Goal: Information Seeking & Learning: Learn about a topic

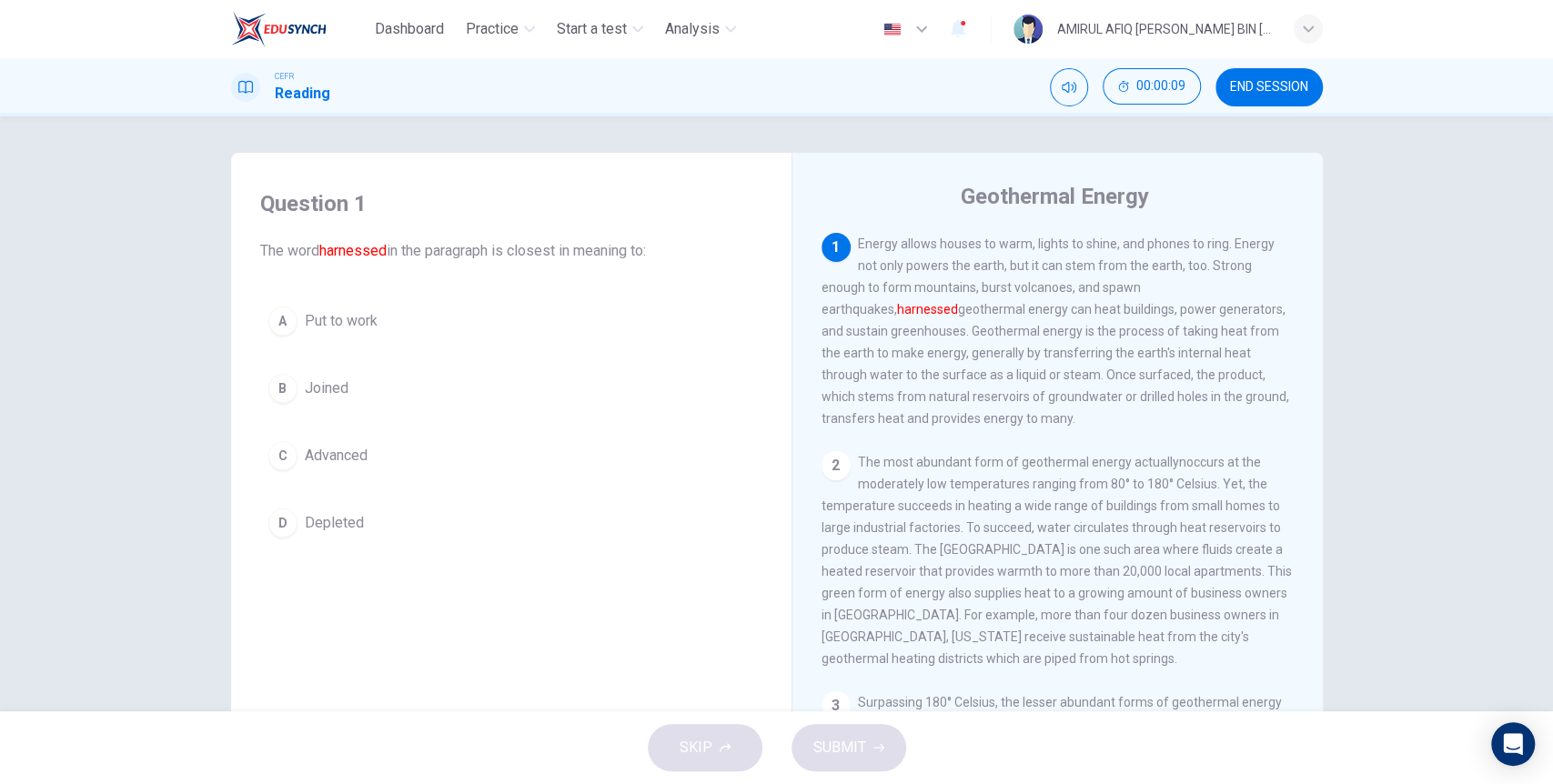
drag, startPoint x: 939, startPoint y: 250, endPoint x: 1006, endPoint y: 239, distance: 67.9
click at [988, 243] on div "1 Energy allows houses to warm, lights to shine, and phones to ring. Energy not…" at bounding box center [1058, 331] width 473 height 196
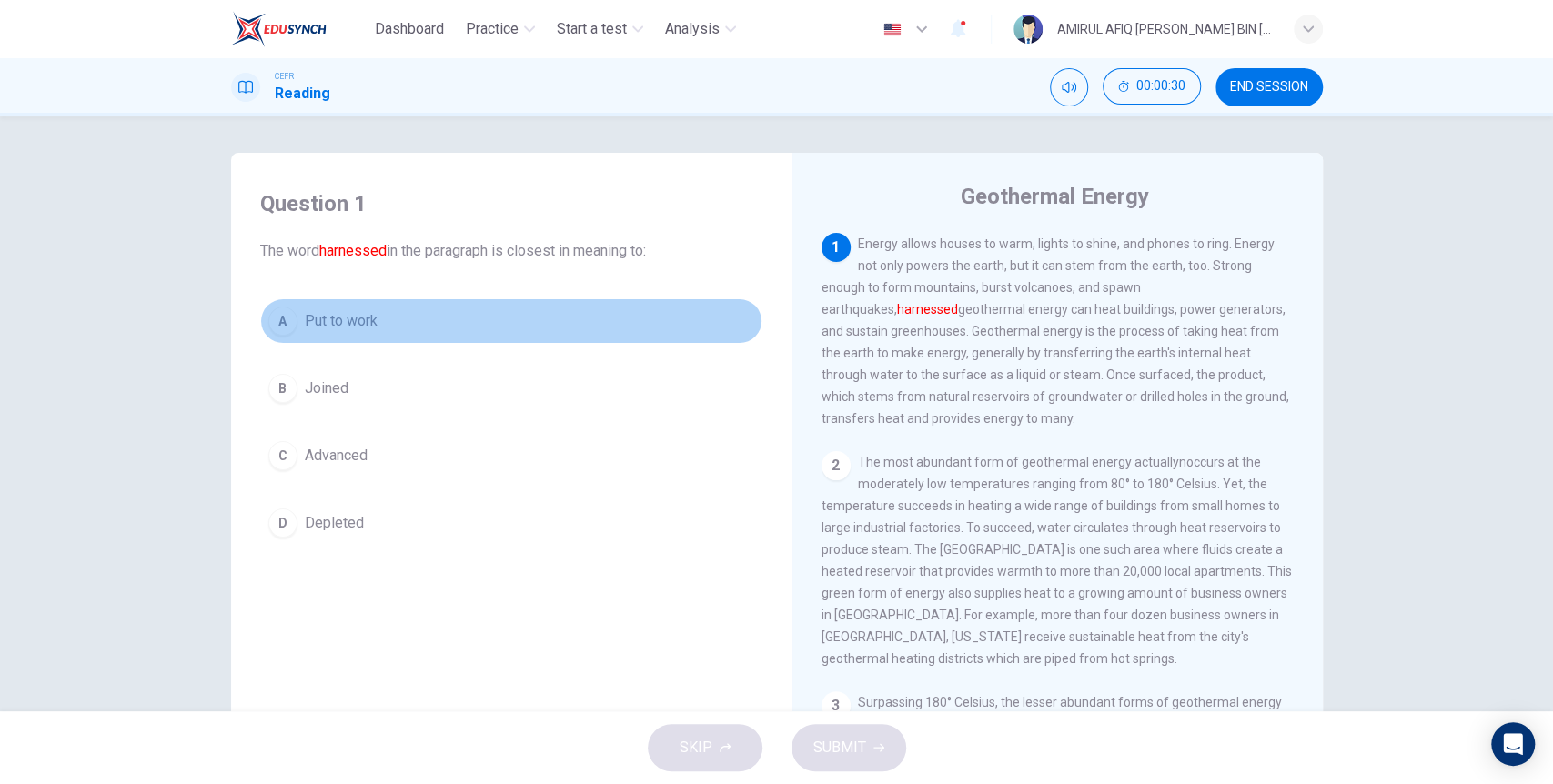
click at [349, 326] on span "Put to work" at bounding box center [341, 320] width 73 height 21
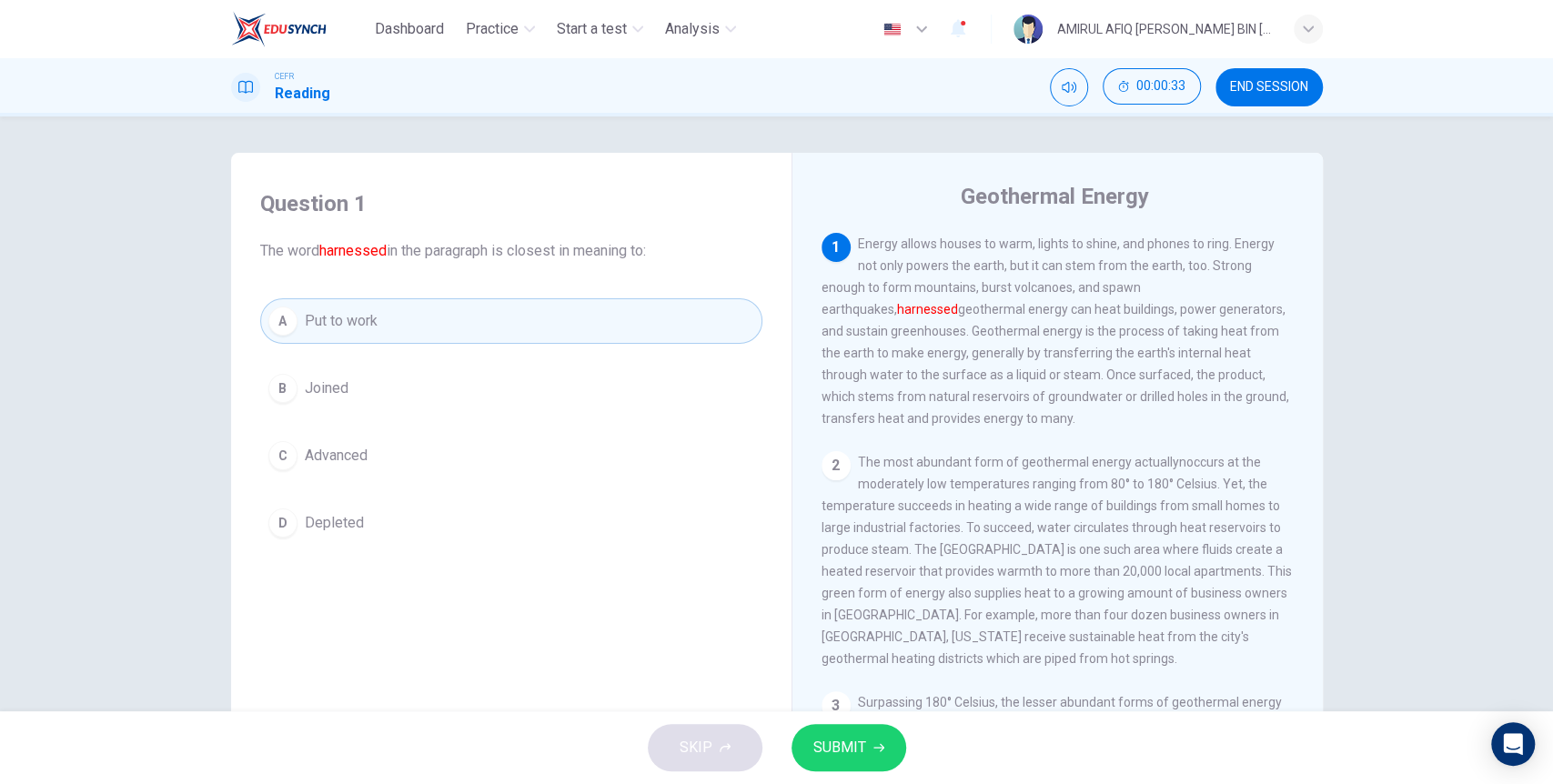
click at [861, 736] on span "SUBMIT" at bounding box center [839, 747] width 53 height 25
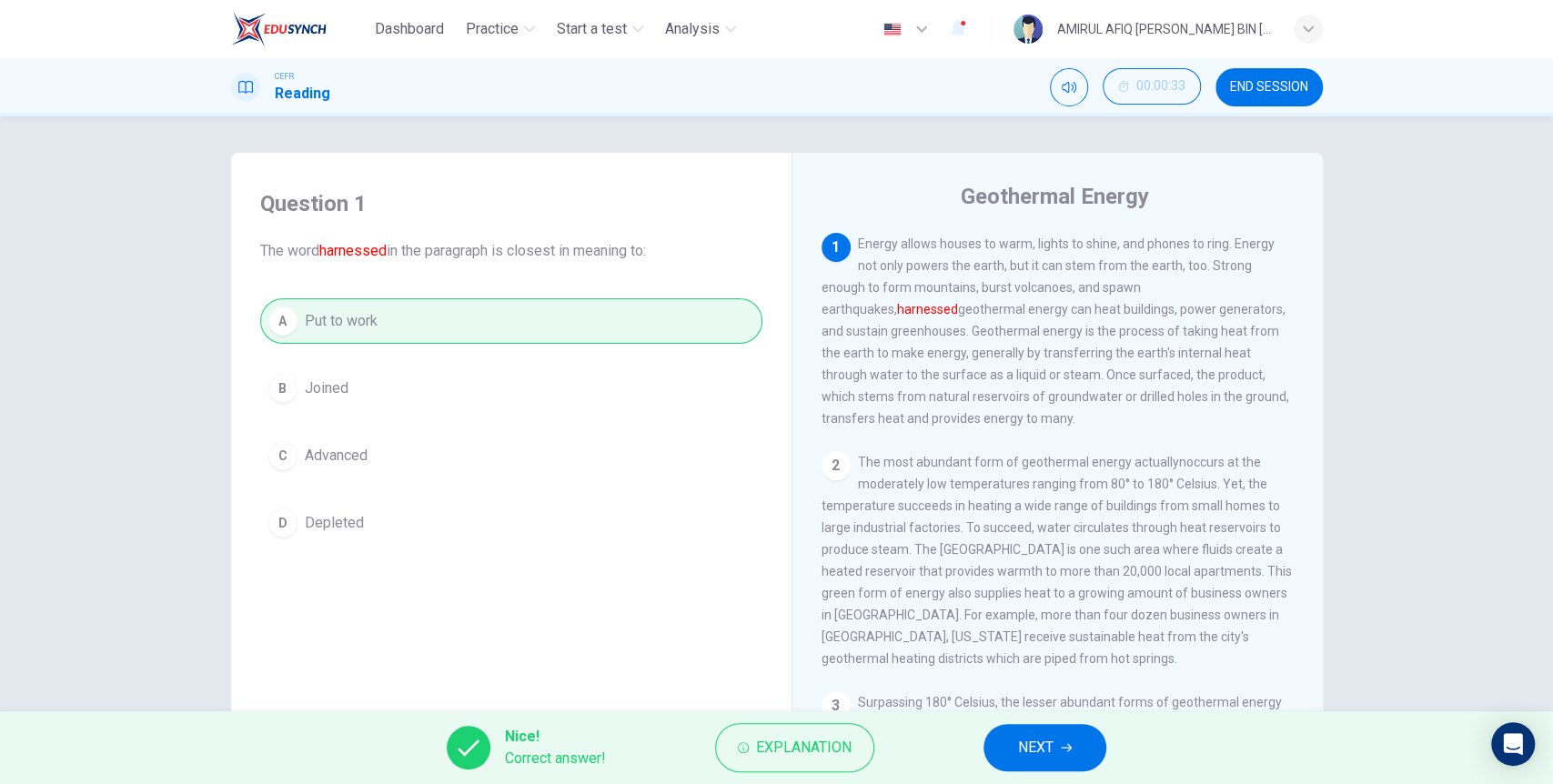
click at [1056, 737] on button "NEXT" at bounding box center [1045, 747] width 123 height 47
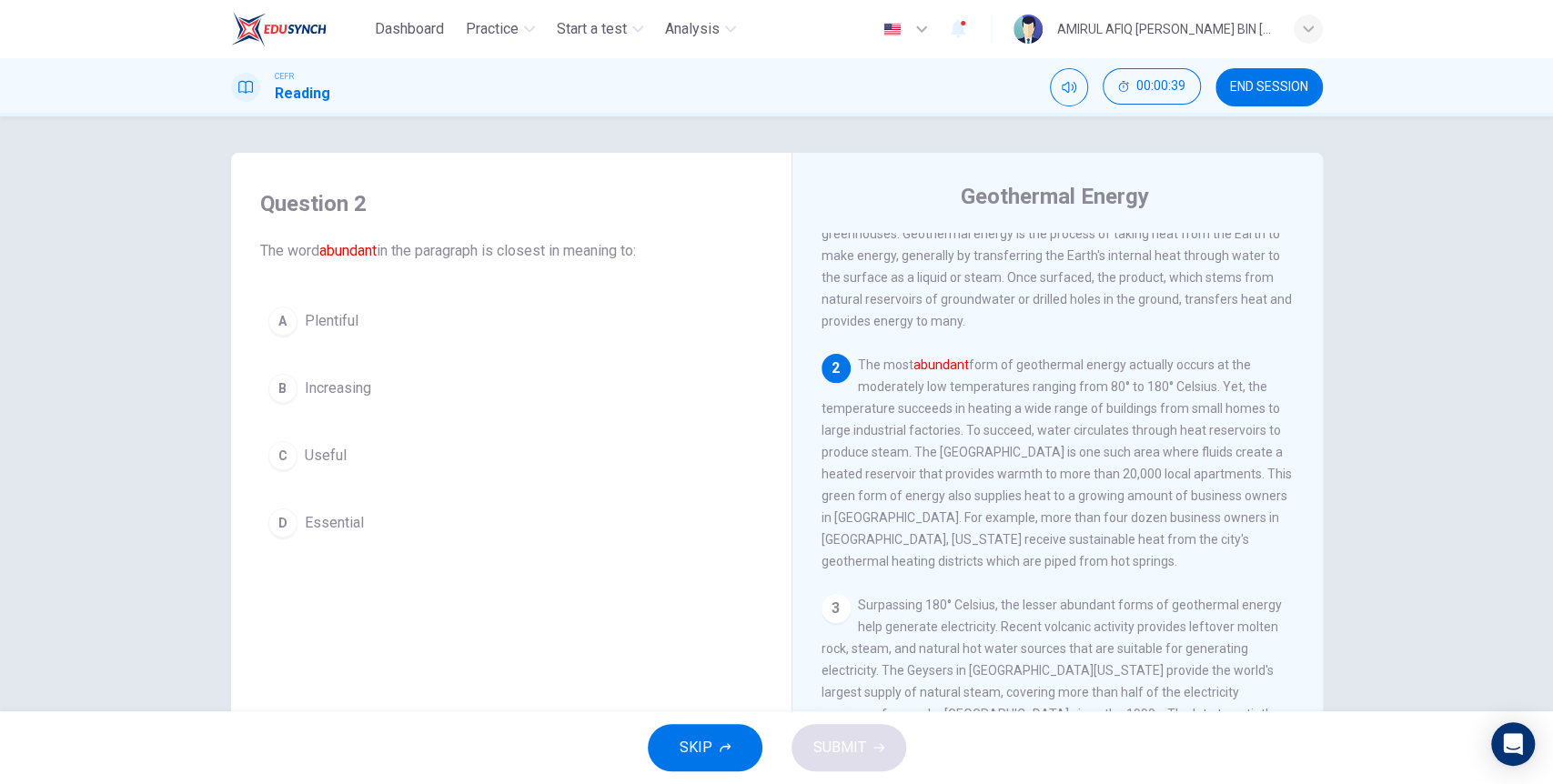
scroll to position [101, 0]
click at [379, 324] on button "A Plentiful" at bounding box center [511, 320] width 502 height 46
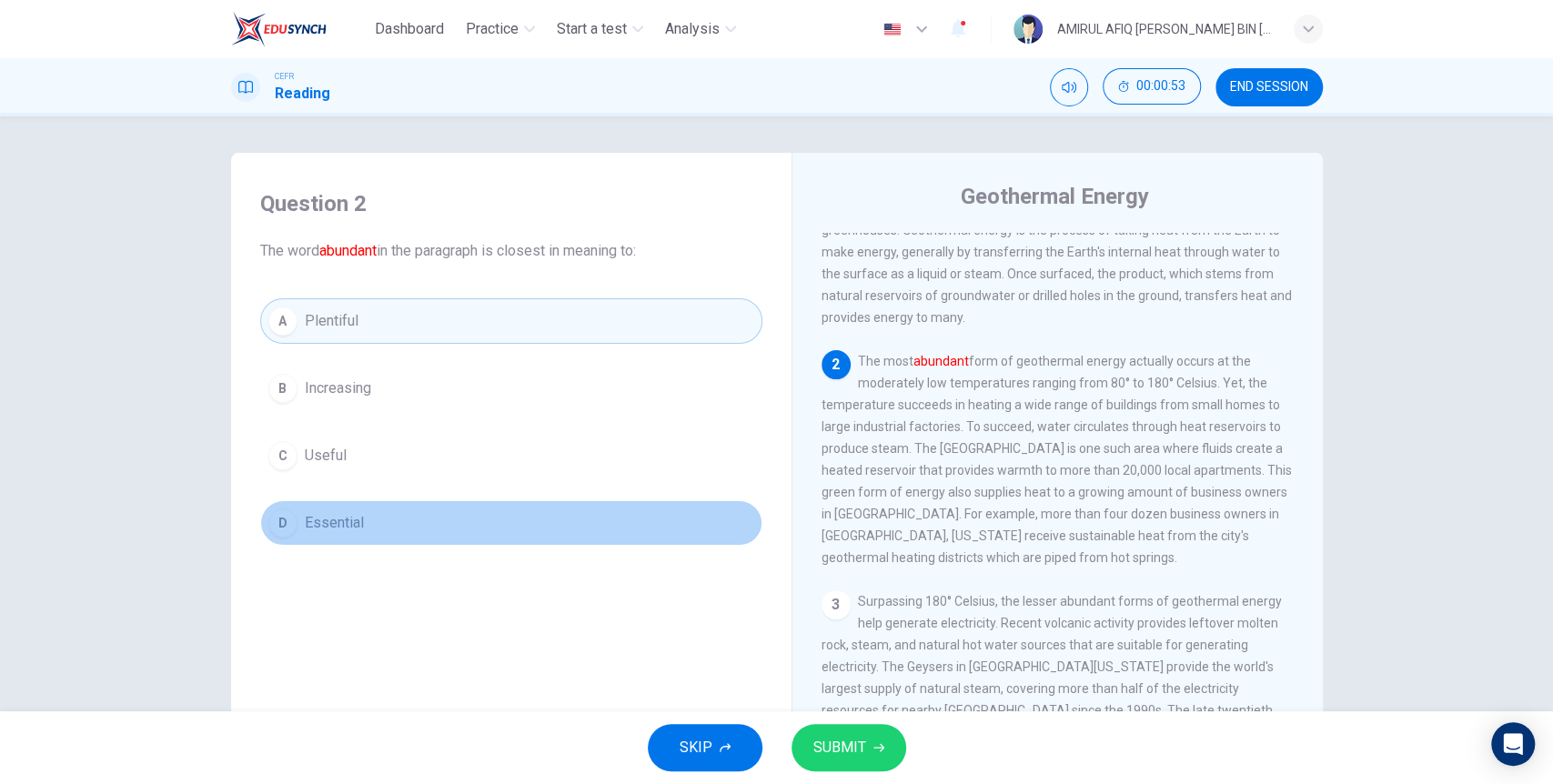
click at [347, 502] on button "D Essential" at bounding box center [511, 522] width 502 height 46
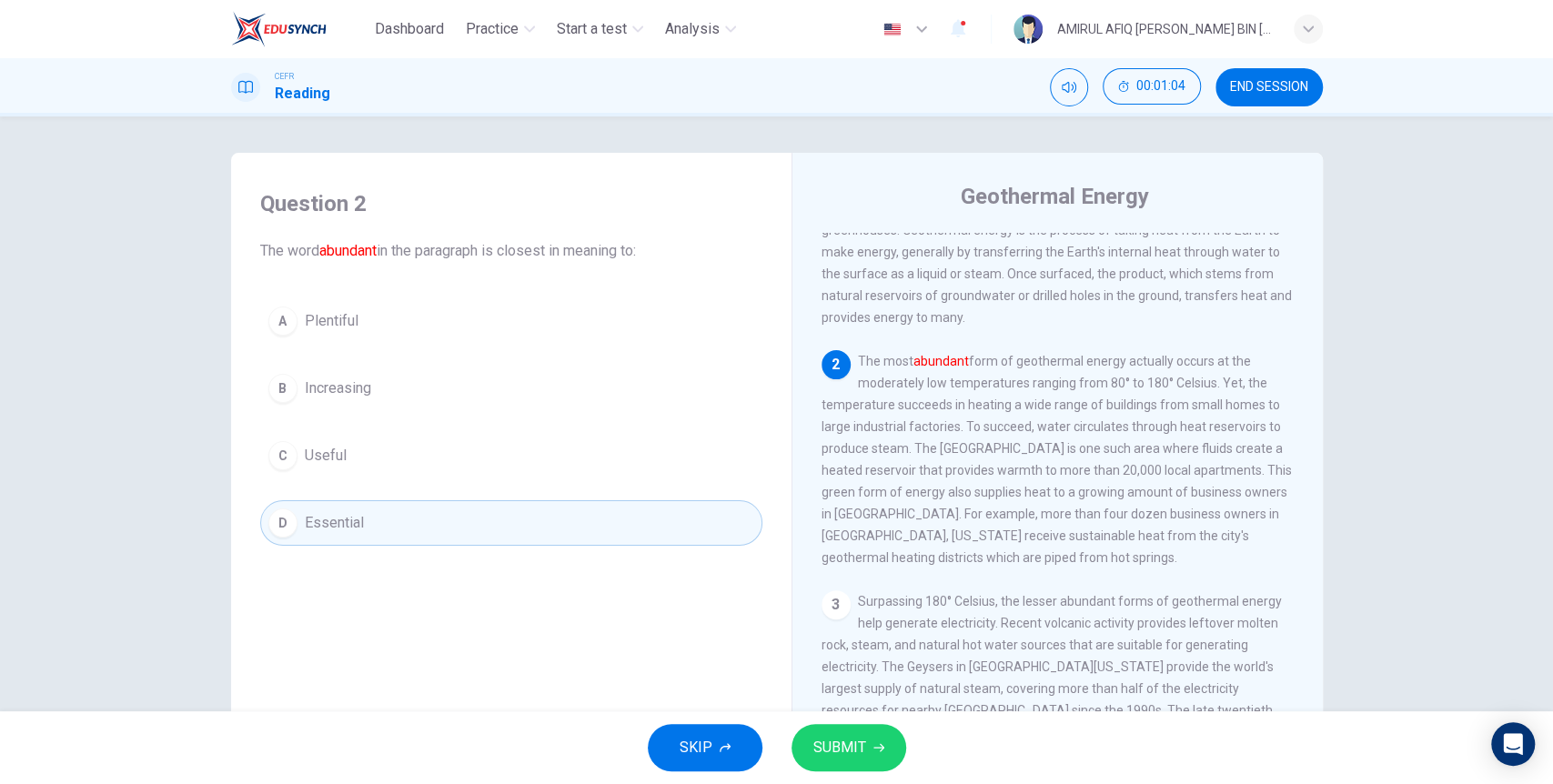
click at [849, 729] on button "SUBMIT" at bounding box center [849, 747] width 115 height 47
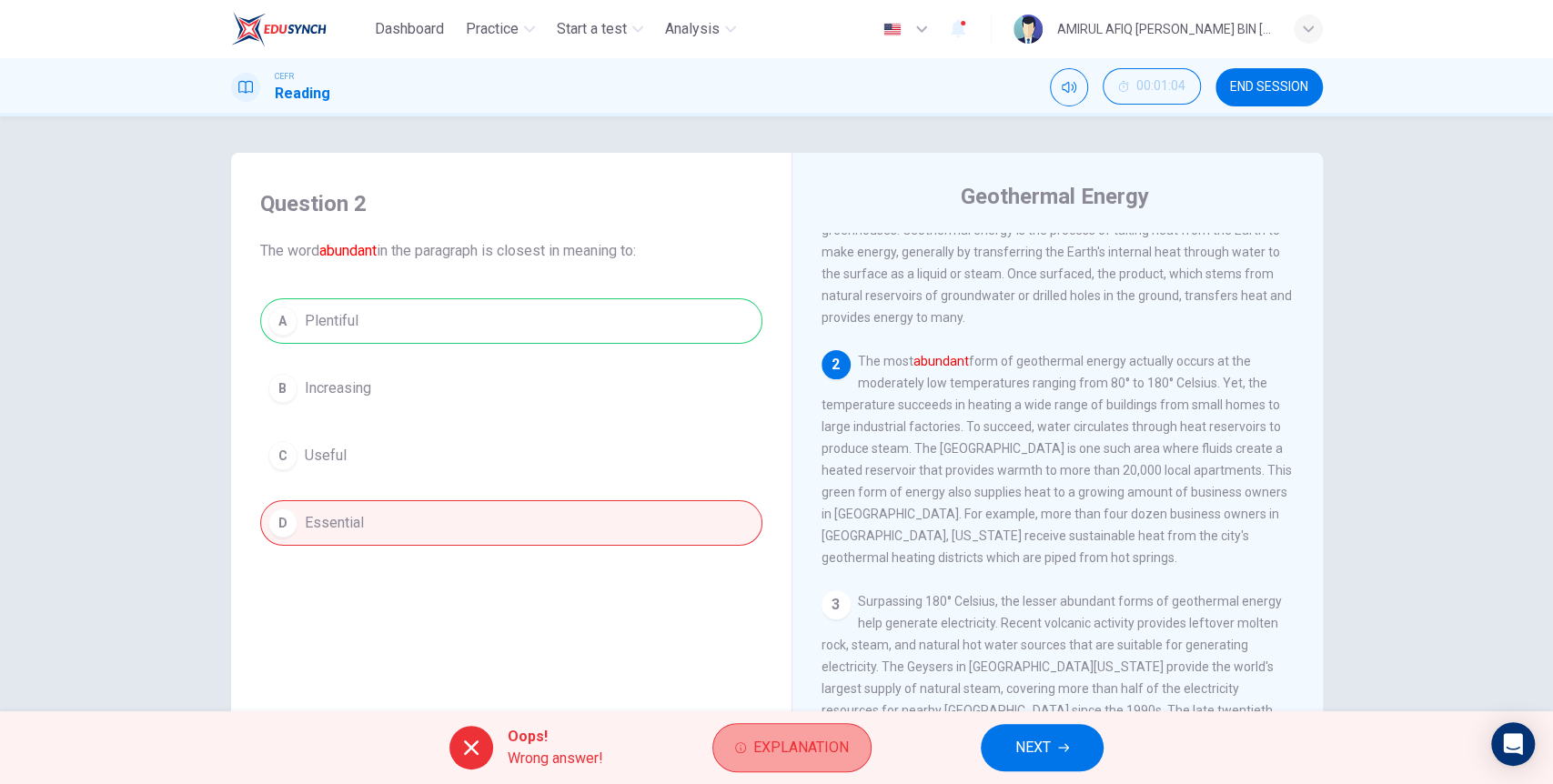
click at [762, 739] on span "Explanation" at bounding box center [801, 747] width 96 height 25
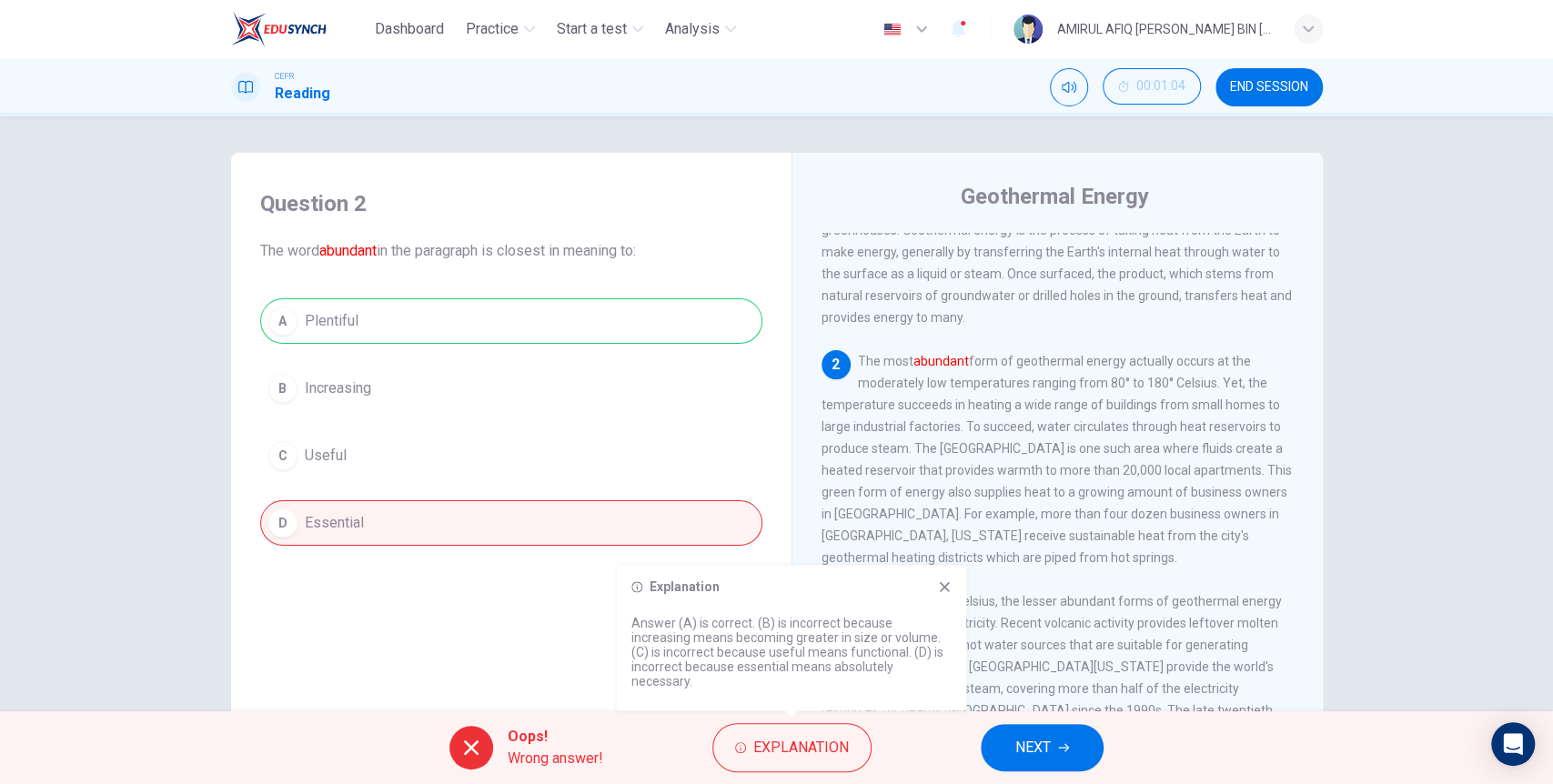
click at [1048, 745] on span "NEXT" at bounding box center [1033, 747] width 35 height 25
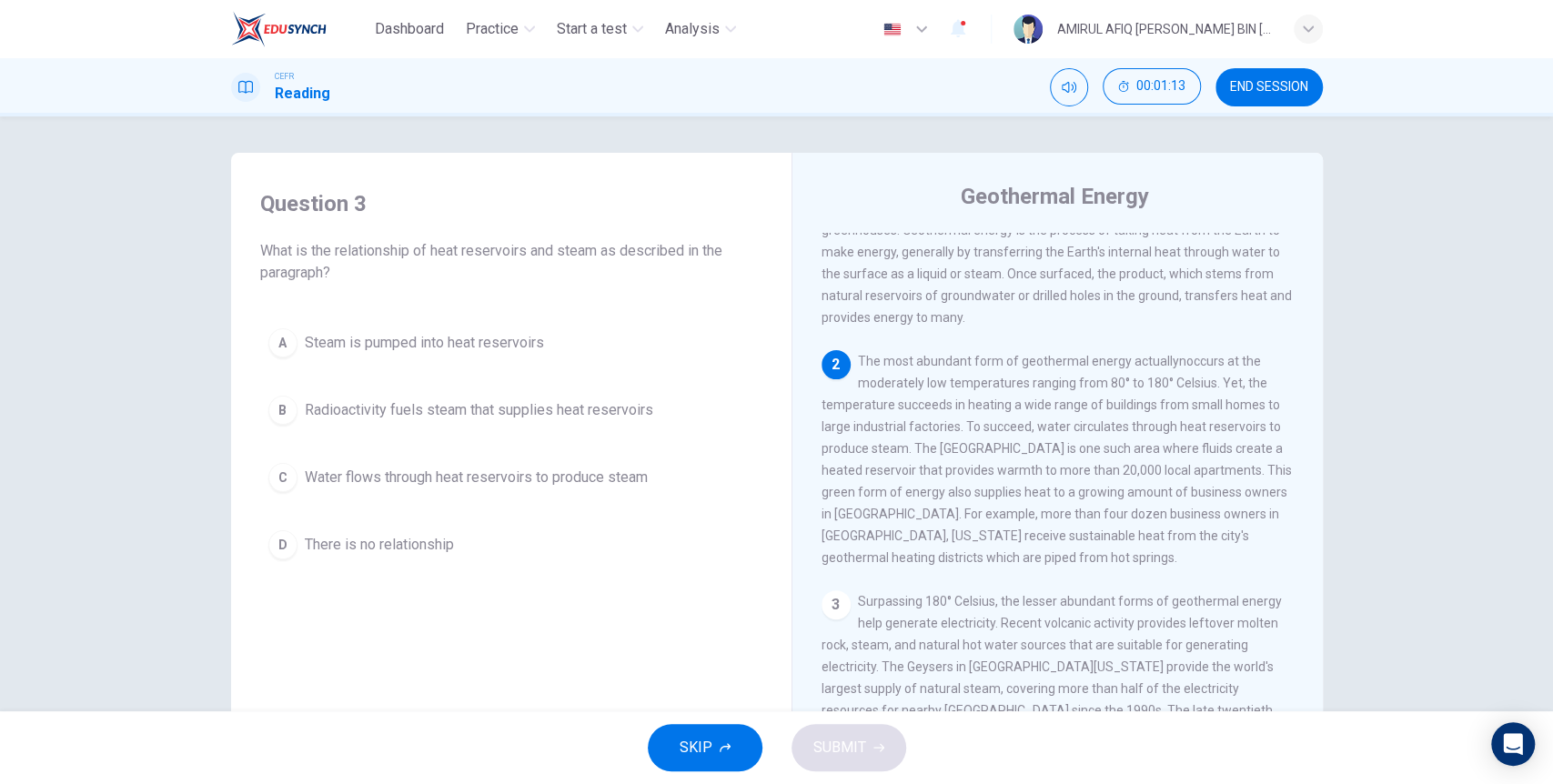
drag, startPoint x: 407, startPoint y: 240, endPoint x: 482, endPoint y: 250, distance: 75.7
click at [482, 250] on span "What is the relationship of heat reservoirs and steam as described in the parag…" at bounding box center [511, 262] width 502 height 44
drag, startPoint x: 429, startPoint y: 251, endPoint x: 541, endPoint y: 253, distance: 112.0
click at [520, 254] on span "What is the relationship of heat reservoirs and steam as described in the parag…" at bounding box center [511, 262] width 502 height 44
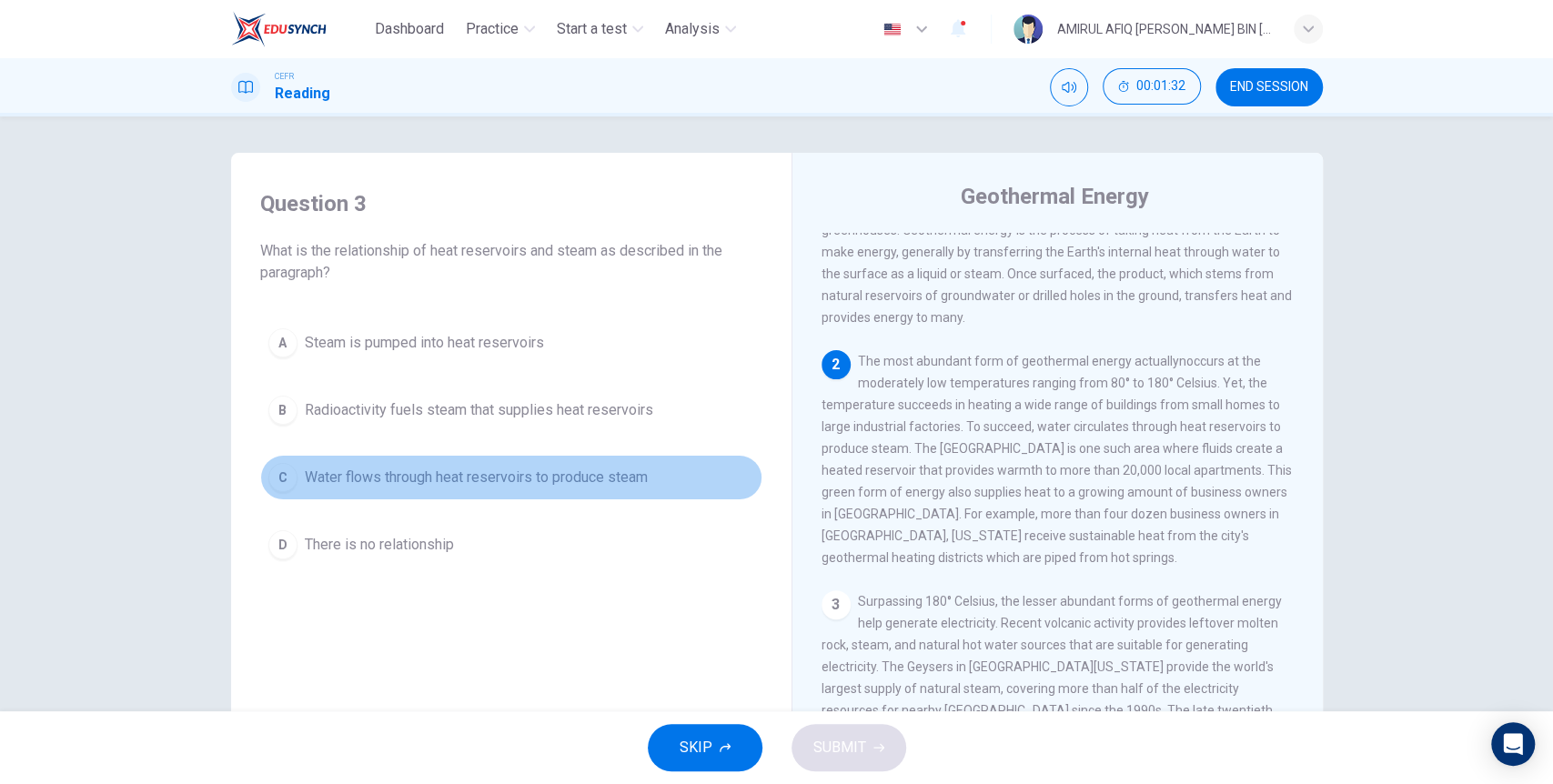
click at [485, 478] on span "Water flows through heat reservoirs to produce steam" at bounding box center [476, 477] width 343 height 21
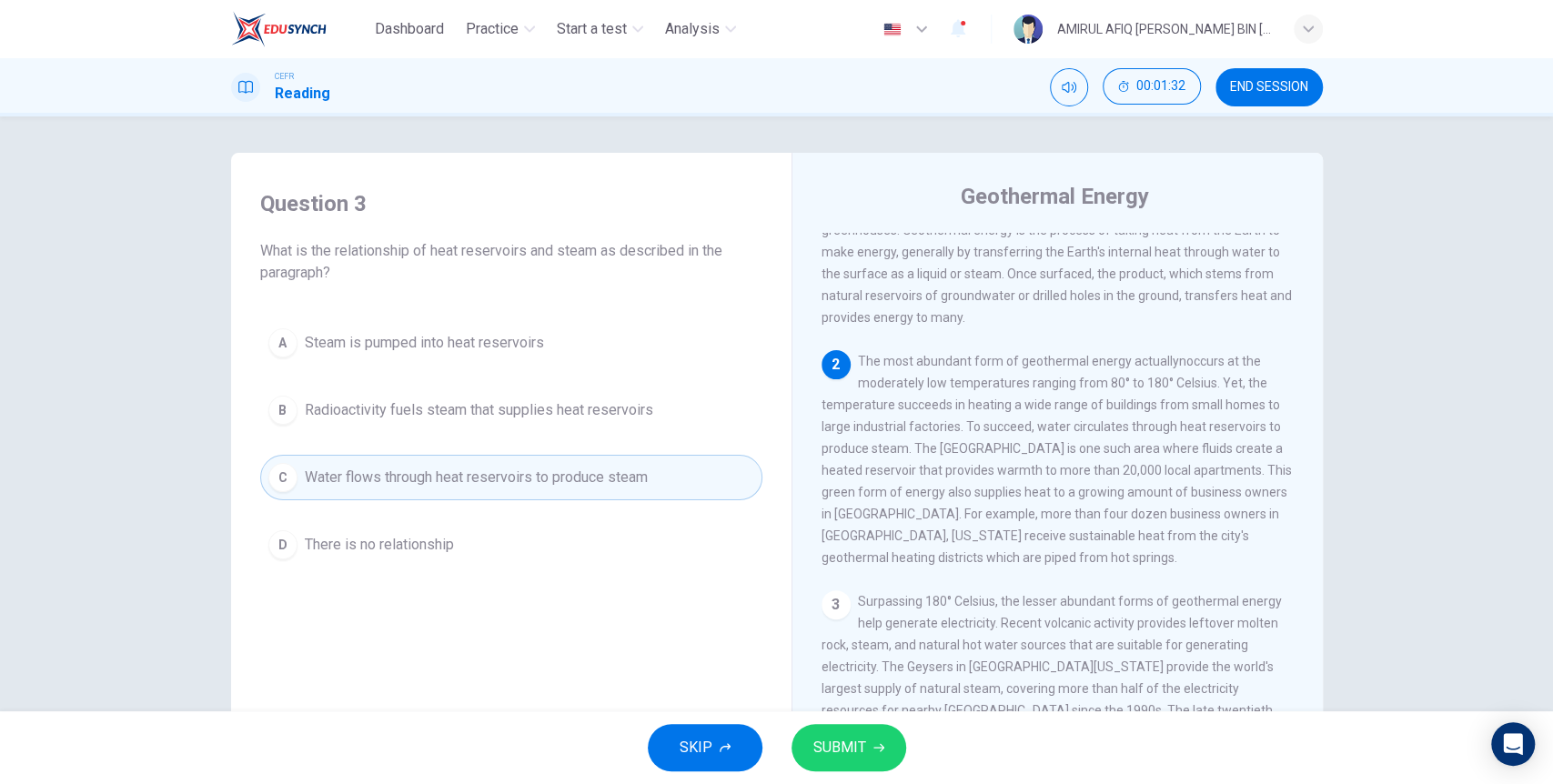
click at [848, 750] on span "SUBMIT" at bounding box center [839, 747] width 53 height 25
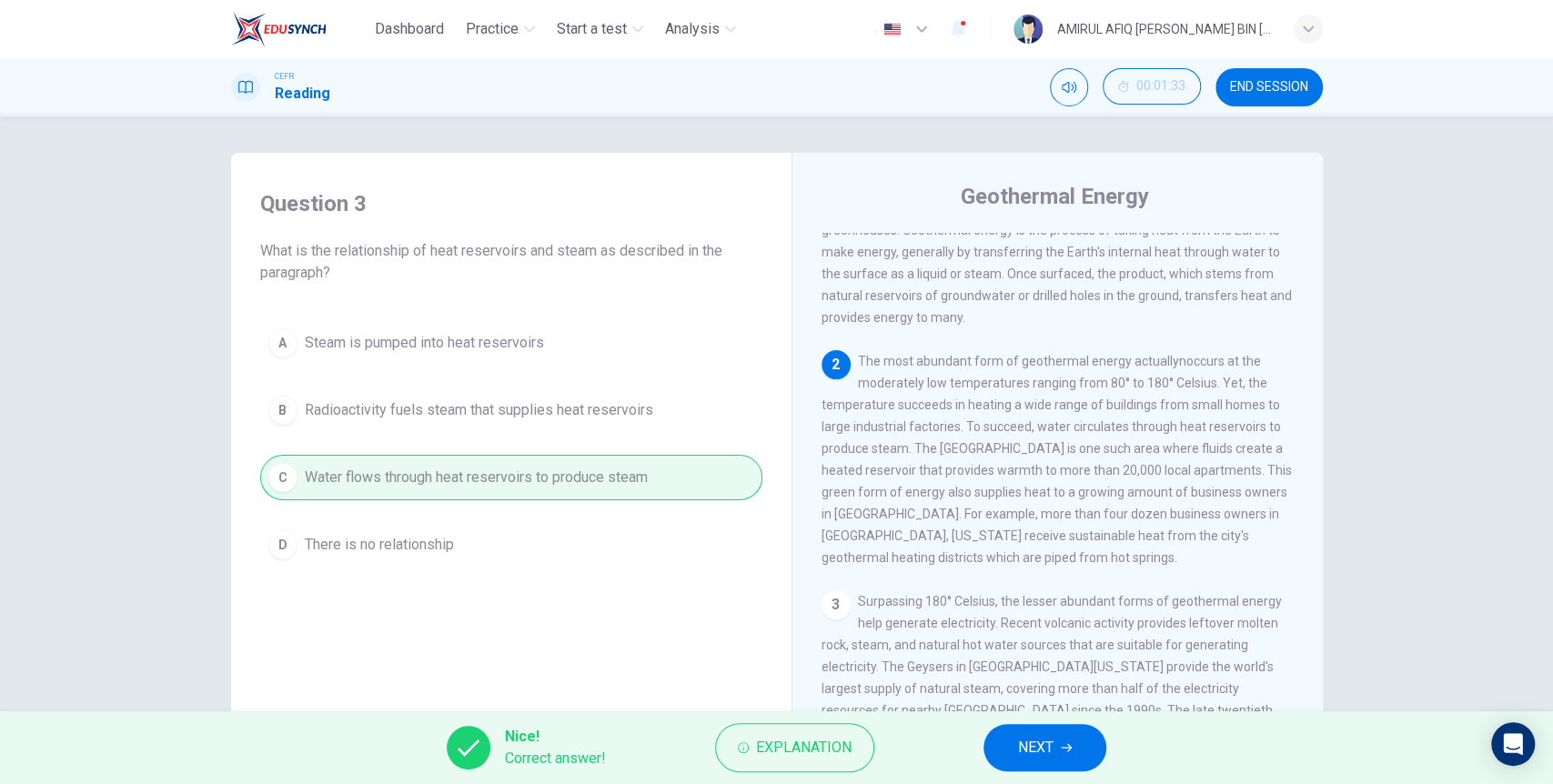
click at [1029, 758] on span "NEXT" at bounding box center [1036, 747] width 35 height 25
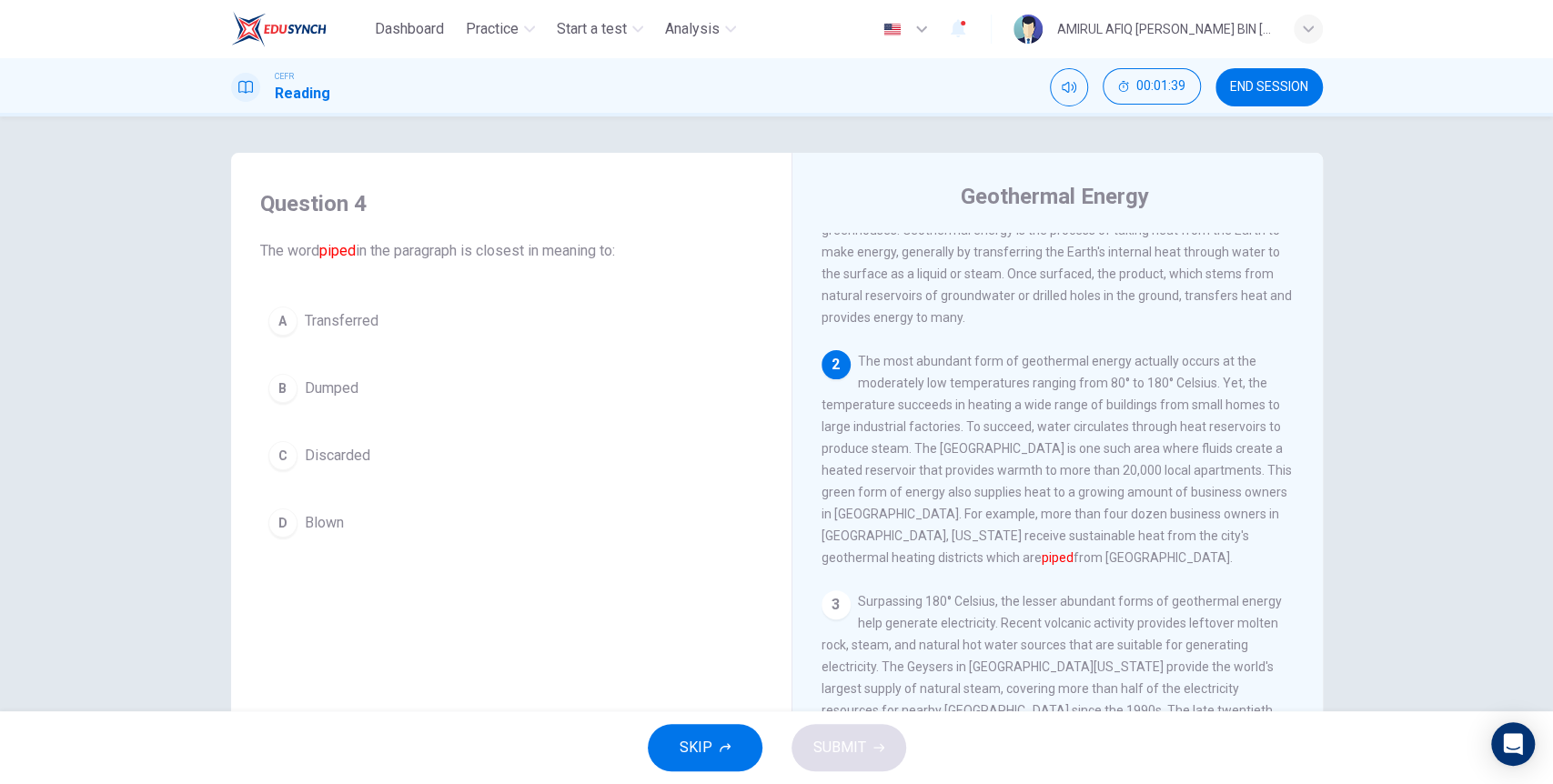
drag, startPoint x: 998, startPoint y: 519, endPoint x: 1092, endPoint y: 511, distance: 94.3
click at [1091, 511] on span "The most abundant form of geothermal energy actually occurs at the moderately l…" at bounding box center [1056, 459] width 470 height 211
click at [374, 329] on button "A Transferred" at bounding box center [511, 320] width 502 height 46
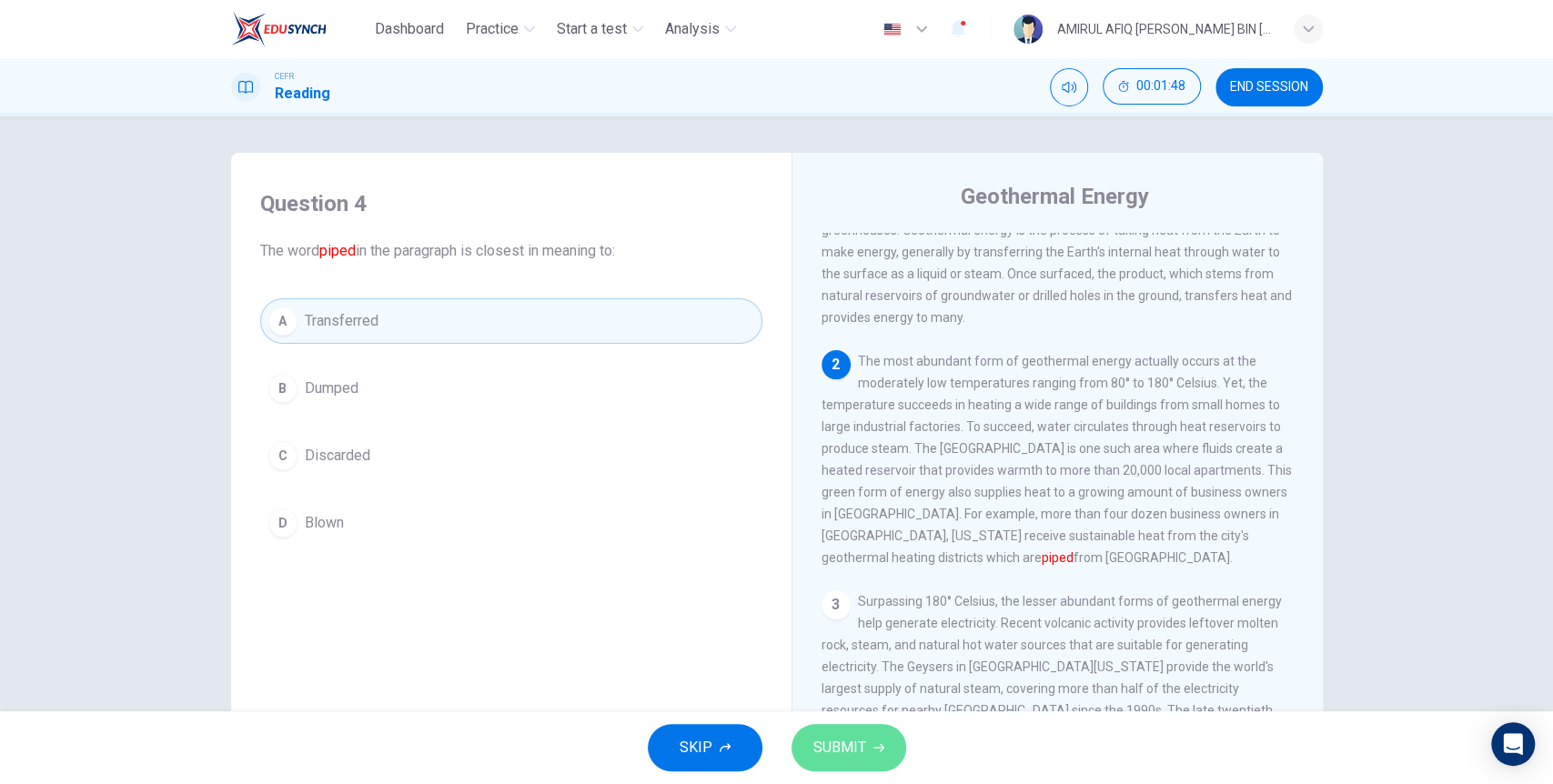
click at [860, 740] on span "SUBMIT" at bounding box center [839, 747] width 53 height 25
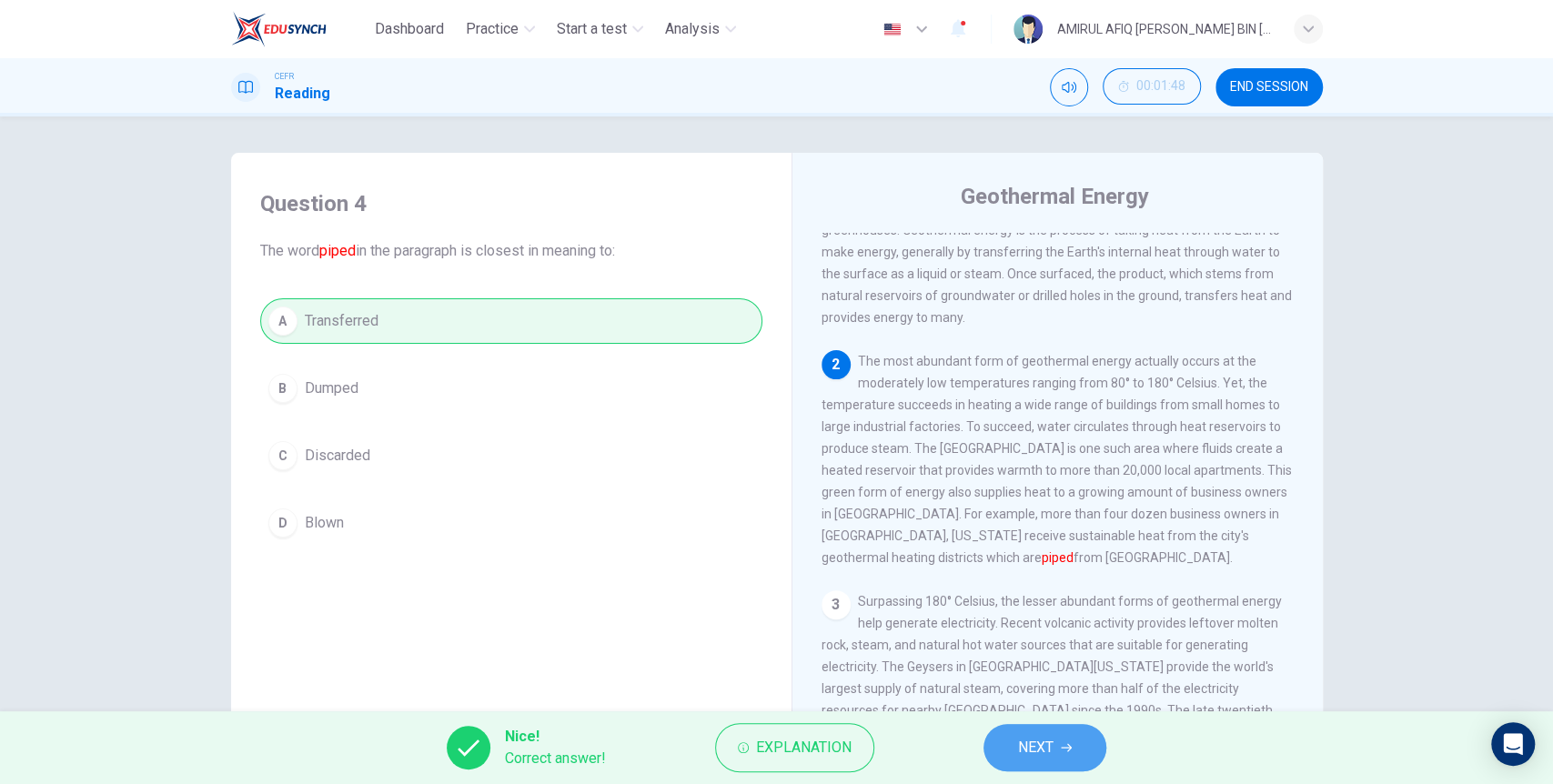
click at [1012, 744] on button "NEXT" at bounding box center [1045, 747] width 123 height 47
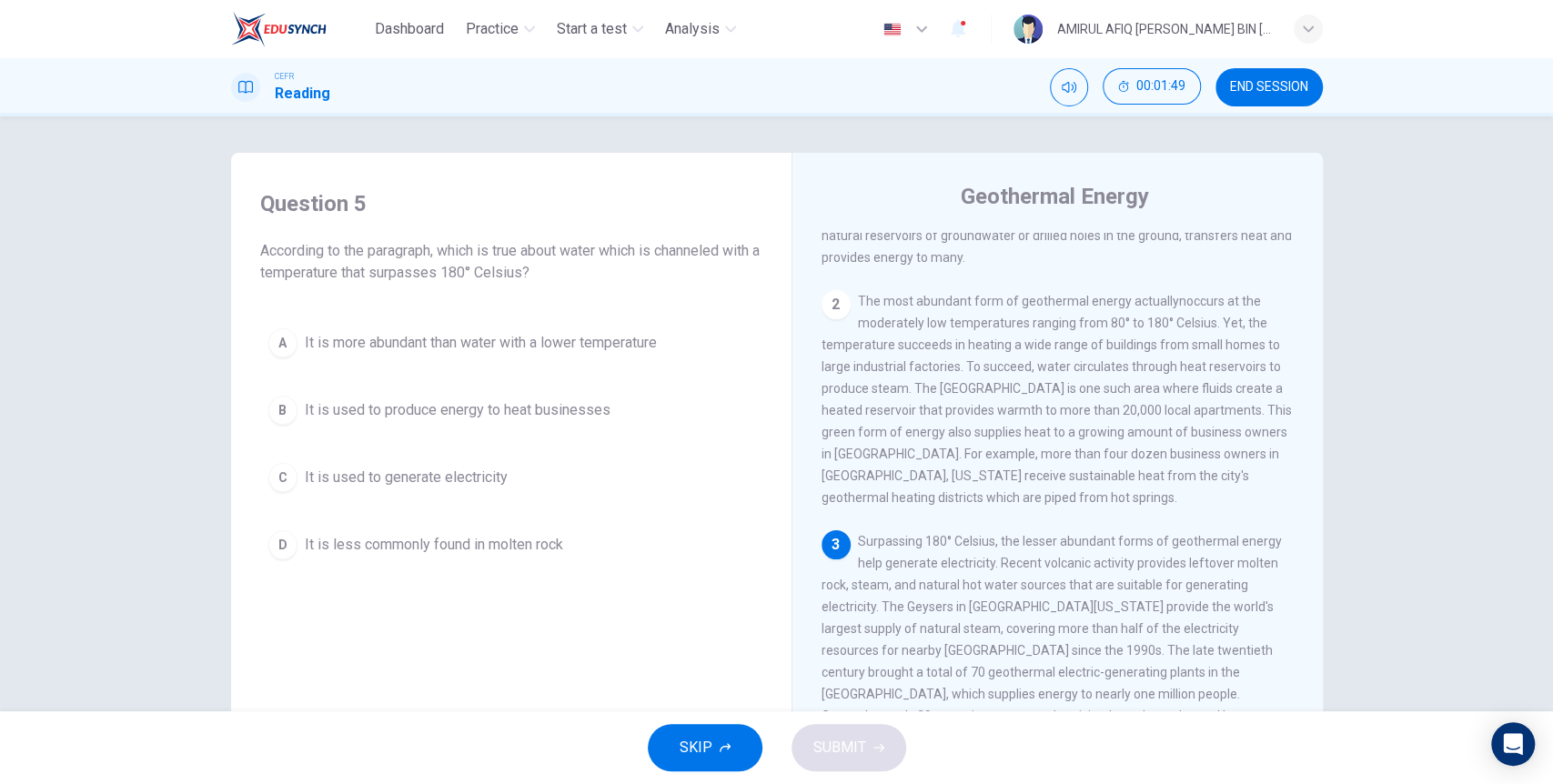
scroll to position [303, 0]
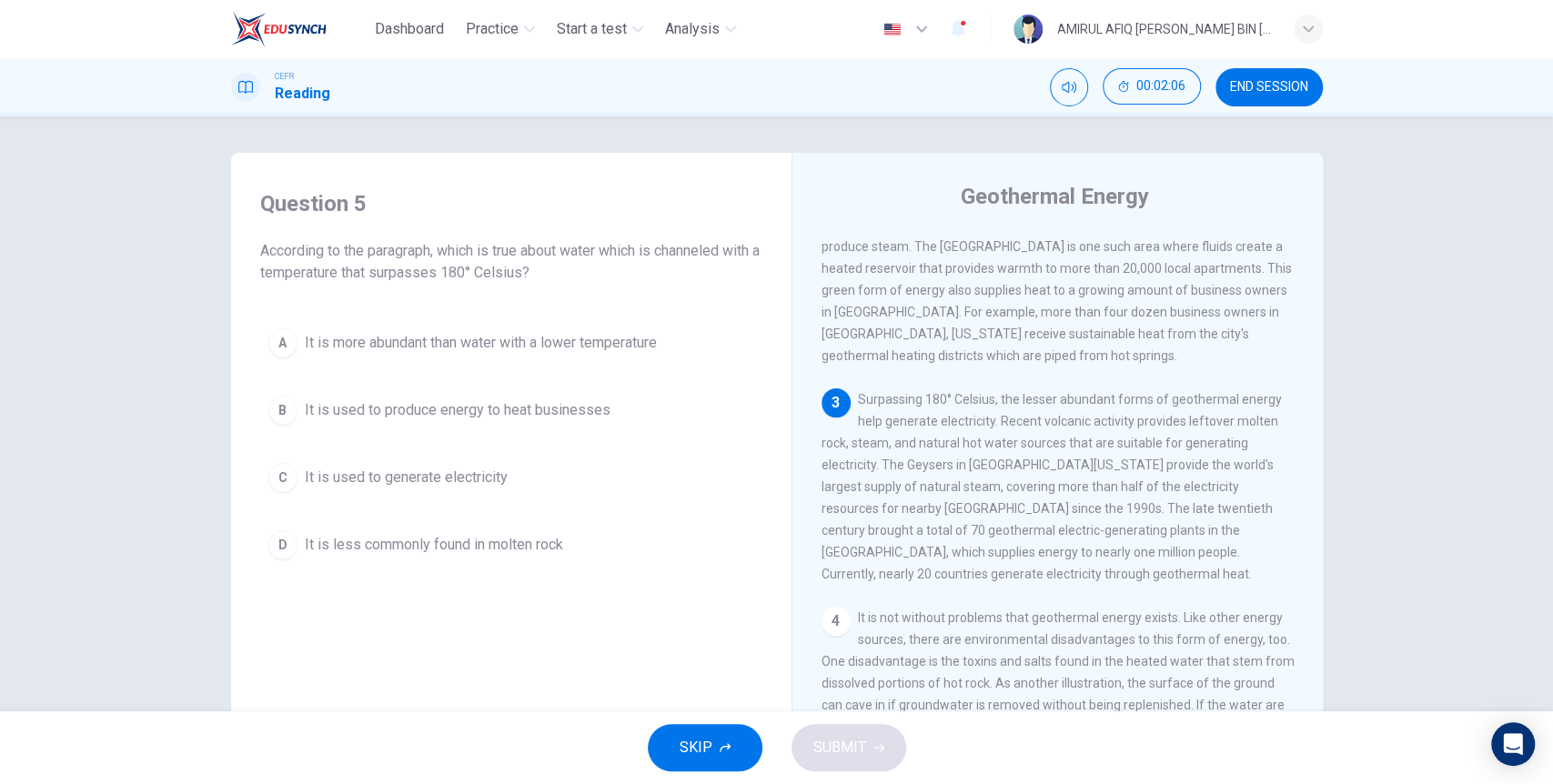
drag, startPoint x: 1025, startPoint y: 423, endPoint x: 1104, endPoint y: 424, distance: 79.0
click at [1104, 424] on span "Surpassing 180° Celsius, the lesser abundant forms of geothermal energy help ge…" at bounding box center [1052, 486] width 460 height 189
drag, startPoint x: 1004, startPoint y: 403, endPoint x: 1079, endPoint y: 402, distance: 75.0
click at [1077, 402] on span "Surpassing 180° Celsius, the lesser abundant forms of geothermal energy help ge…" at bounding box center [1052, 486] width 460 height 189
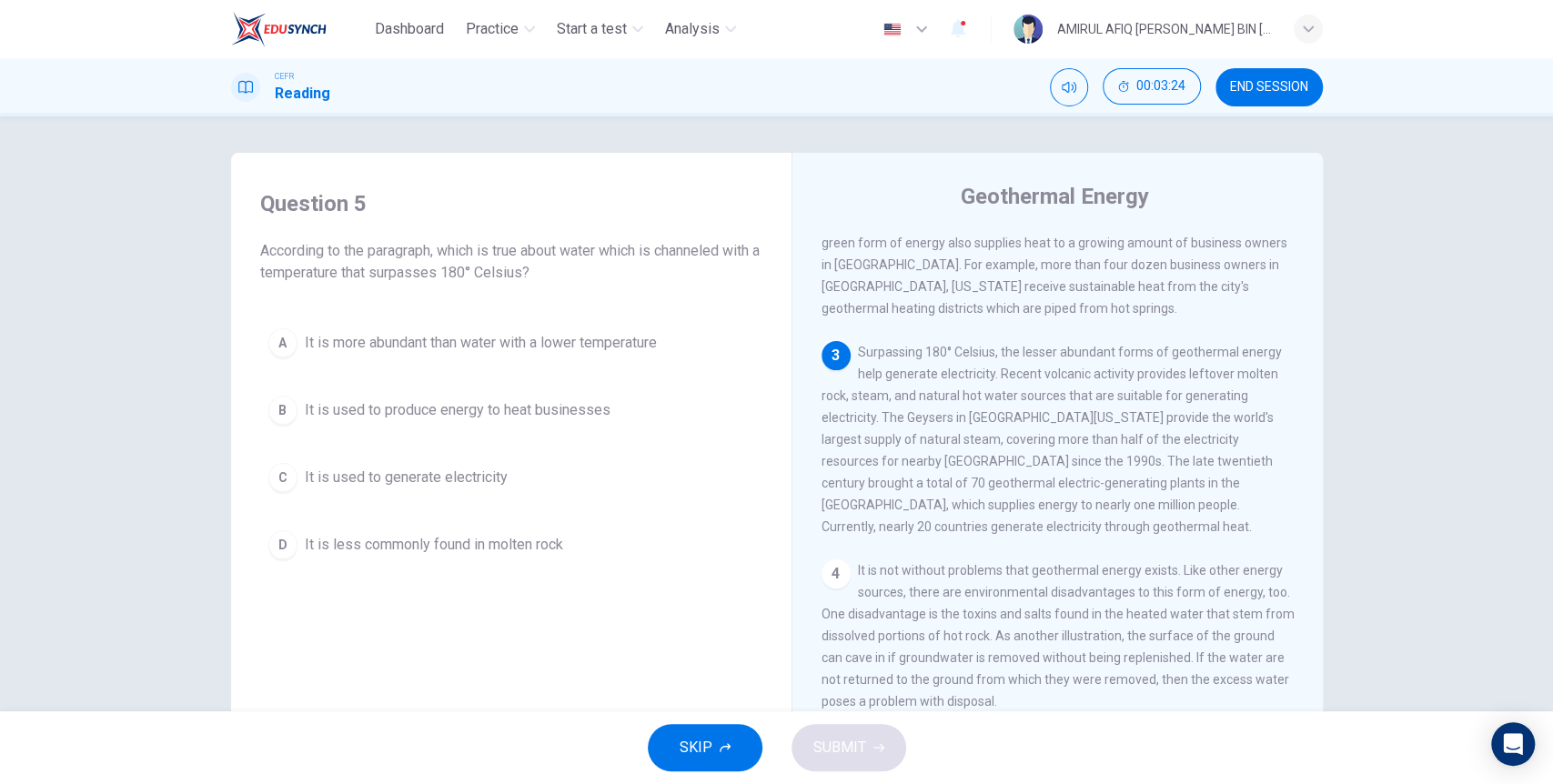
scroll to position [350, 0]
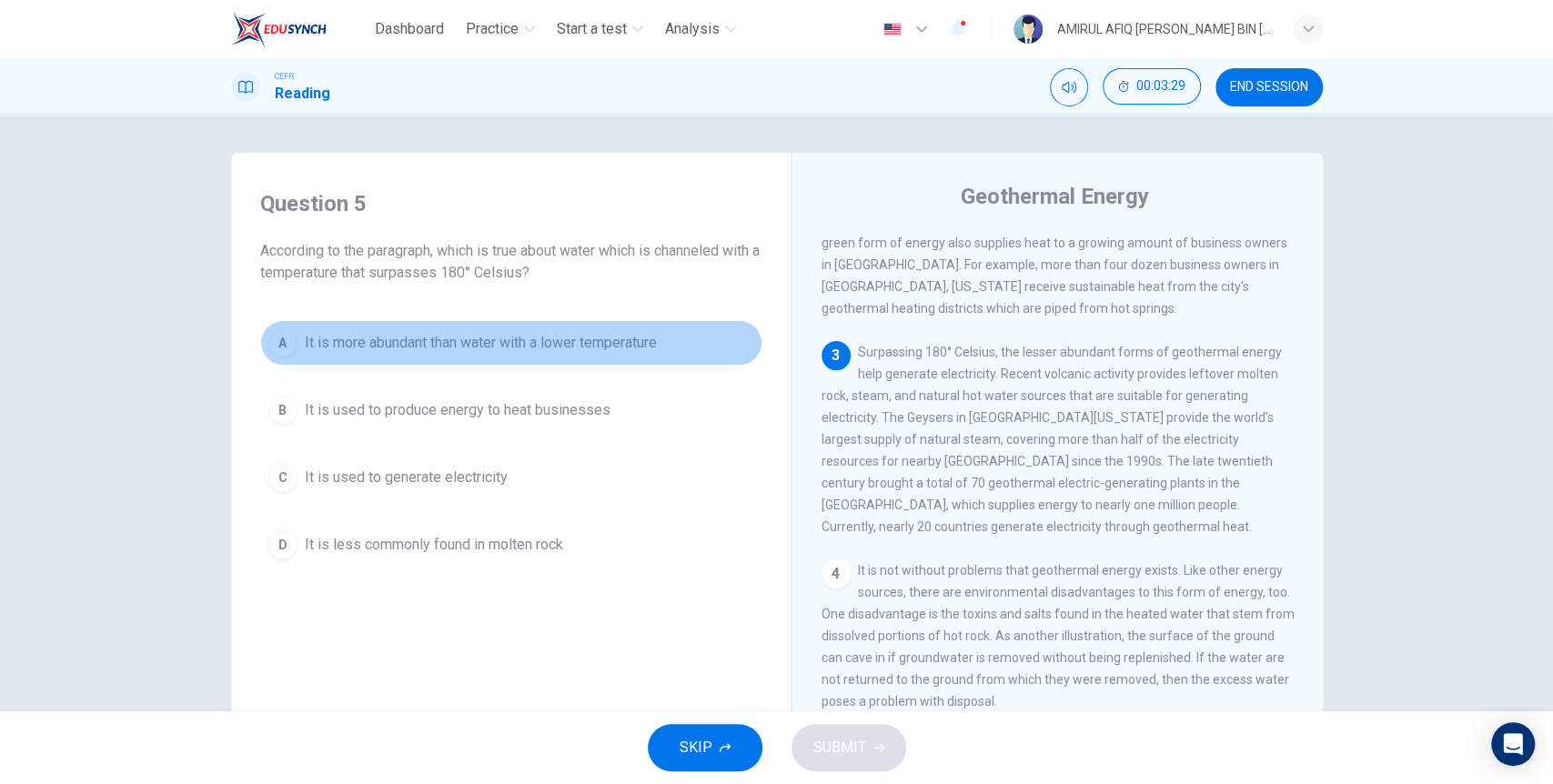
click at [575, 345] on span "It is more abundant than water with a lower temperature" at bounding box center [481, 342] width 352 height 21
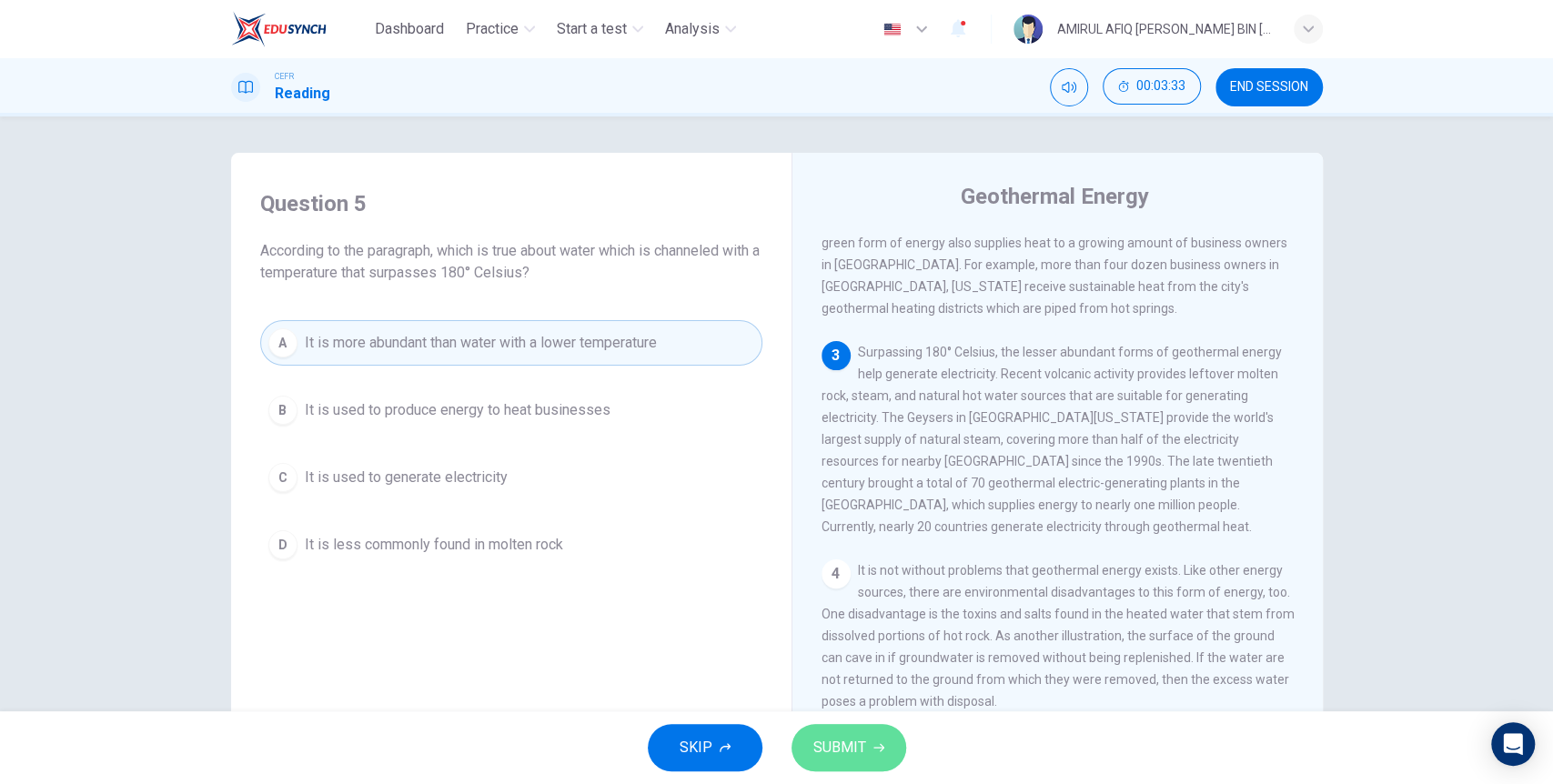
click at [831, 736] on span "SUBMIT" at bounding box center [839, 747] width 53 height 25
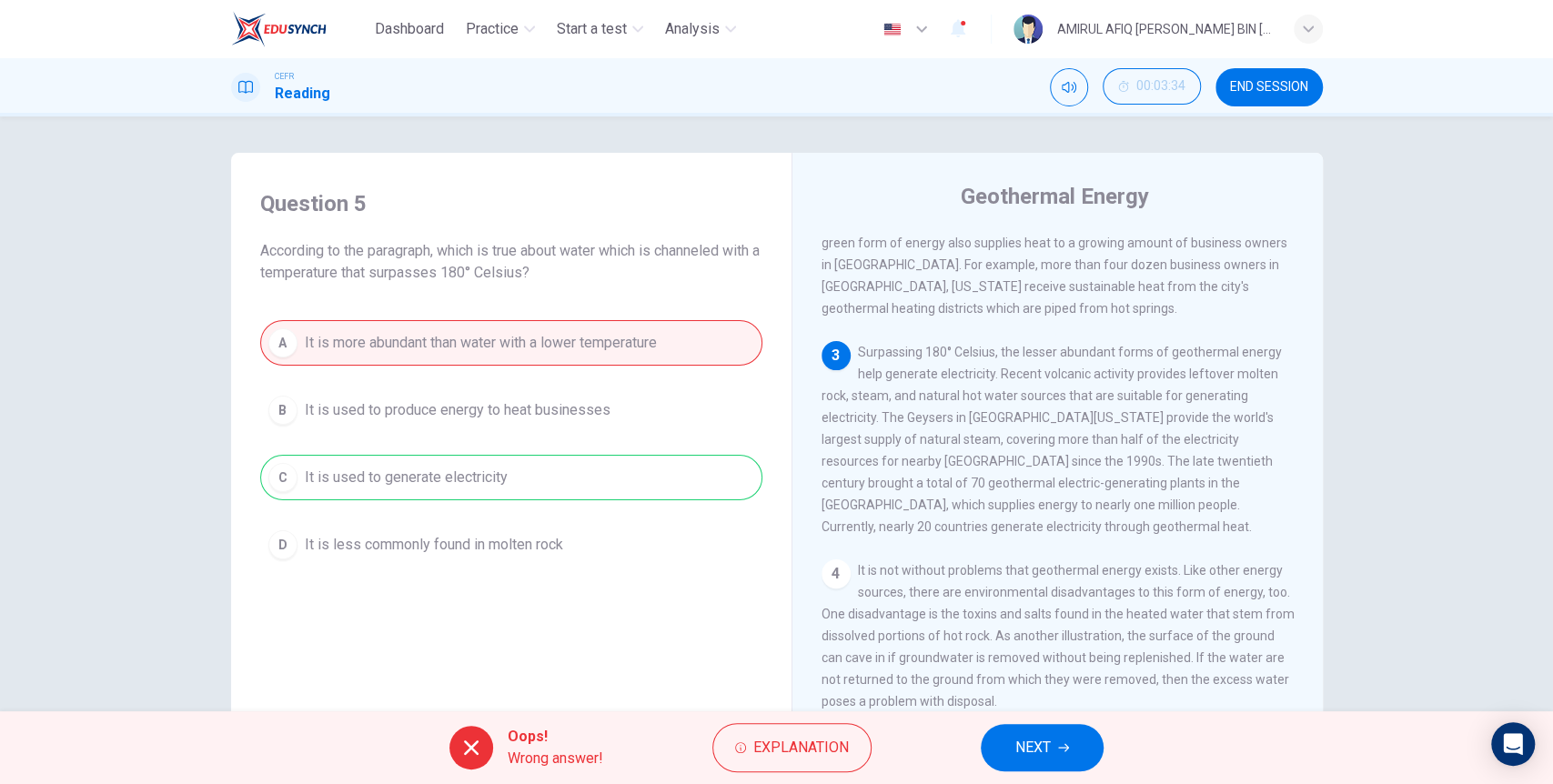
click at [633, 482] on div "A It is more abundant than water with a lower temperature B It is used to produ…" at bounding box center [511, 444] width 502 height 248
click at [772, 726] on button "Explanation" at bounding box center [792, 747] width 159 height 49
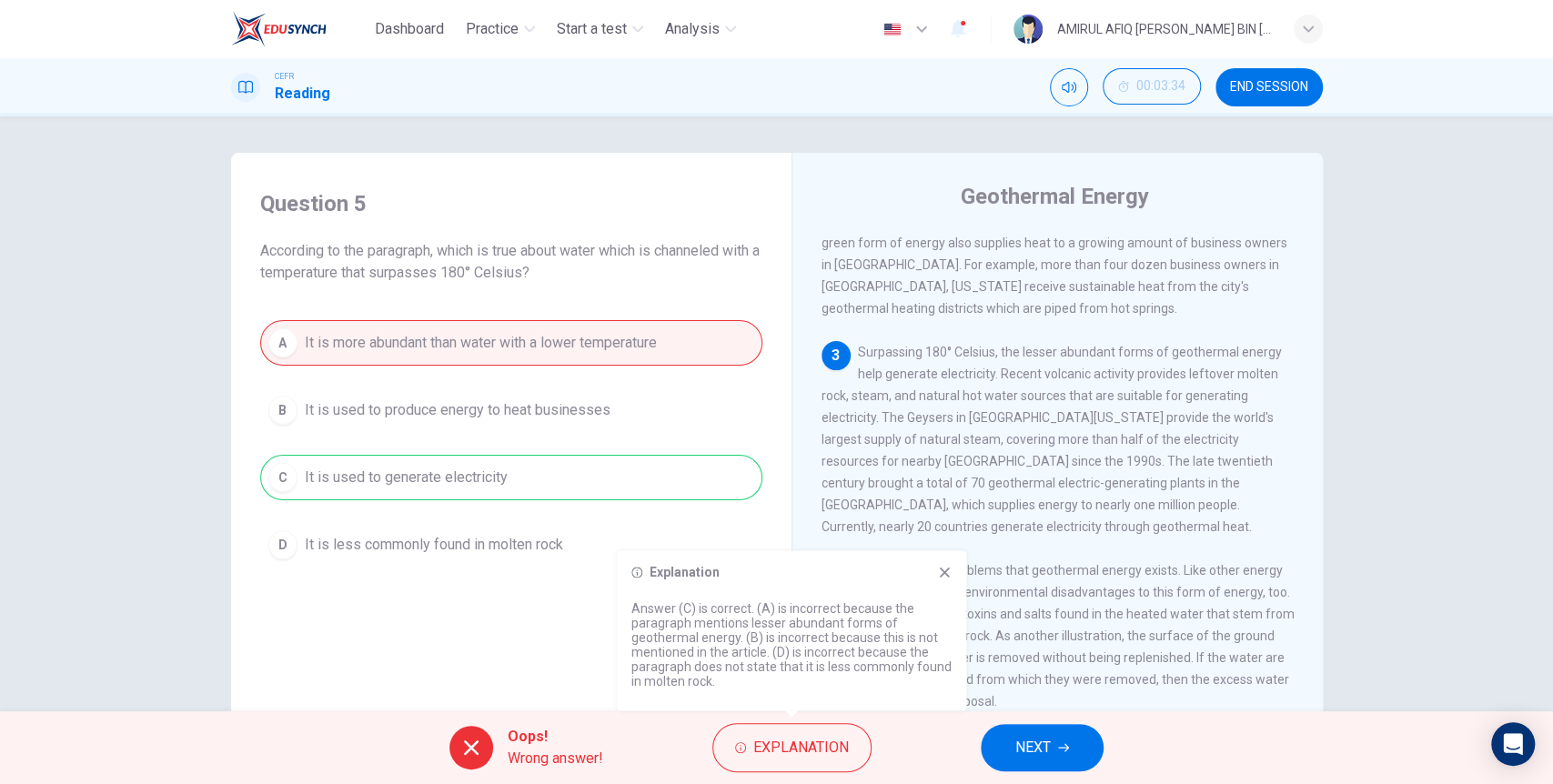
drag, startPoint x: 1023, startPoint y: 714, endPoint x: 1027, endPoint y: 745, distance: 31.3
click at [1027, 745] on div "Oops! Wrong answer! Explanation NEXT" at bounding box center [776, 748] width 1553 height 73
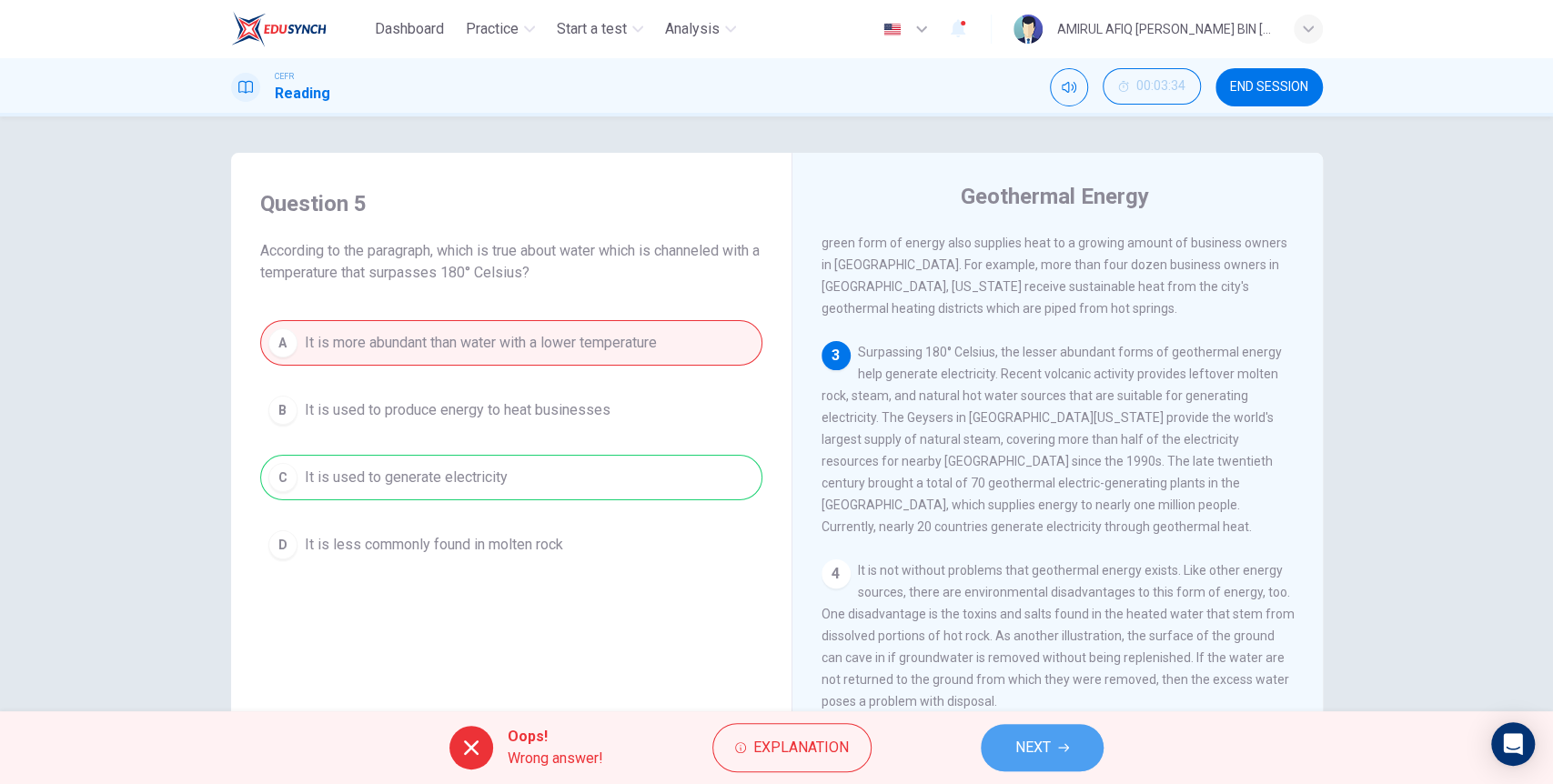
click at [1027, 745] on span "NEXT" at bounding box center [1033, 747] width 35 height 25
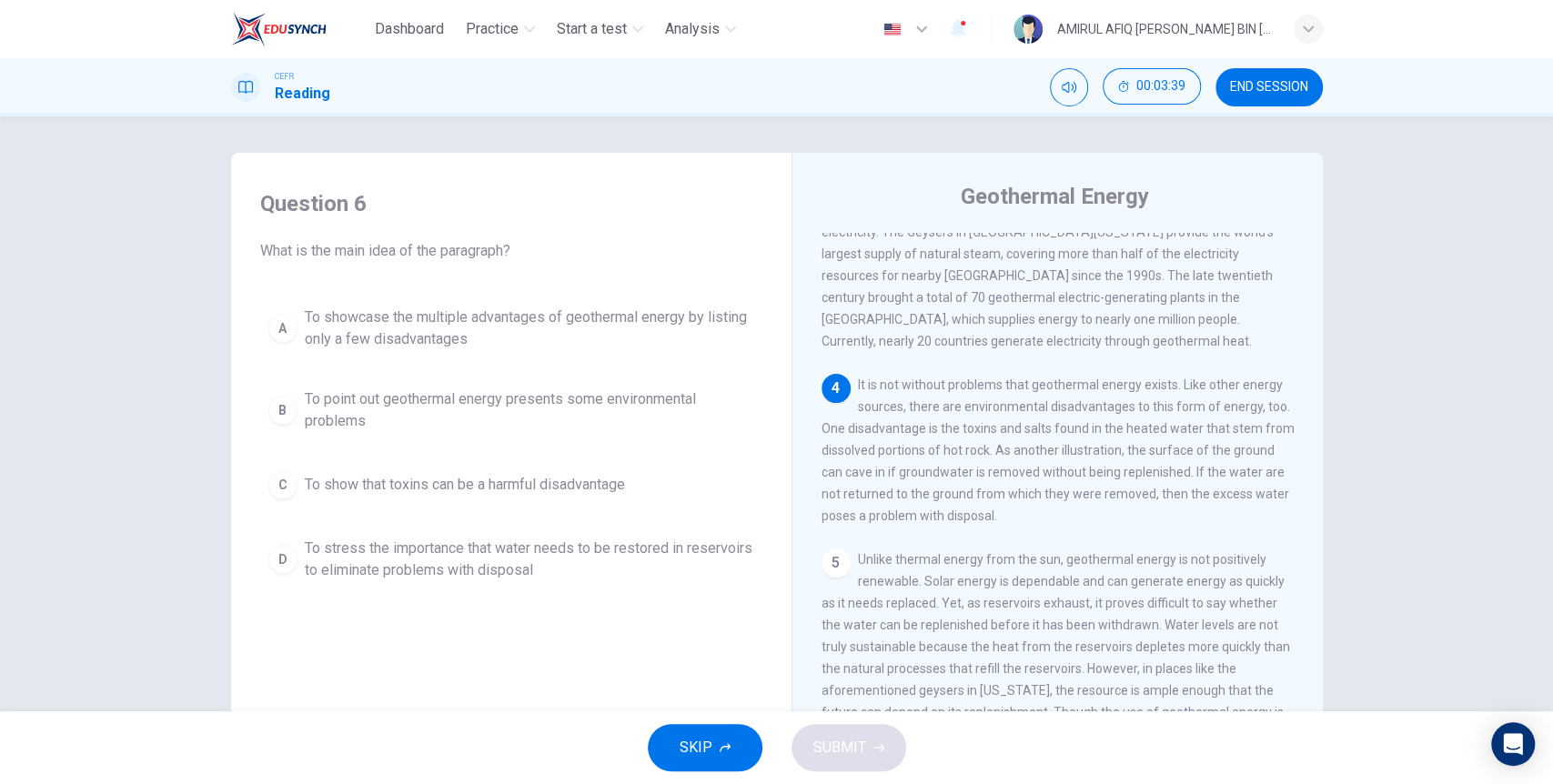
scroll to position [536, 0]
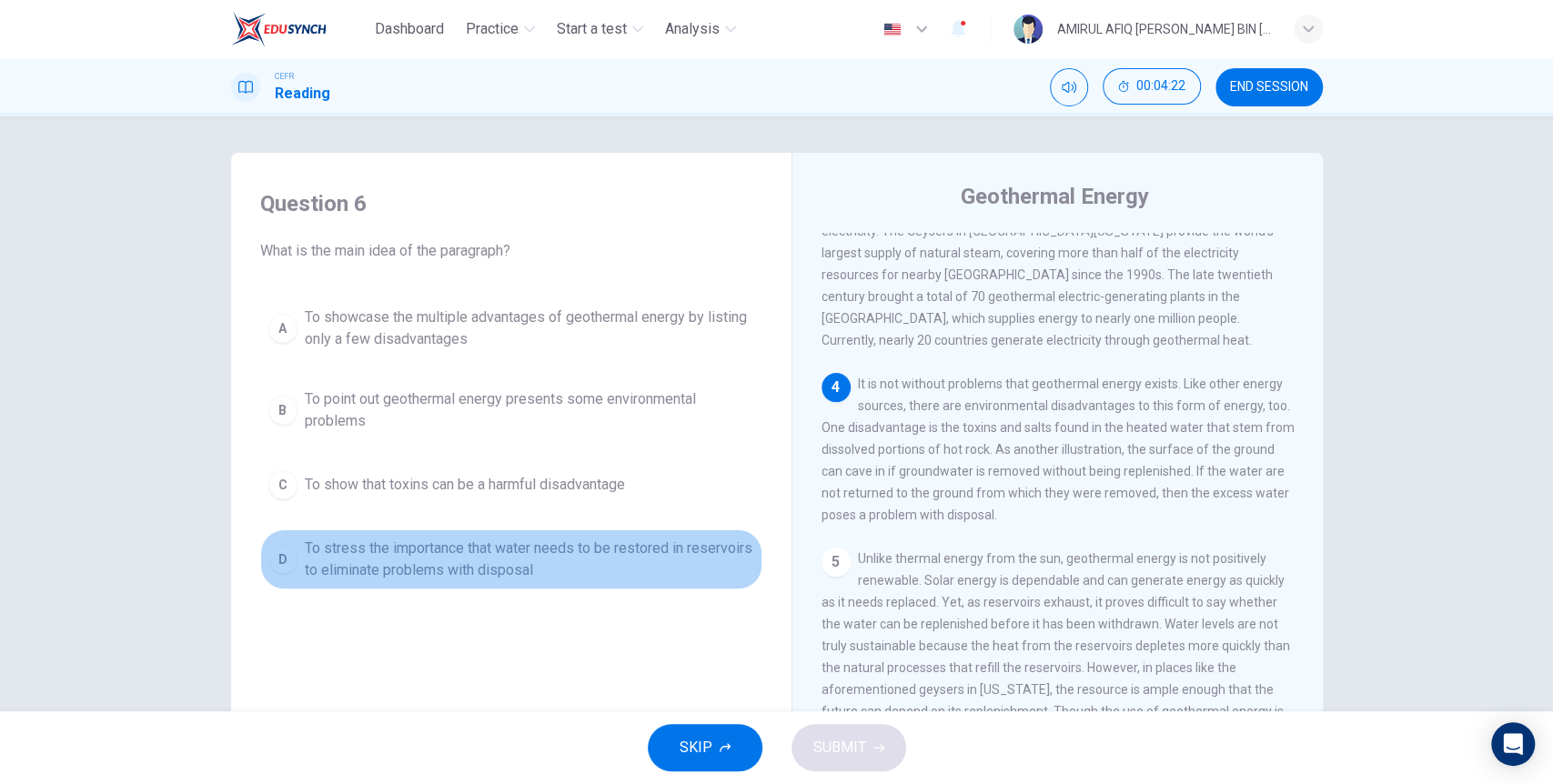
click at [500, 565] on span "To stress the importance that water needs to be restored in reservoirs to elimi…" at bounding box center [529, 559] width 449 height 44
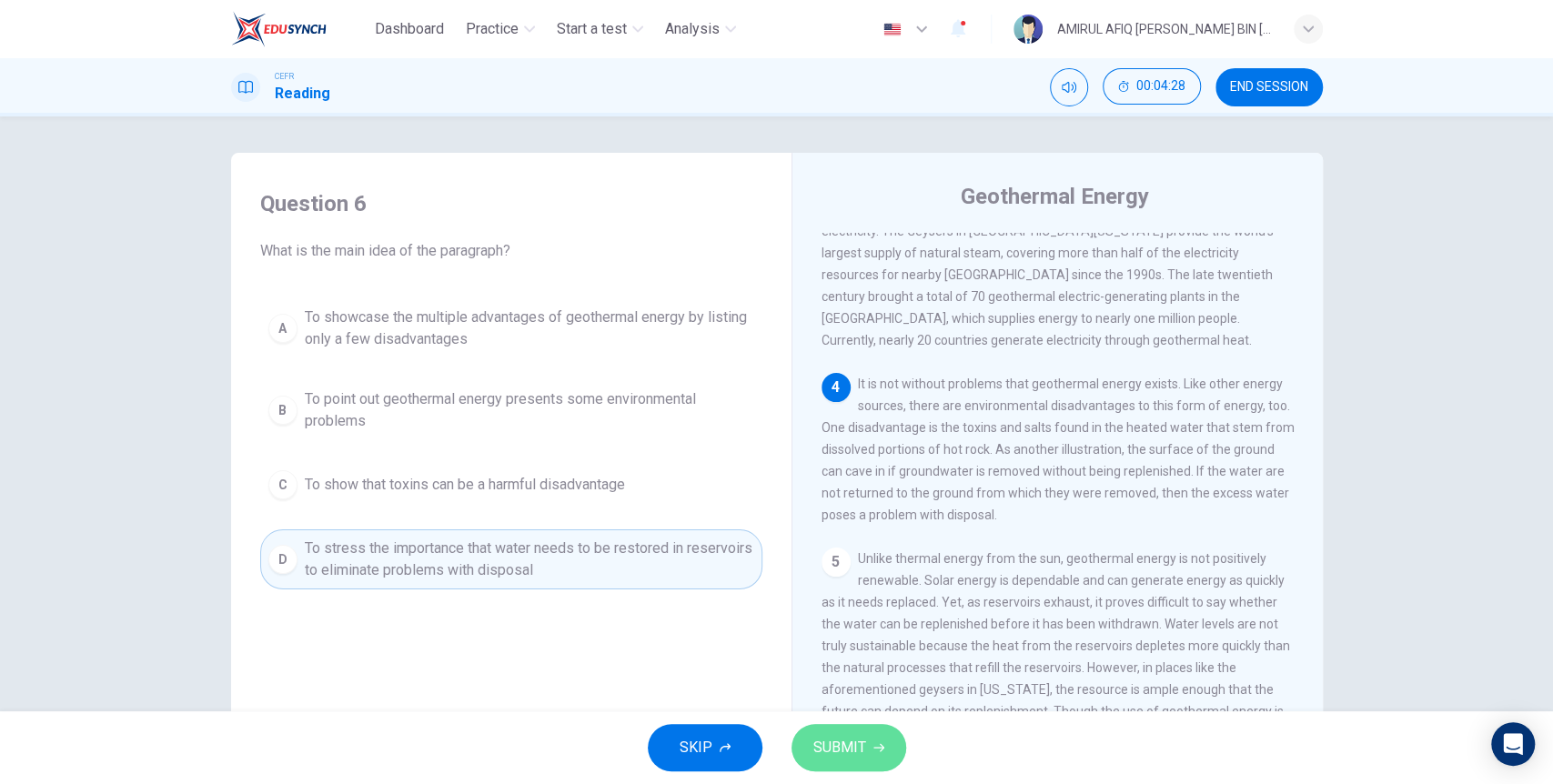
click at [838, 737] on span "SUBMIT" at bounding box center [839, 747] width 53 height 25
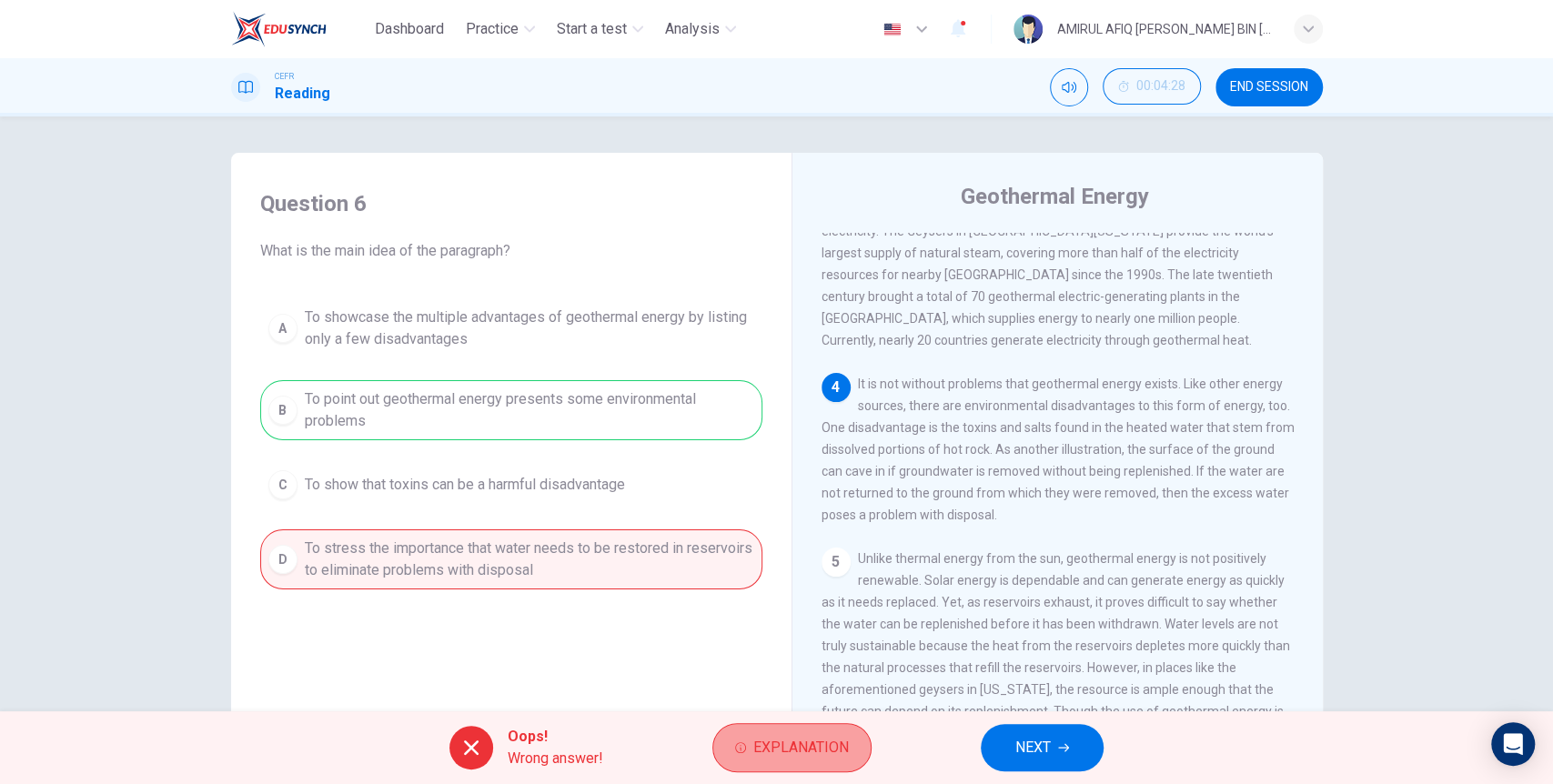
click at [830, 742] on span "Explanation" at bounding box center [801, 747] width 96 height 25
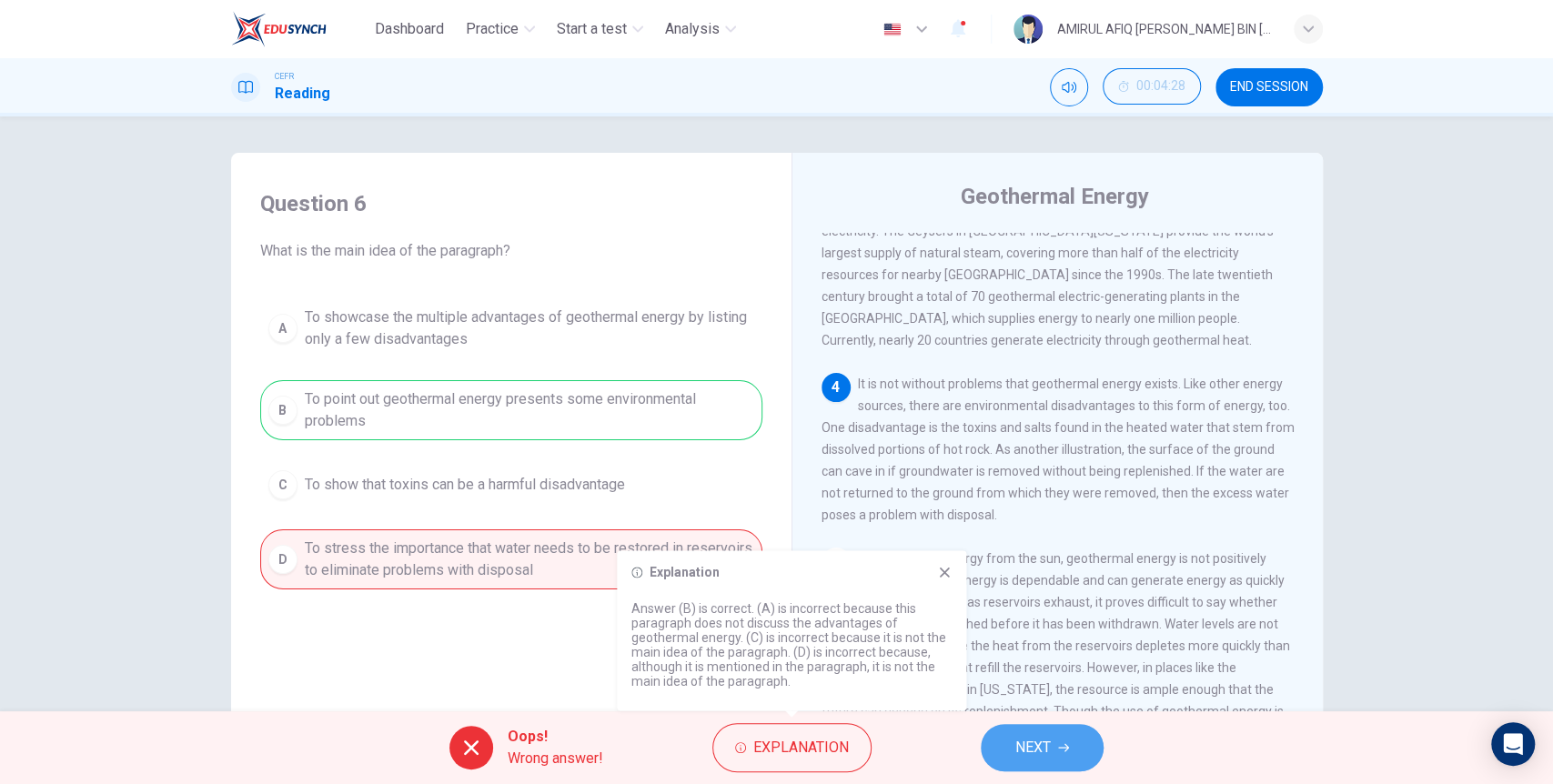
click at [1048, 731] on button "NEXT" at bounding box center [1042, 747] width 123 height 47
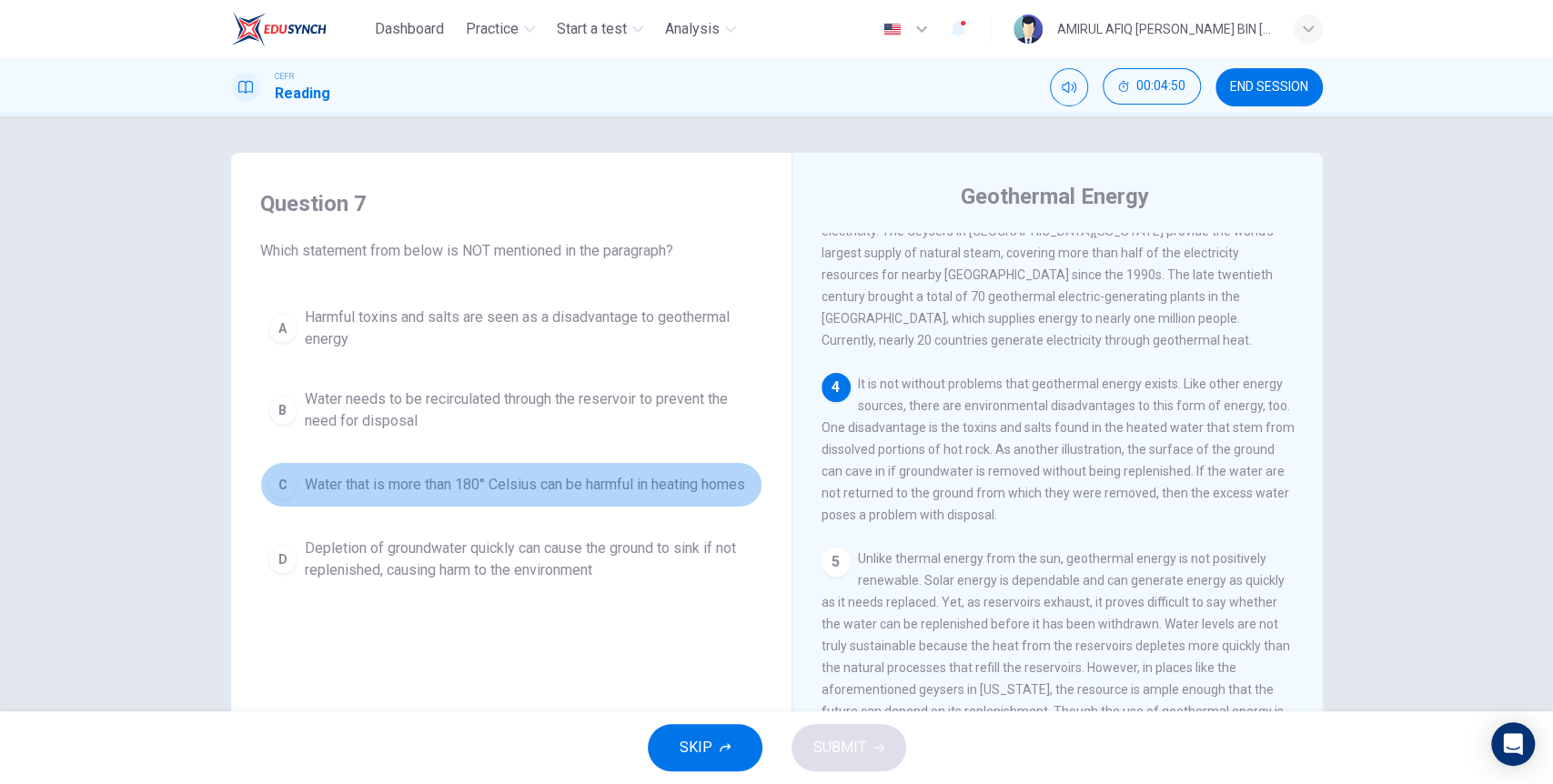
click at [568, 493] on span "Water that is more than 180° Celsius can be harmful in heating homes" at bounding box center [524, 484] width 441 height 21
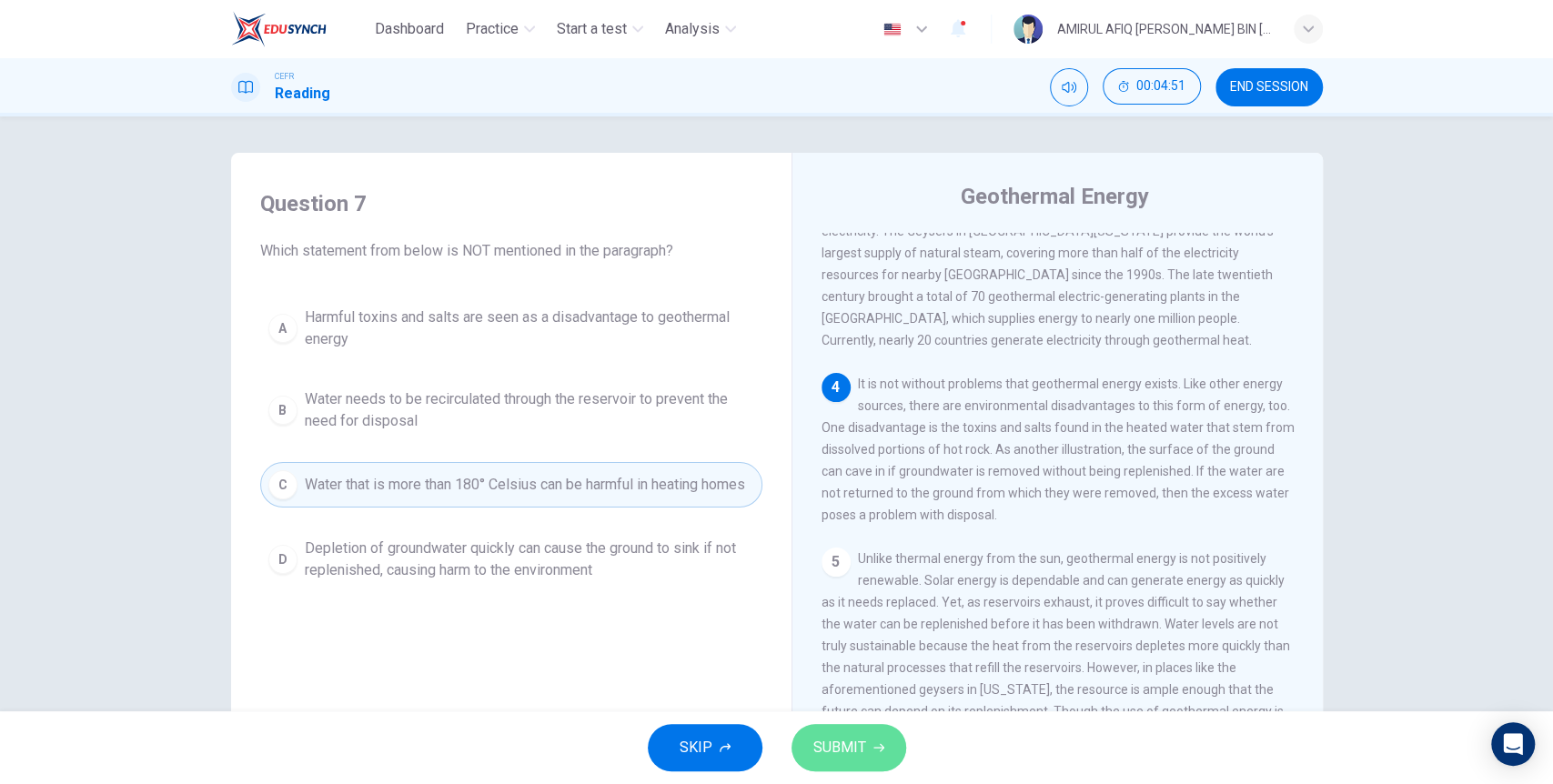
click at [818, 755] on span "SUBMIT" at bounding box center [839, 747] width 53 height 25
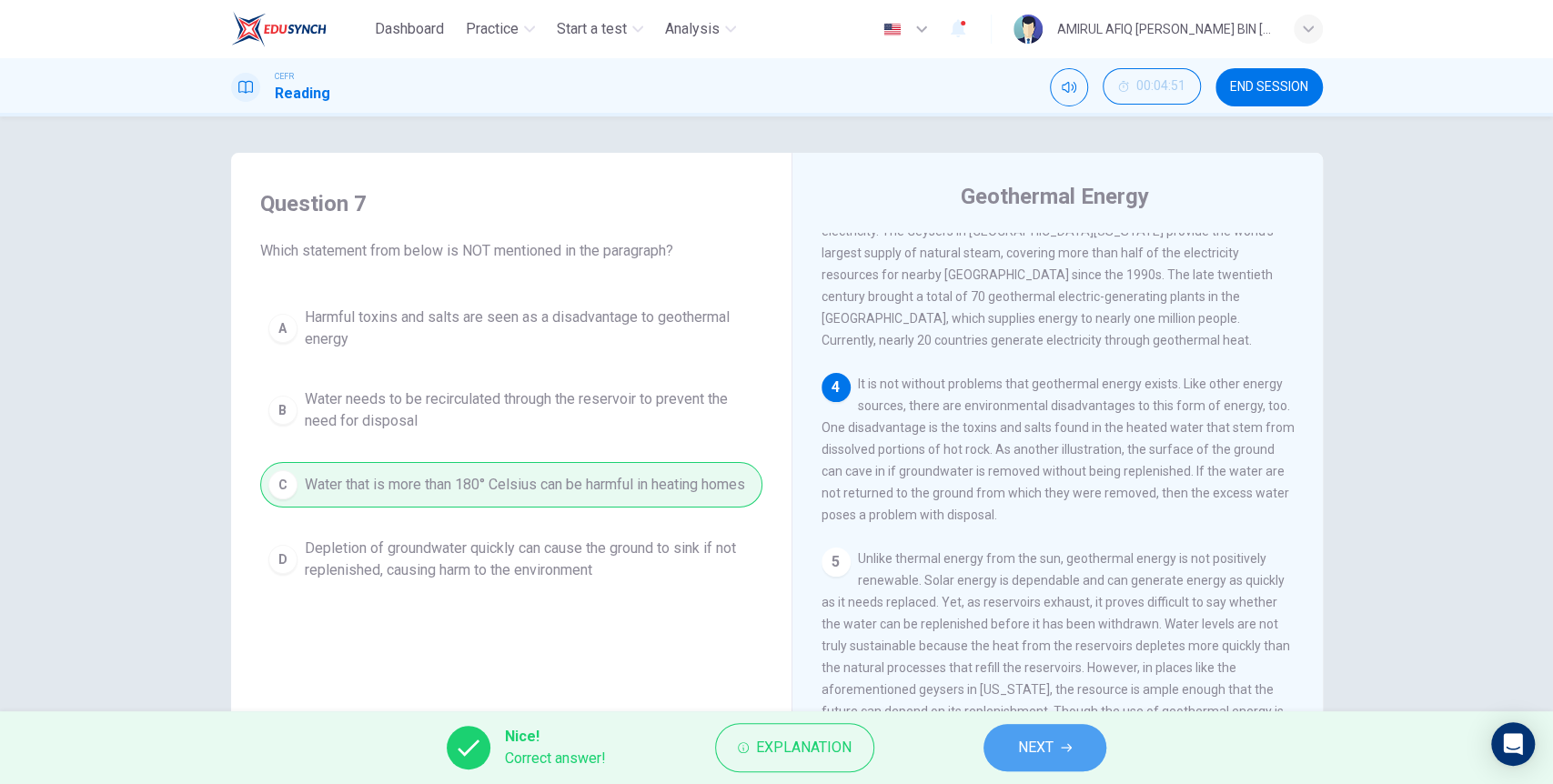
click at [1058, 760] on button "NEXT" at bounding box center [1045, 747] width 123 height 47
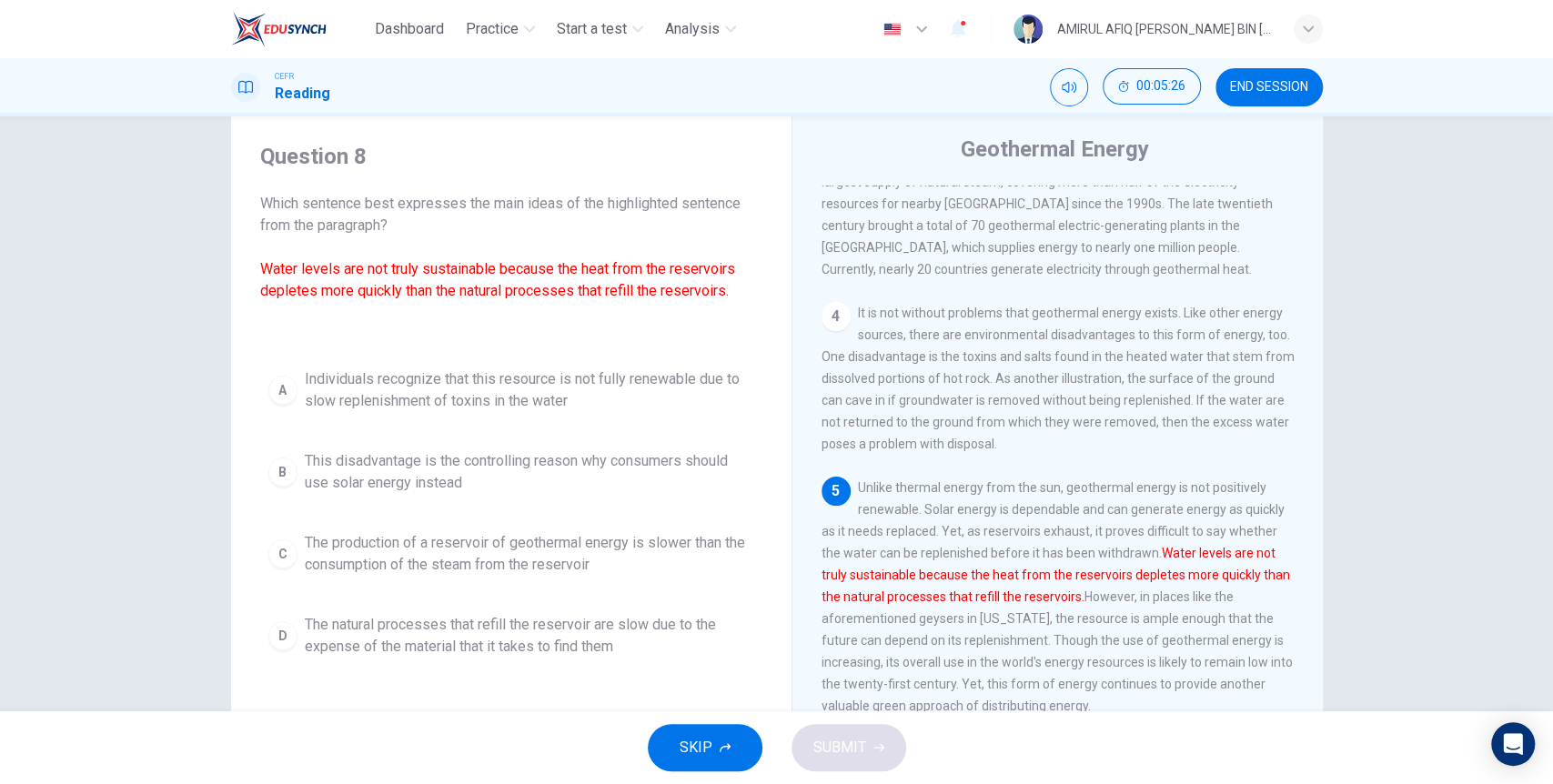
scroll to position [48, 0]
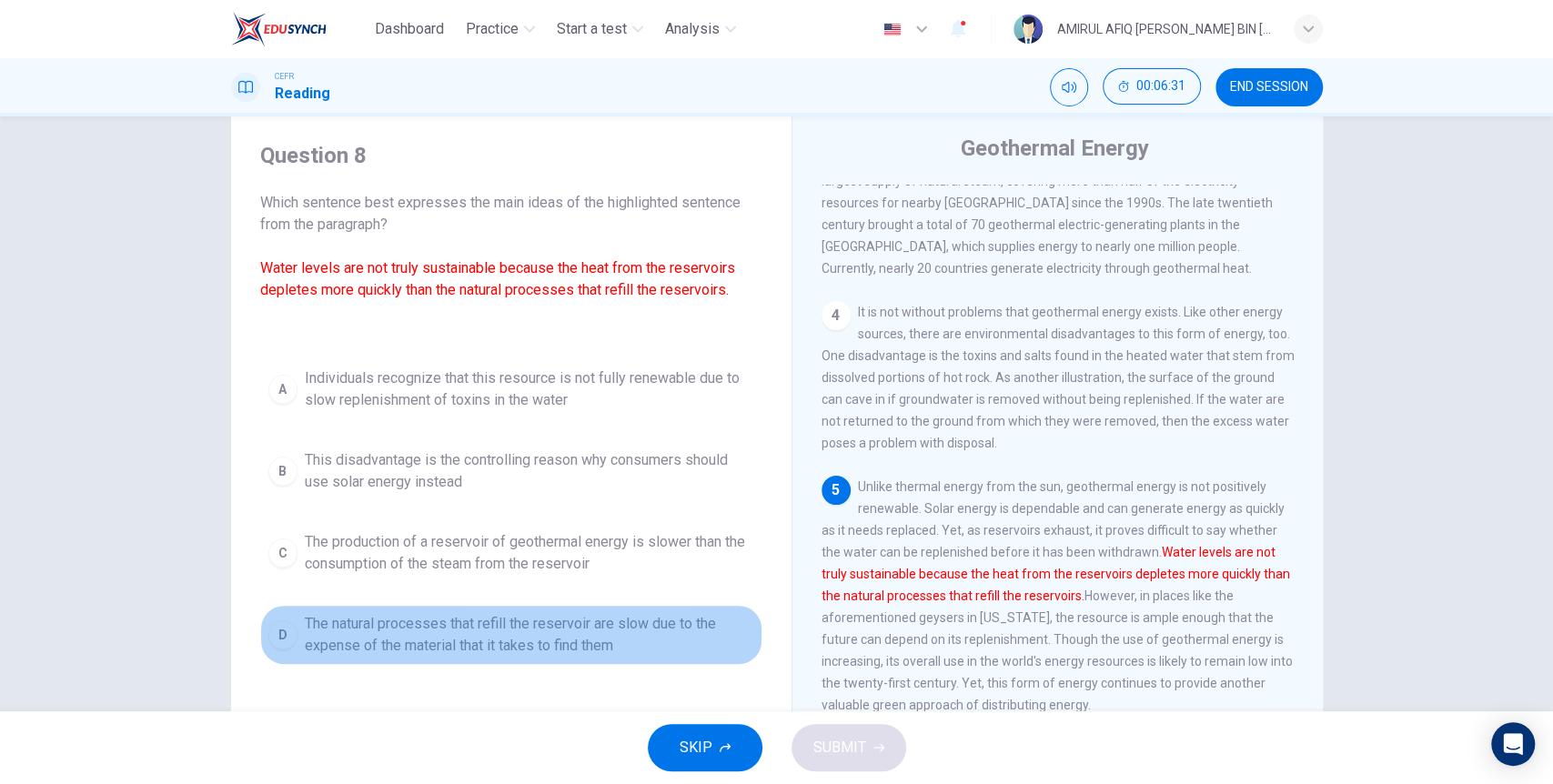
click at [539, 627] on span "The natural processes that refill the reservoir are slow due to the expense of …" at bounding box center [529, 634] width 449 height 44
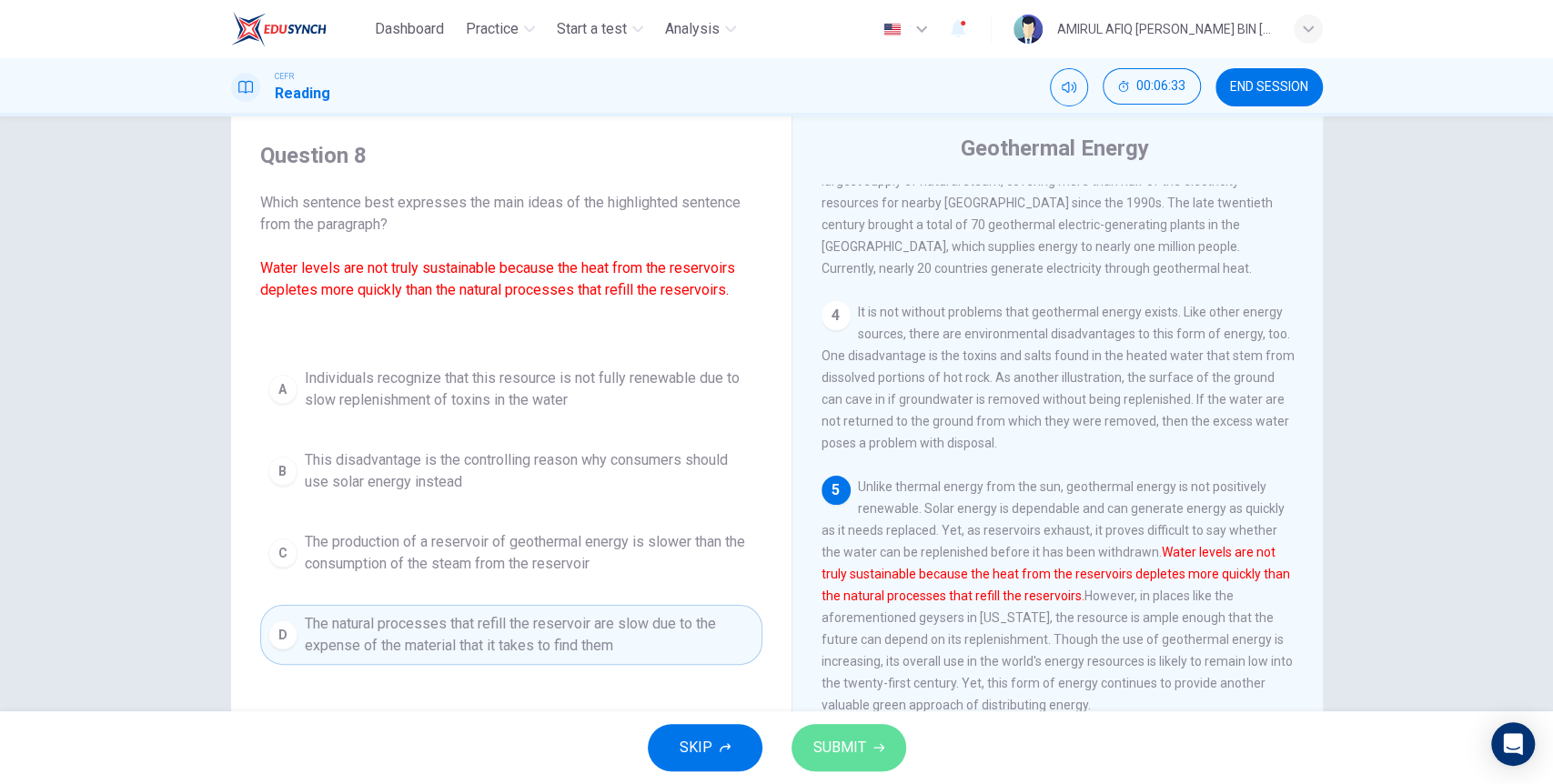
click at [834, 735] on span "SUBMIT" at bounding box center [839, 747] width 53 height 25
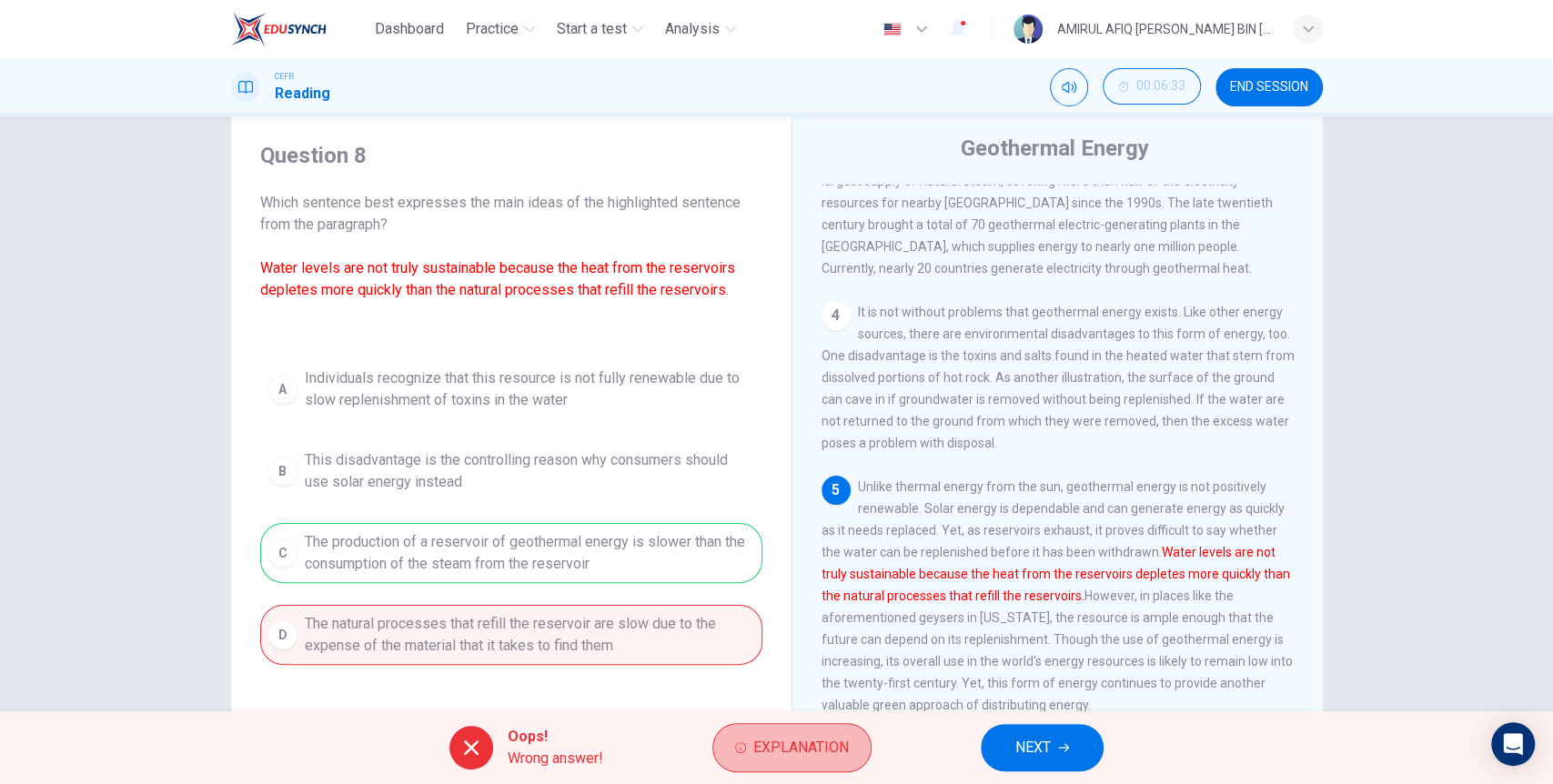
click at [834, 735] on span "Explanation" at bounding box center [801, 747] width 96 height 25
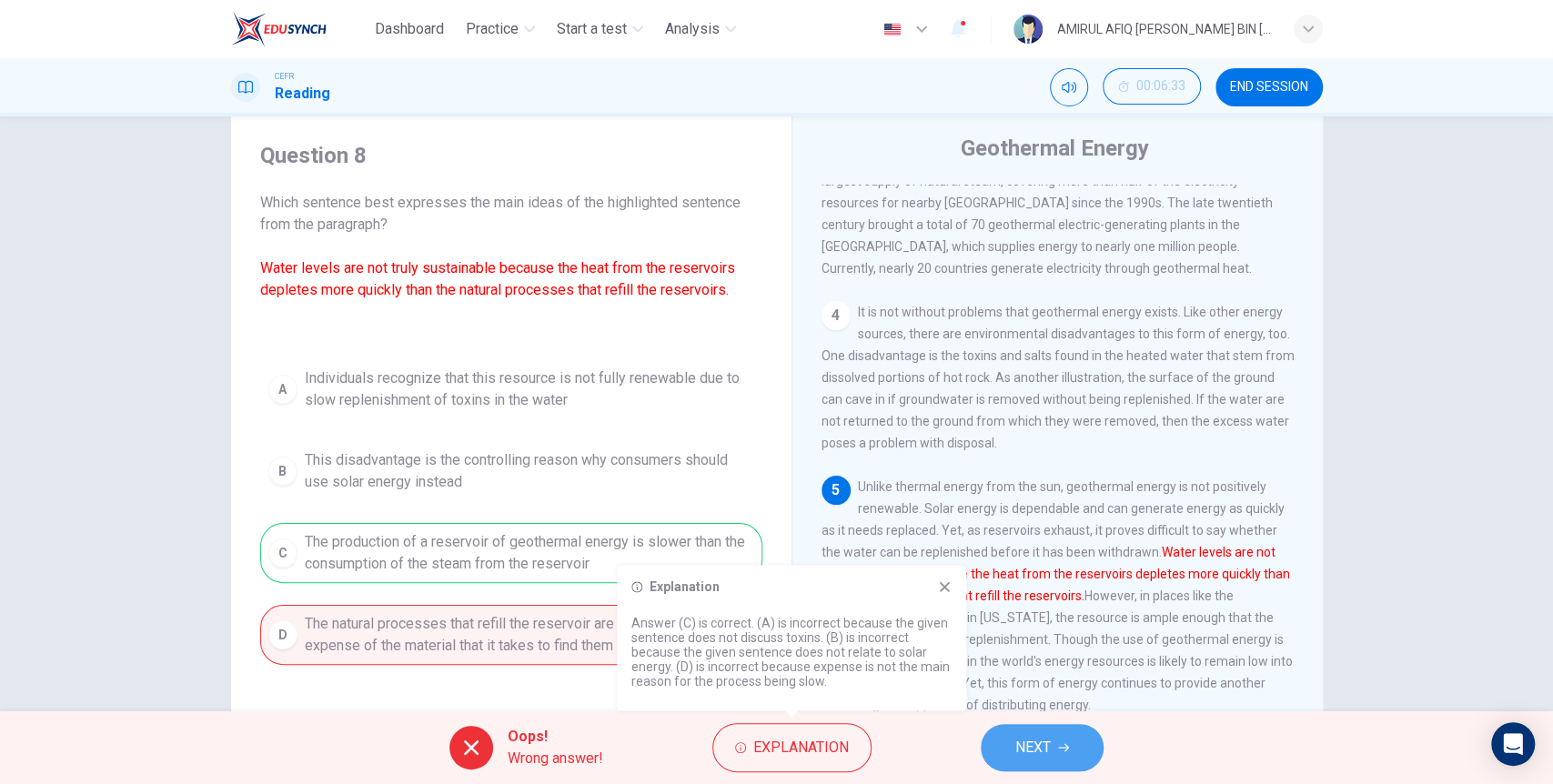
click at [1047, 729] on button "NEXT" at bounding box center [1042, 747] width 123 height 47
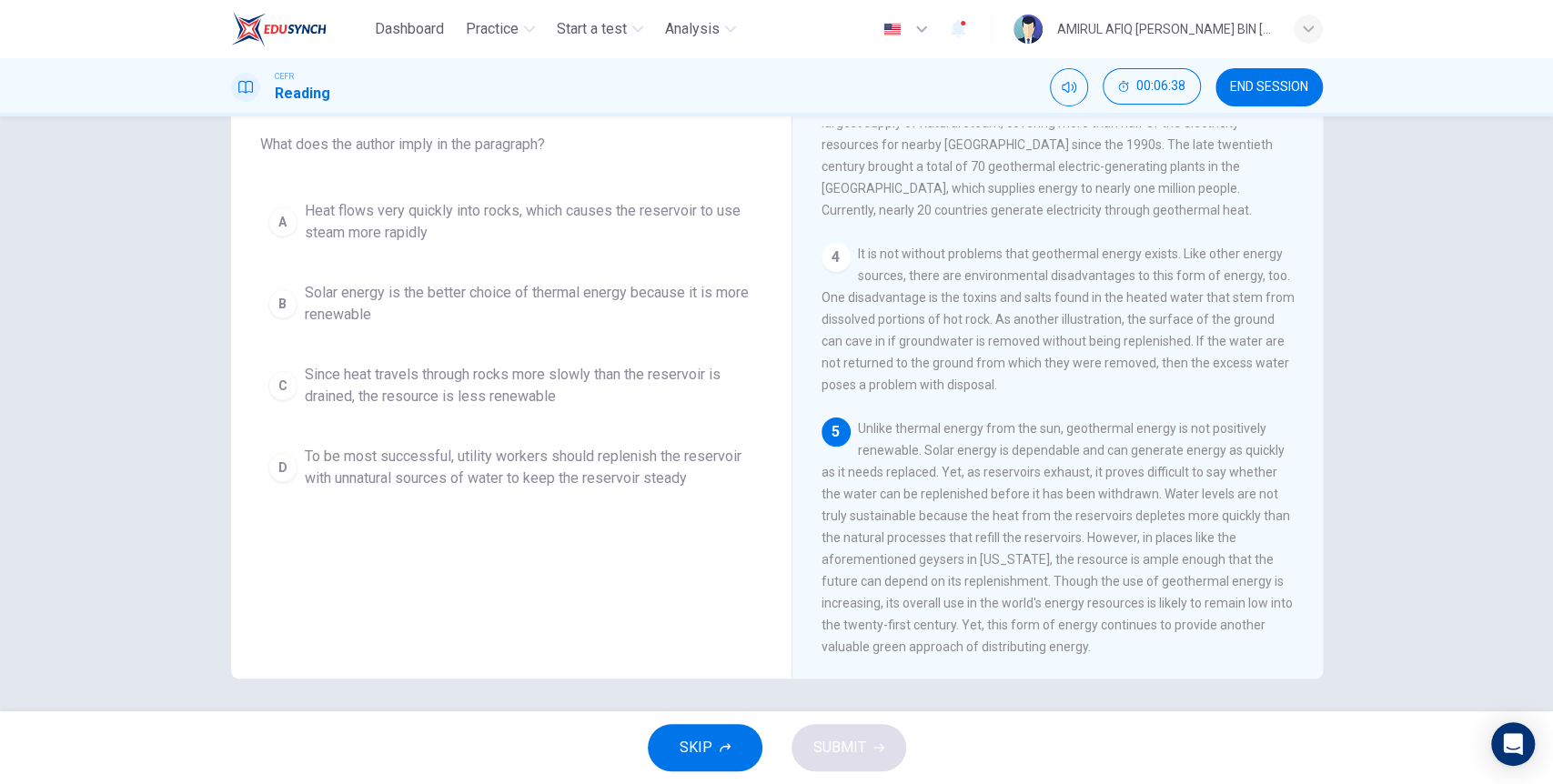
scroll to position [109, 0]
click at [542, 292] on span "Solar energy is the better choice of thermal energy because it is more renewable" at bounding box center [529, 301] width 449 height 44
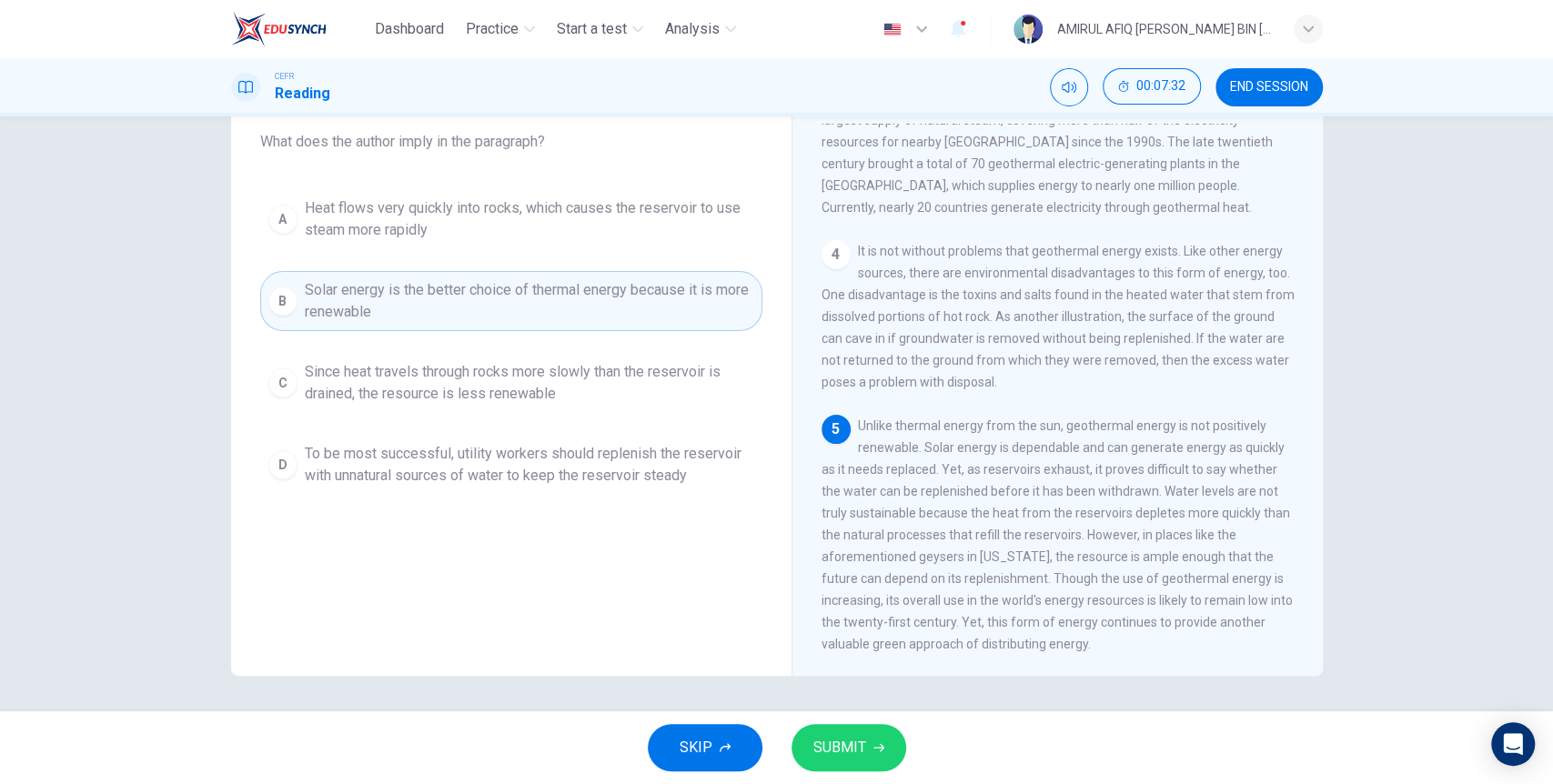
click at [839, 727] on button "SUBMIT" at bounding box center [849, 747] width 115 height 47
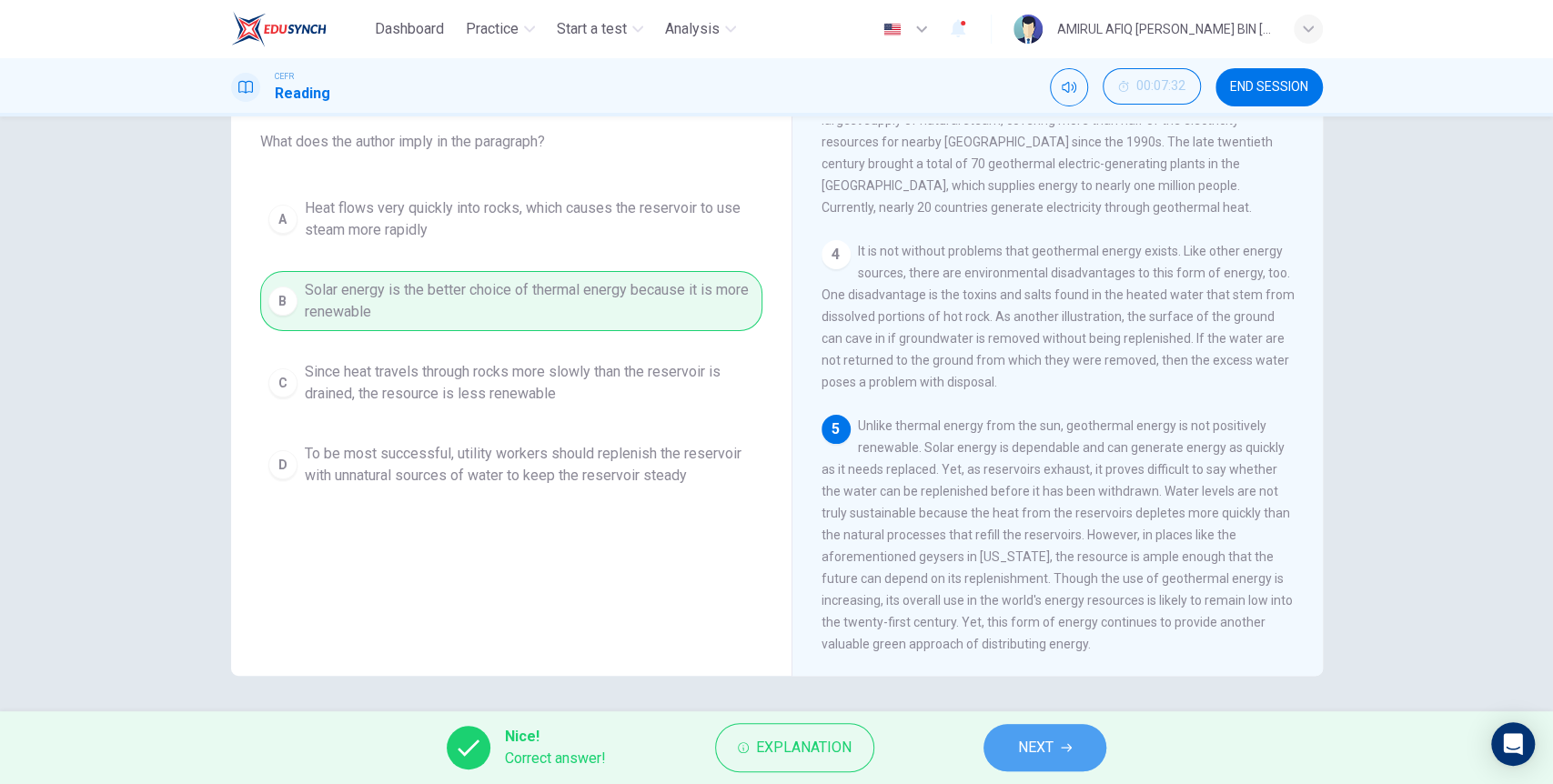
click at [1070, 750] on icon "button" at bounding box center [1067, 748] width 11 height 11
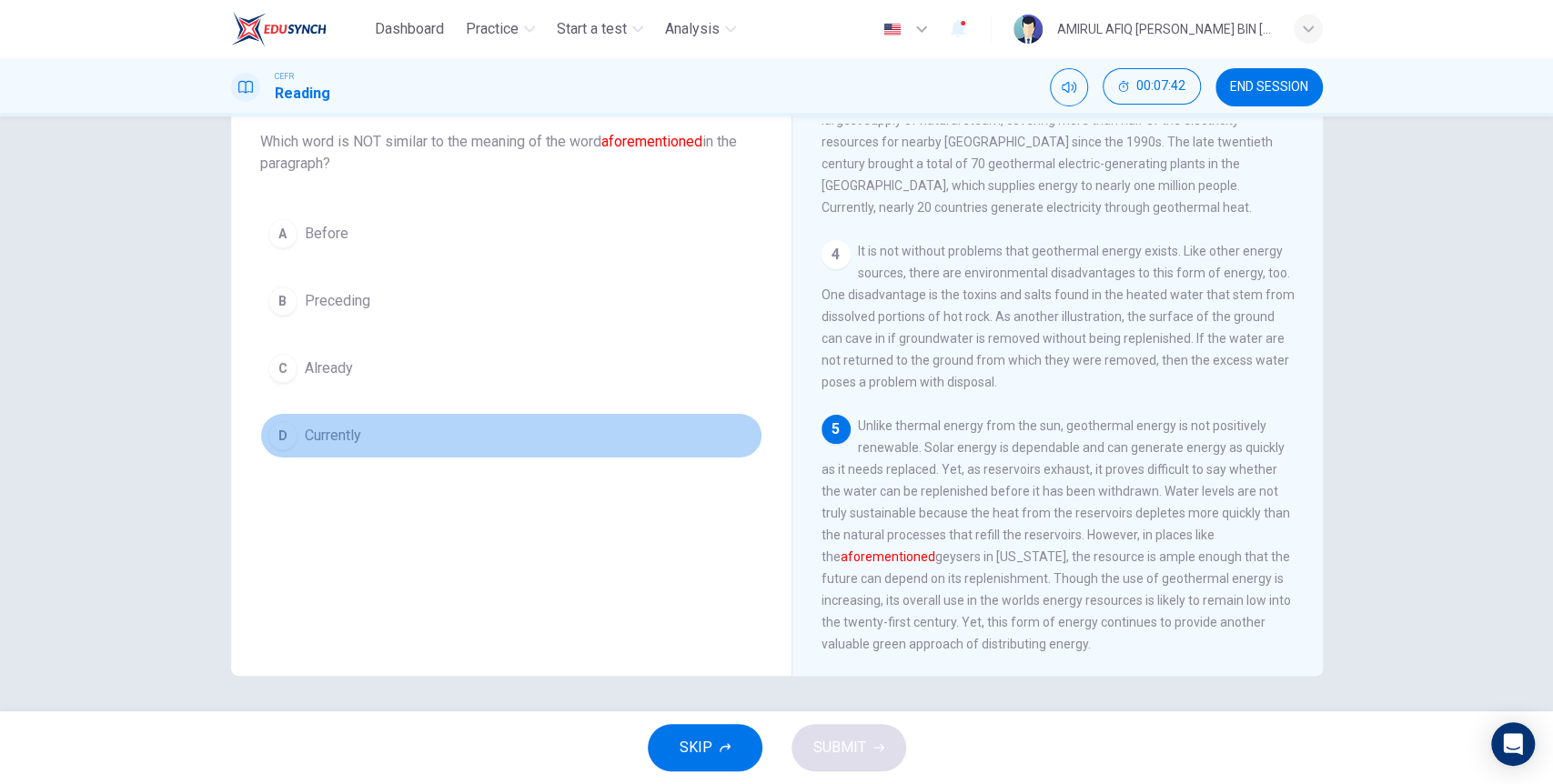
click at [360, 444] on button "D Currently" at bounding box center [511, 435] width 502 height 46
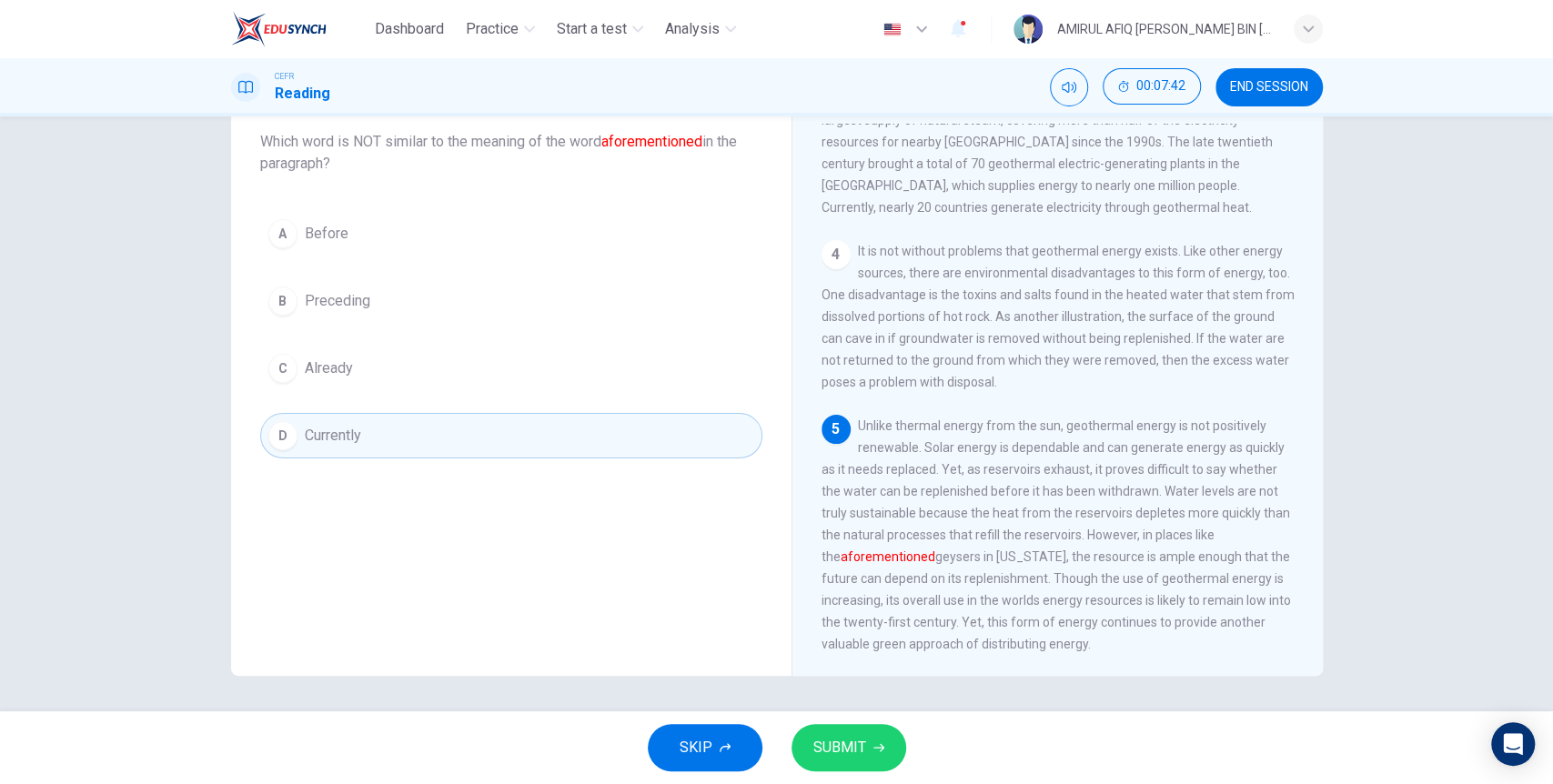
click at [841, 744] on span "SUBMIT" at bounding box center [839, 747] width 53 height 25
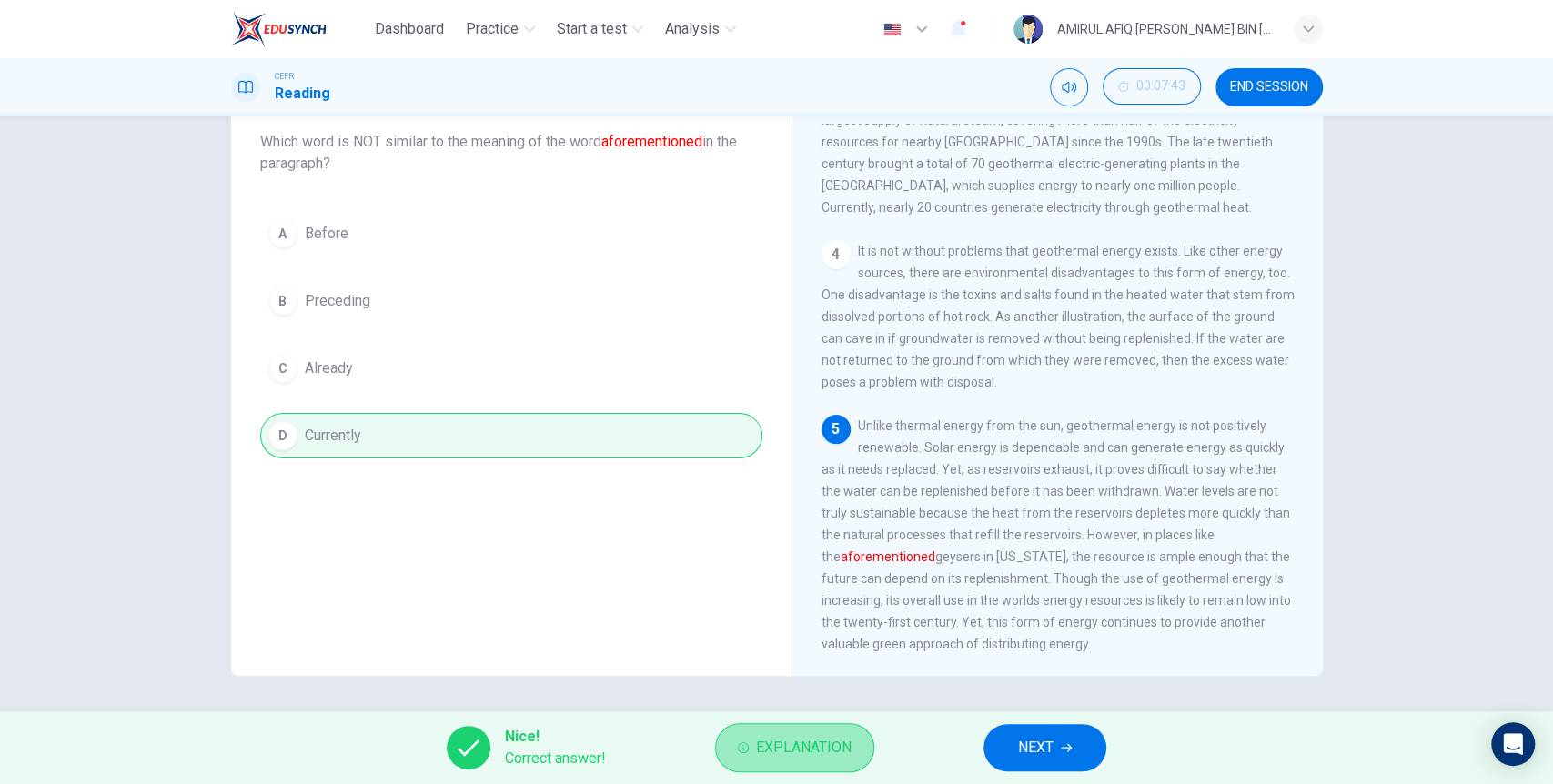
click at [807, 744] on span "Explanation" at bounding box center [803, 747] width 96 height 25
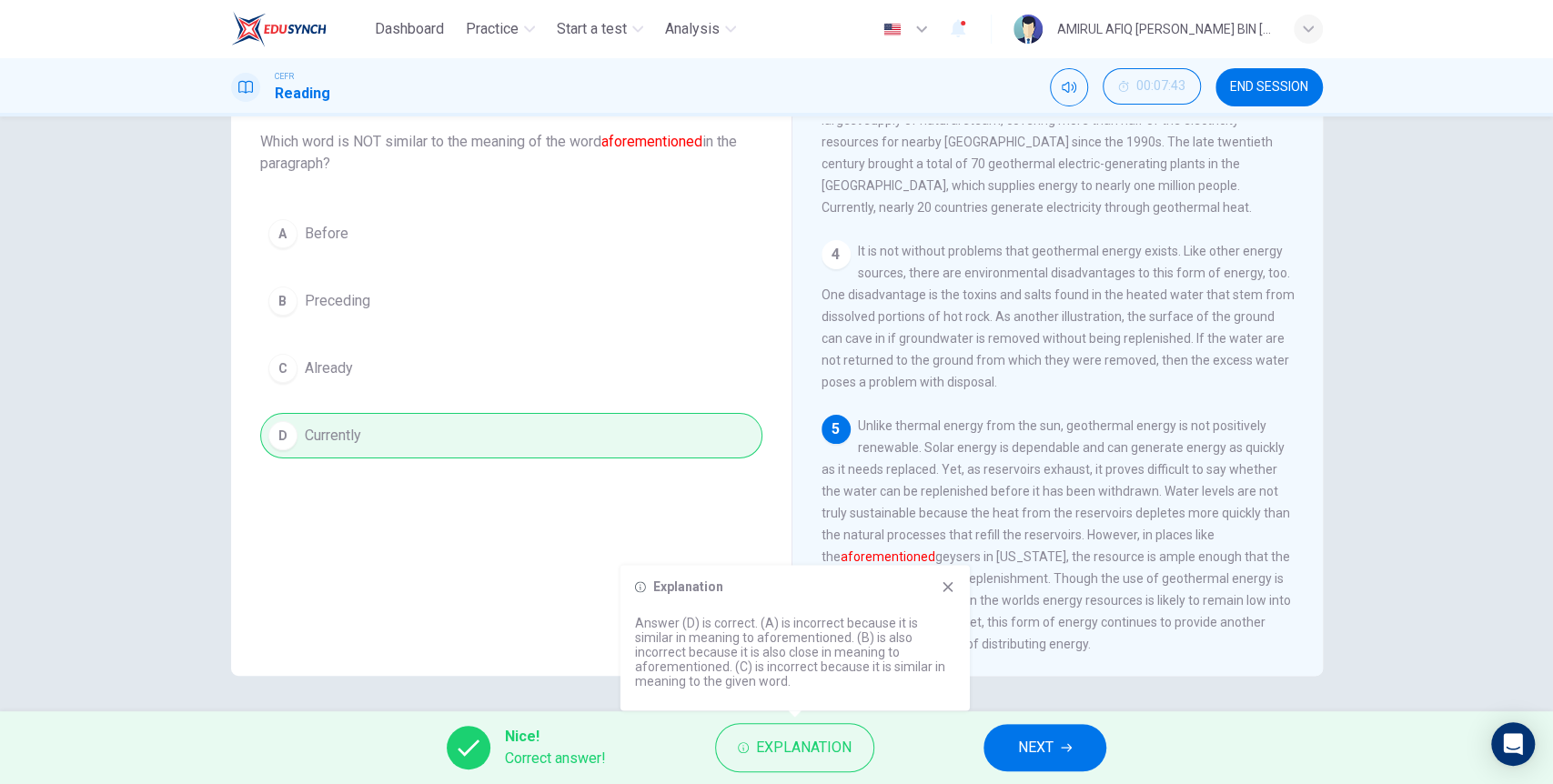
click at [997, 747] on button "NEXT" at bounding box center [1045, 747] width 123 height 47
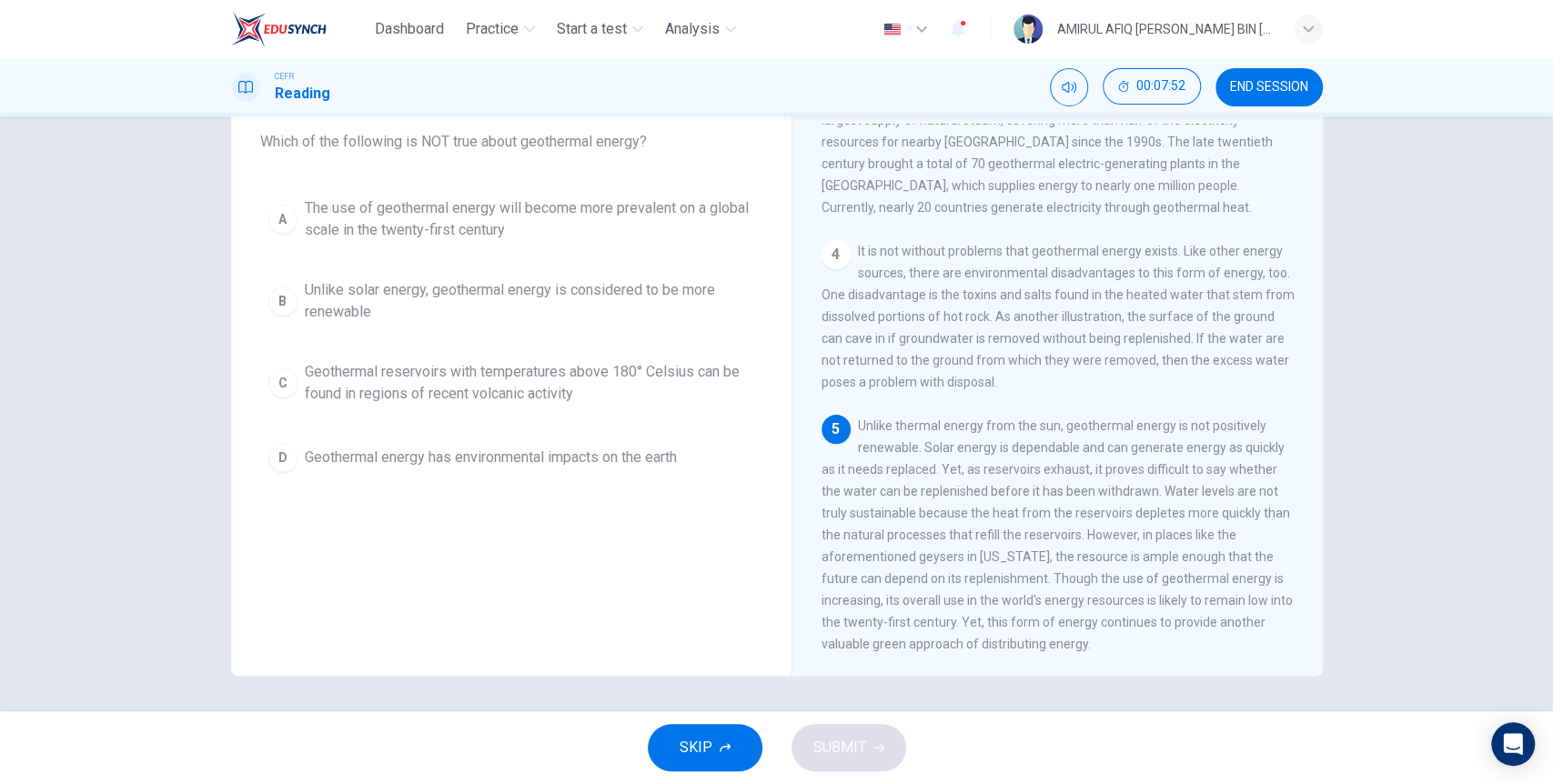
click at [468, 304] on span "Unlike solar energy, geothermal energy is considered to be more renewable" at bounding box center [529, 301] width 449 height 44
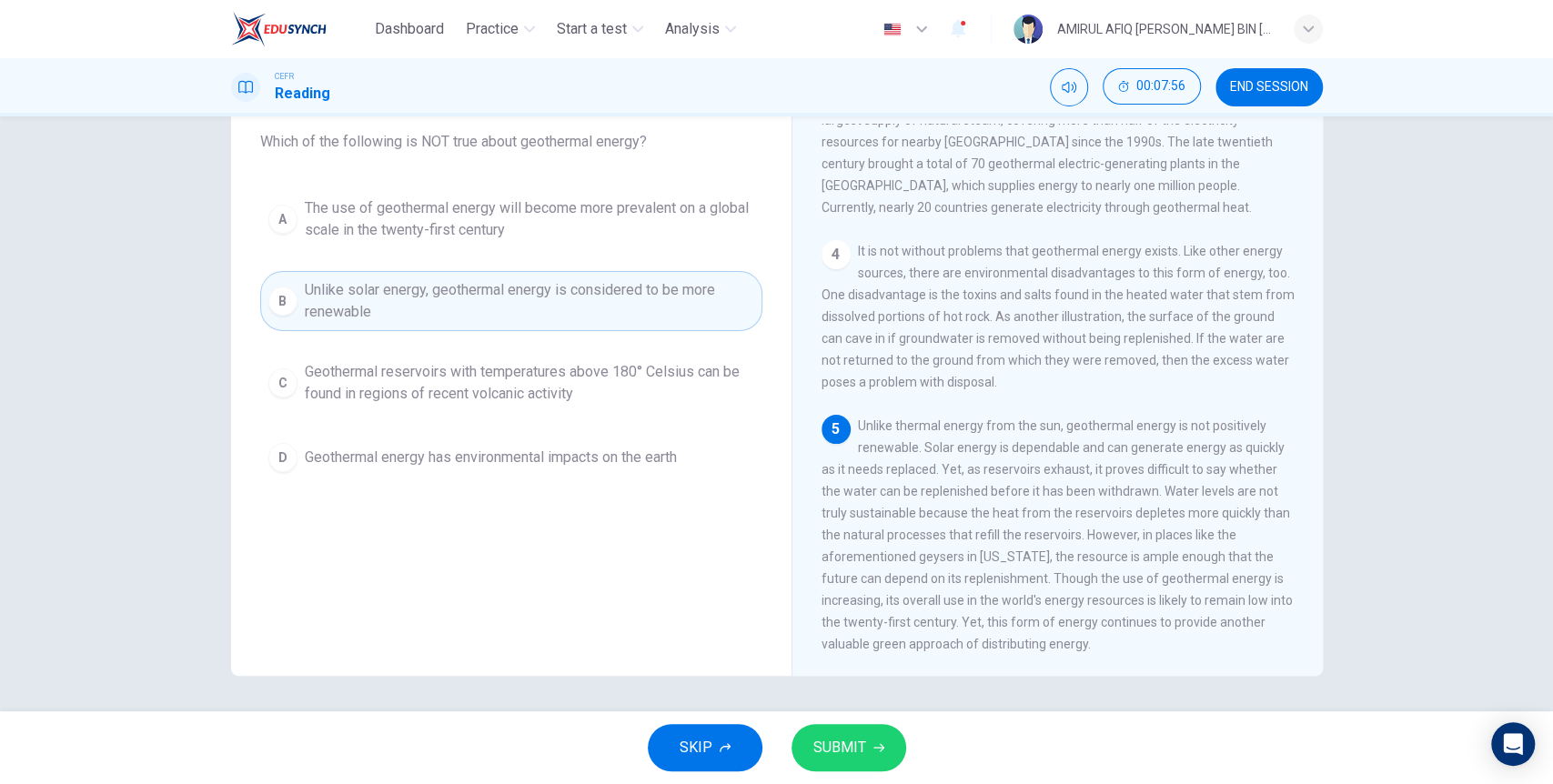
click at [856, 750] on span "SUBMIT" at bounding box center [839, 747] width 53 height 25
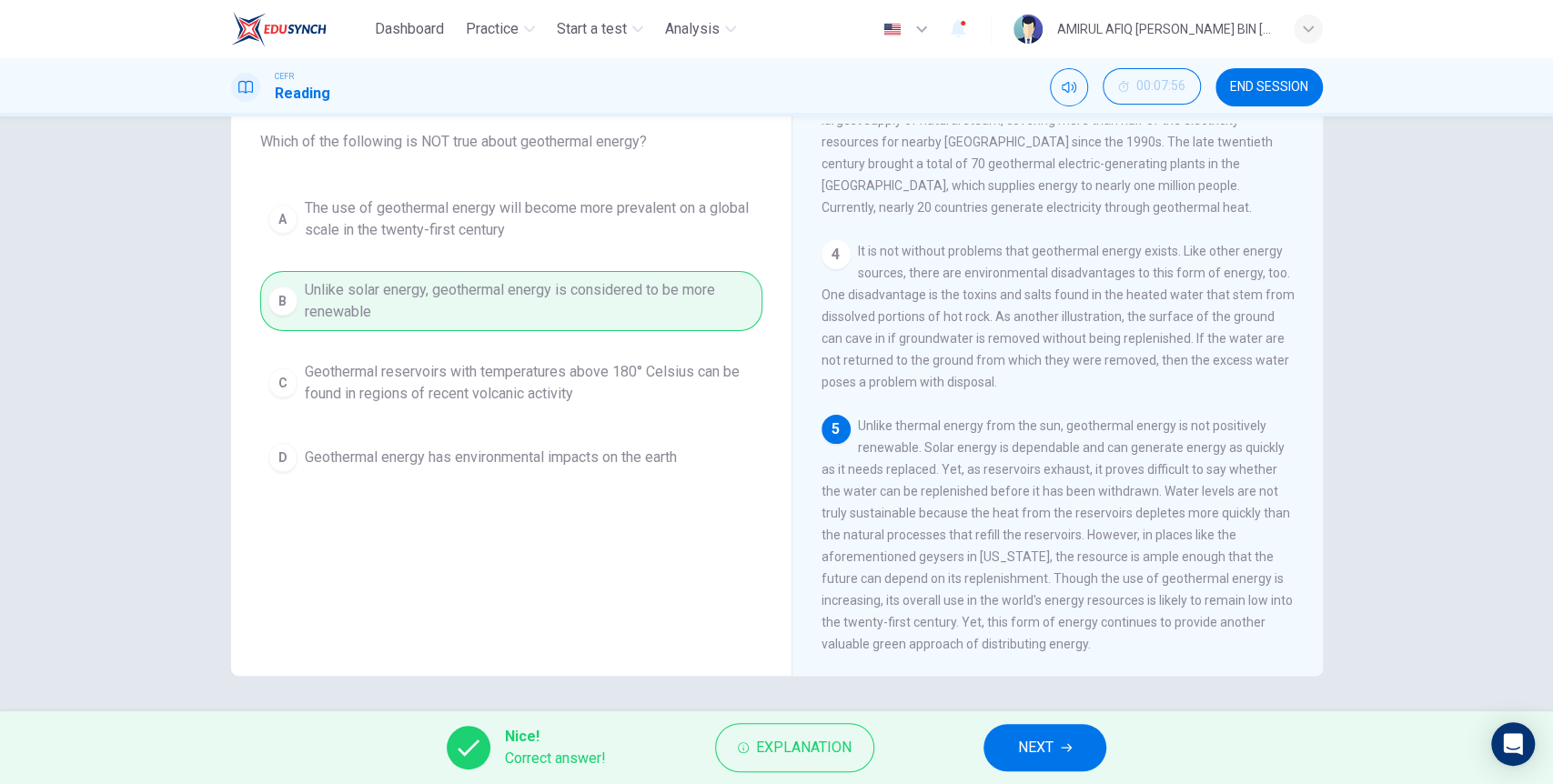
click at [1052, 721] on div "Nice! Correct answer! Explanation NEXT" at bounding box center [776, 748] width 1553 height 73
click at [1052, 732] on button "NEXT" at bounding box center [1045, 747] width 123 height 47
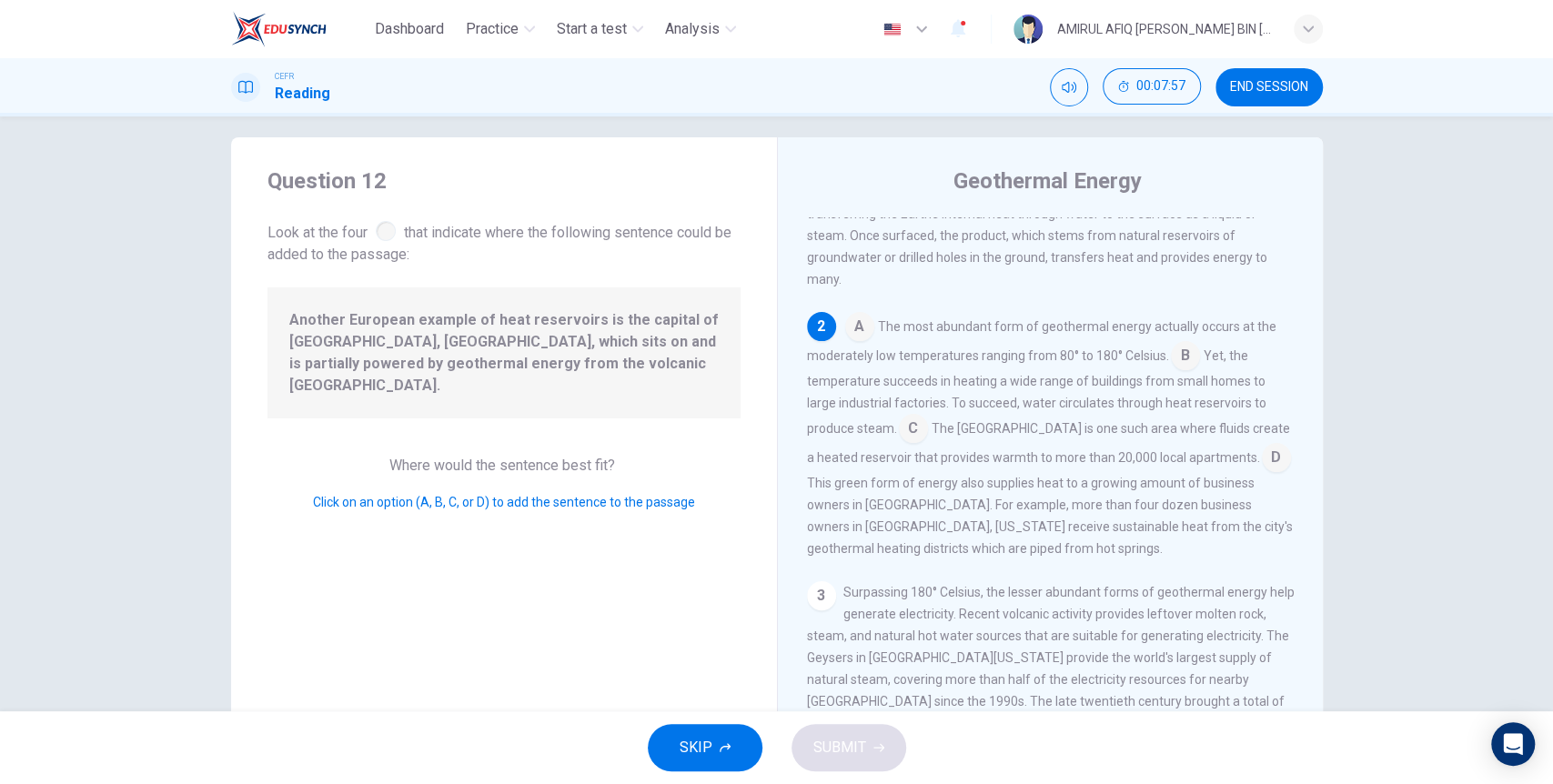
scroll to position [8, 0]
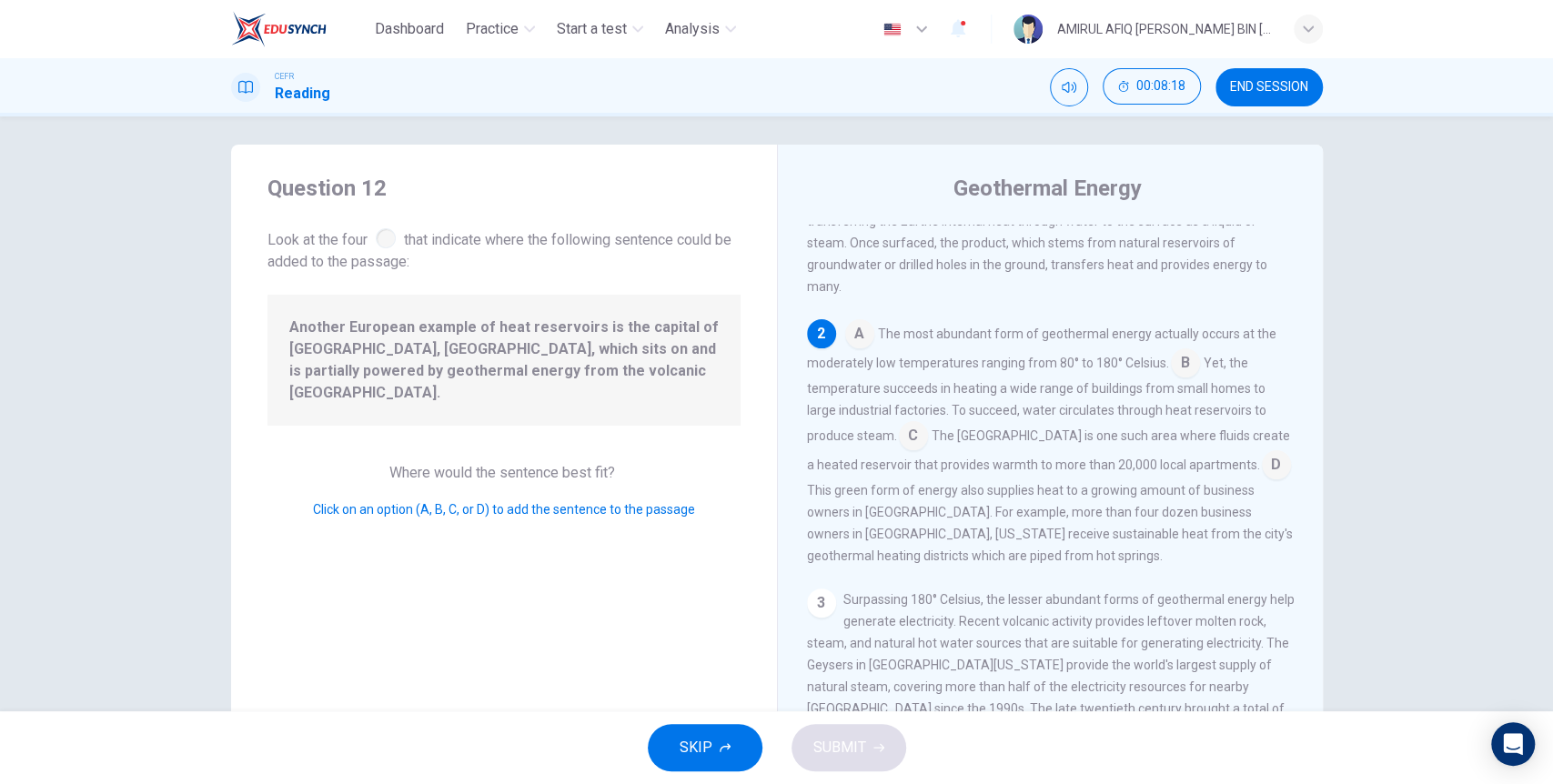
click at [1261, 461] on input at bounding box center [1275, 466] width 29 height 29
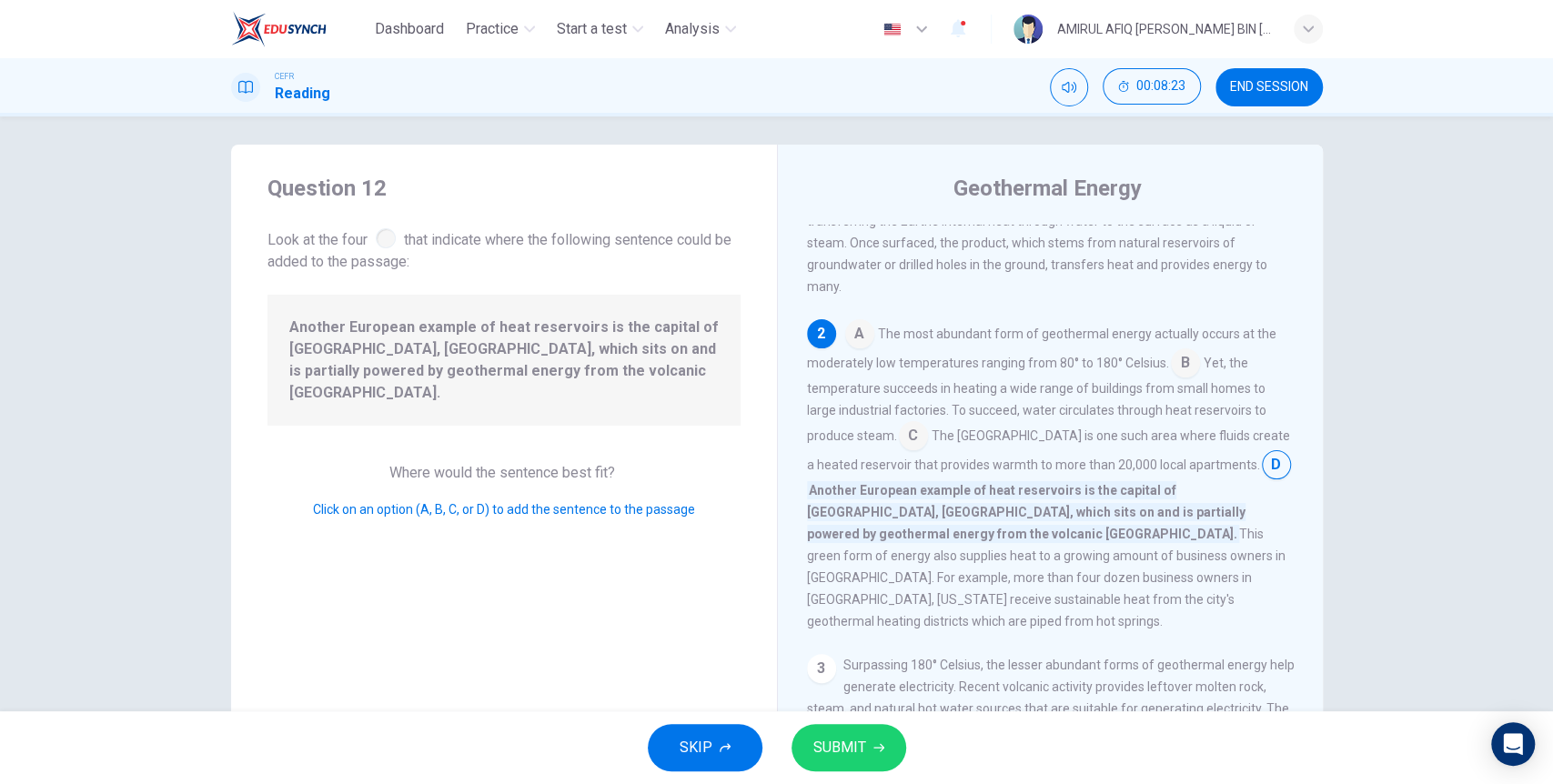
click at [837, 752] on span "SUBMIT" at bounding box center [839, 747] width 53 height 25
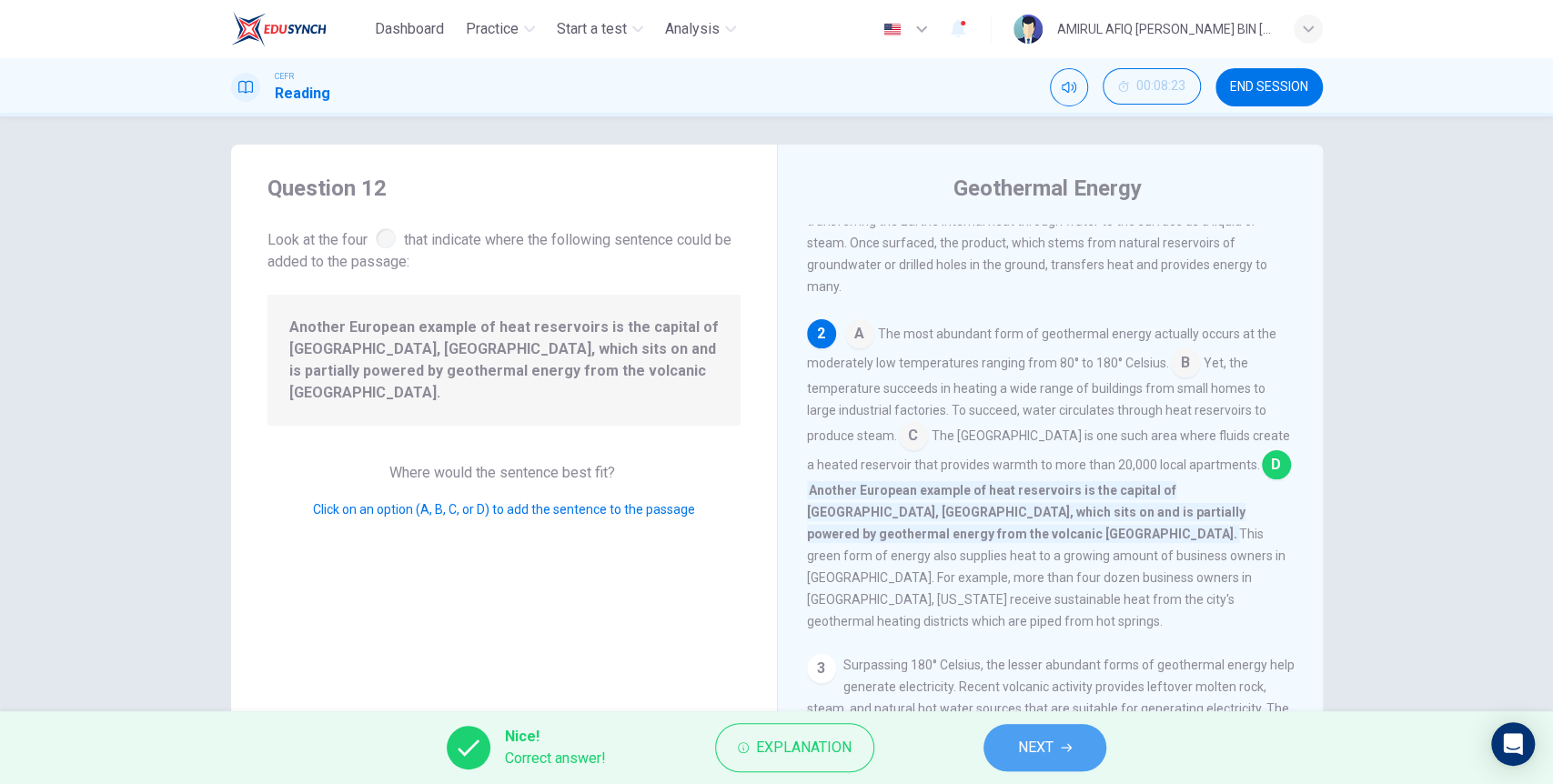
click at [1022, 742] on span "NEXT" at bounding box center [1036, 747] width 35 height 25
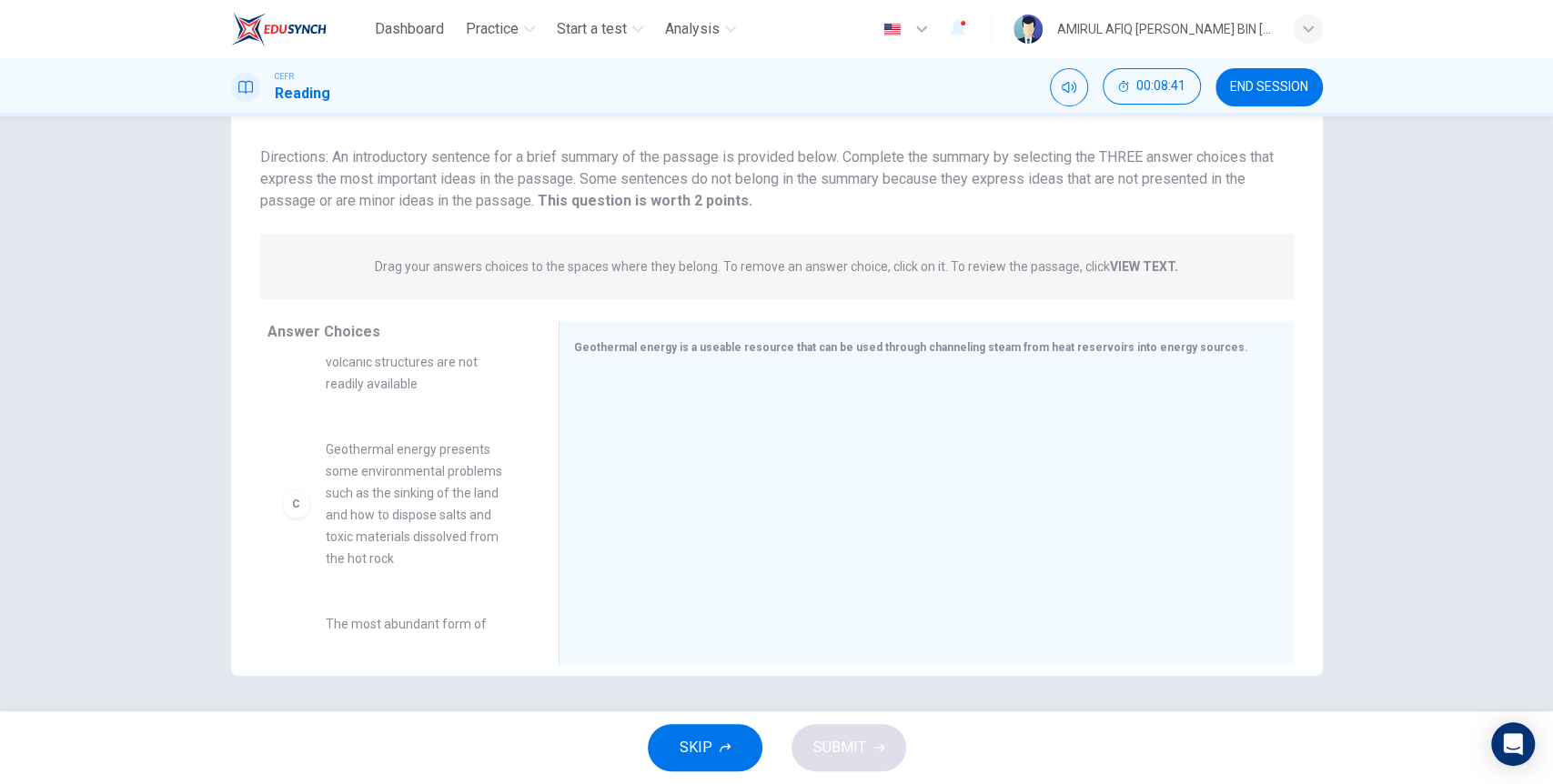
scroll to position [202, 0]
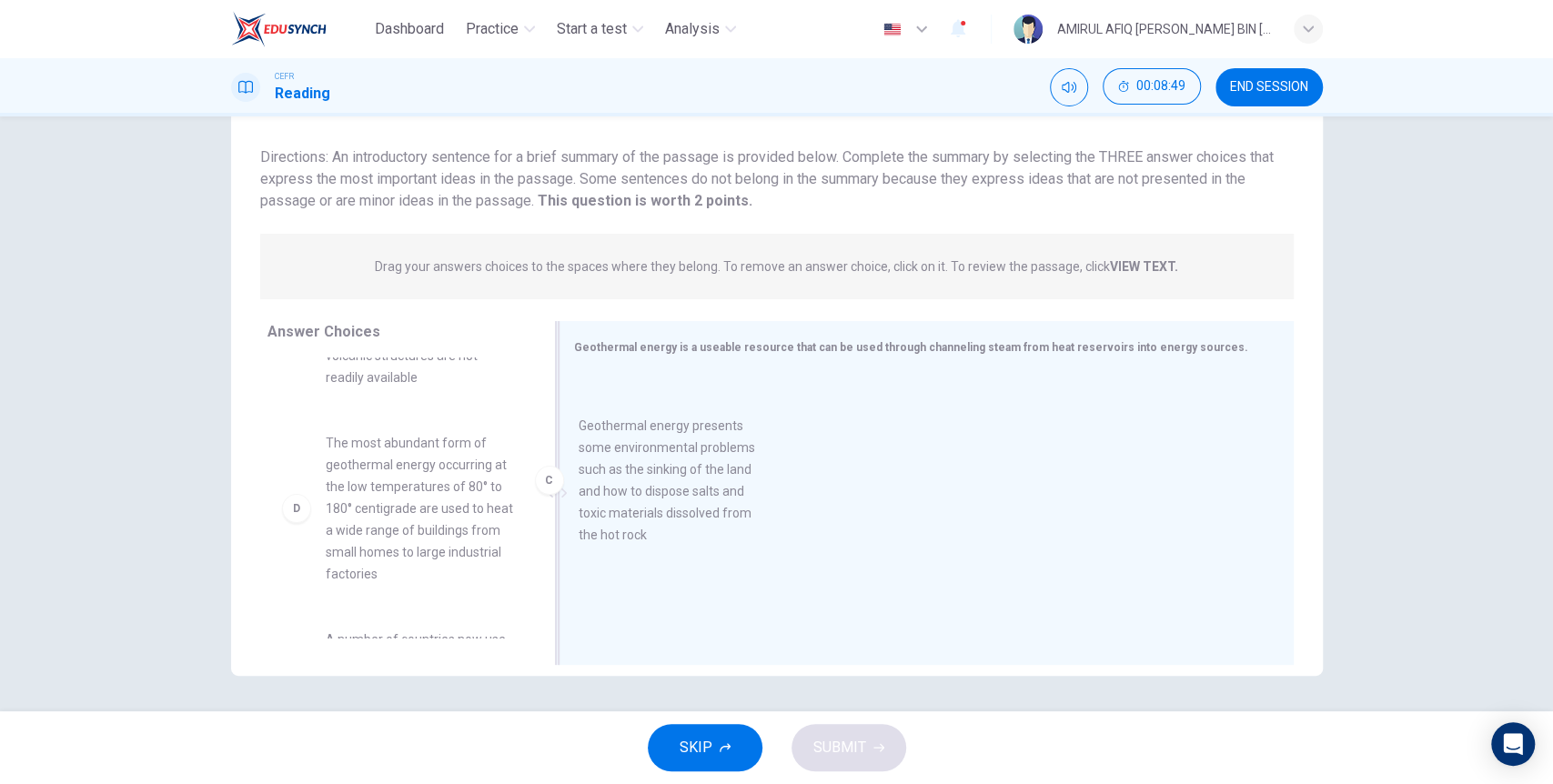
drag, startPoint x: 443, startPoint y: 520, endPoint x: 698, endPoint y: 507, distance: 255.3
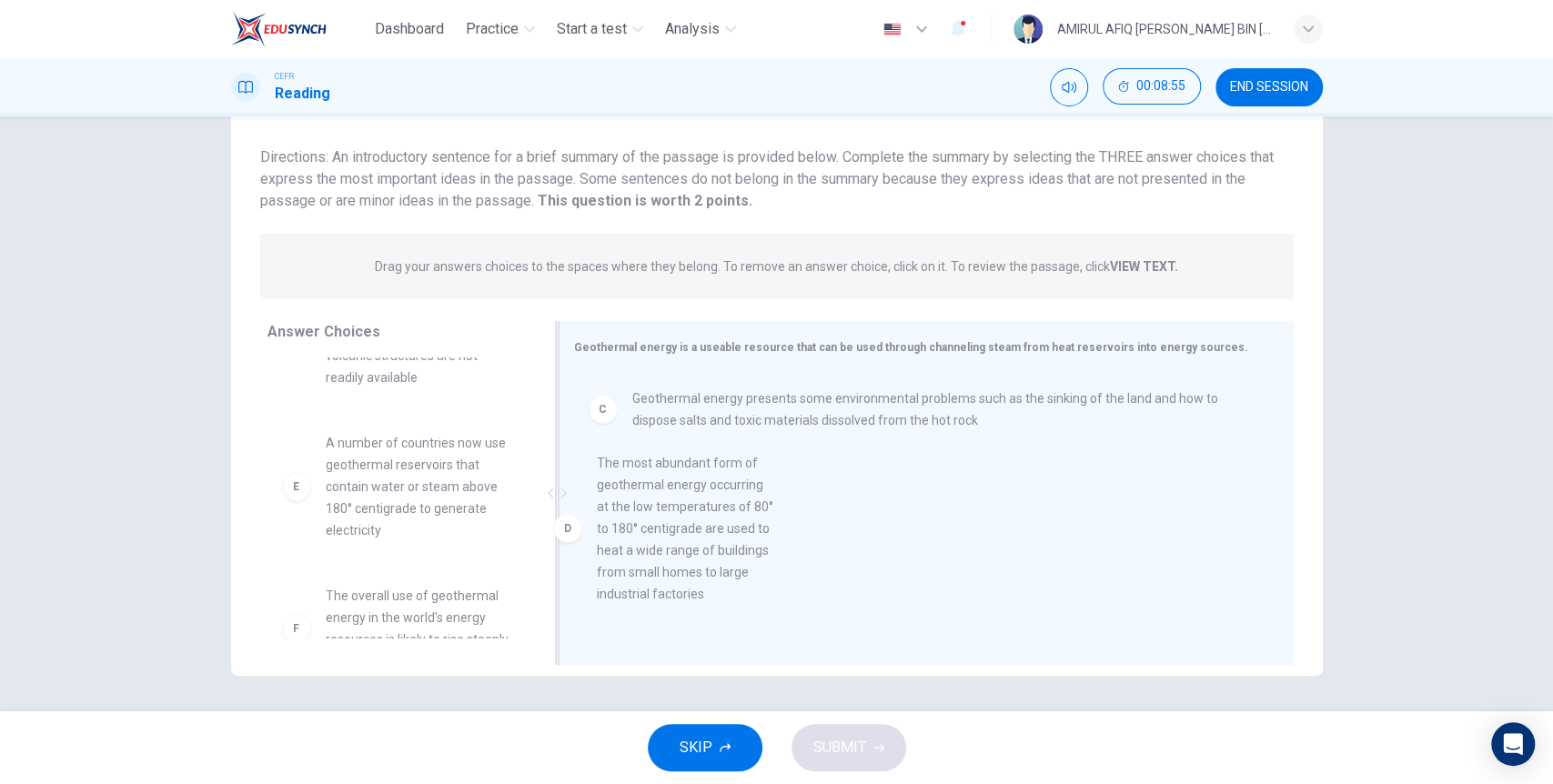
drag, startPoint x: 435, startPoint y: 522, endPoint x: 715, endPoint y: 547, distance: 281.1
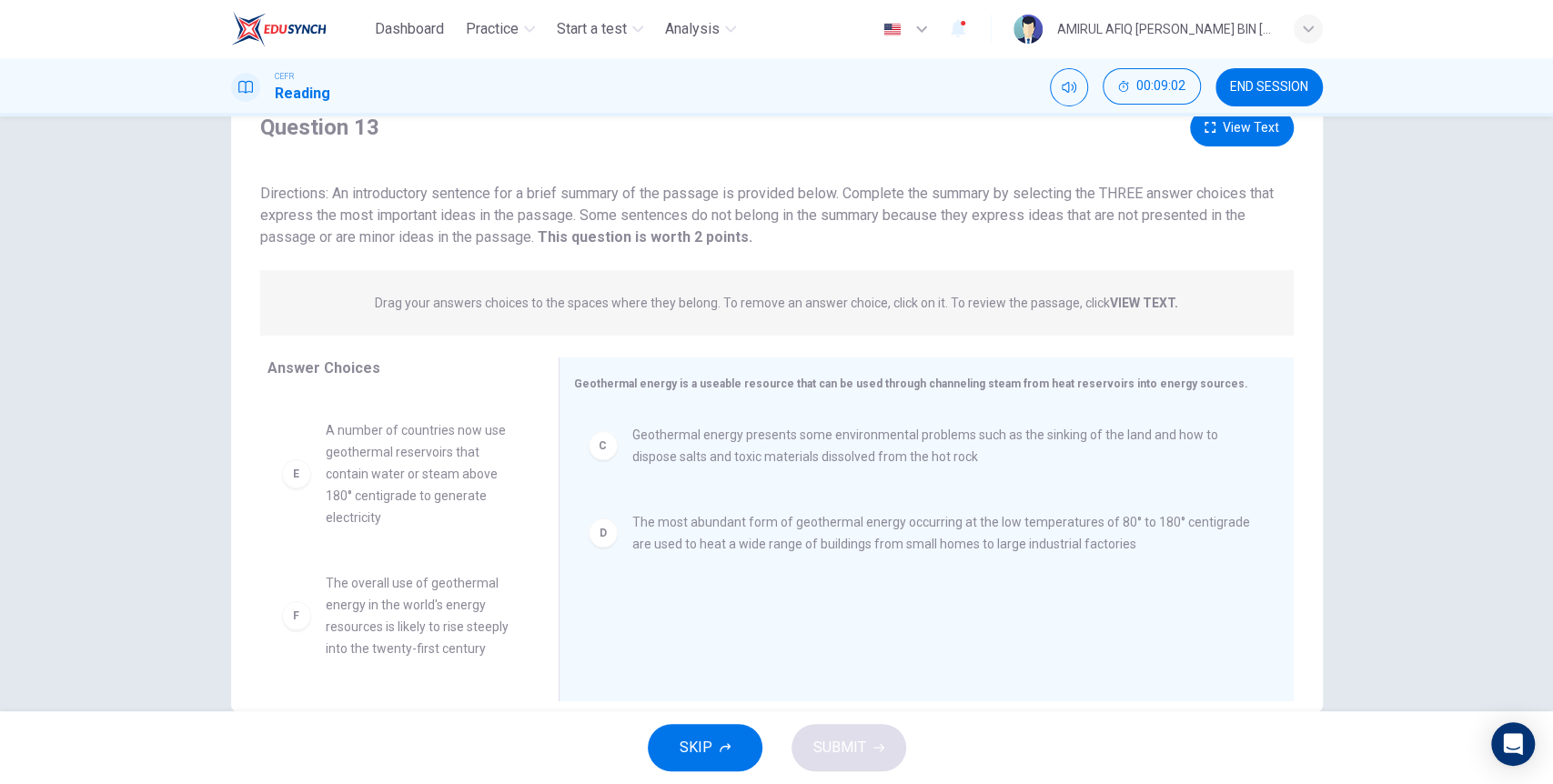
scroll to position [0, 0]
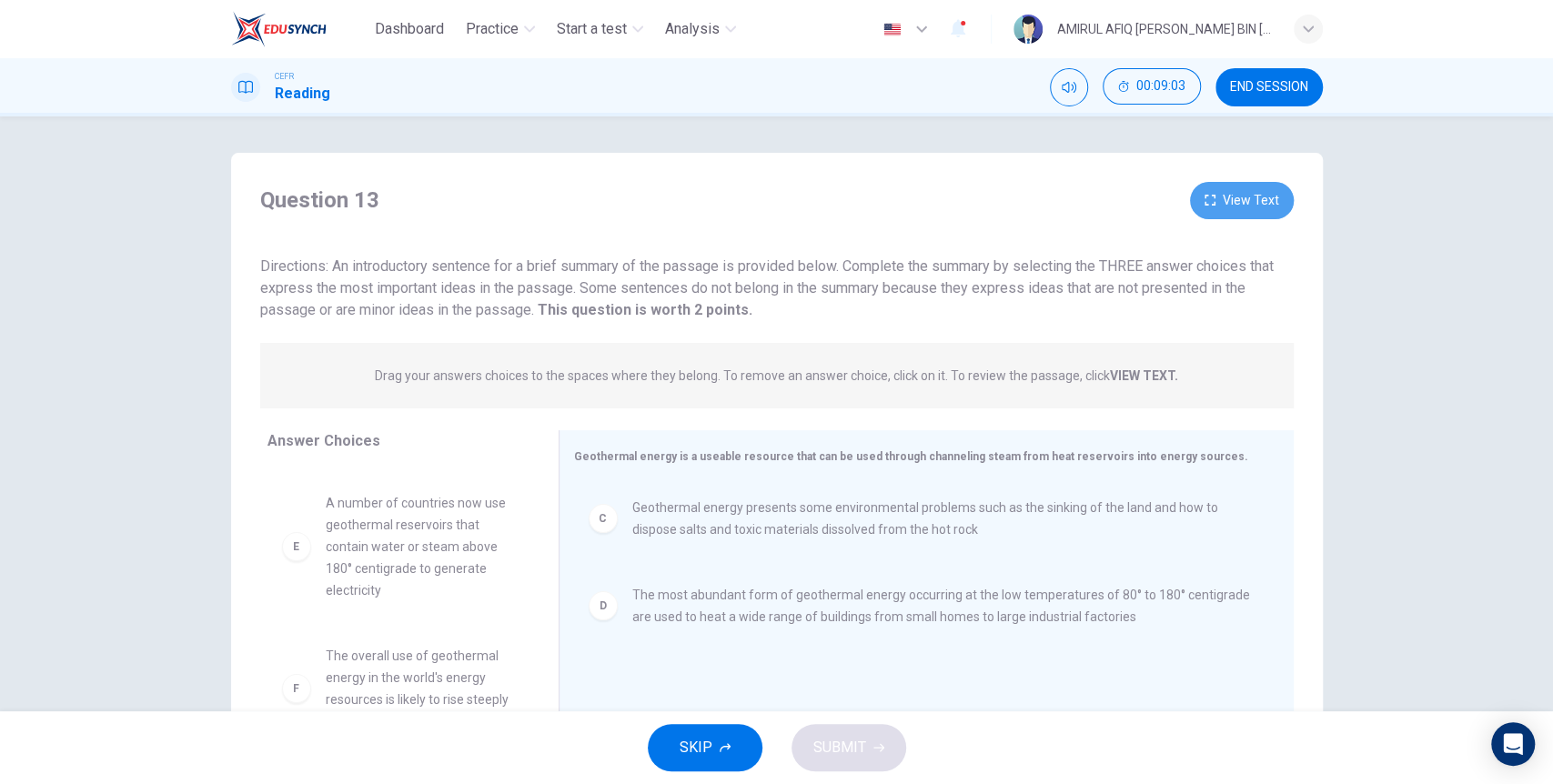
click at [1217, 198] on button "View Text" at bounding box center [1241, 200] width 103 height 37
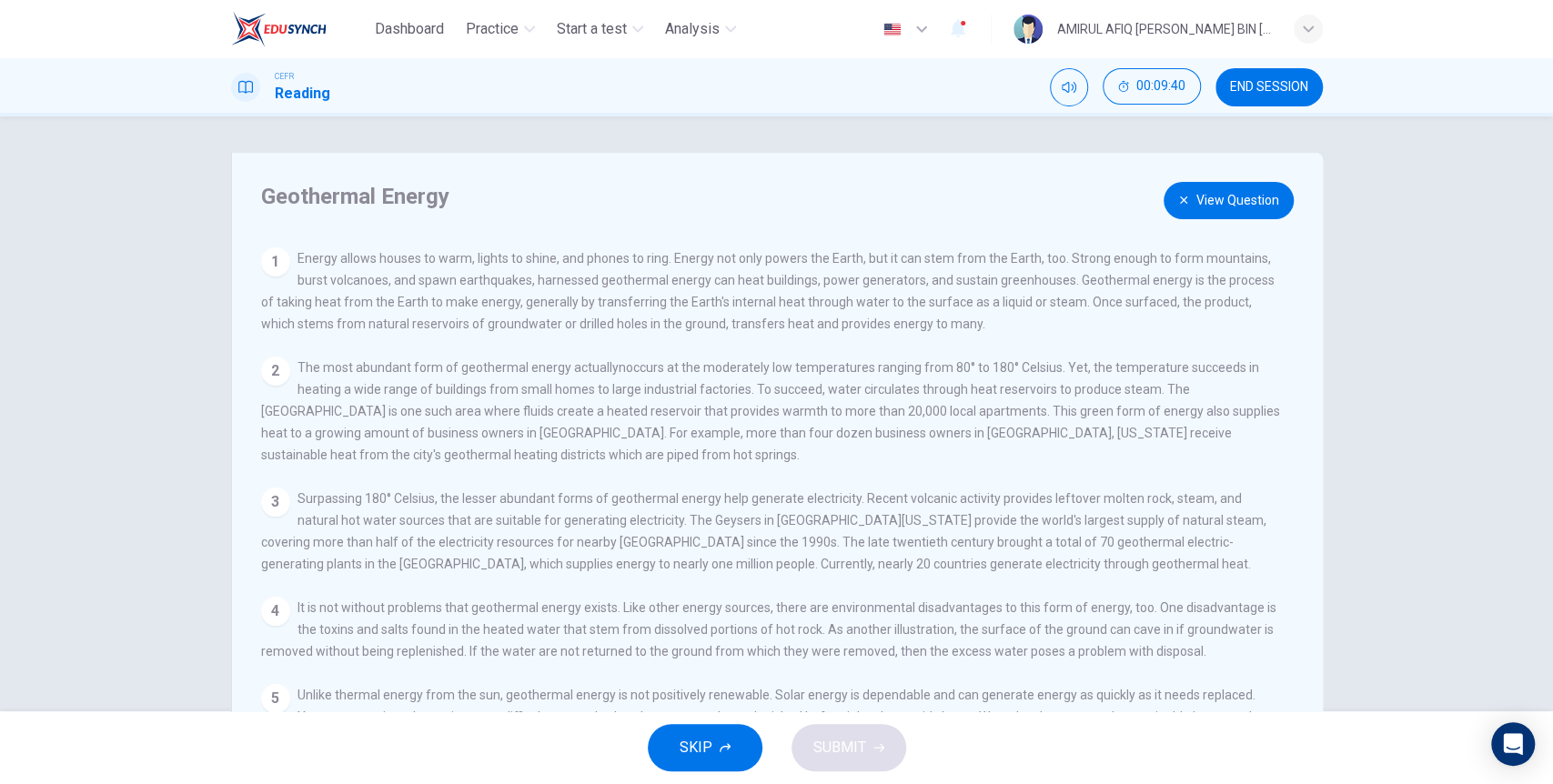
click at [1195, 206] on button "View Question" at bounding box center [1229, 200] width 130 height 37
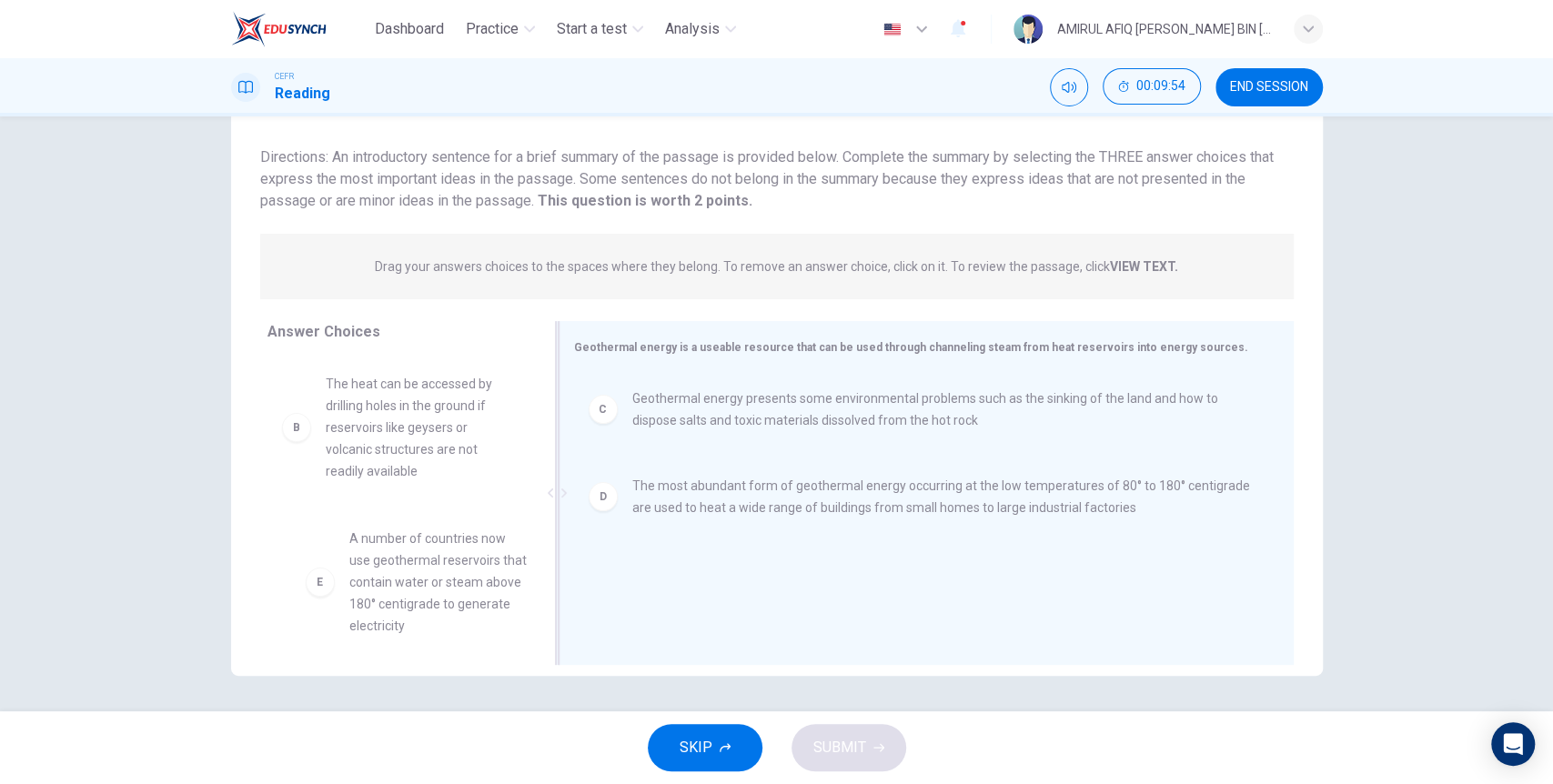
scroll to position [111, 0]
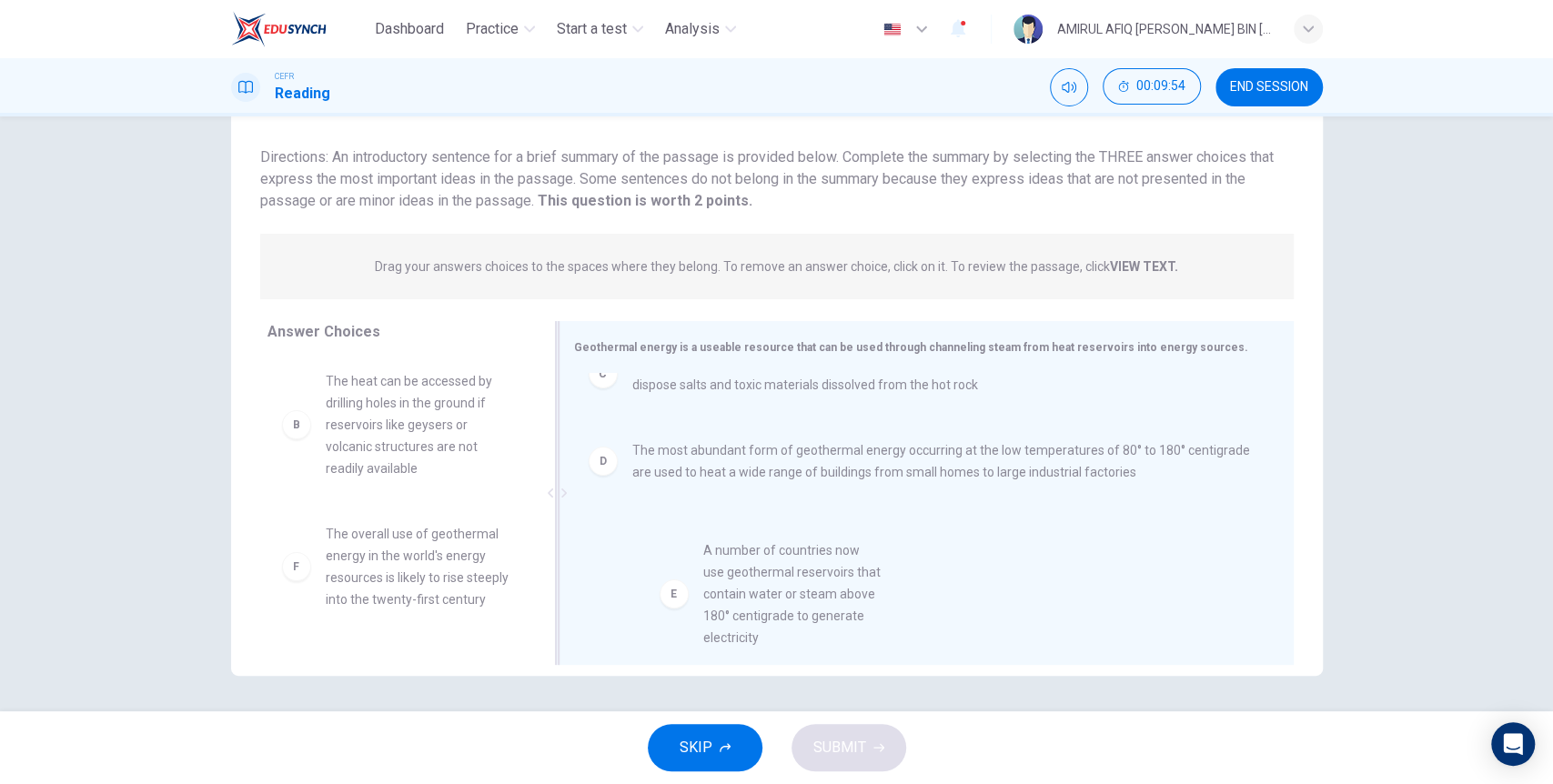
drag, startPoint x: 431, startPoint y: 589, endPoint x: 820, endPoint y: 597, distance: 389.1
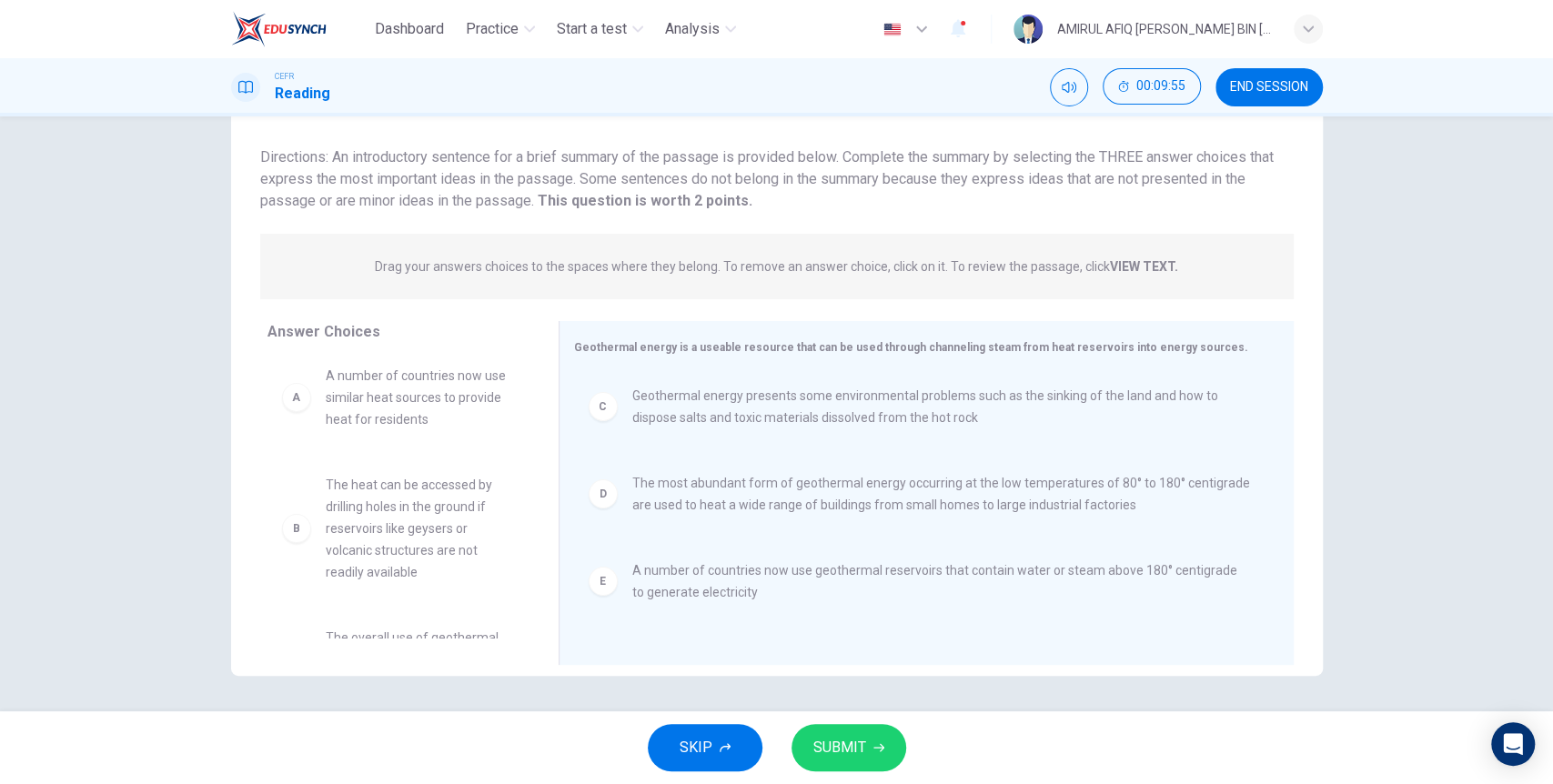
scroll to position [0, 0]
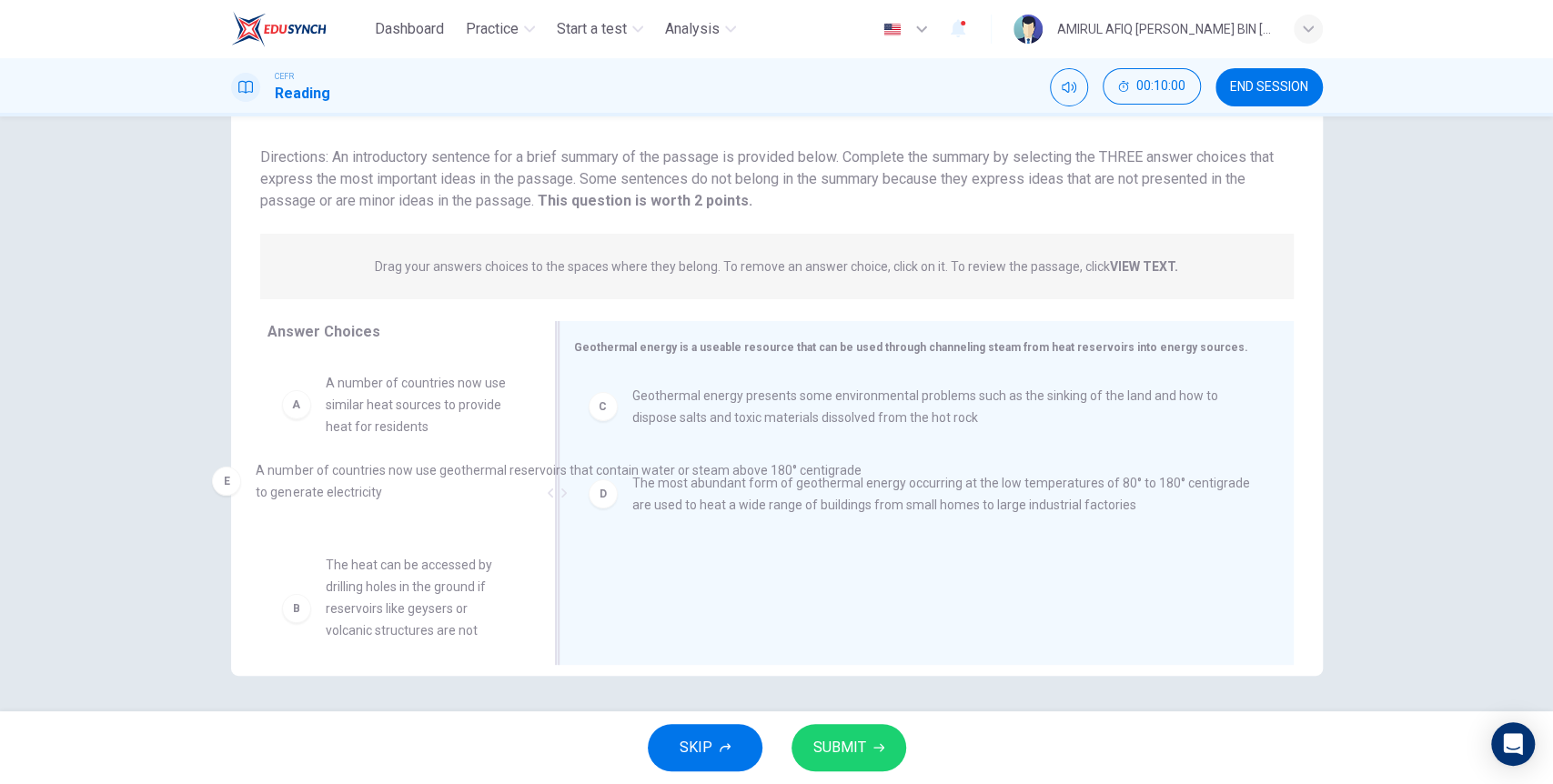
drag, startPoint x: 789, startPoint y: 603, endPoint x: 412, endPoint y: 506, distance: 389.3
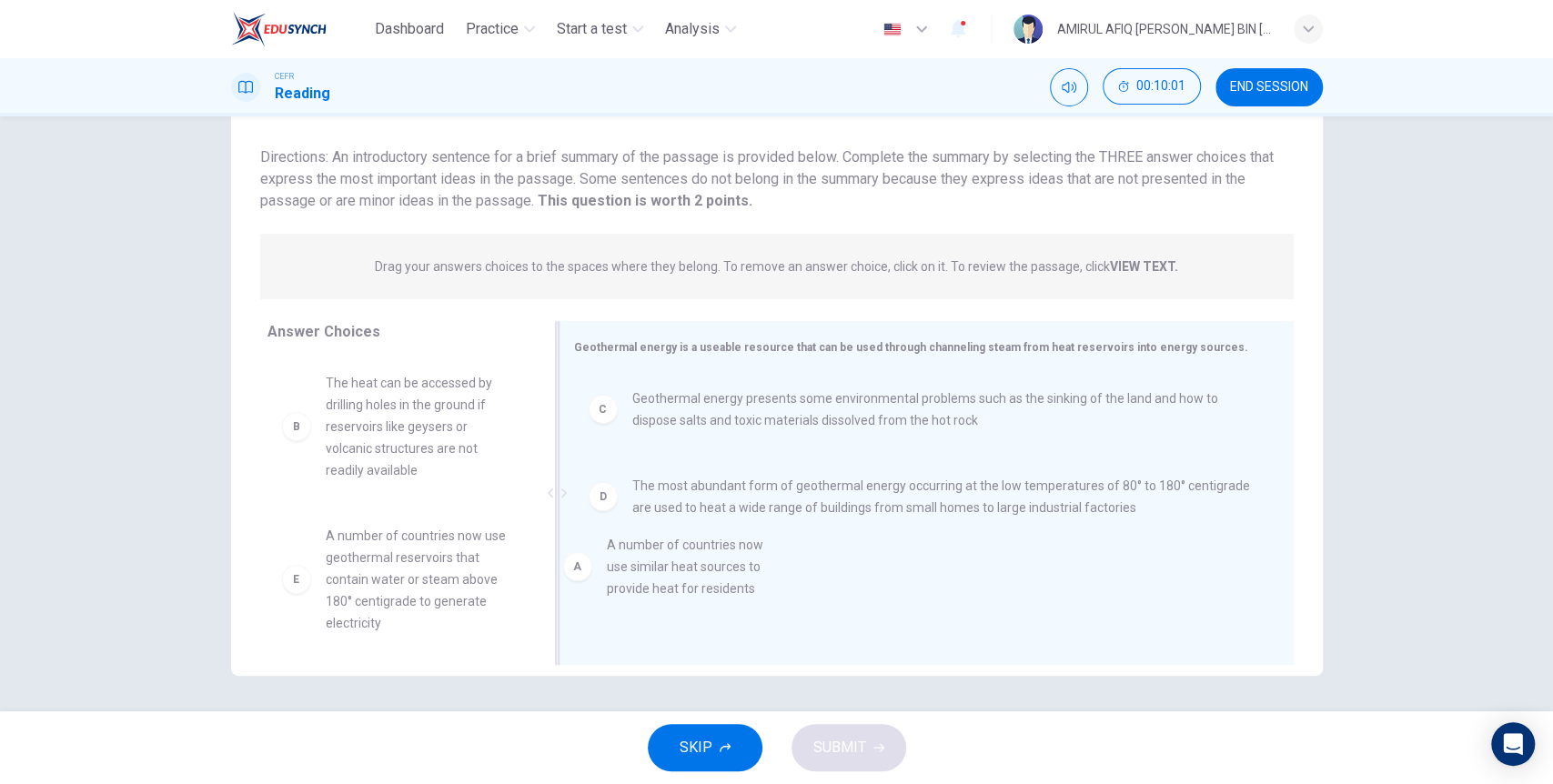
drag, startPoint x: 438, startPoint y: 406, endPoint x: 797, endPoint y: 603, distance: 409.5
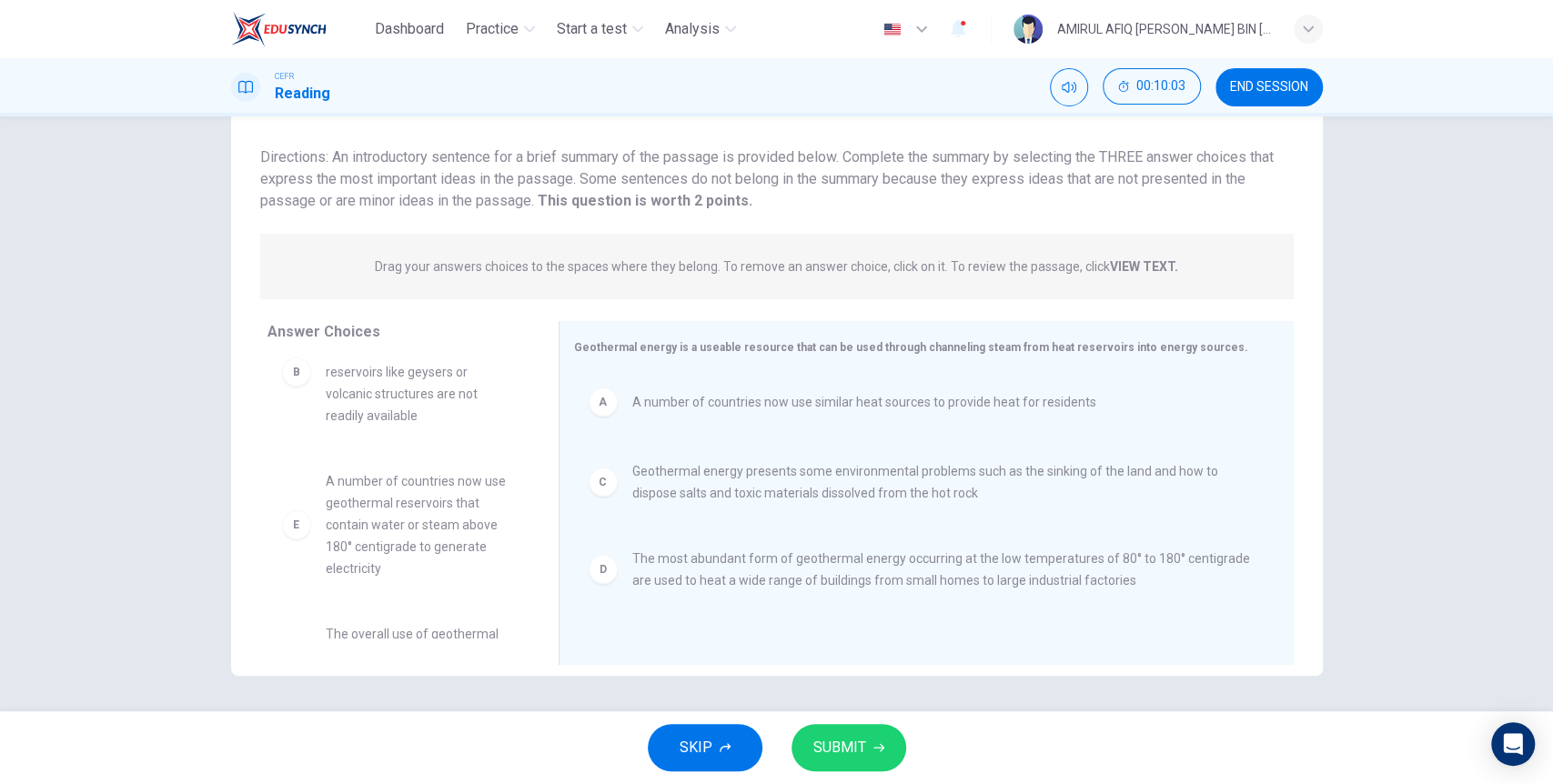
scroll to position [163, 0]
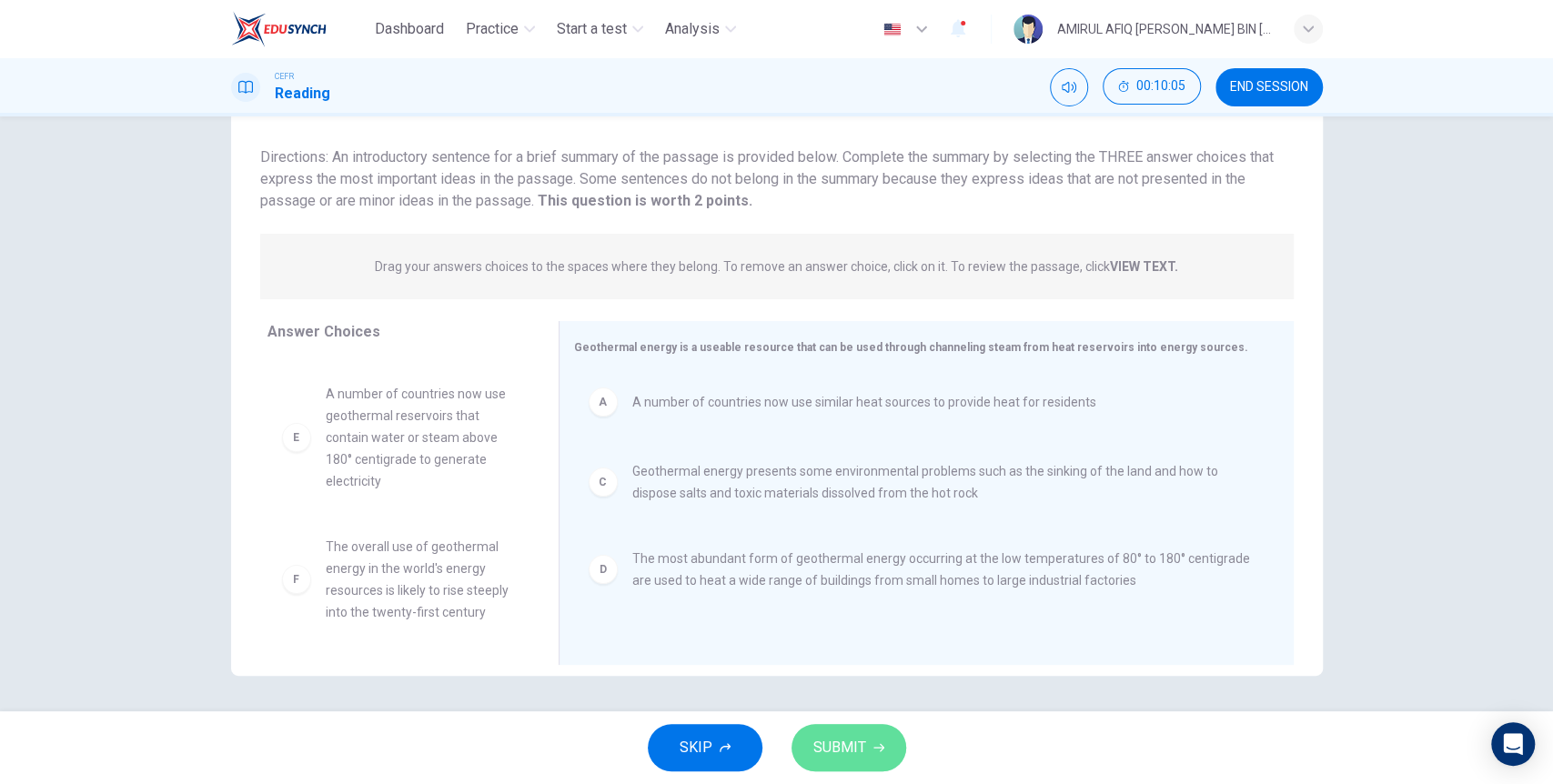
click at [841, 737] on span "SUBMIT" at bounding box center [839, 747] width 53 height 25
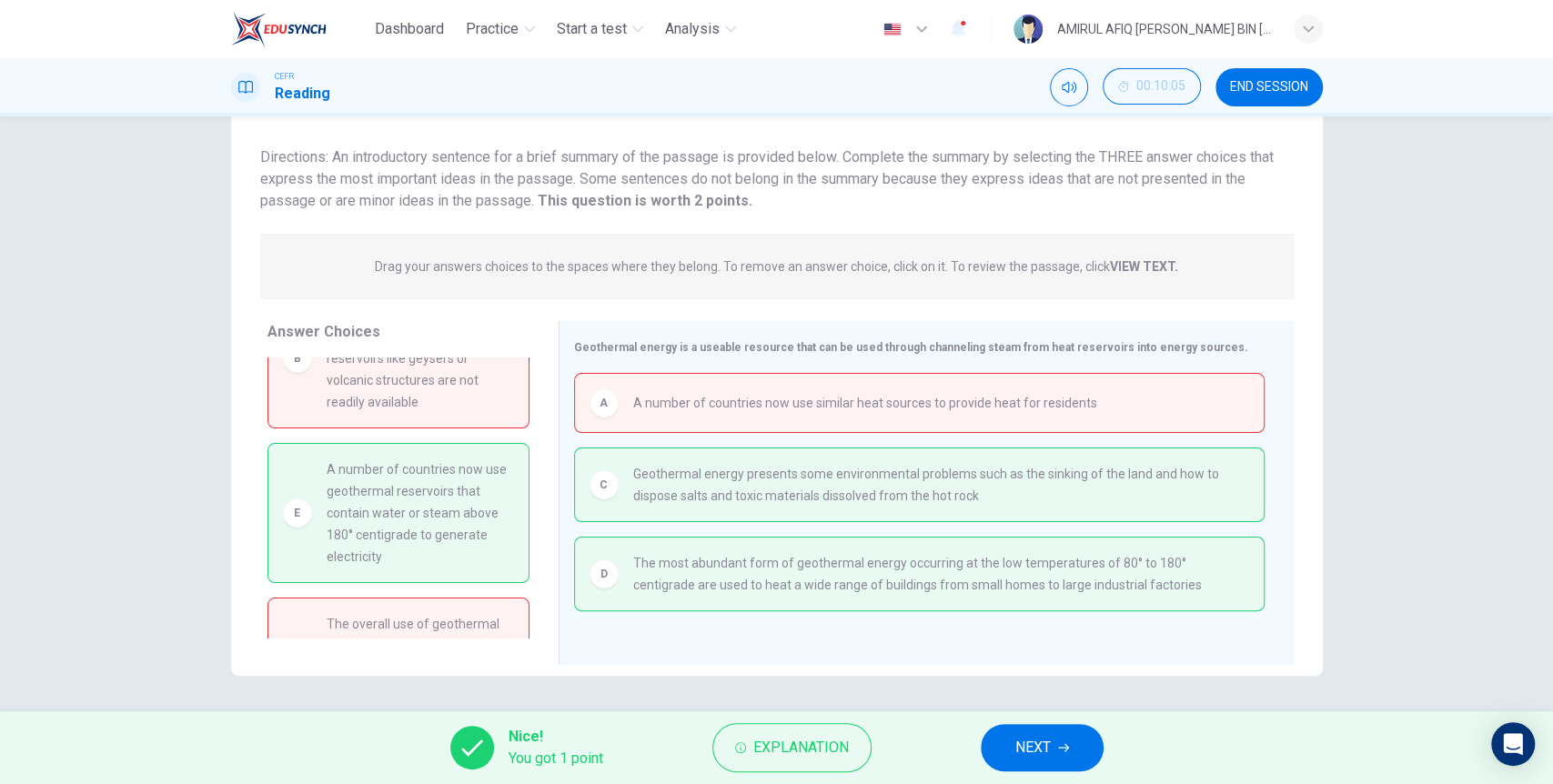
scroll to position [61, 0]
drag, startPoint x: 454, startPoint y: 498, endPoint x: 502, endPoint y: 507, distance: 48.8
click at [502, 507] on div "E A number of countries now use geothermal reservoirs that contain water or ste…" at bounding box center [398, 520] width 262 height 140
click at [836, 727] on button "Explanation" at bounding box center [792, 747] width 159 height 49
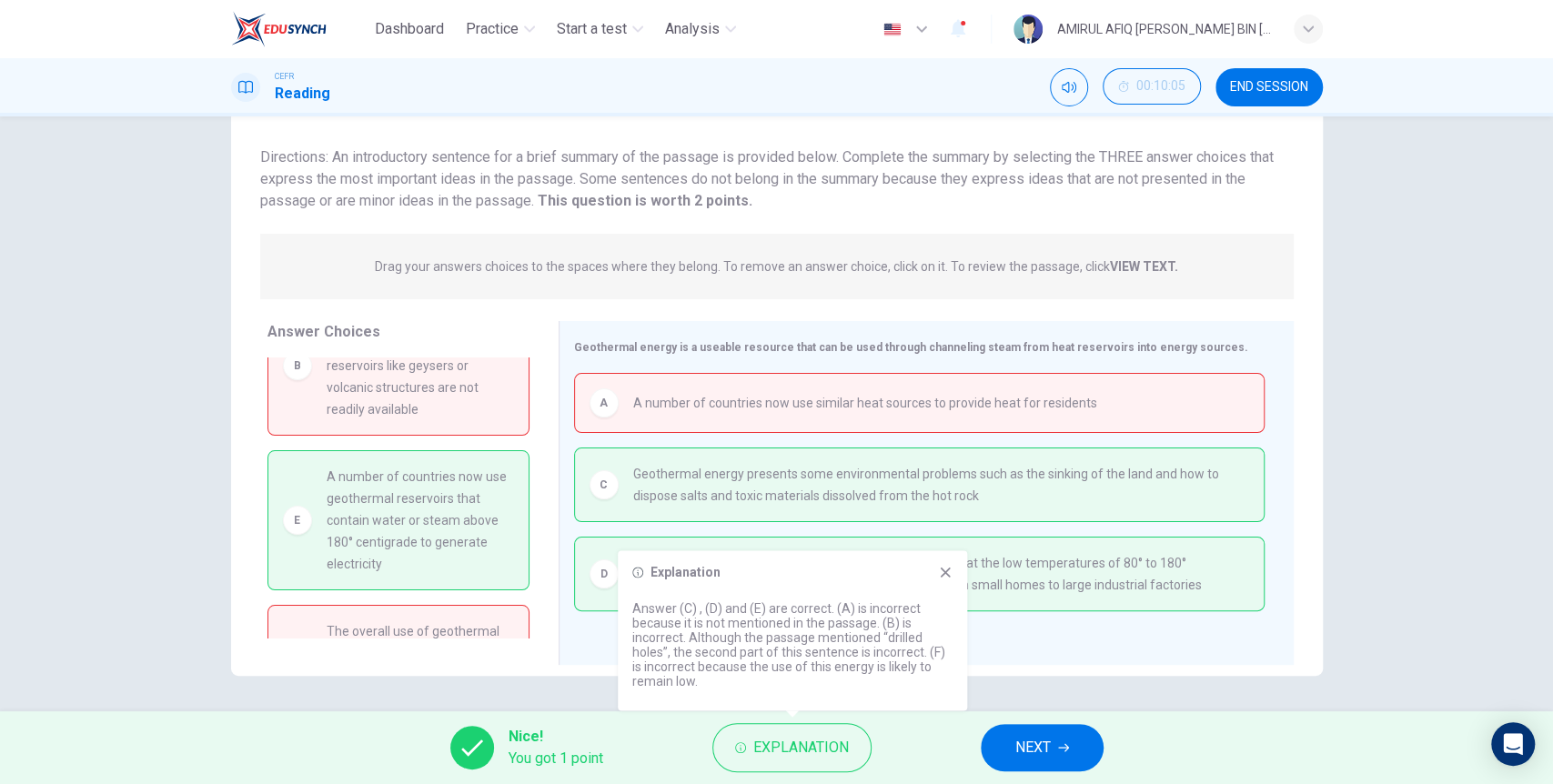
click at [1015, 754] on span "NEXT" at bounding box center [1033, 747] width 35 height 25
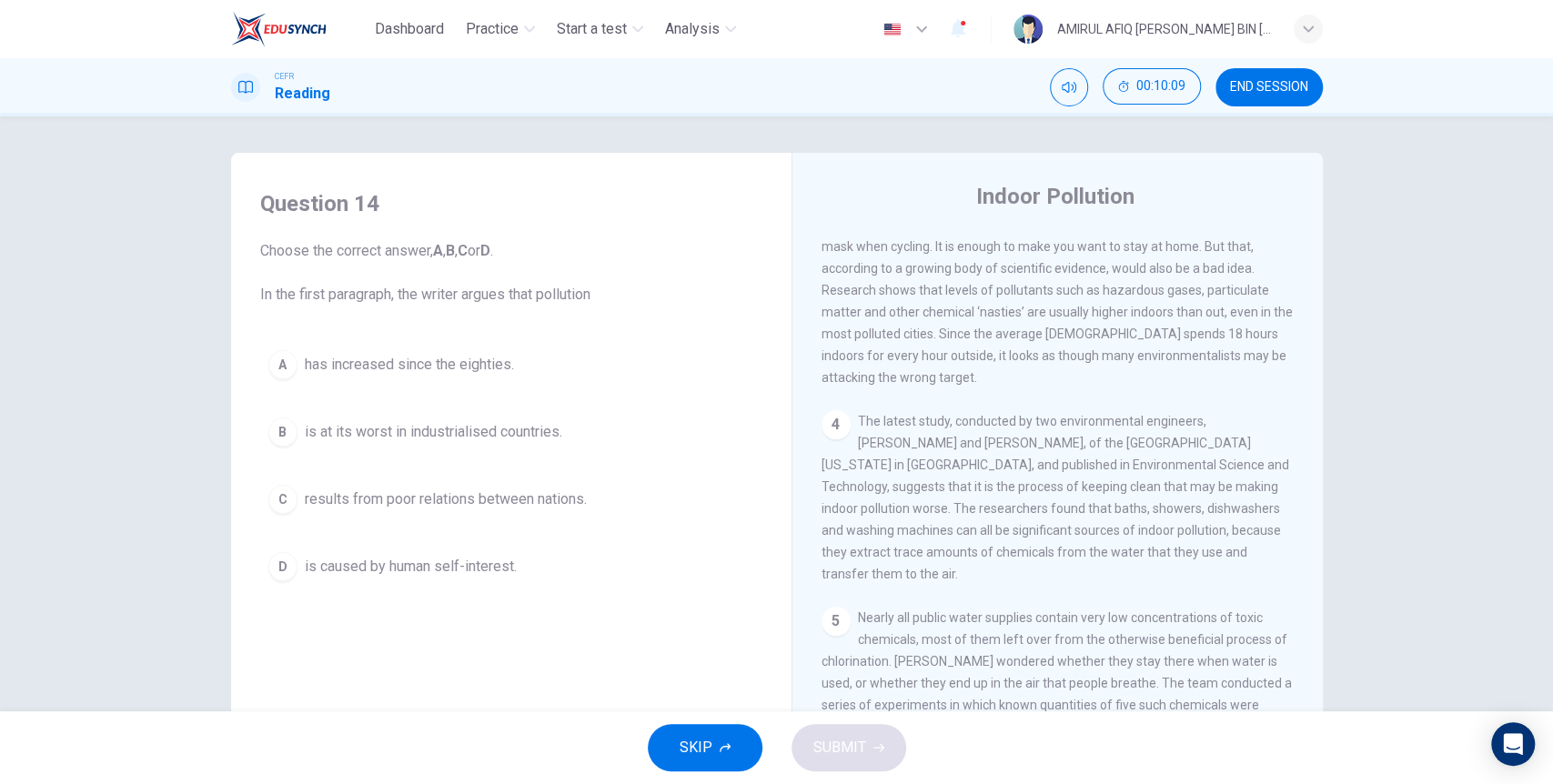
scroll to position [733, 0]
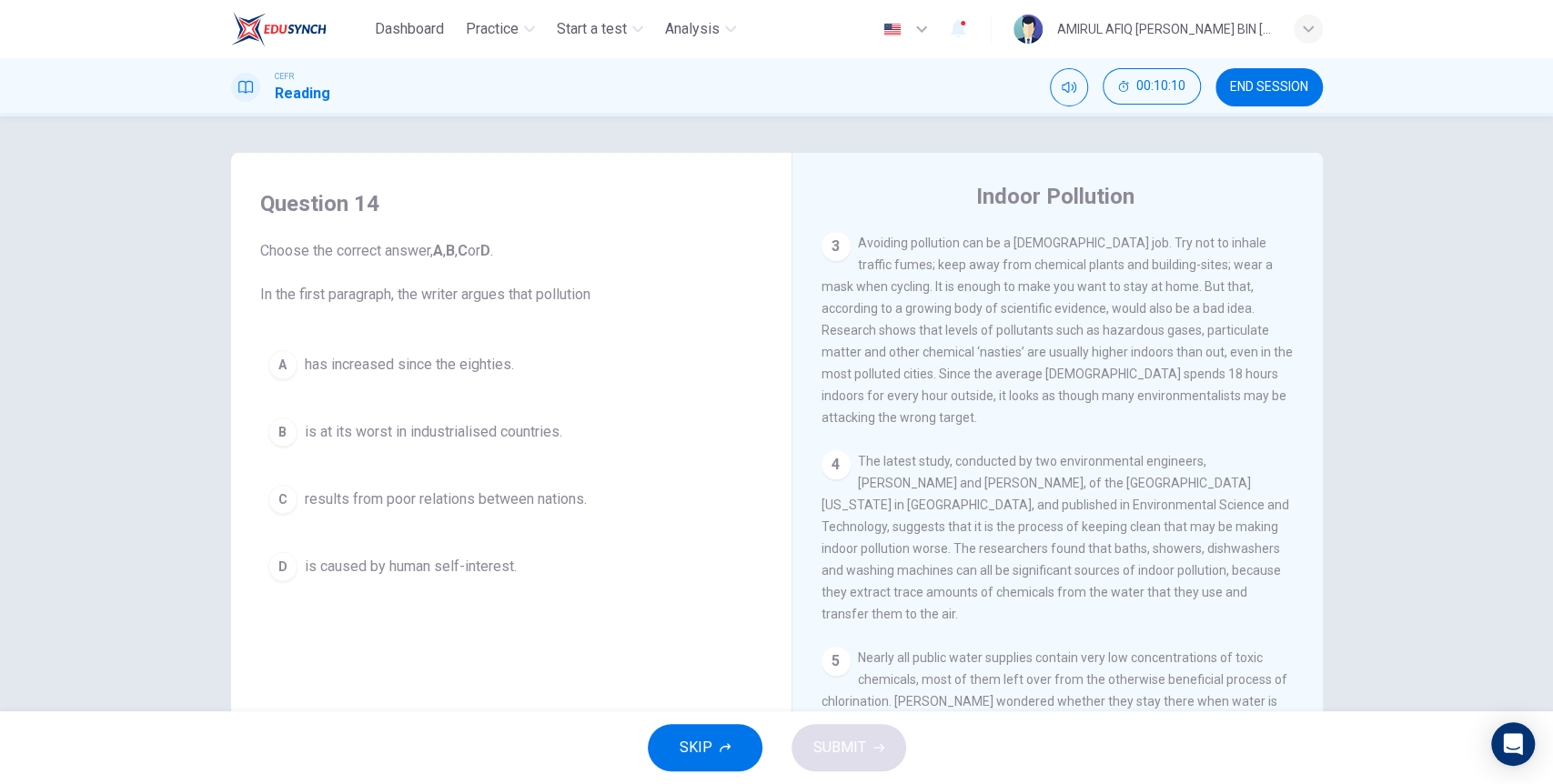
drag, startPoint x: 1234, startPoint y: 82, endPoint x: 844, endPoint y: 126, distance: 392.5
click at [1235, 82] on span "END SESSION" at bounding box center [1269, 88] width 78 height 15
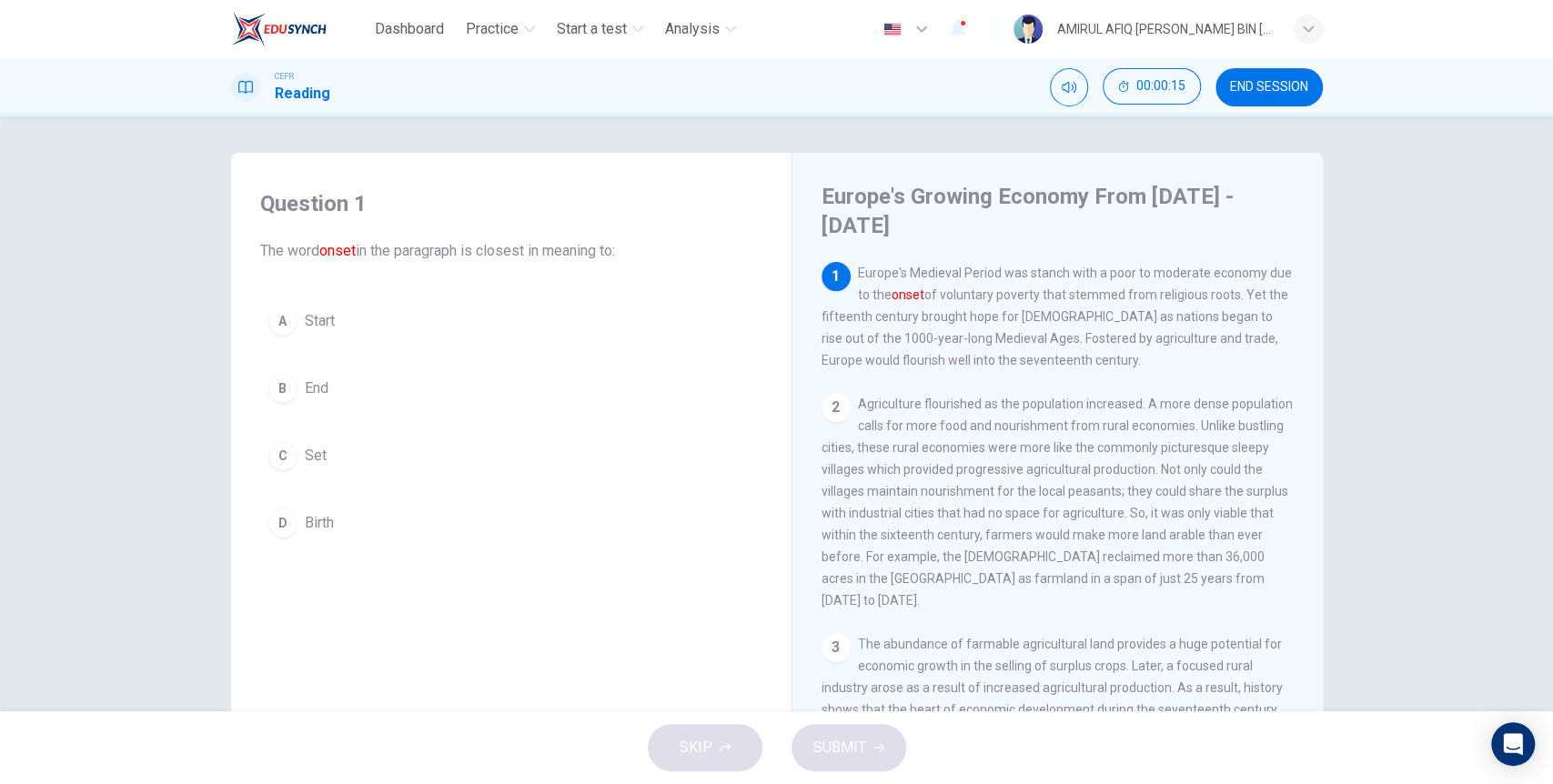
click at [924, 288] on font "onset" at bounding box center [907, 295] width 33 height 15
click at [323, 326] on span "Start" at bounding box center [320, 320] width 30 height 21
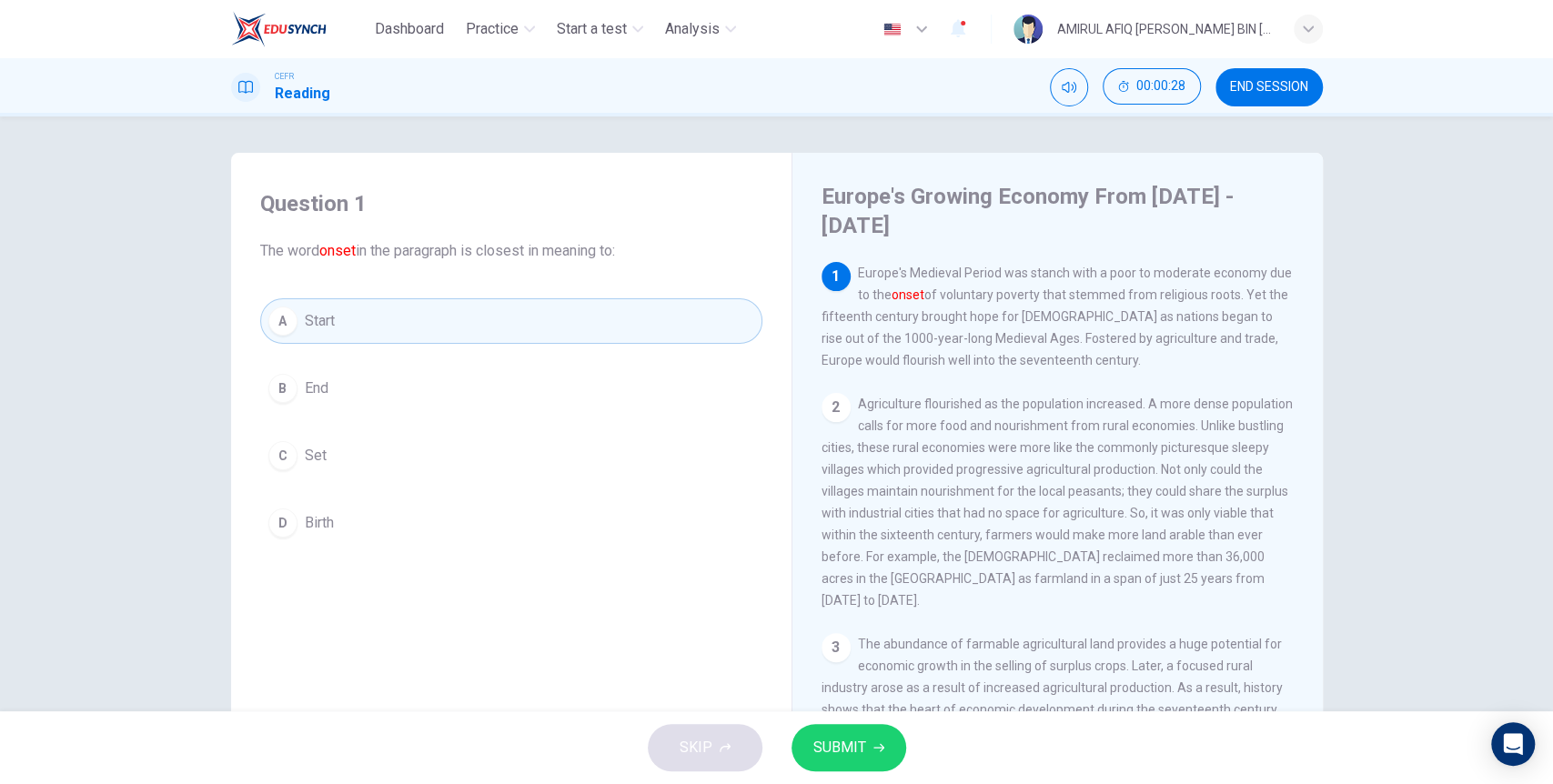
click at [854, 737] on span "SUBMIT" at bounding box center [839, 747] width 53 height 25
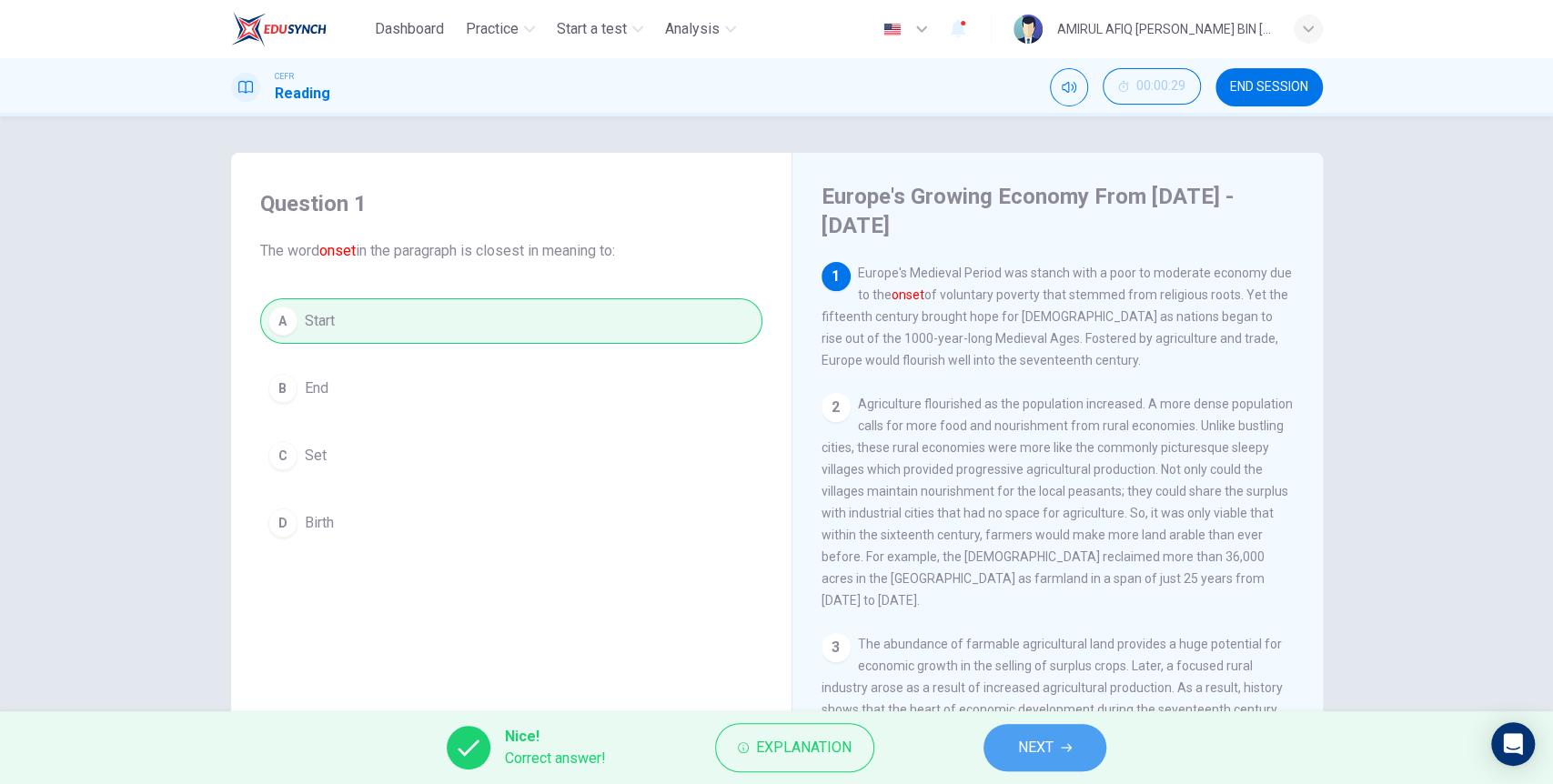
click at [1059, 735] on button "NEXT" at bounding box center [1045, 747] width 123 height 47
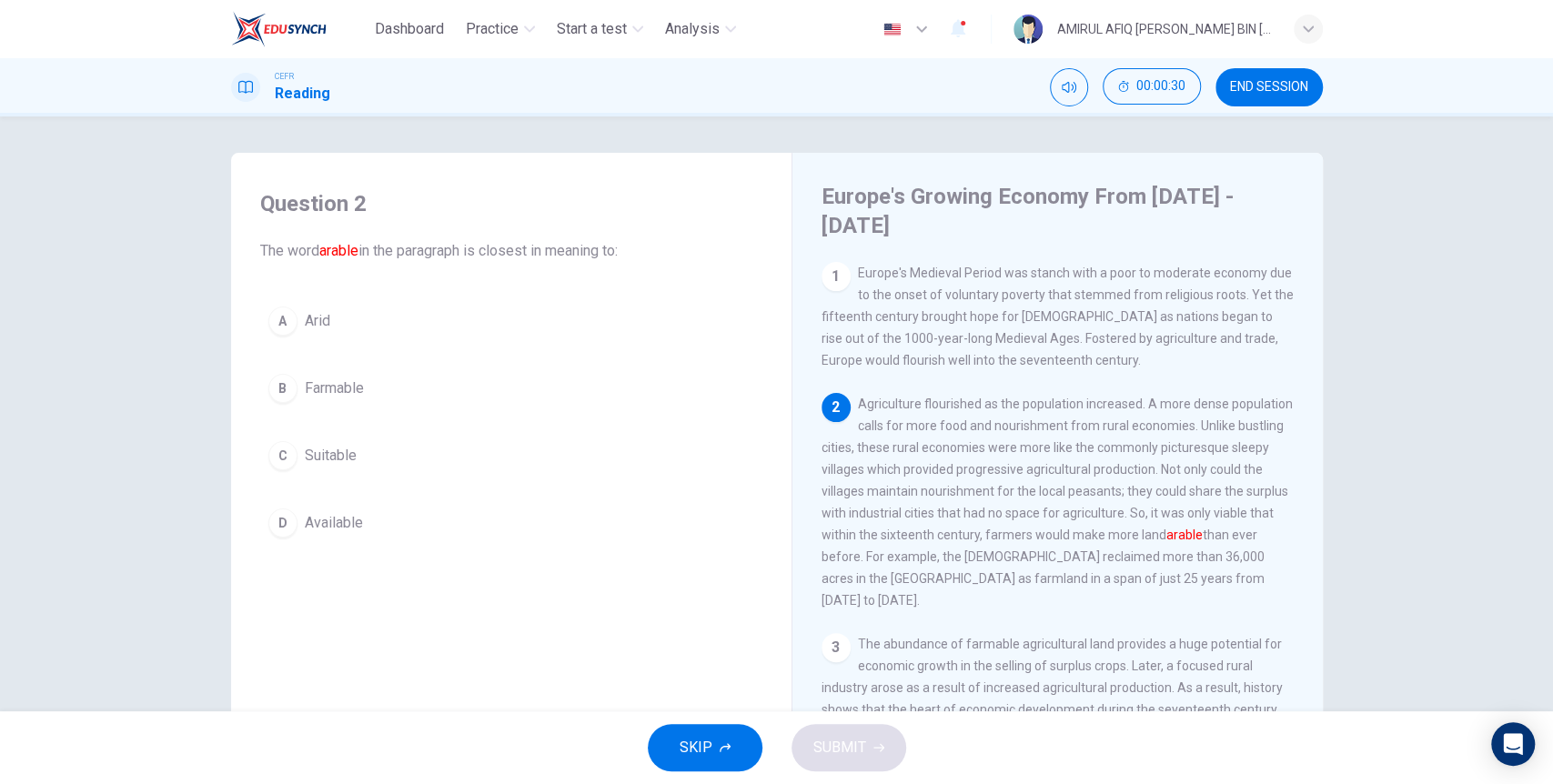
scroll to position [15, 0]
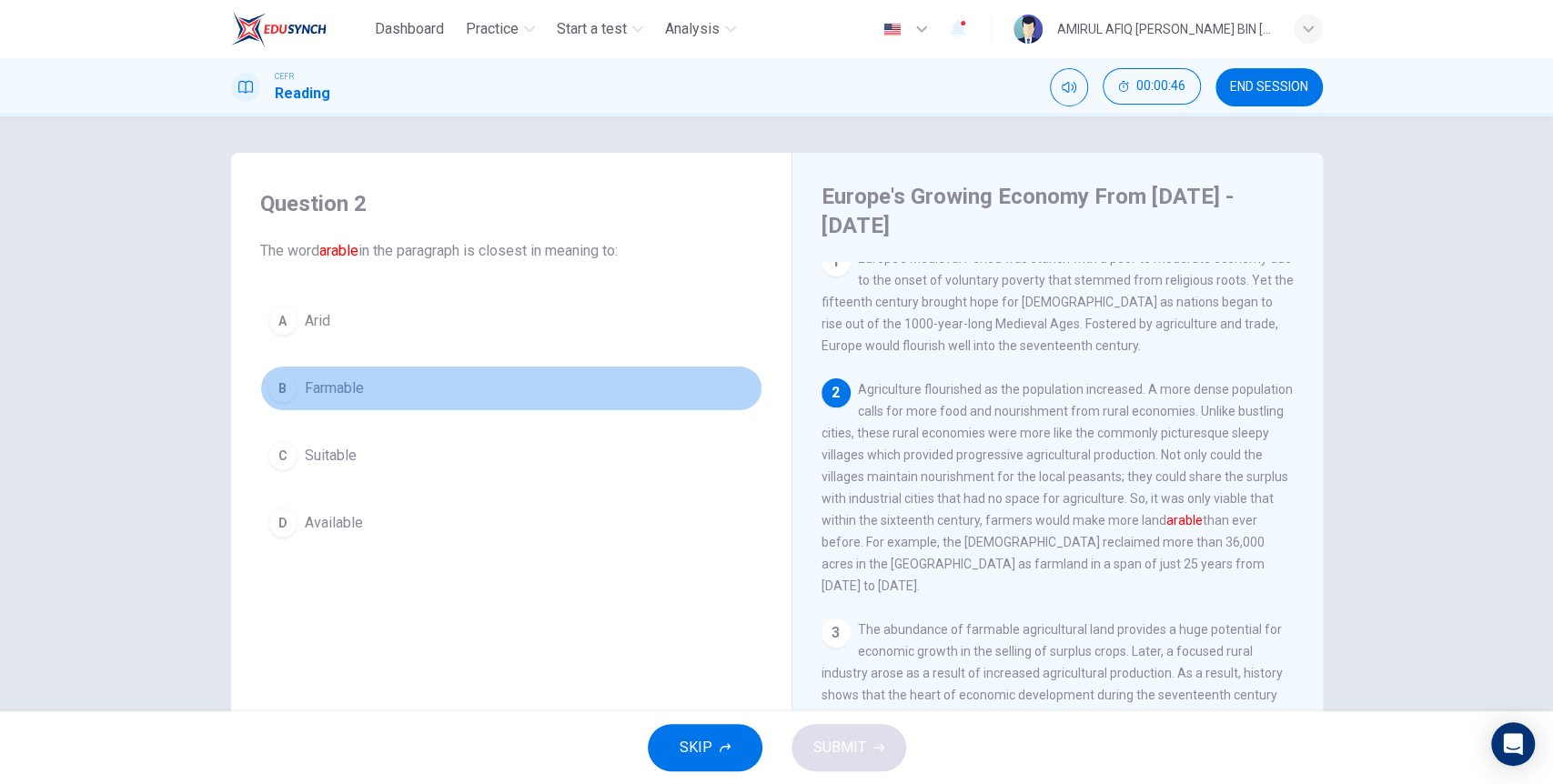
click at [369, 375] on button "B Farmable" at bounding box center [511, 388] width 502 height 46
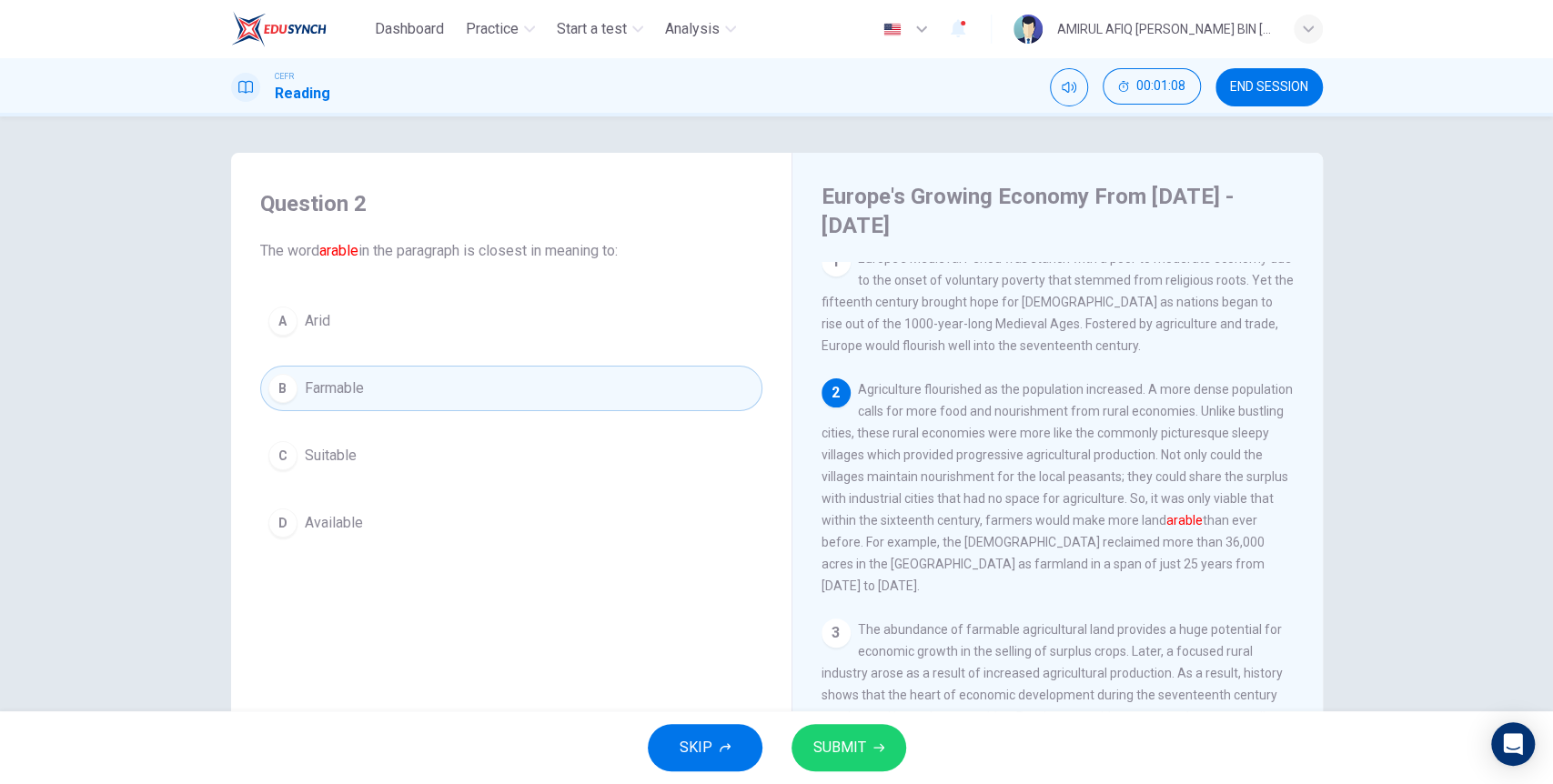
drag, startPoint x: 859, startPoint y: 450, endPoint x: 960, endPoint y: 451, distance: 101.0
click at [960, 451] on span "Agriculture flourished as the population increased. A more dense population cal…" at bounding box center [1057, 487] width 471 height 211
click at [859, 741] on span "SUBMIT" at bounding box center [839, 747] width 53 height 25
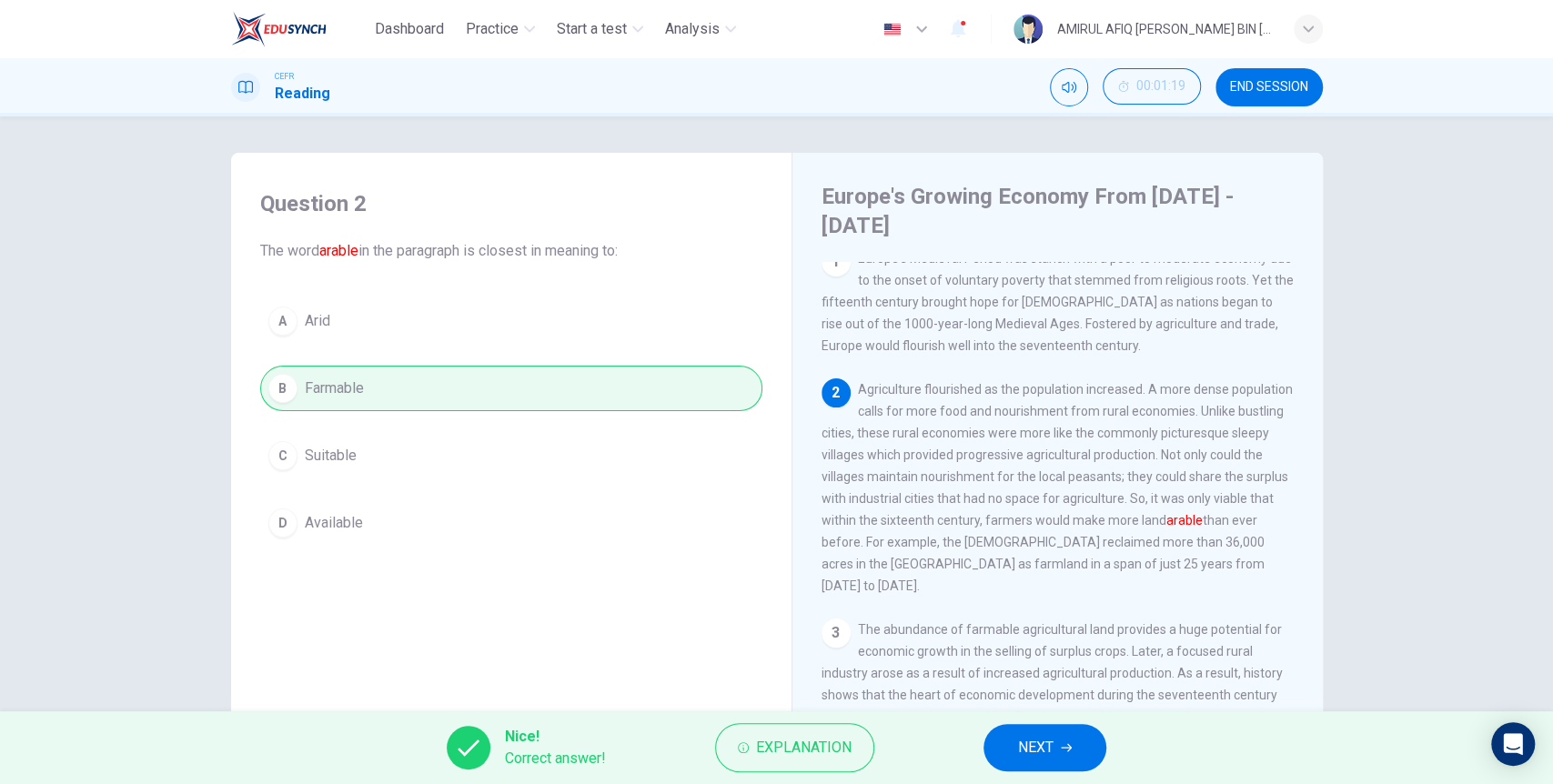
click at [1054, 724] on button "NEXT" at bounding box center [1045, 747] width 123 height 47
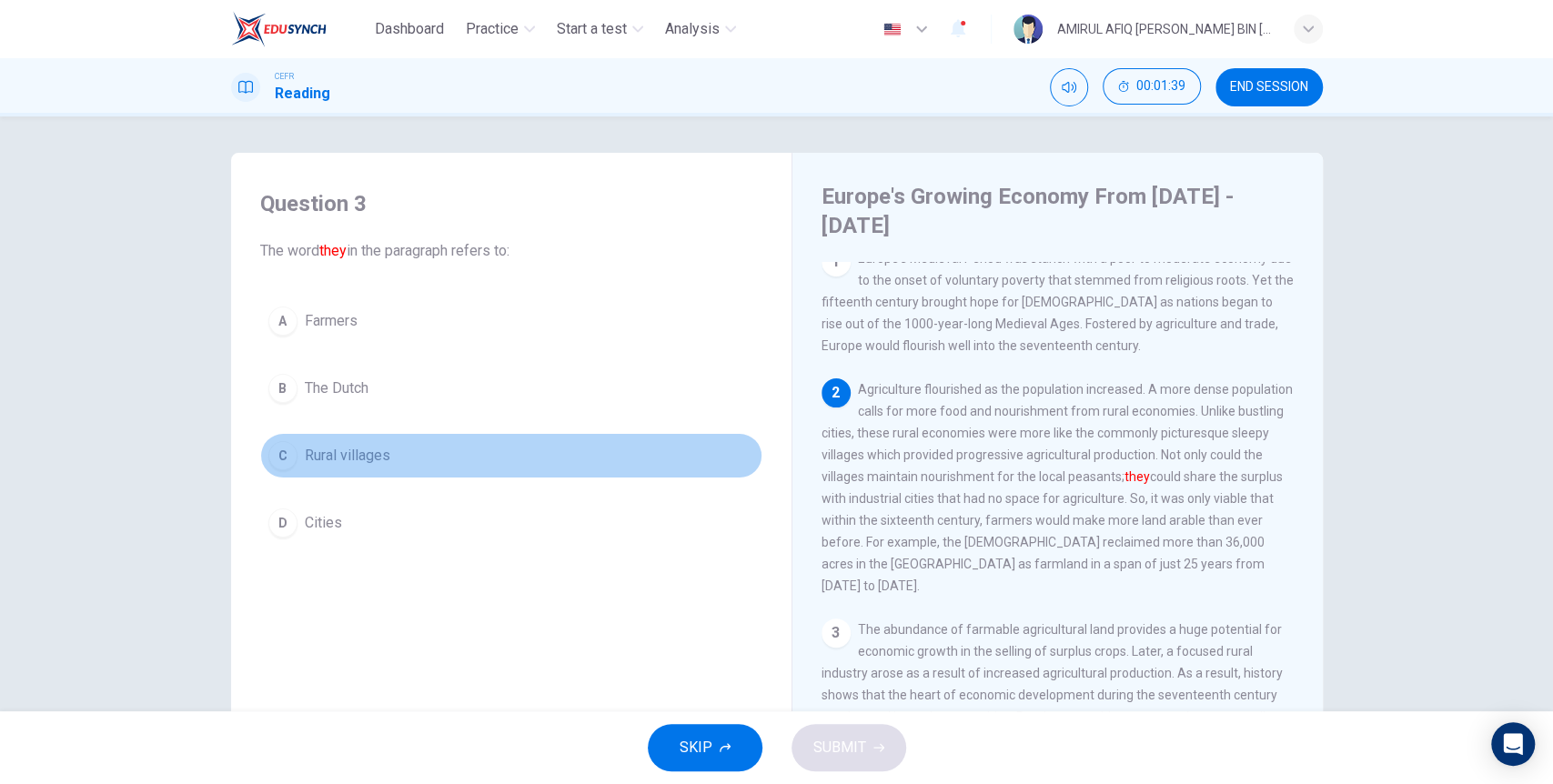
click at [334, 455] on span "Rural villages" at bounding box center [347, 454] width 86 height 21
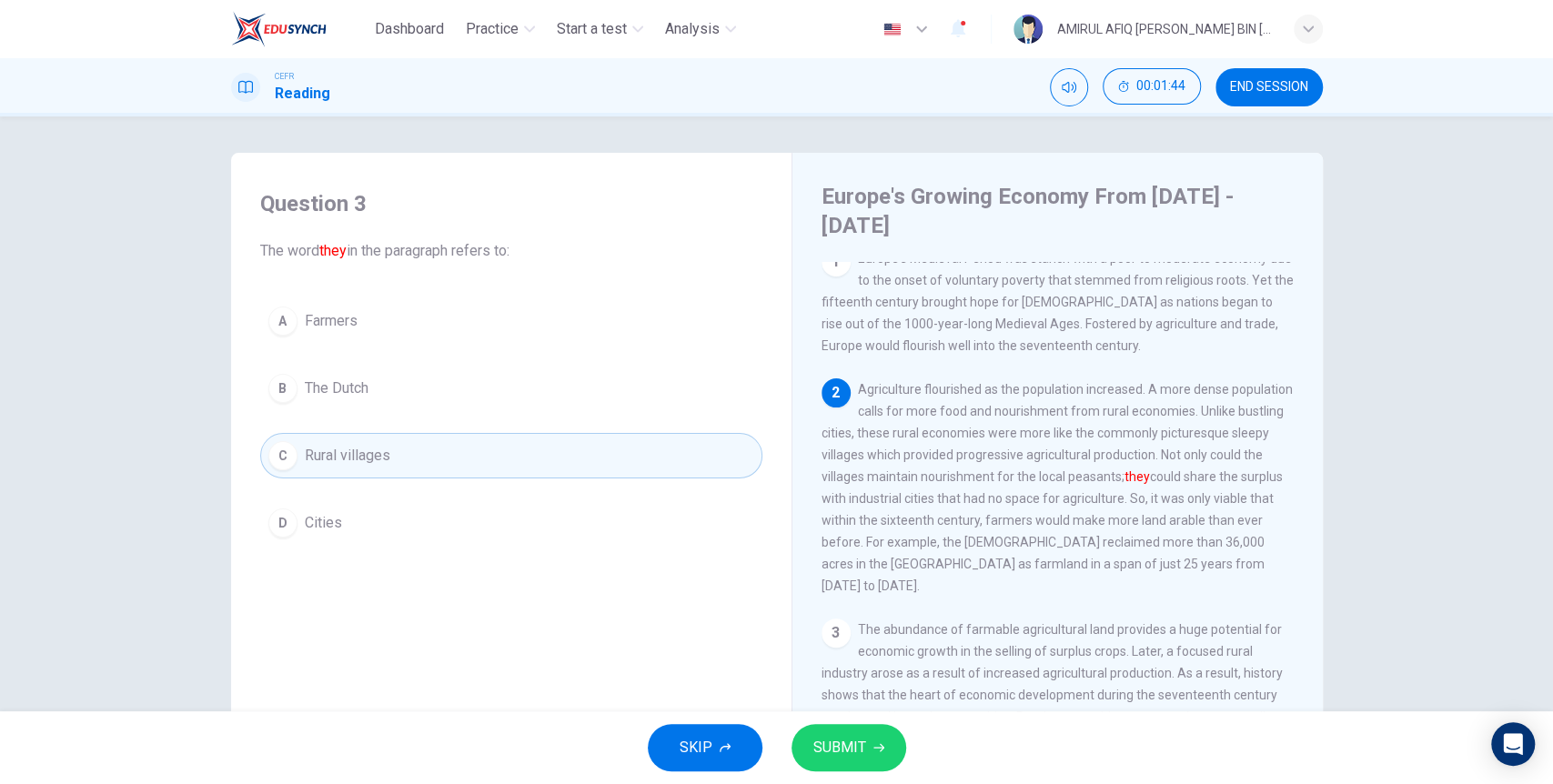
click at [870, 742] on button "SUBMIT" at bounding box center [849, 747] width 115 height 47
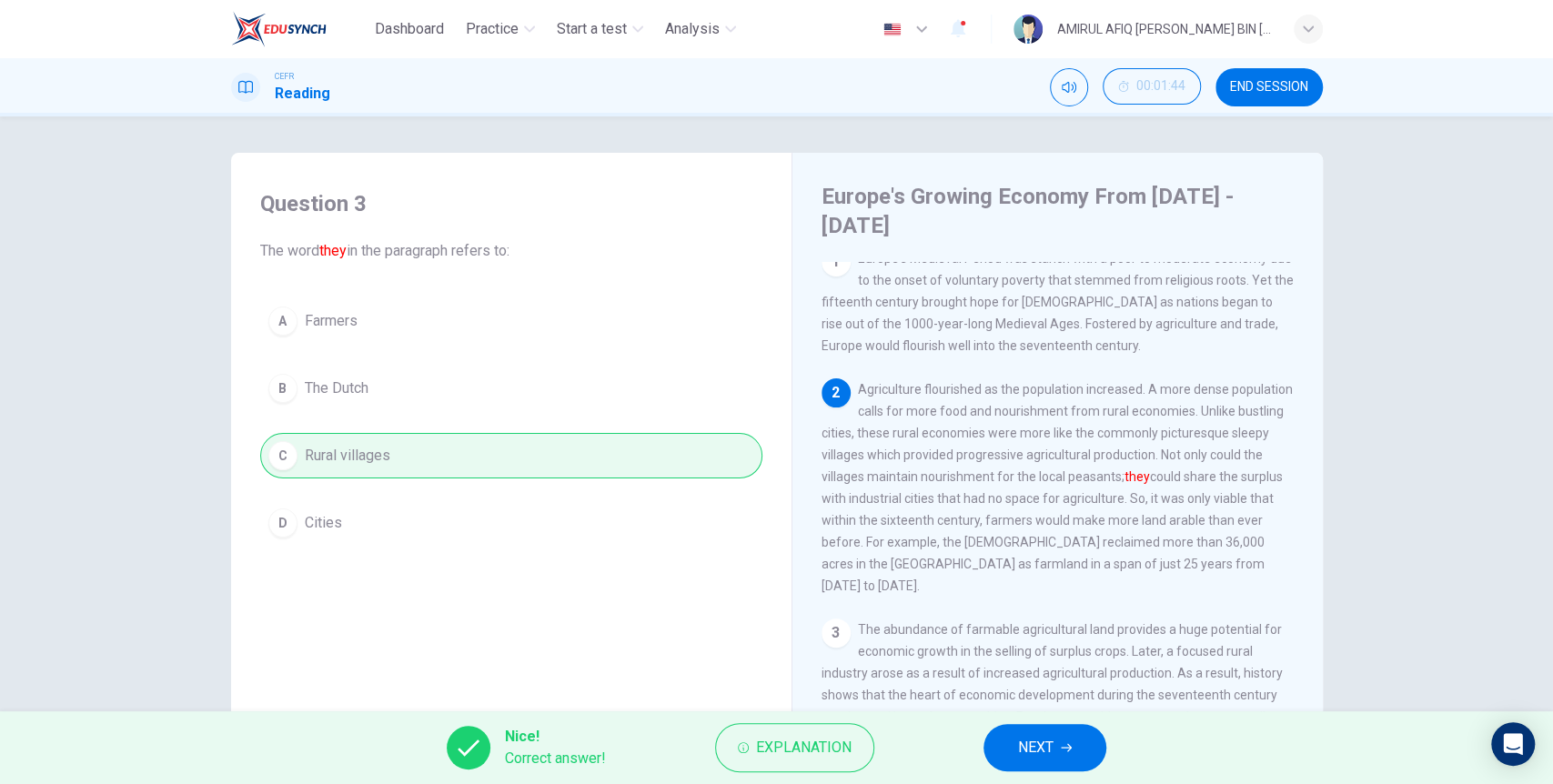
click at [1027, 752] on span "NEXT" at bounding box center [1036, 747] width 35 height 25
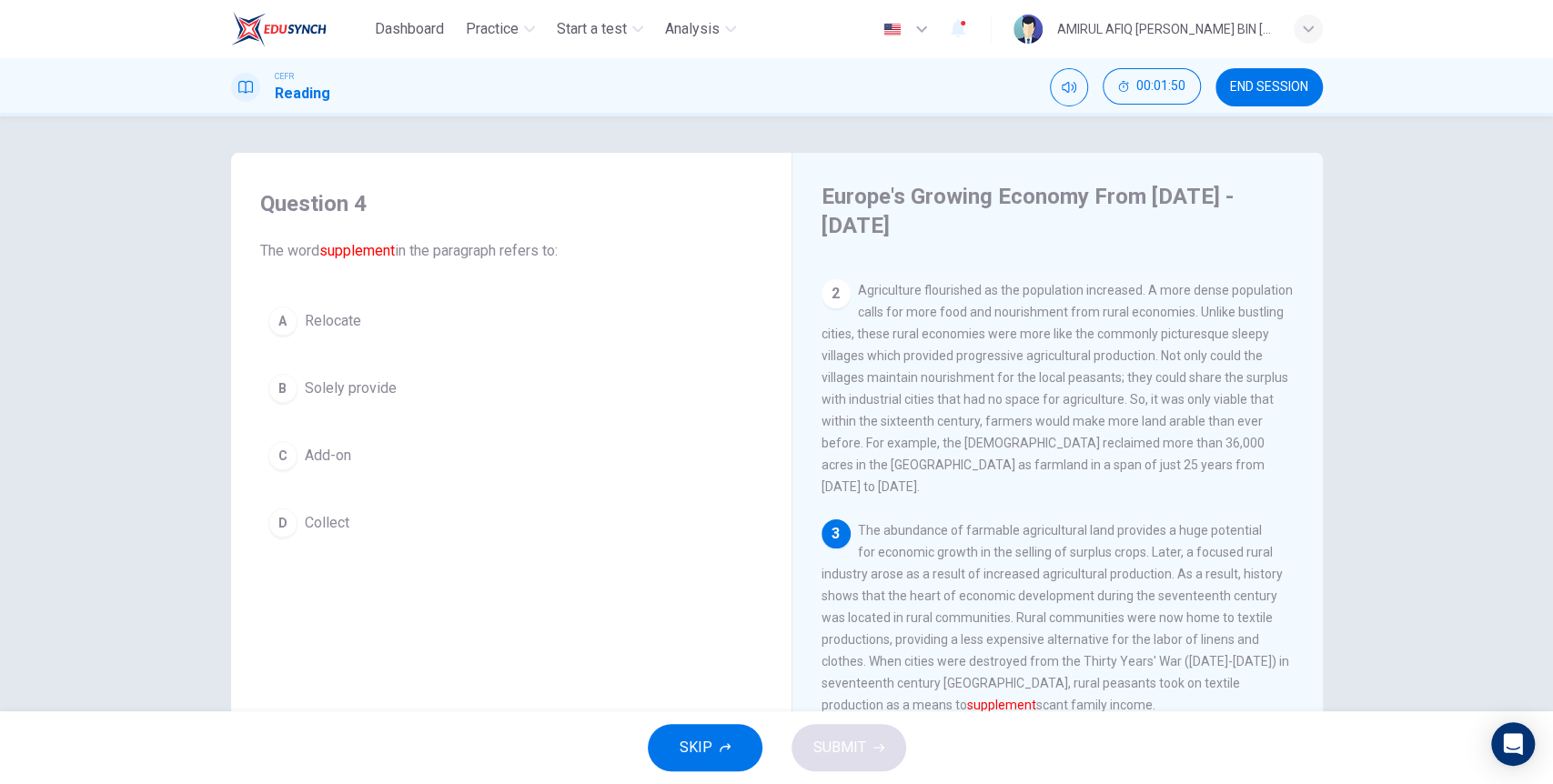
scroll to position [115, 0]
click at [388, 391] on span "Solely provide" at bounding box center [350, 387] width 92 height 21
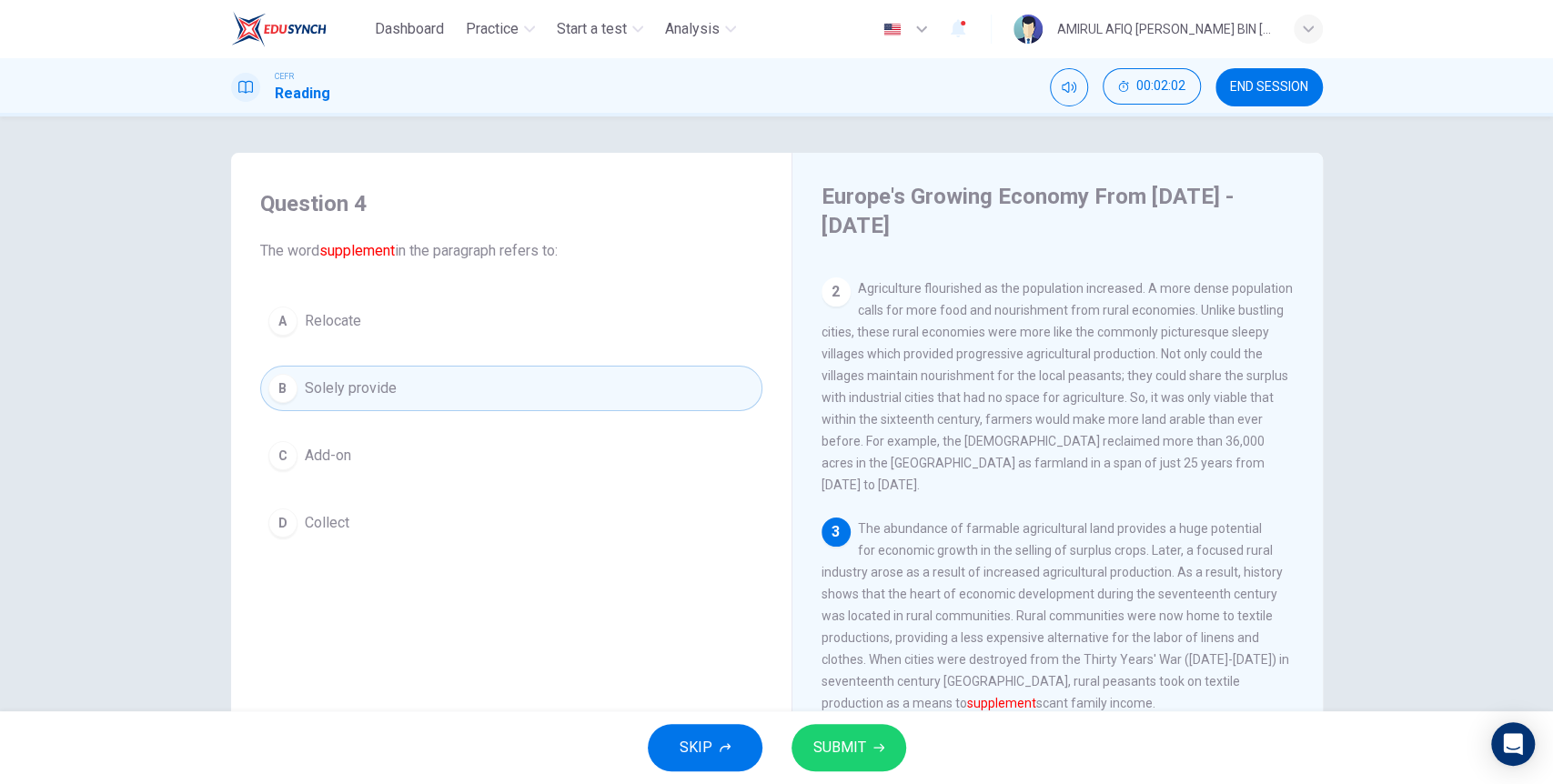
click at [858, 743] on span "SUBMIT" at bounding box center [839, 747] width 53 height 25
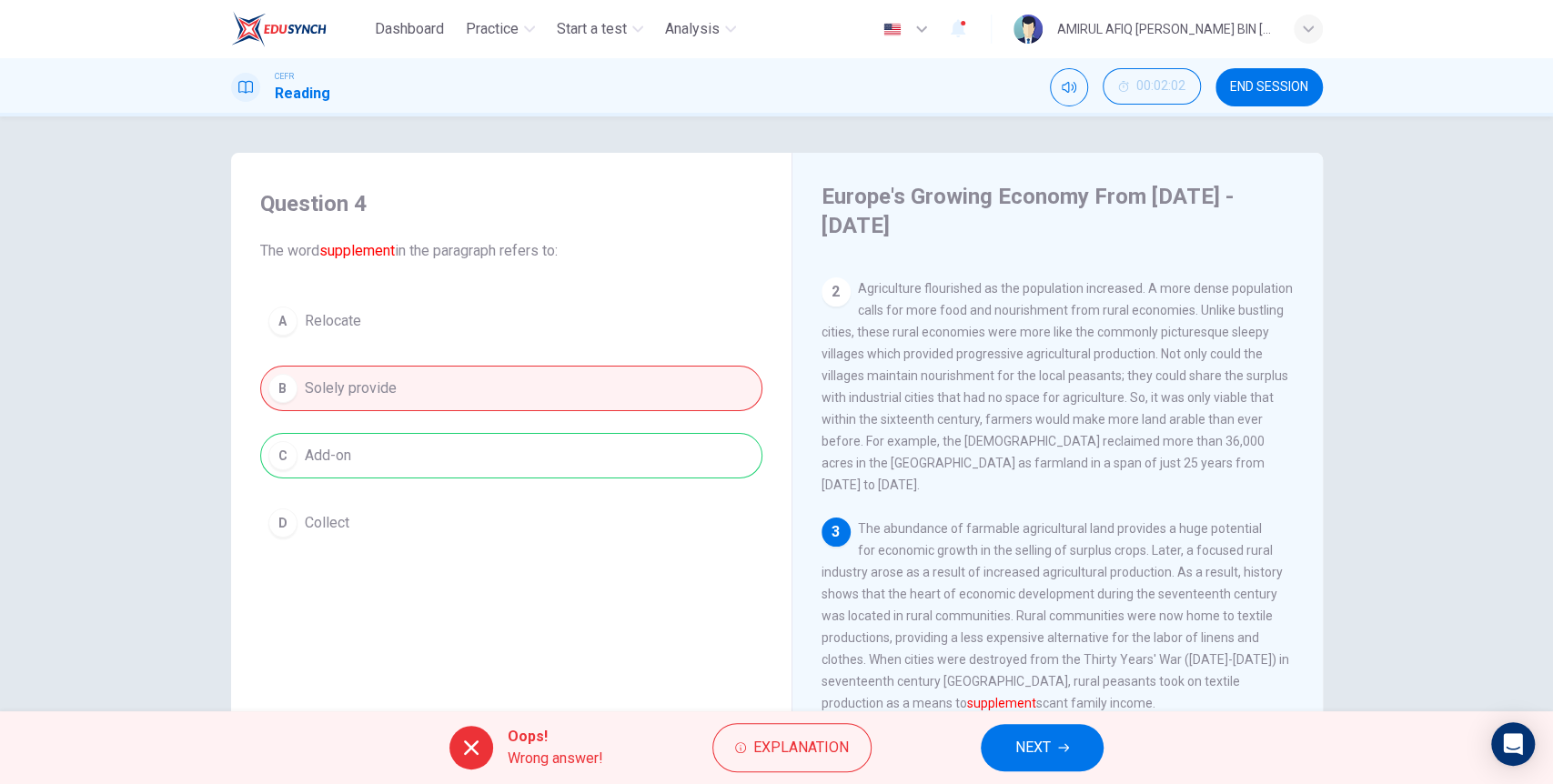
click at [472, 459] on div "A Relocate B Solely provide C Add-on D Collect" at bounding box center [511, 422] width 502 height 248
click at [863, 727] on div "Explanation" at bounding box center [792, 747] width 159 height 49
click at [846, 748] on span "Explanation" at bounding box center [801, 747] width 96 height 25
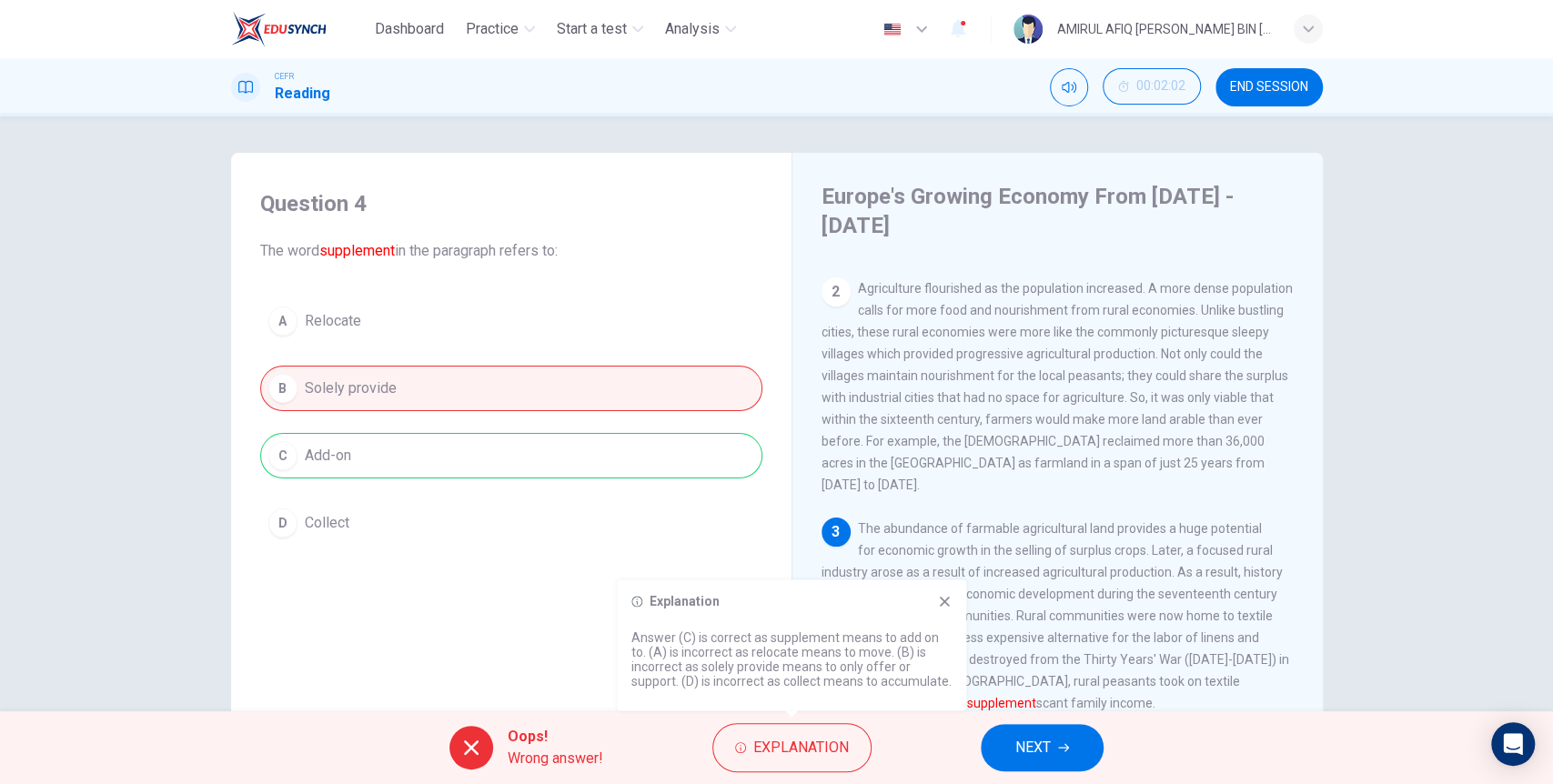
click at [1055, 749] on button "NEXT" at bounding box center [1042, 747] width 123 height 47
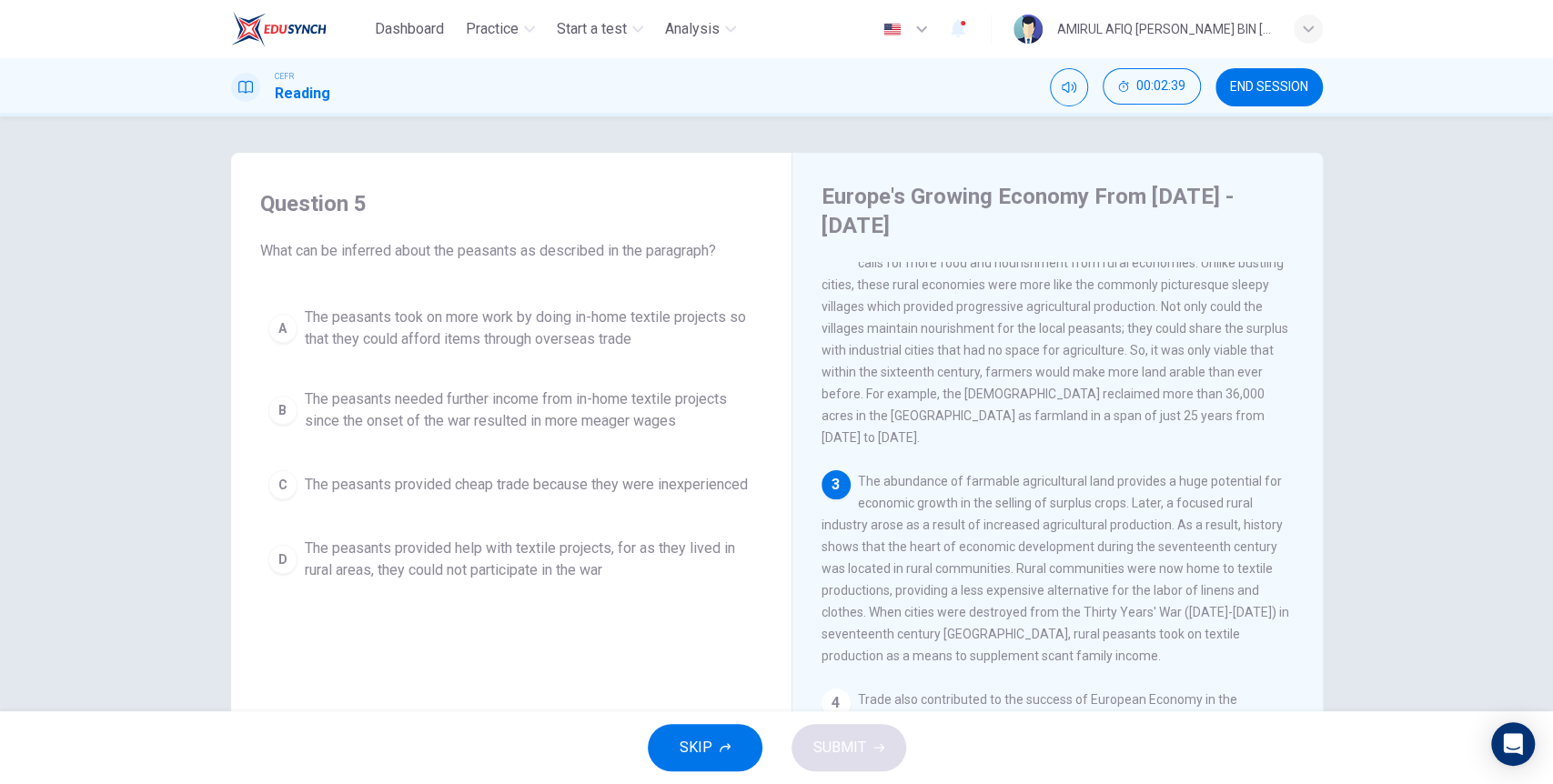
scroll to position [216, 0]
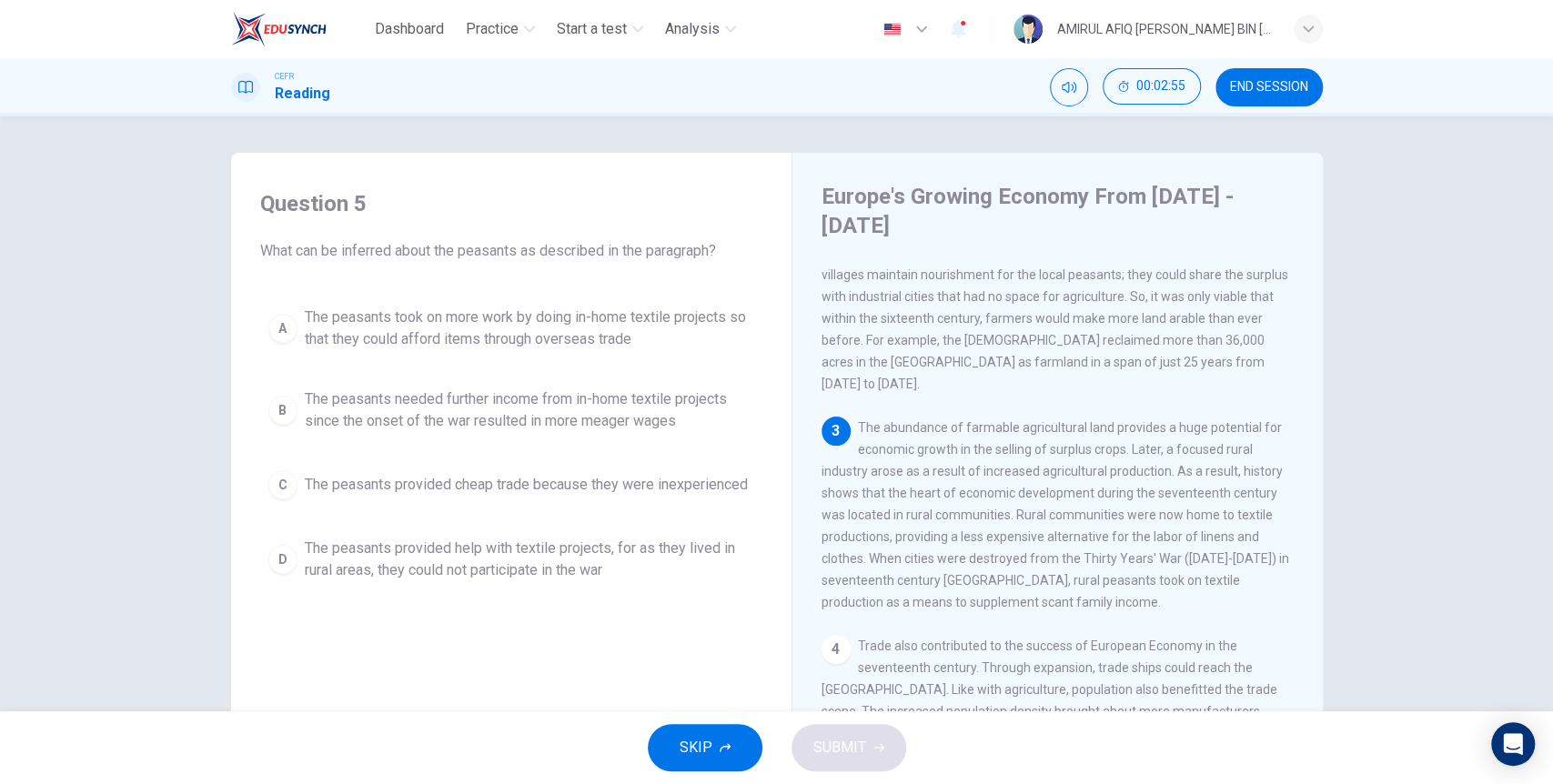
drag, startPoint x: 887, startPoint y: 505, endPoint x: 1155, endPoint y: 508, distance: 268.0
click at [1142, 508] on span "The abundance of farmable agricultural land provides a huge potential for econo…" at bounding box center [1056, 514] width 468 height 189
click at [1180, 511] on span "The abundance of farmable agricultural land provides a huge potential for econo…" at bounding box center [1056, 514] width 468 height 189
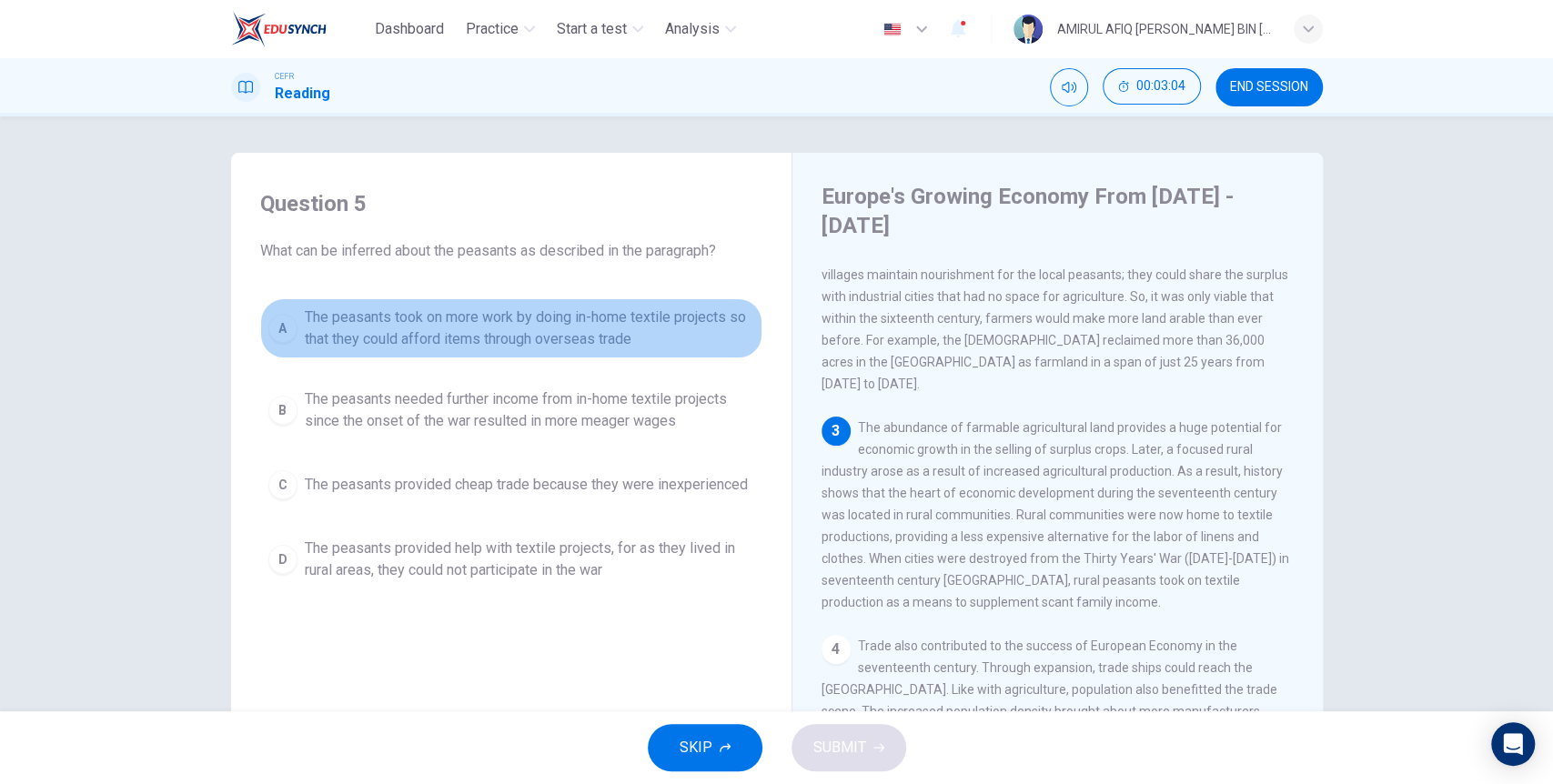
click at [606, 329] on span "The peasants took on more work by doing in-home textile projects so that they c…" at bounding box center [529, 328] width 449 height 44
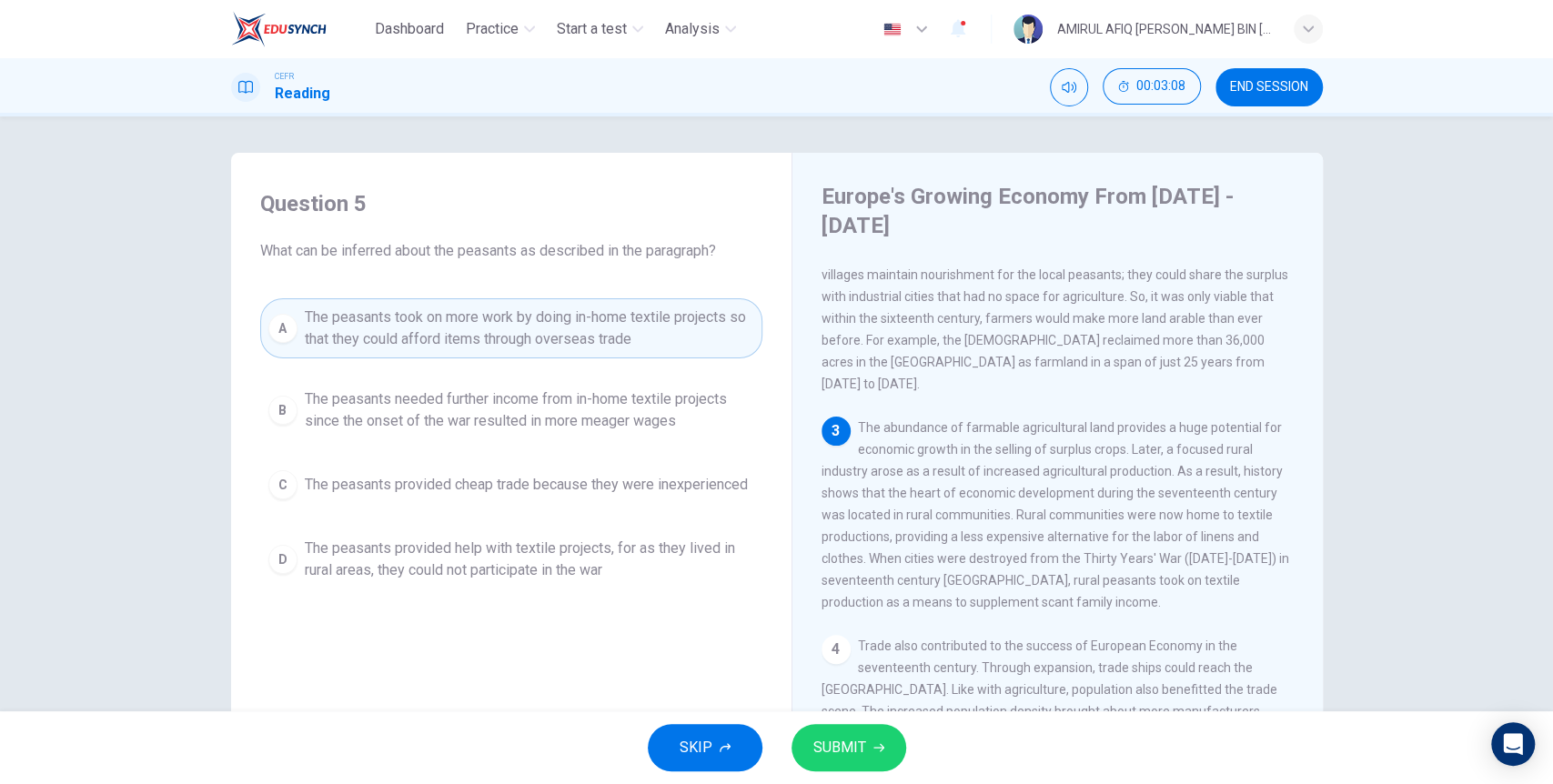
click at [593, 406] on span "The peasants needed further income from in-home textile projects since the onse…" at bounding box center [529, 410] width 449 height 44
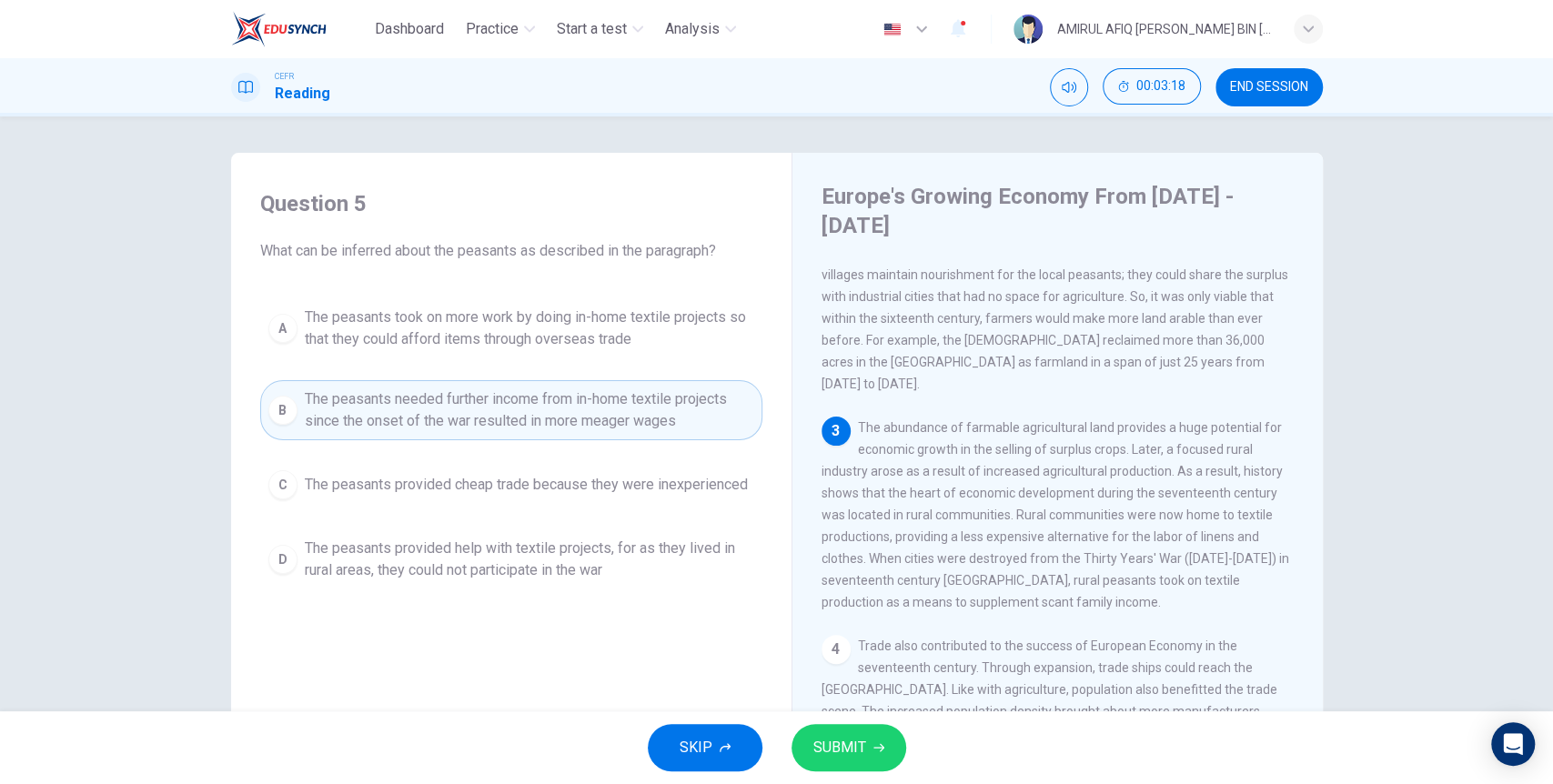
click at [866, 730] on button "SUBMIT" at bounding box center [849, 747] width 115 height 47
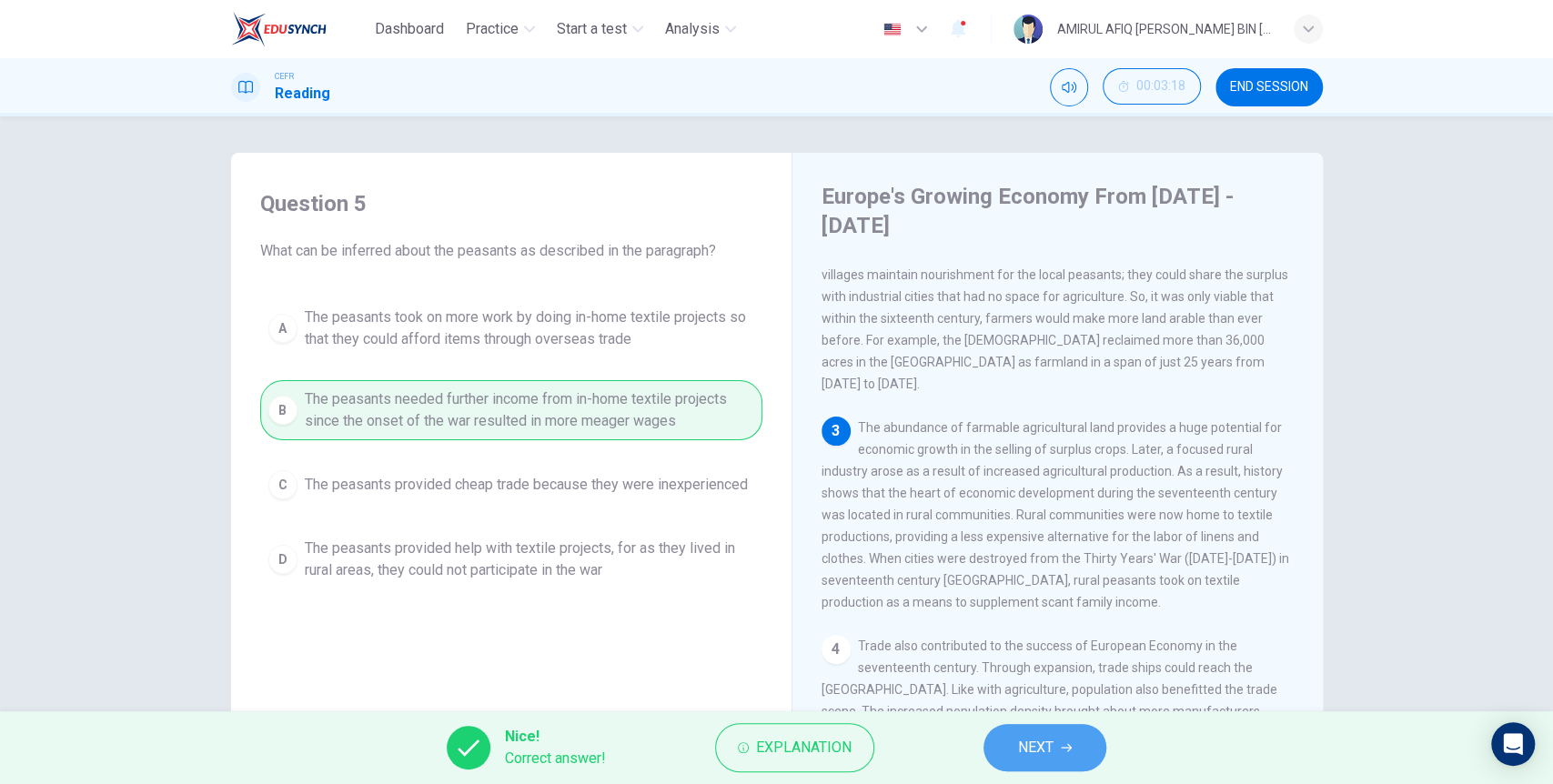
click at [1065, 759] on button "NEXT" at bounding box center [1045, 747] width 123 height 47
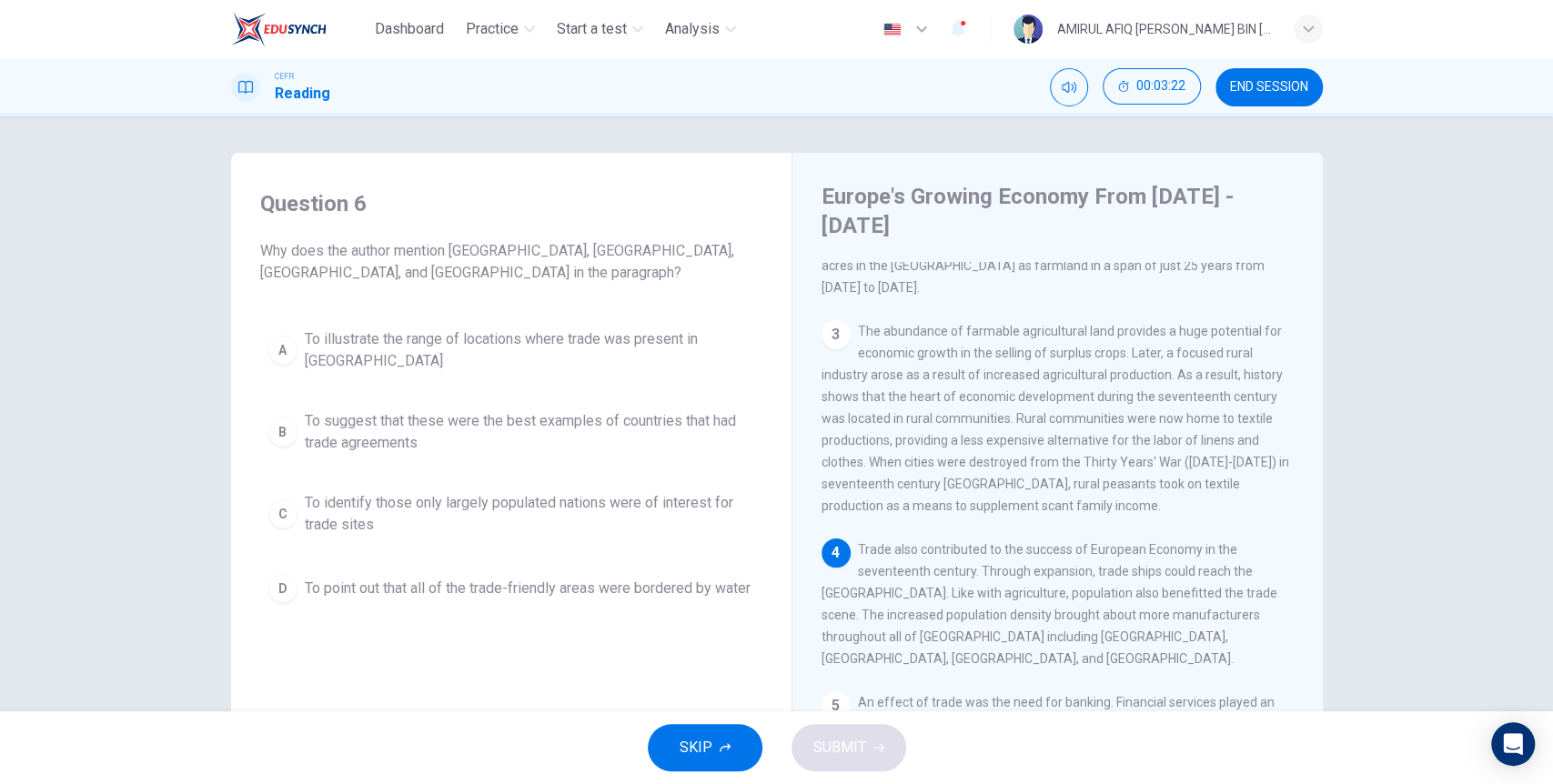
scroll to position [318, 0]
click at [473, 422] on span "To suggest that these were the best examples of countries that had trade agreem…" at bounding box center [529, 431] width 449 height 44
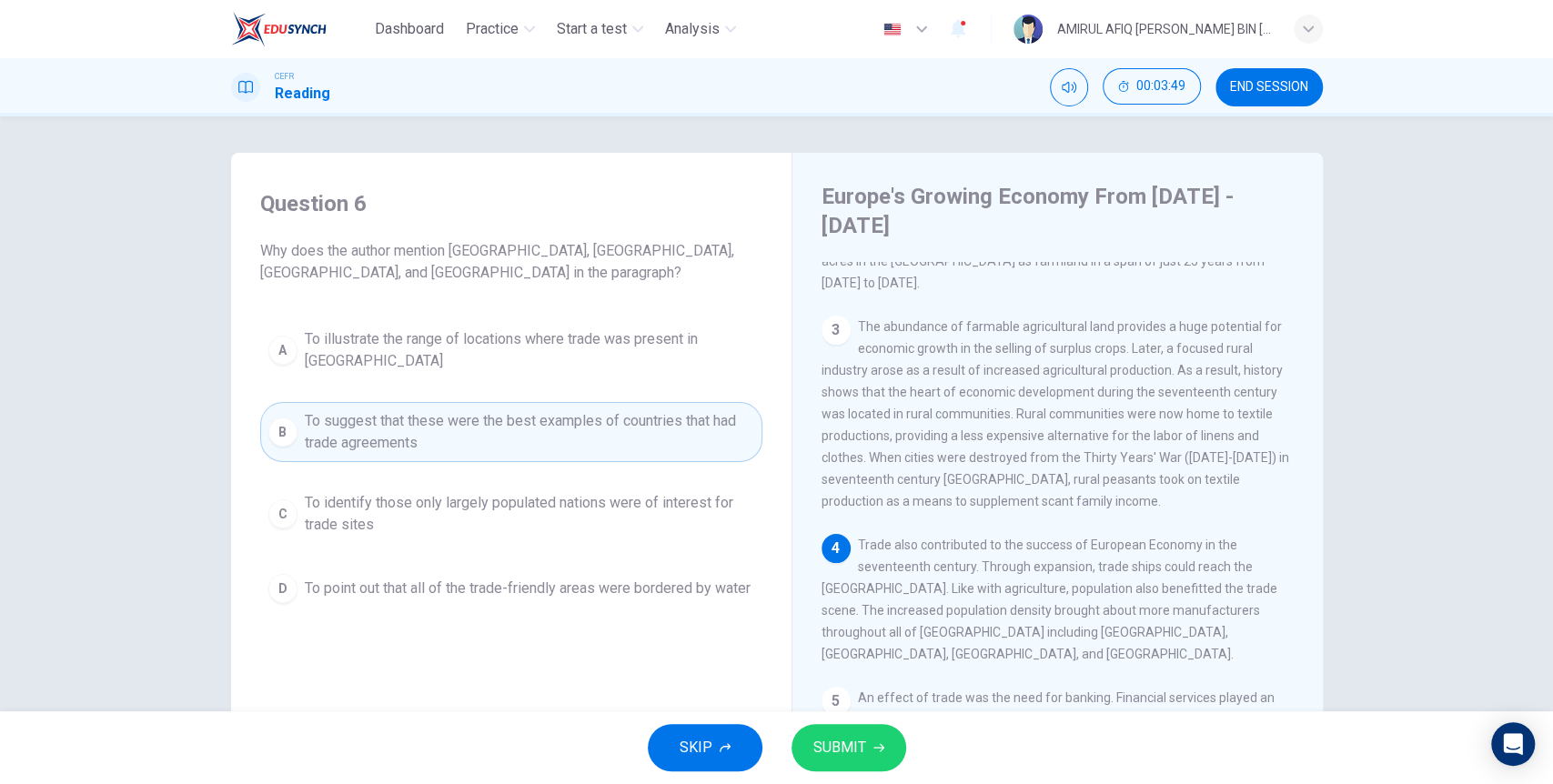
click at [565, 343] on span "To illustrate the range of locations where trade was present in Europe" at bounding box center [529, 350] width 449 height 44
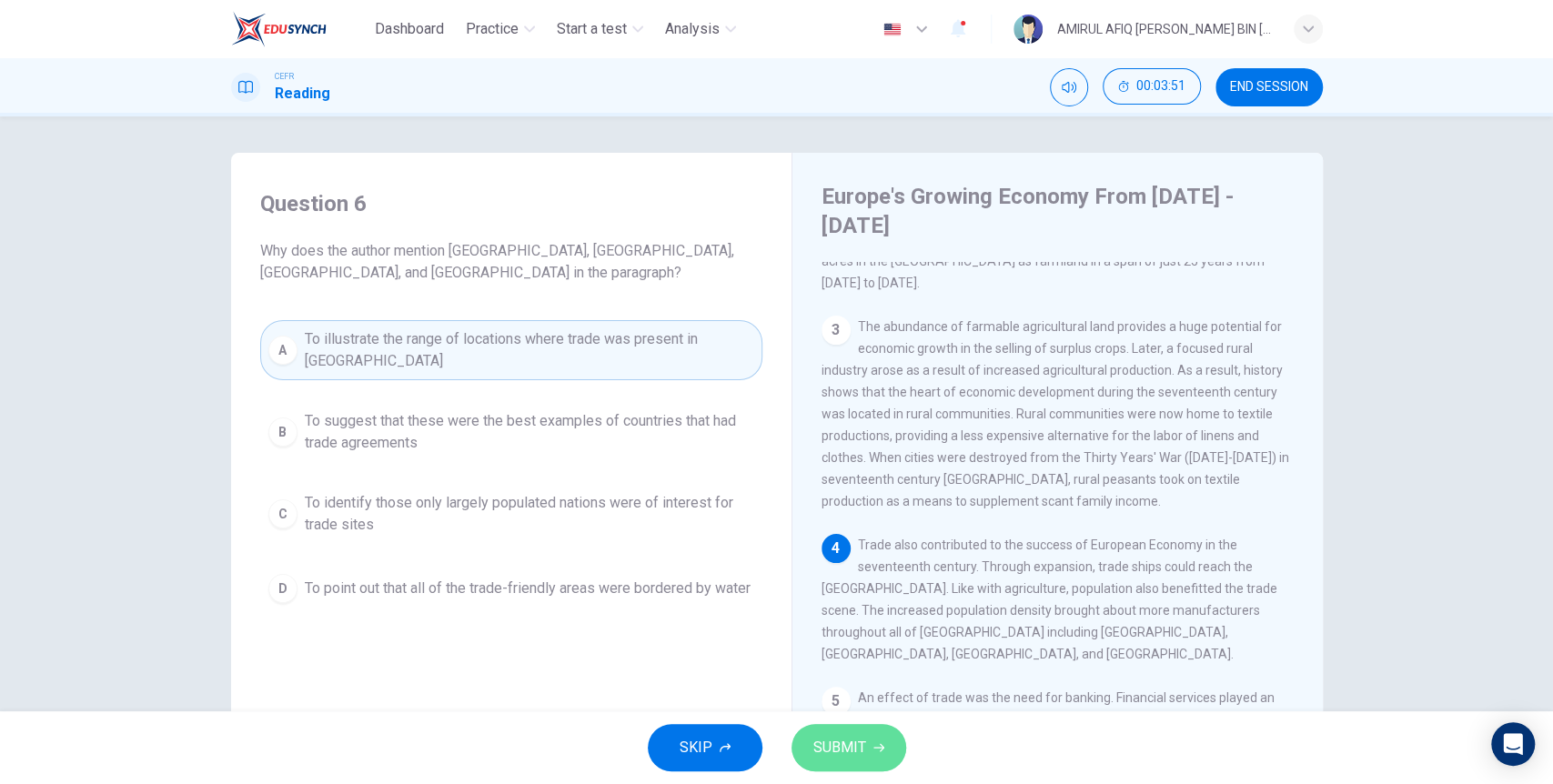
click at [854, 738] on span "SUBMIT" at bounding box center [839, 747] width 53 height 25
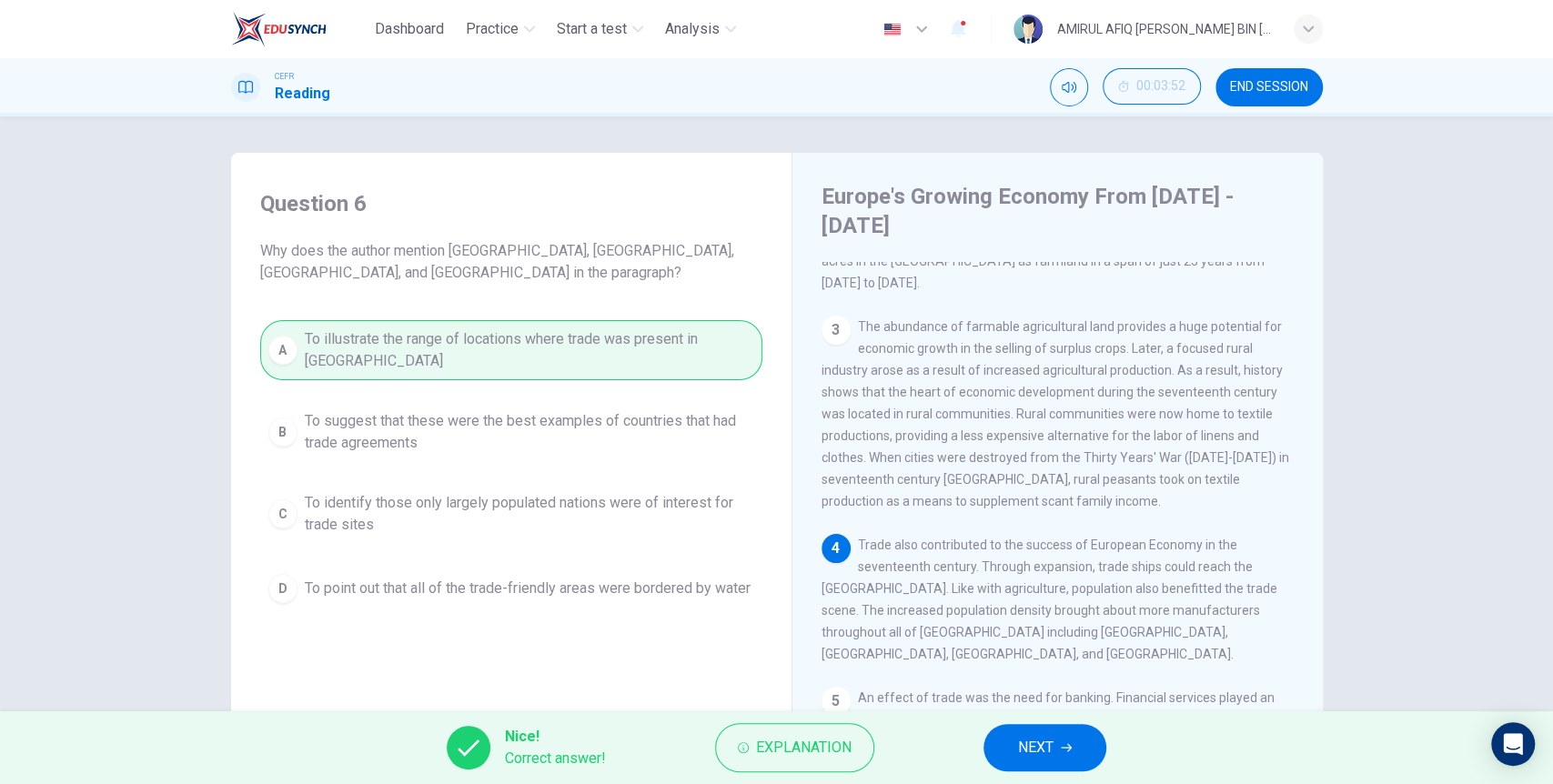
click at [1033, 744] on span "NEXT" at bounding box center [1036, 747] width 35 height 25
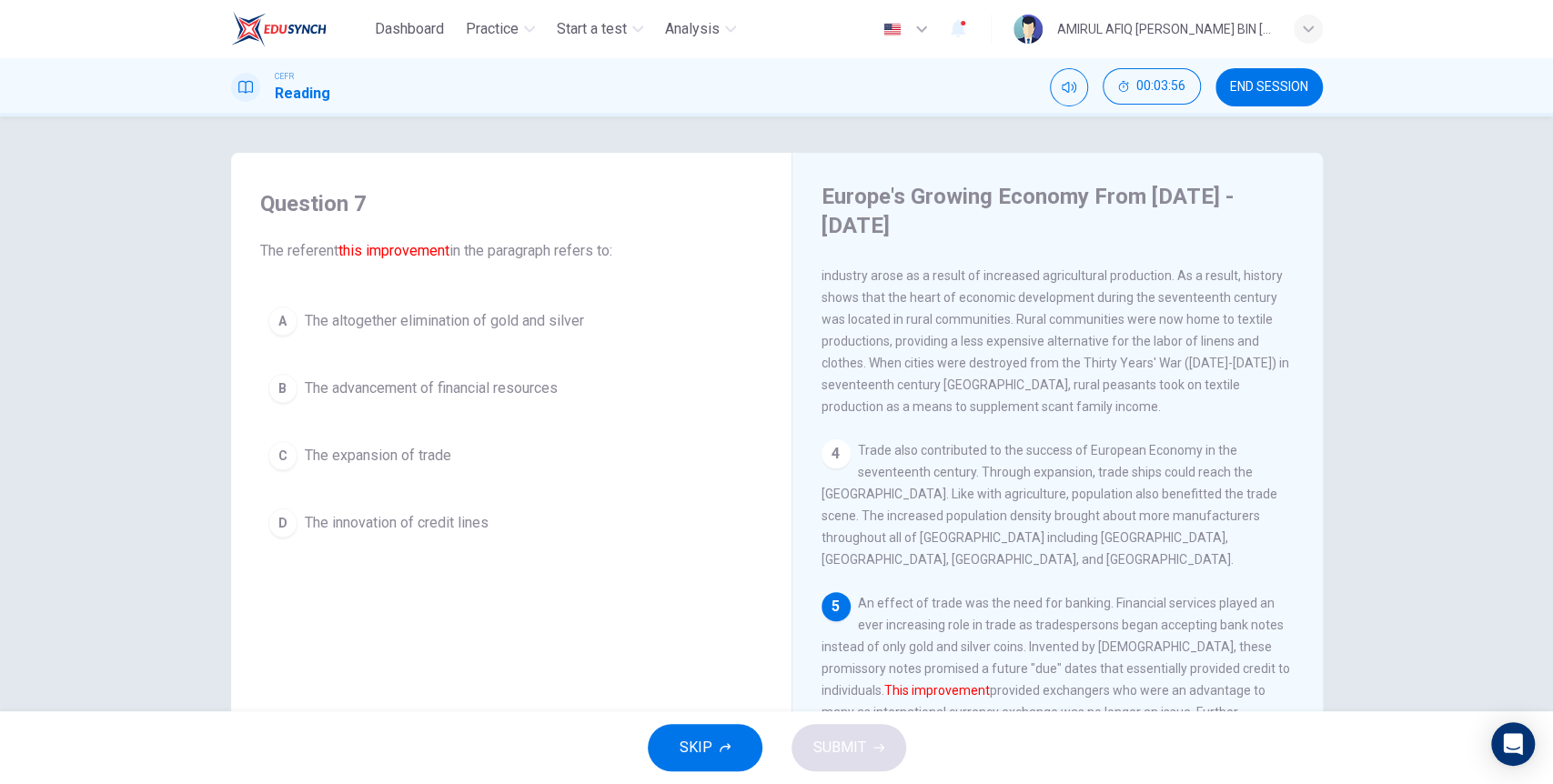
scroll to position [418, 0]
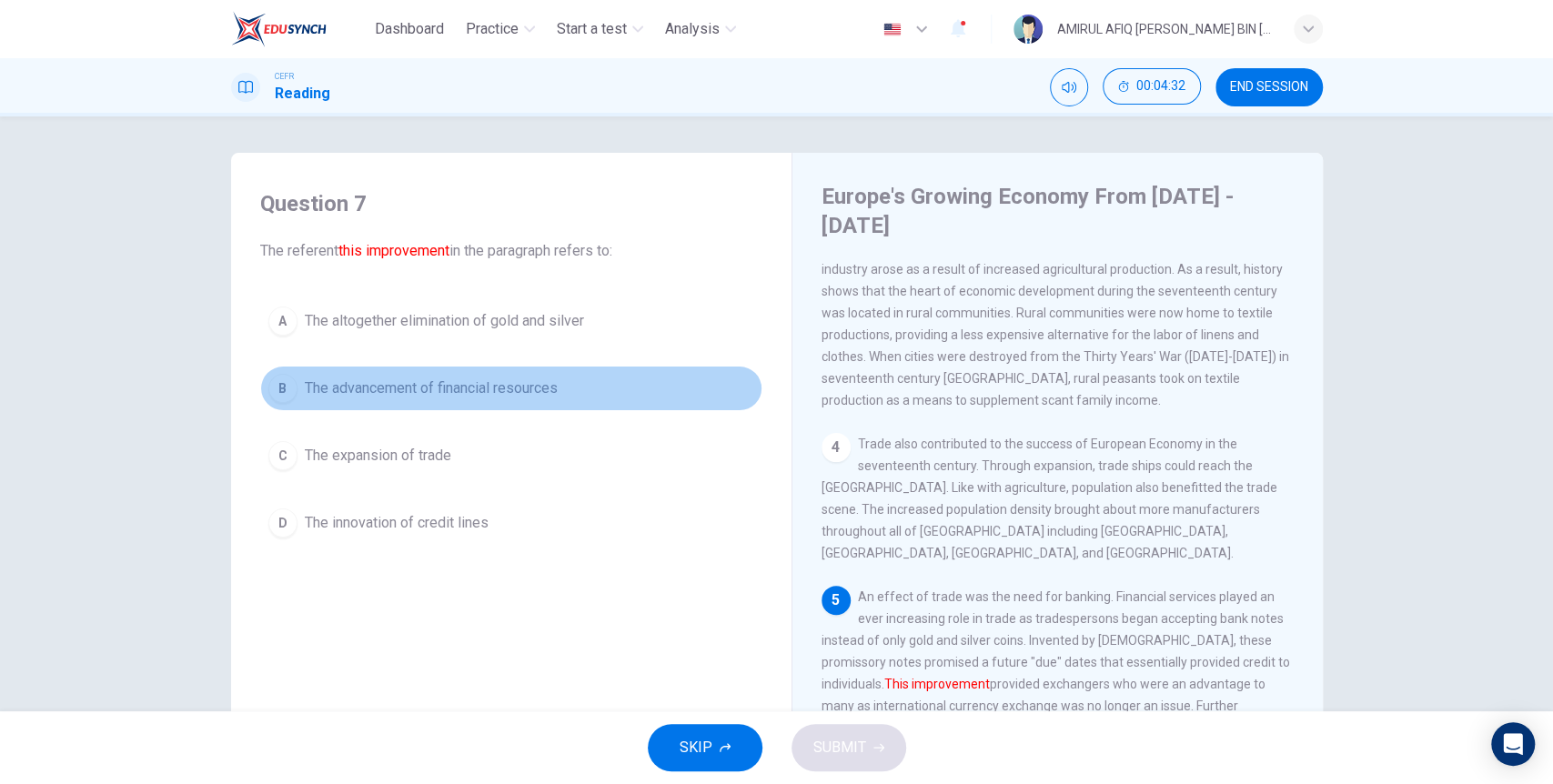
click at [412, 403] on button "B The advancement of financial resources" at bounding box center [511, 388] width 502 height 46
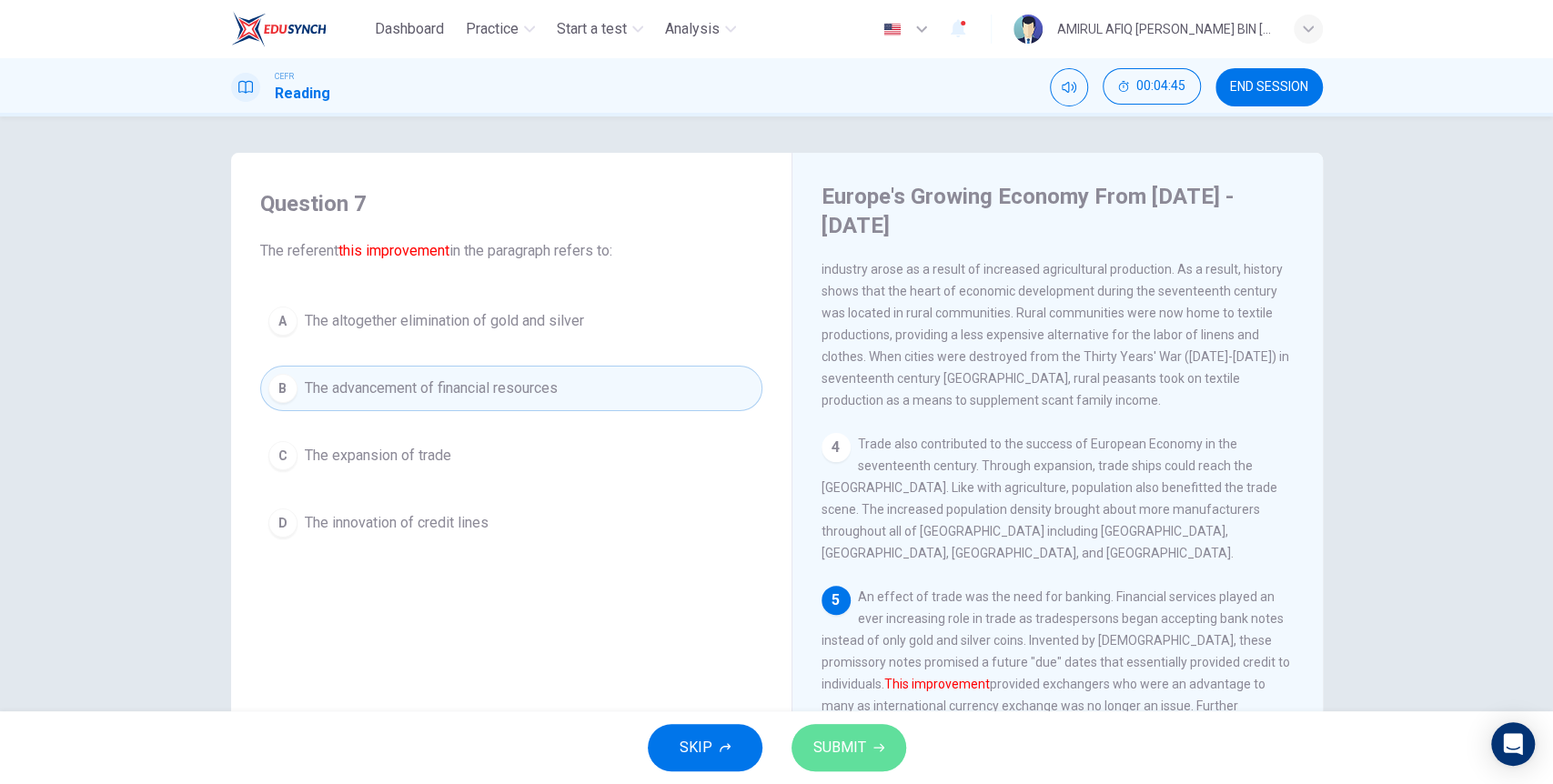
click at [880, 740] on button "SUBMIT" at bounding box center [849, 747] width 115 height 47
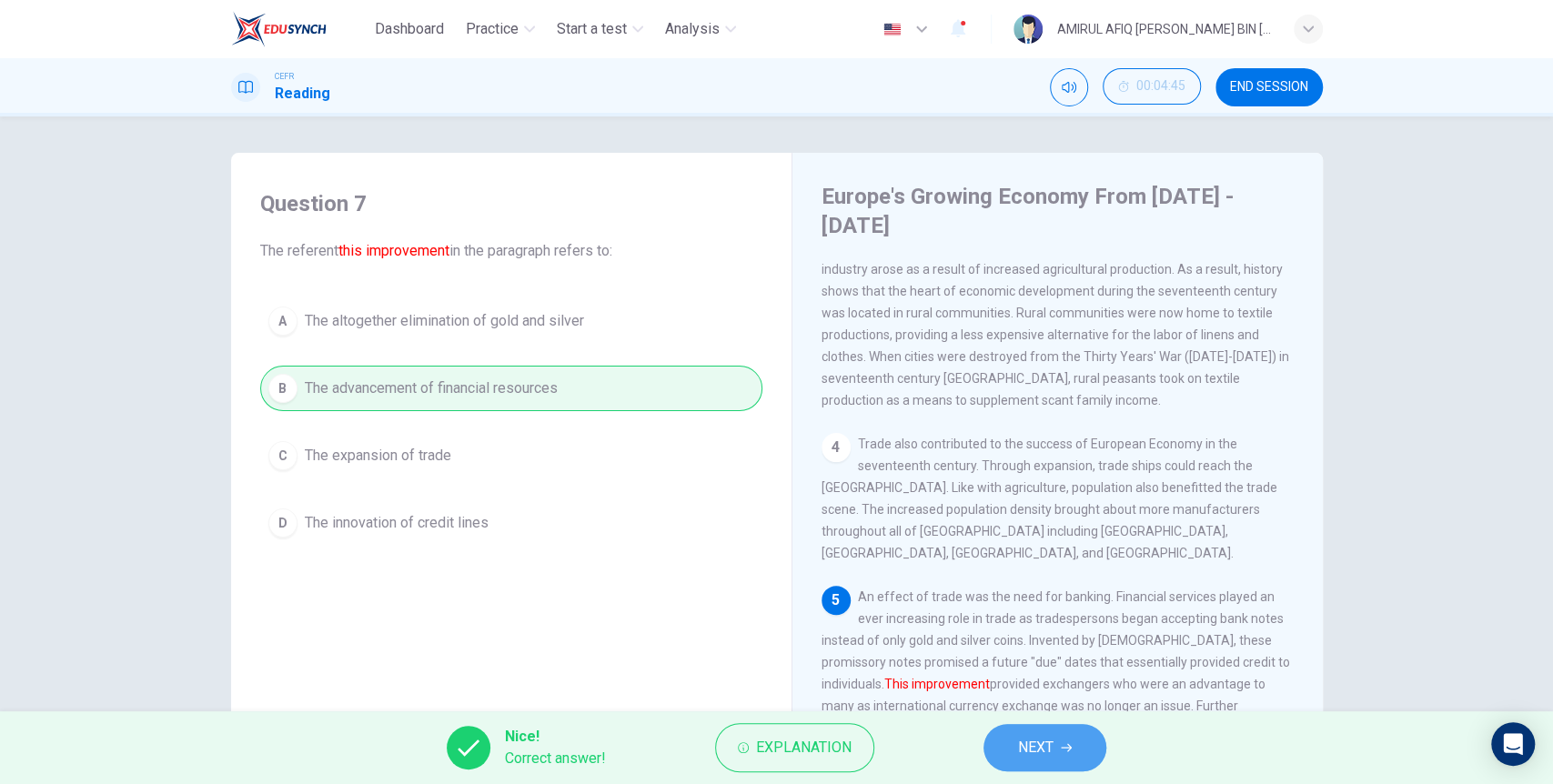
click at [1054, 762] on button "NEXT" at bounding box center [1045, 747] width 123 height 47
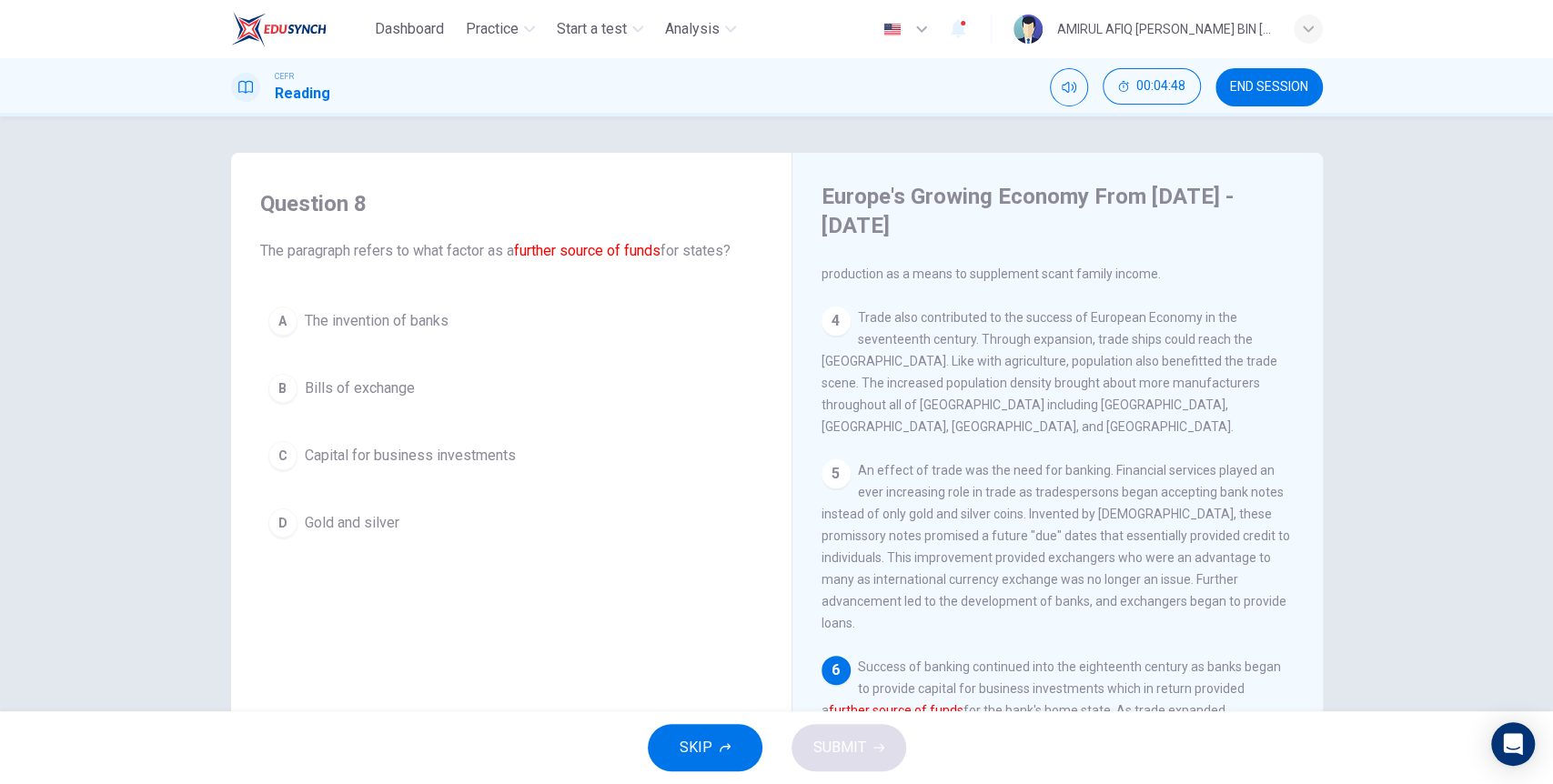
scroll to position [561, 0]
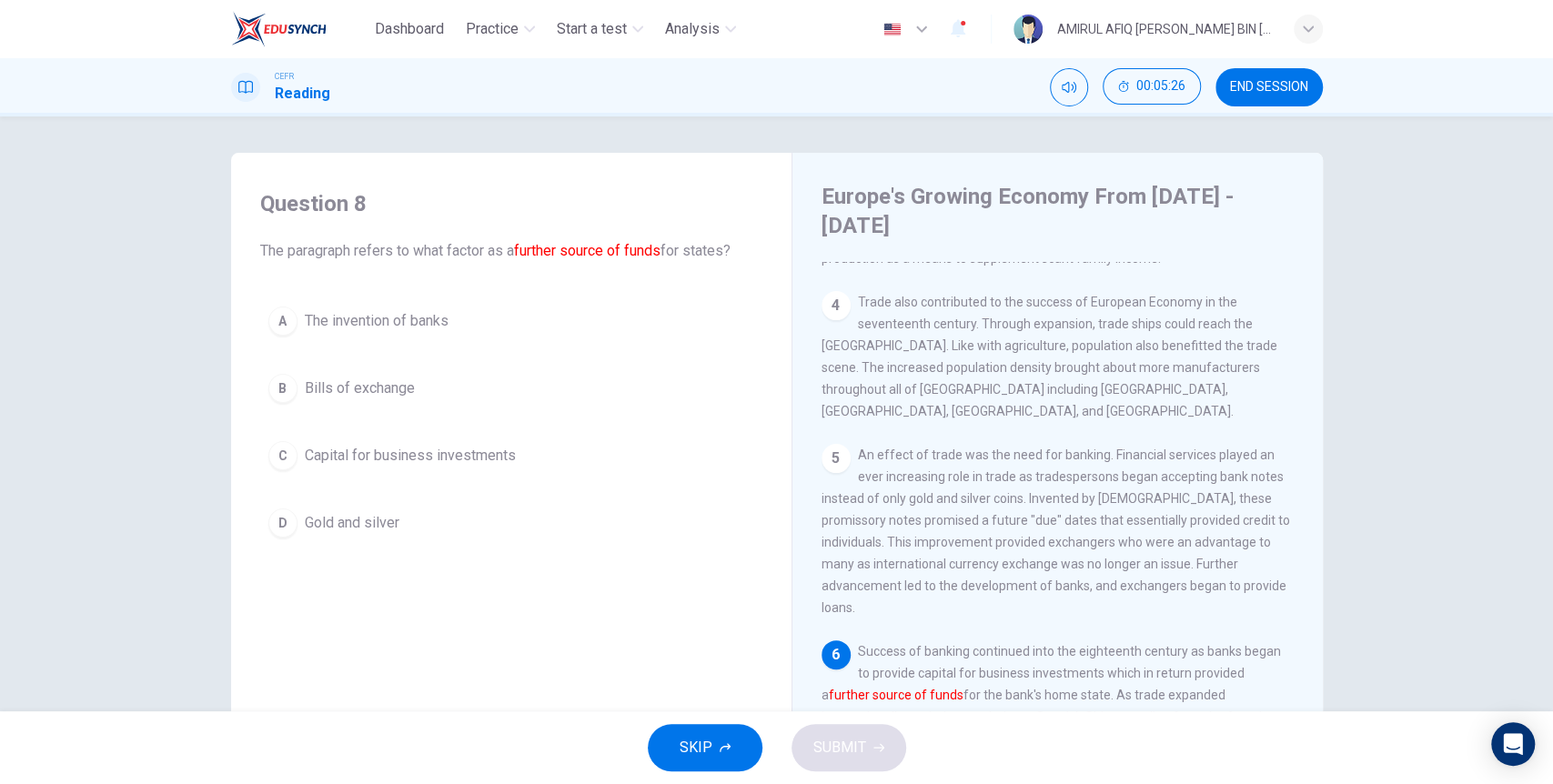
click at [395, 375] on button "B Bills of exchange" at bounding box center [511, 388] width 502 height 46
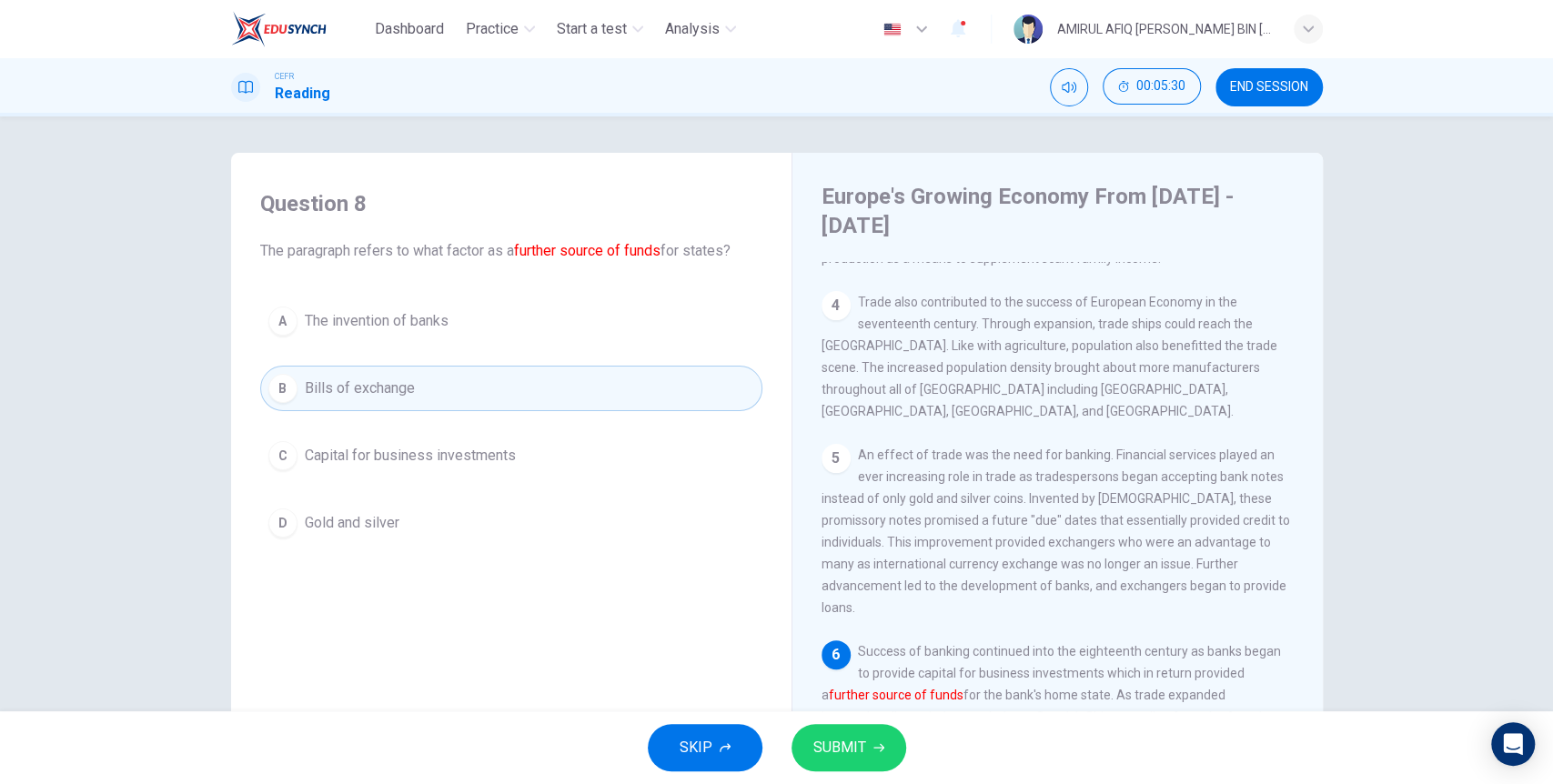
click at [438, 467] on button "C Capital for business investments" at bounding box center [511, 455] width 502 height 46
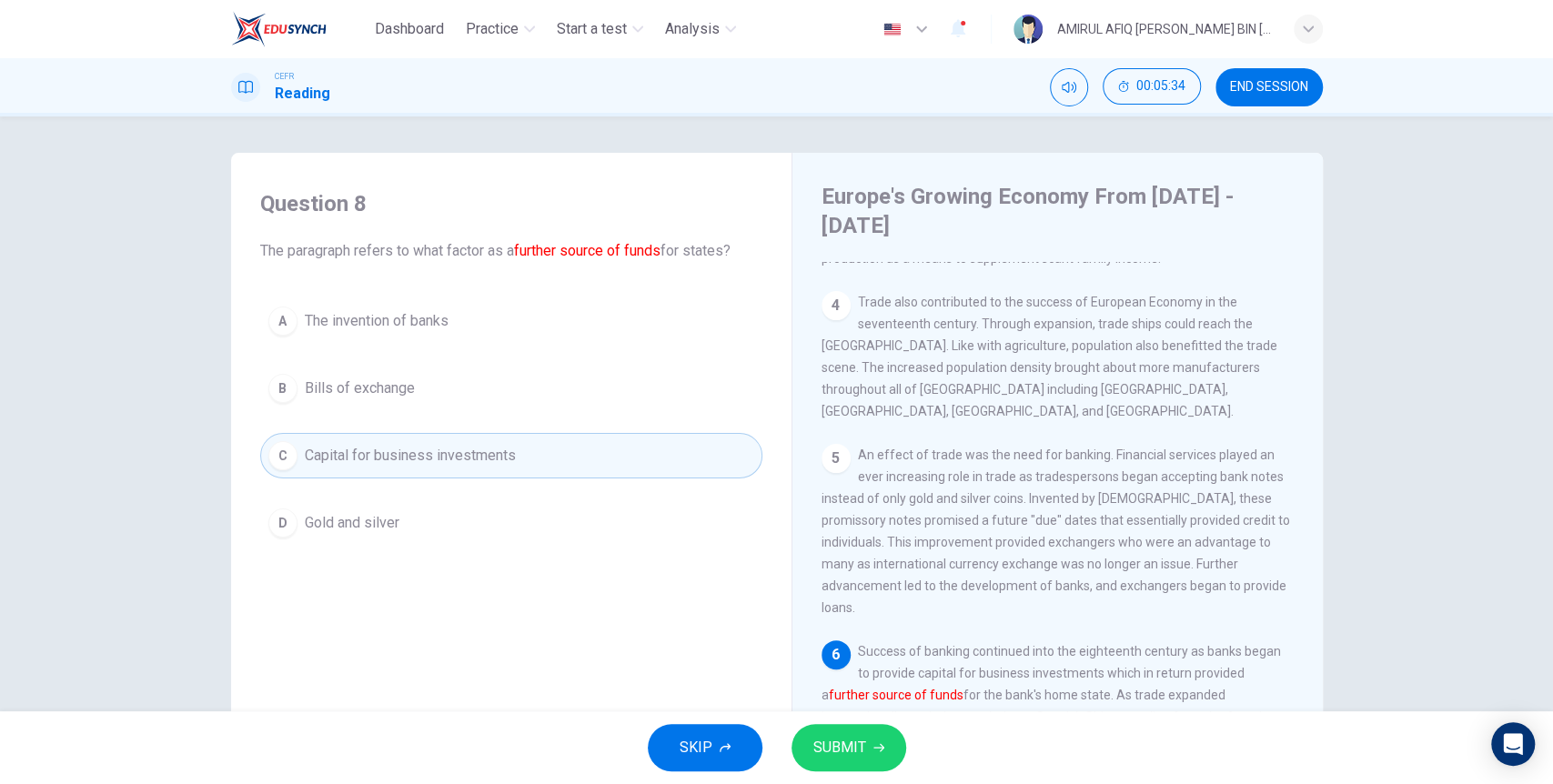
click at [868, 741] on button "SUBMIT" at bounding box center [849, 747] width 115 height 47
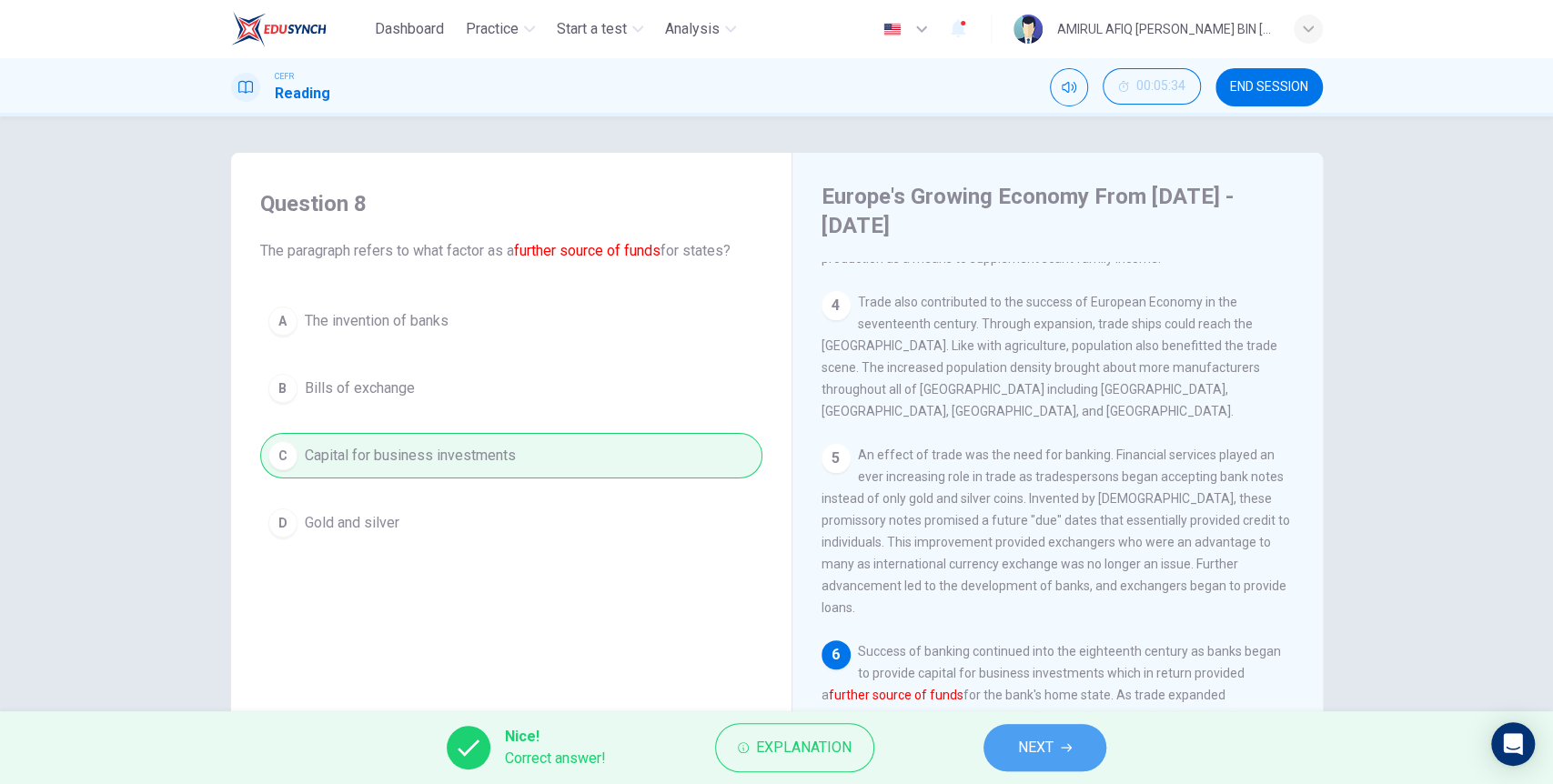
click at [1027, 744] on span "NEXT" at bounding box center [1036, 747] width 35 height 25
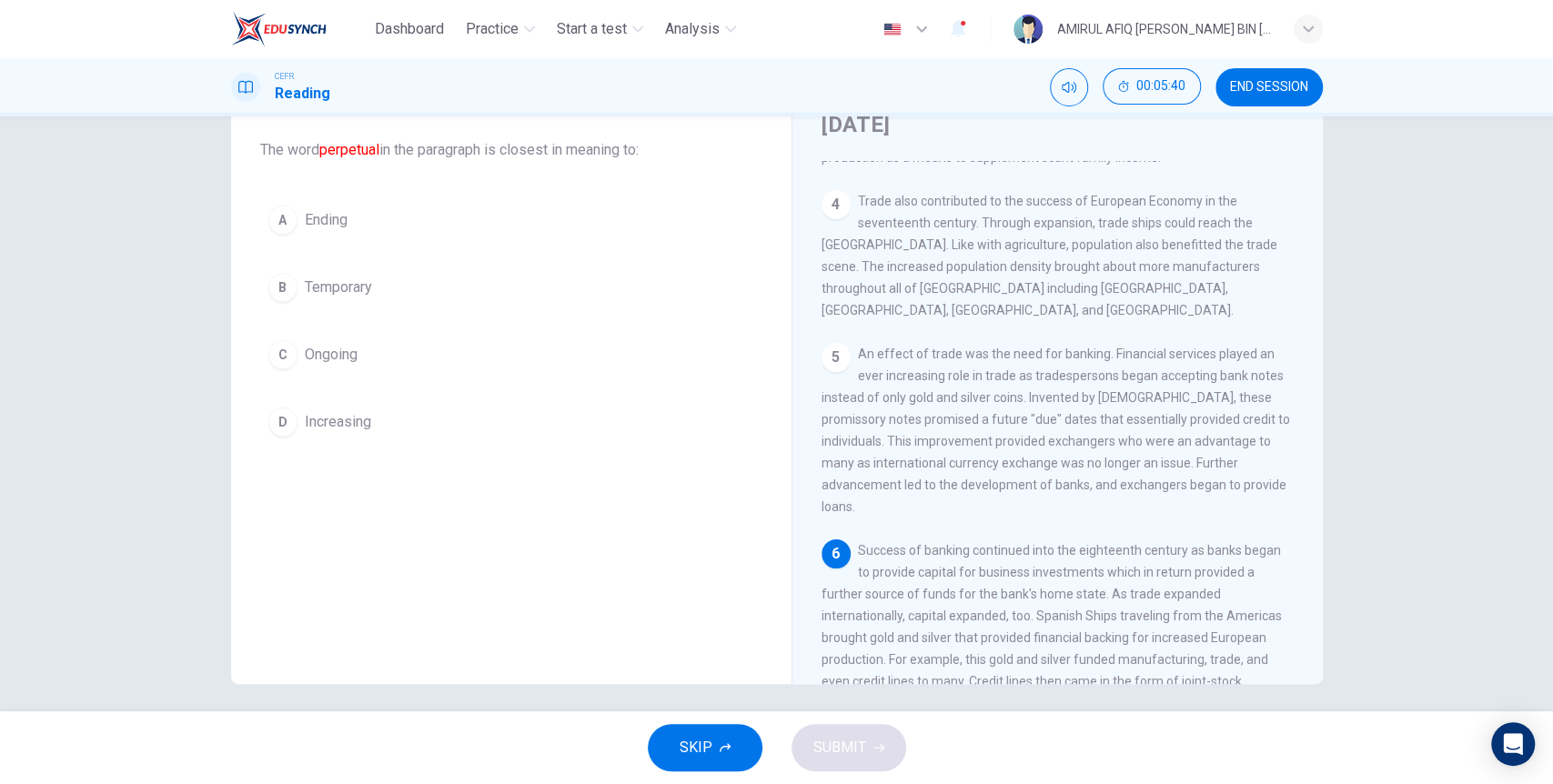
scroll to position [109, 0]
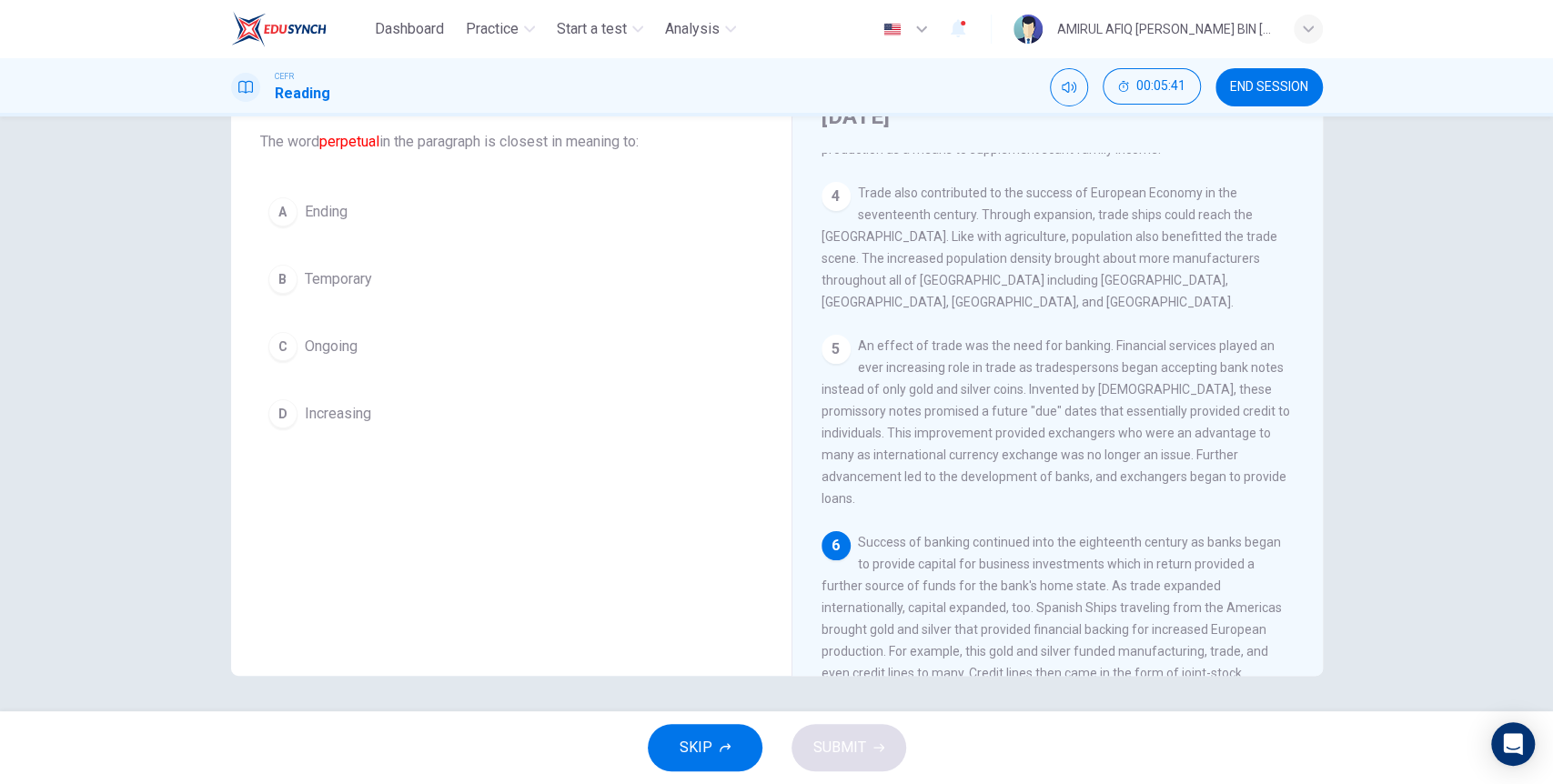
drag, startPoint x: 1029, startPoint y: 446, endPoint x: 1179, endPoint y: 444, distance: 150.0
click at [1160, 534] on span "Success of banking continued into the eighteenth century as banks began to prov…" at bounding box center [1052, 640] width 460 height 211
click at [339, 337] on span "Ongoing" at bounding box center [331, 345] width 53 height 21
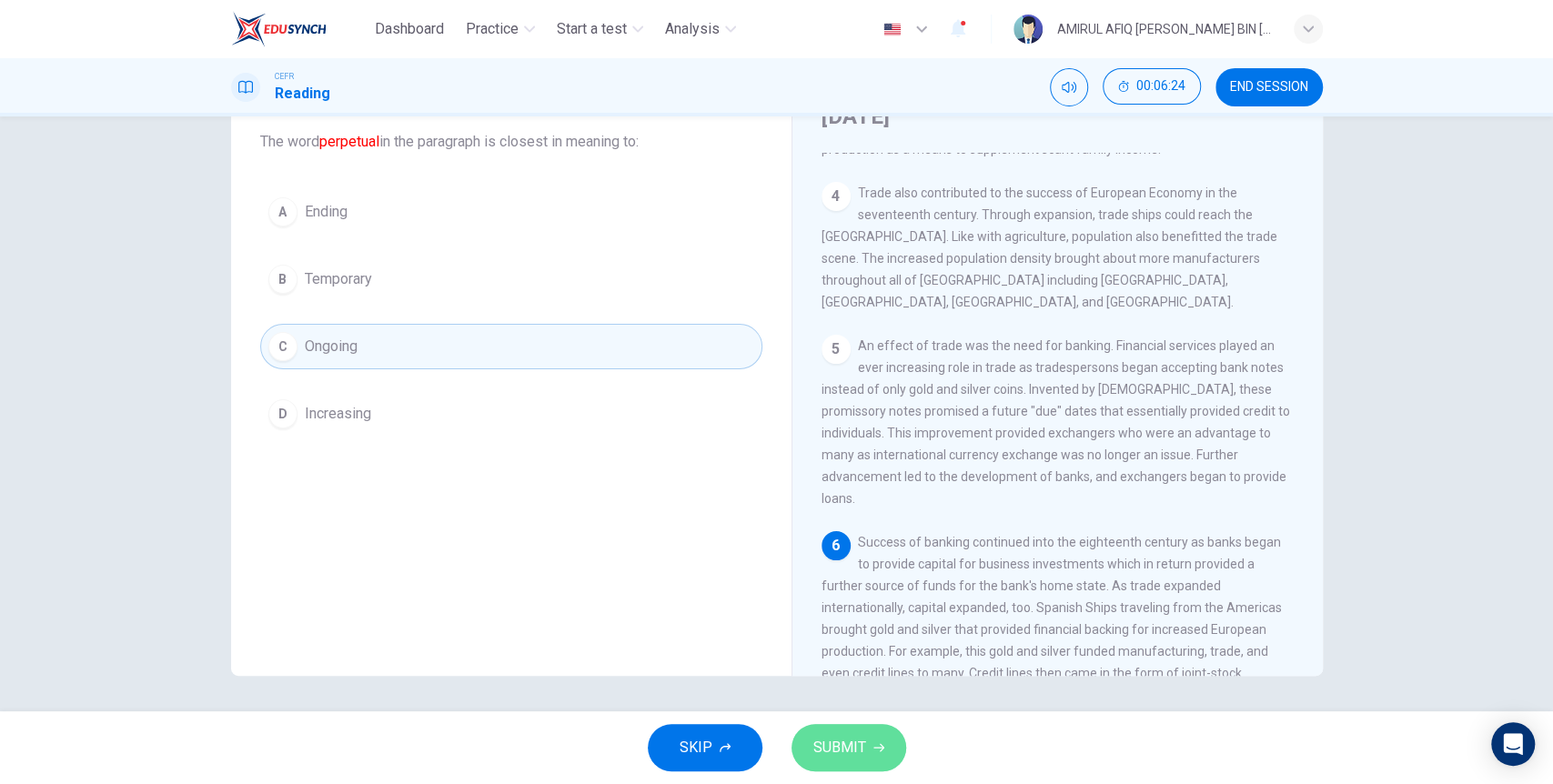
click at [884, 741] on button "SUBMIT" at bounding box center [849, 747] width 115 height 47
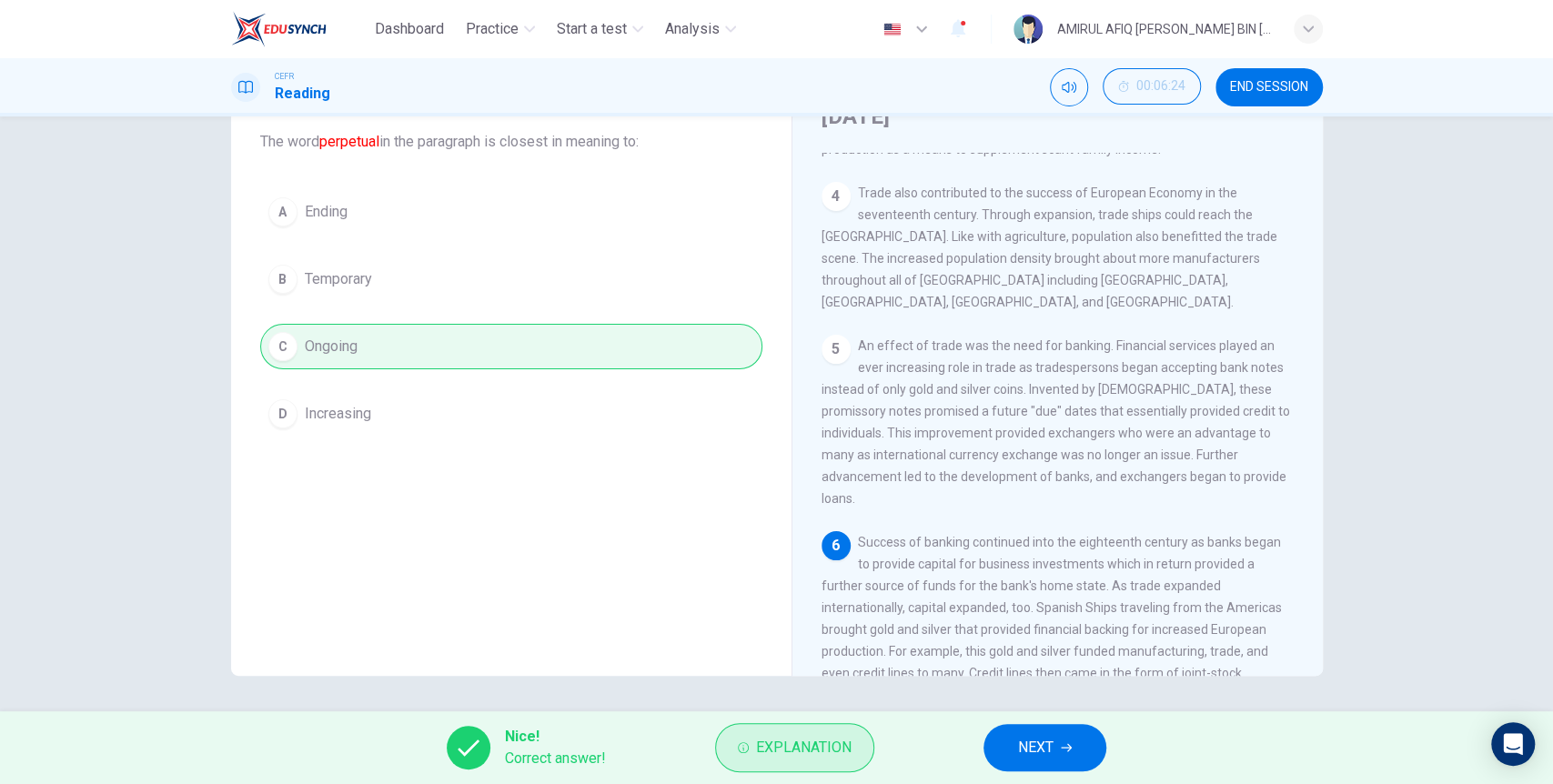
click at [834, 750] on span "Explanation" at bounding box center [803, 747] width 96 height 25
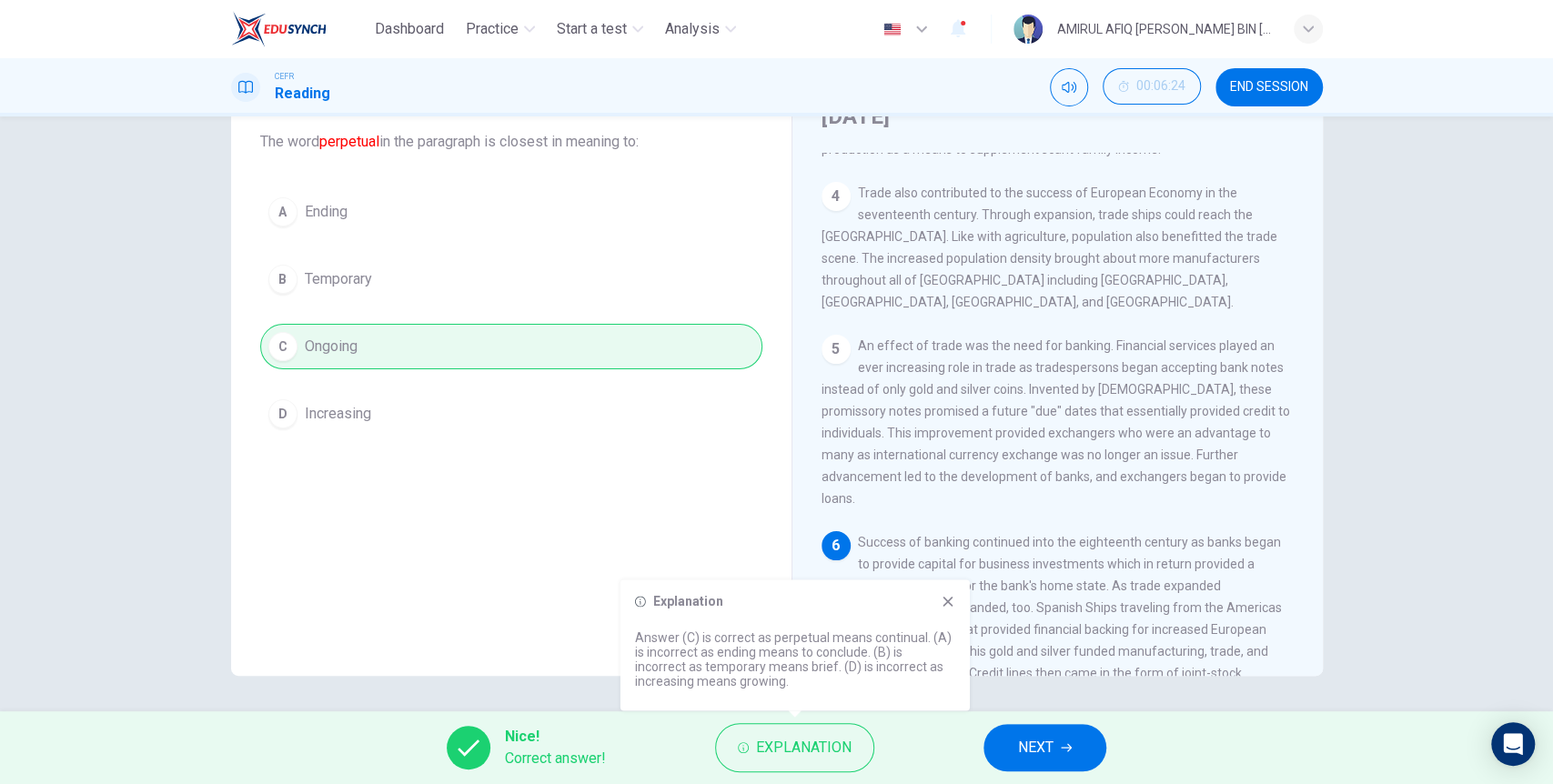
click at [1033, 742] on span "NEXT" at bounding box center [1036, 747] width 35 height 25
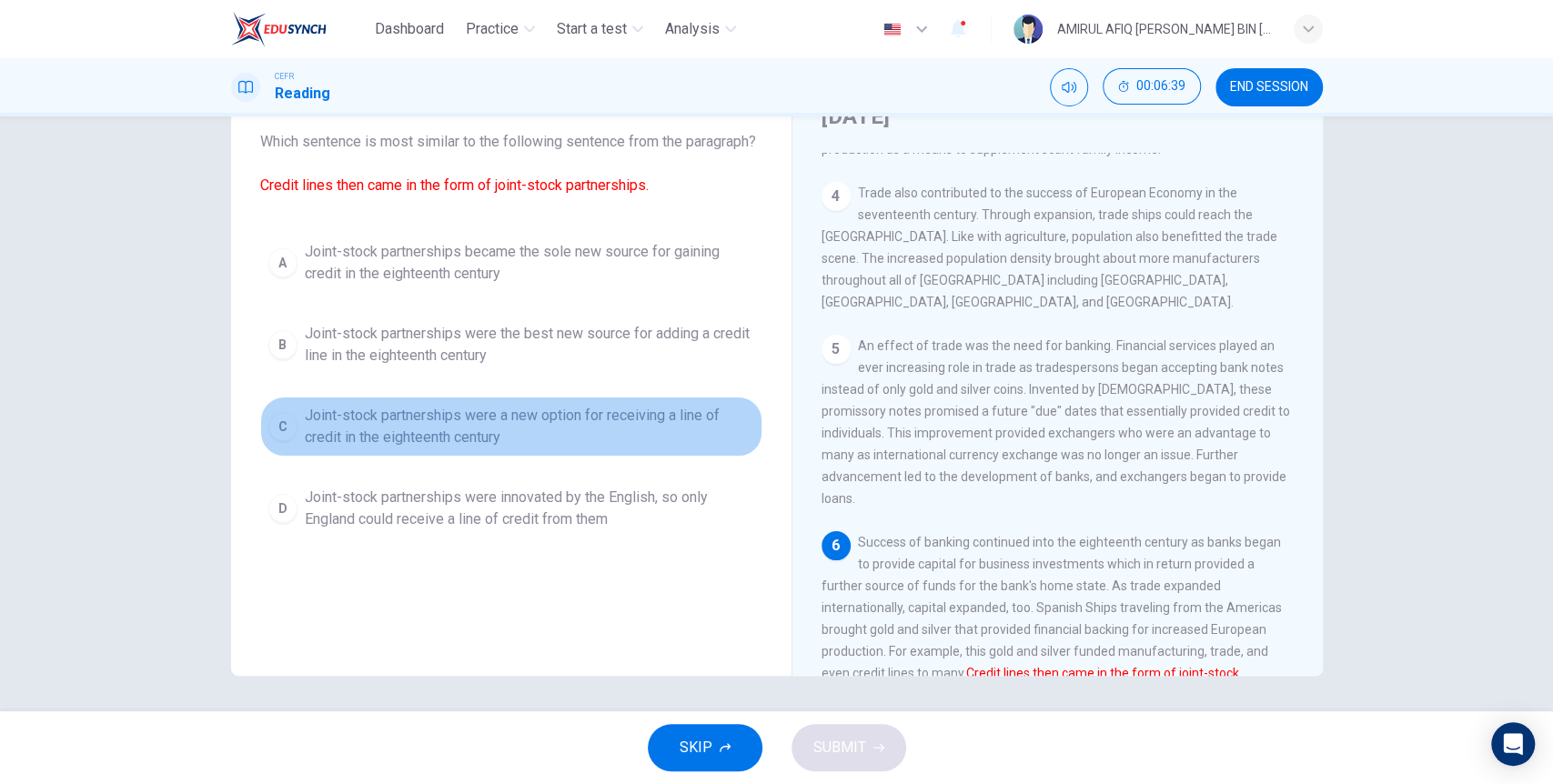
click at [521, 446] on span "Joint-stock partnerships were a new option for receiving a line of credit in th…" at bounding box center [529, 426] width 449 height 44
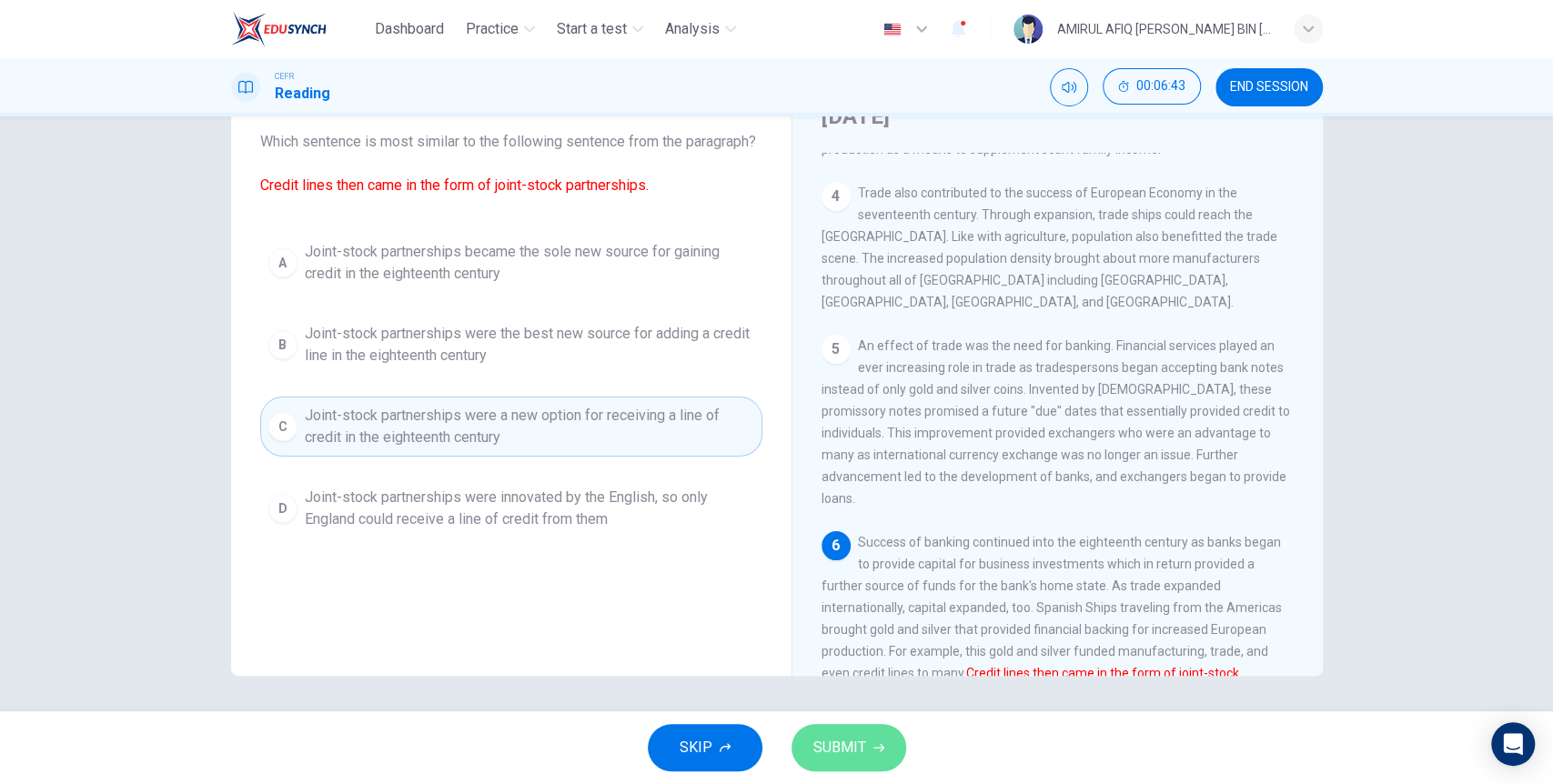
click at [876, 754] on button "SUBMIT" at bounding box center [849, 747] width 115 height 47
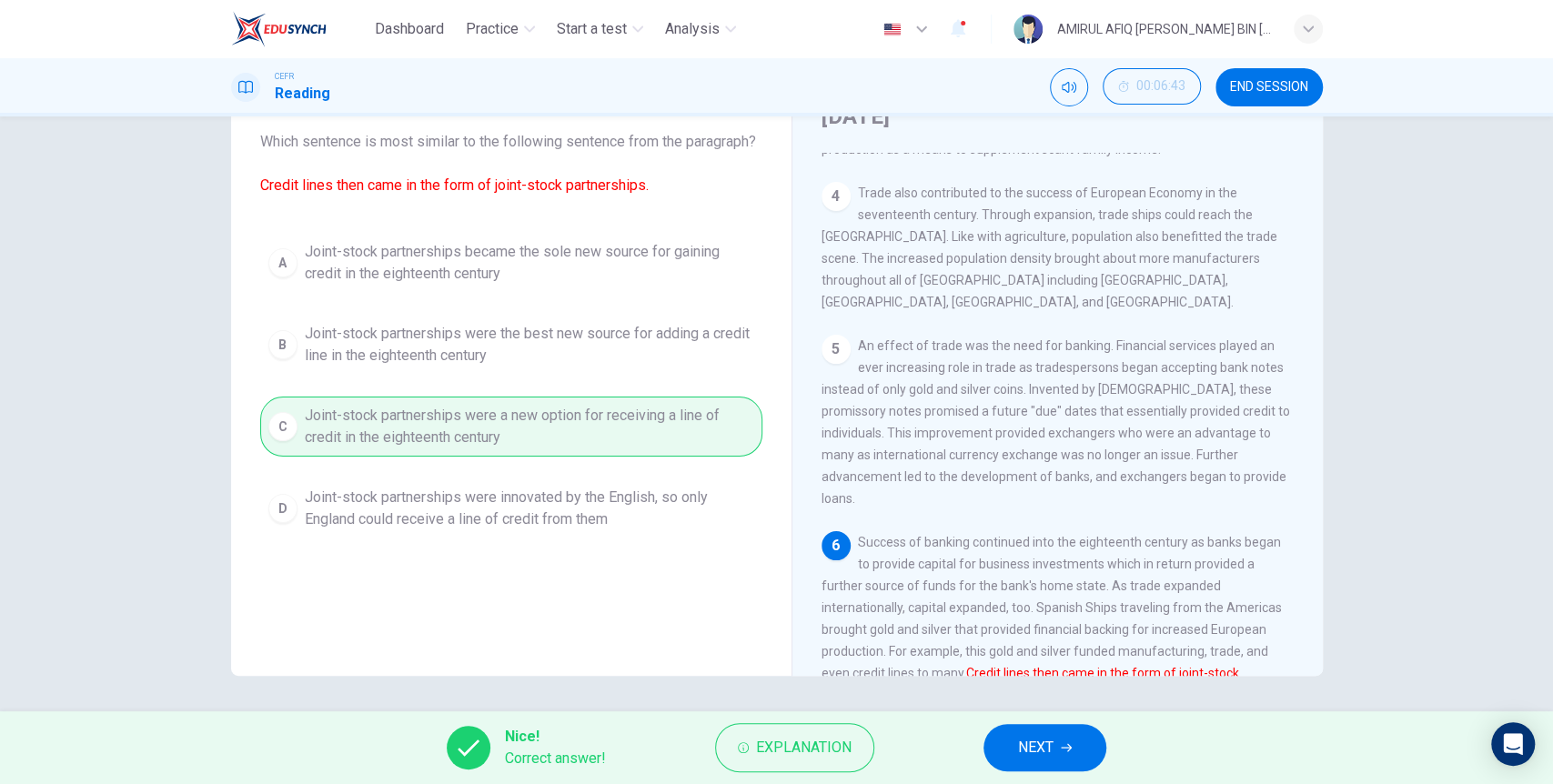
click at [1067, 755] on button "NEXT" at bounding box center [1045, 747] width 123 height 47
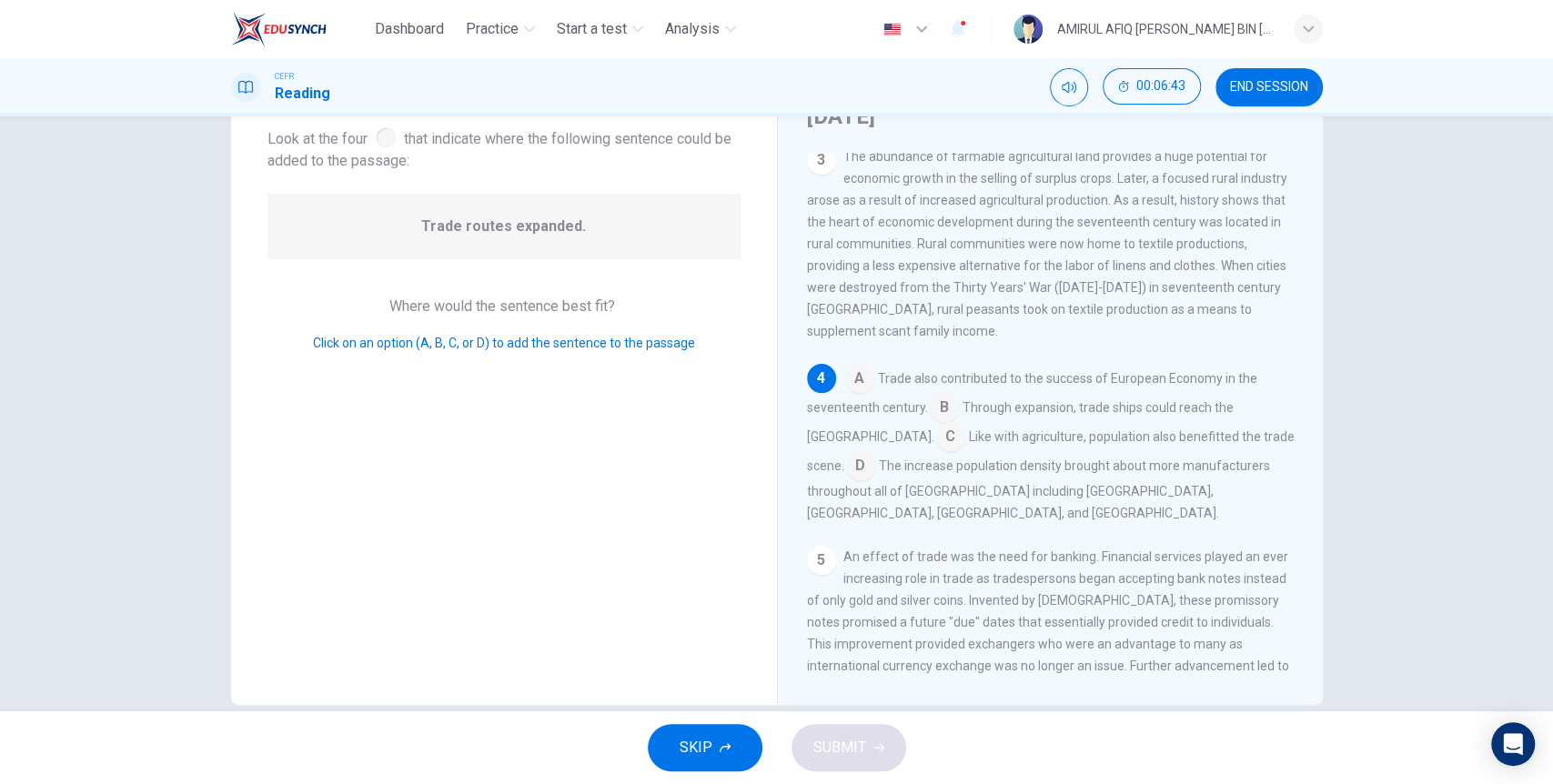
scroll to position [364, 0]
click at [940, 387] on input at bounding box center [944, 401] width 29 height 29
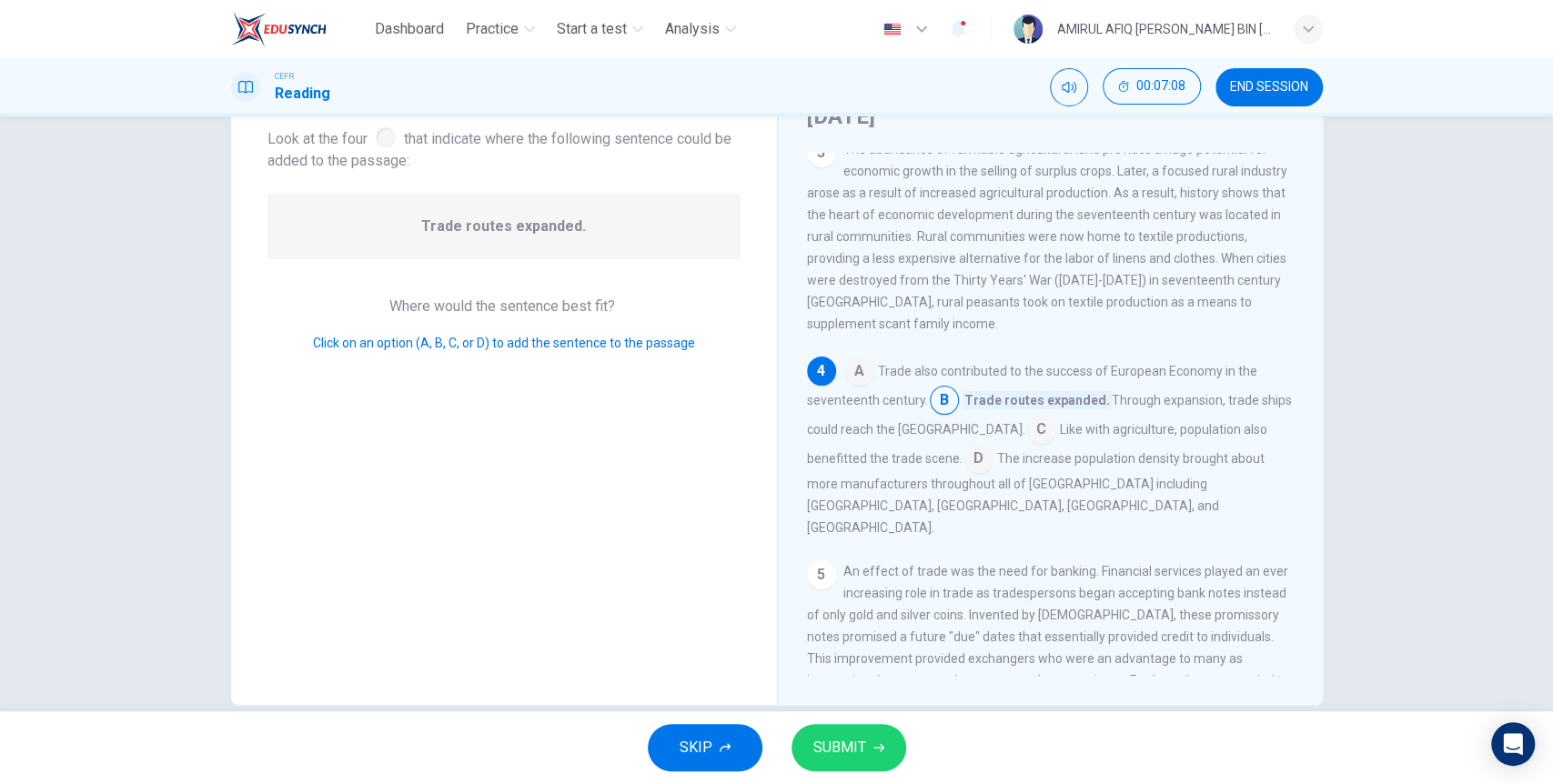
click at [847, 737] on span "SUBMIT" at bounding box center [839, 747] width 53 height 25
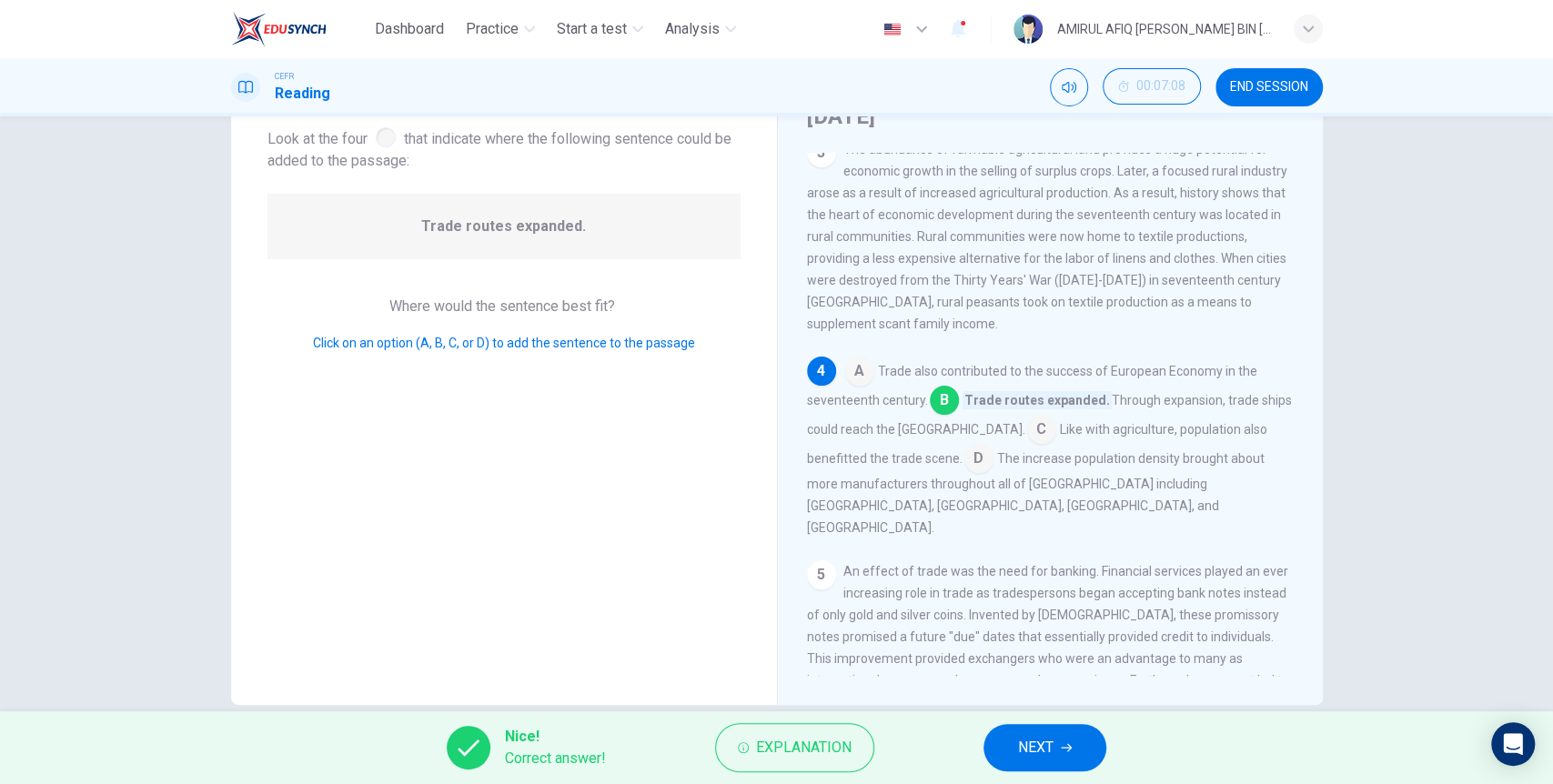
click at [1096, 752] on button "NEXT" at bounding box center [1045, 747] width 123 height 47
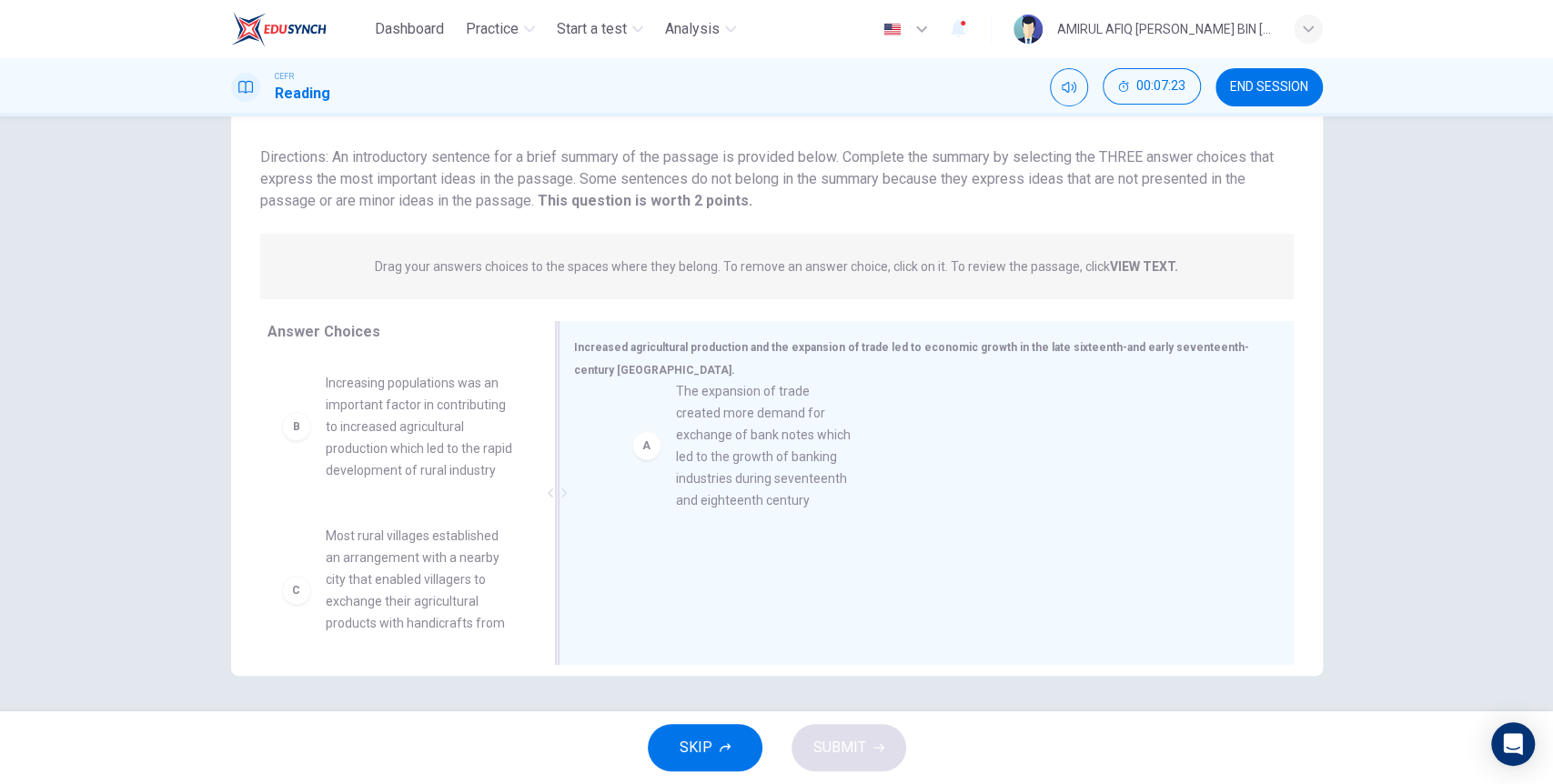
drag, startPoint x: 420, startPoint y: 488, endPoint x: 776, endPoint y: 495, distance: 356.1
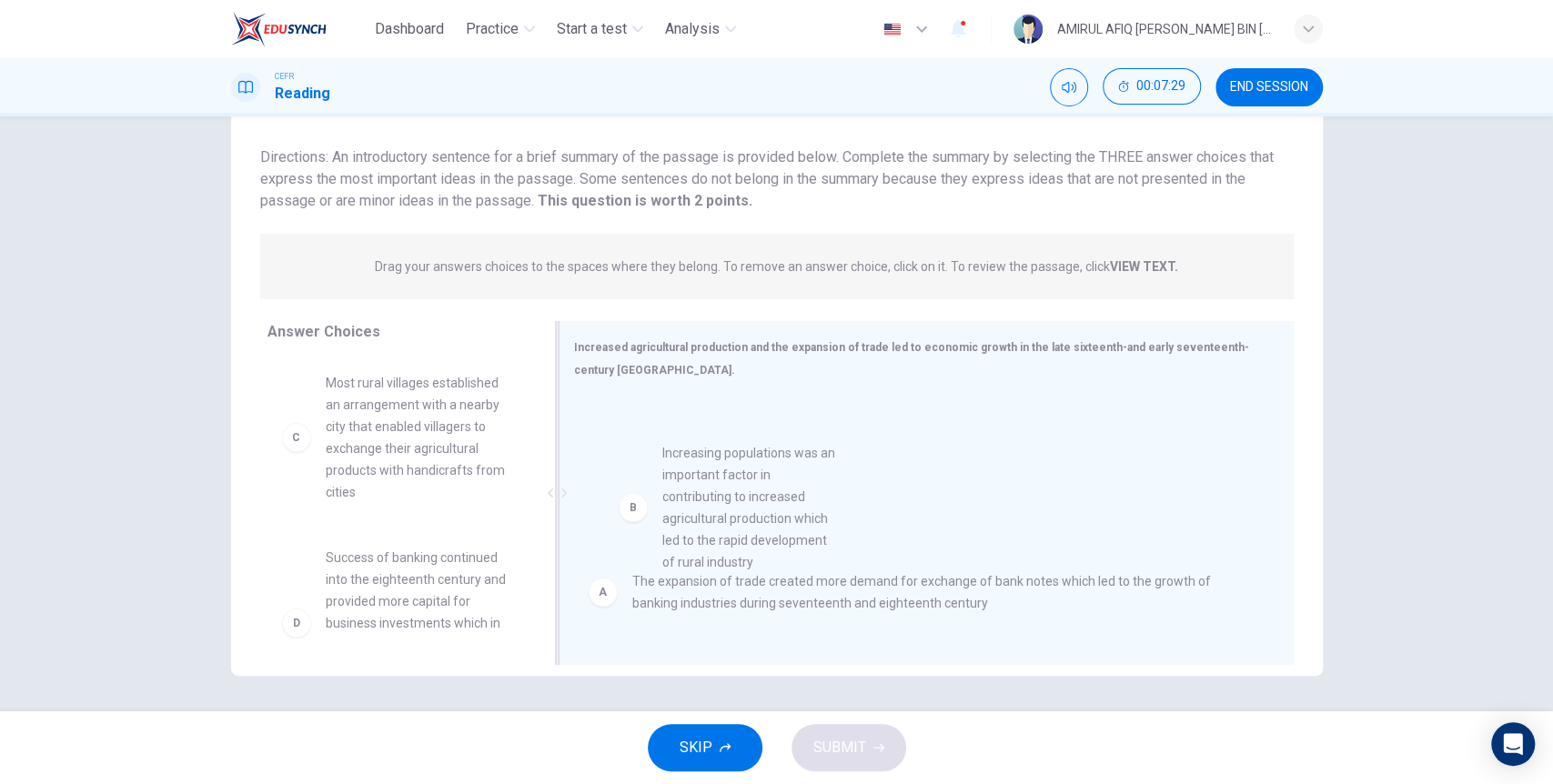
drag, startPoint x: 409, startPoint y: 487, endPoint x: 754, endPoint y: 554, distance: 351.4
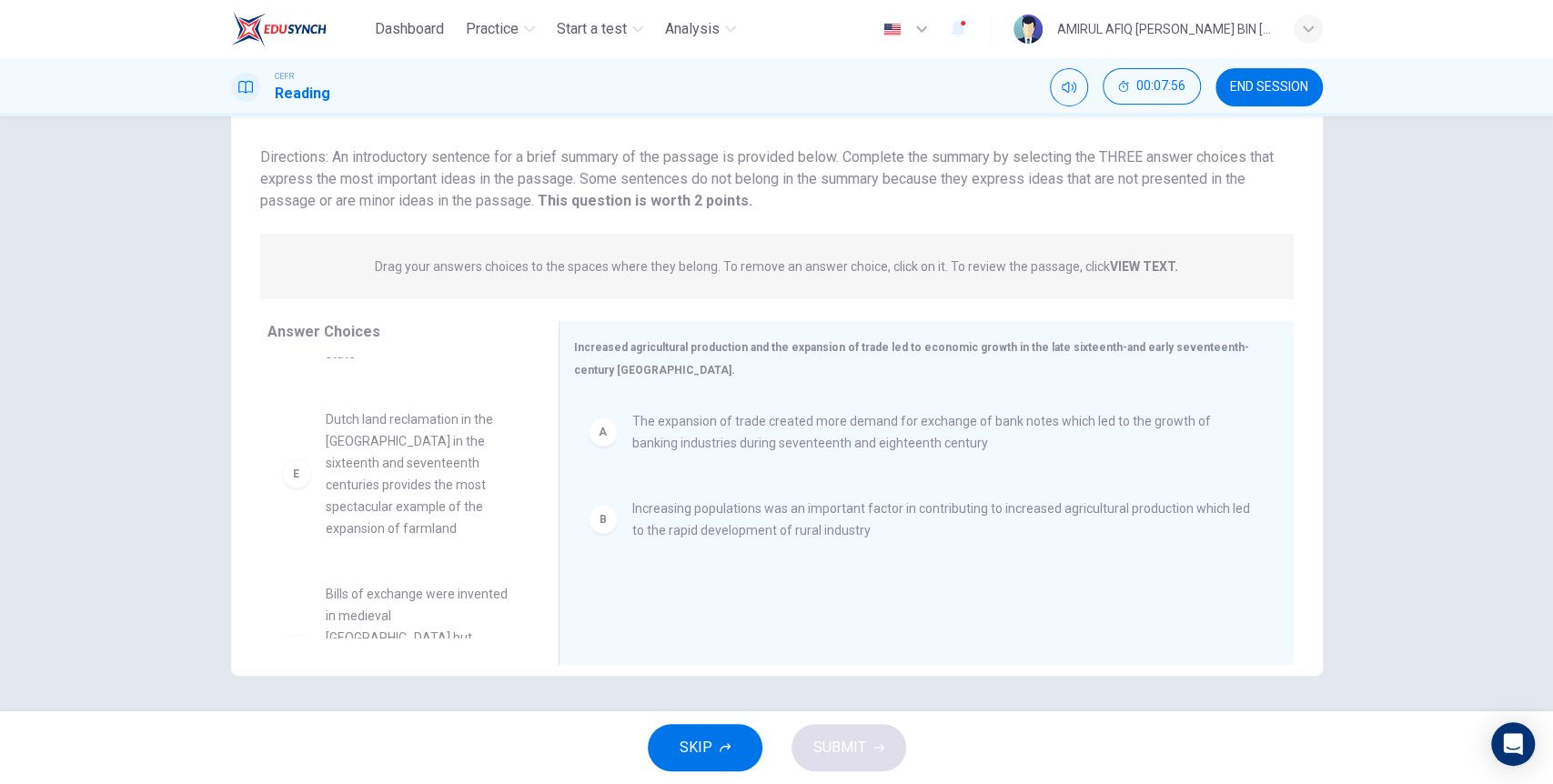
scroll to position [180, 0]
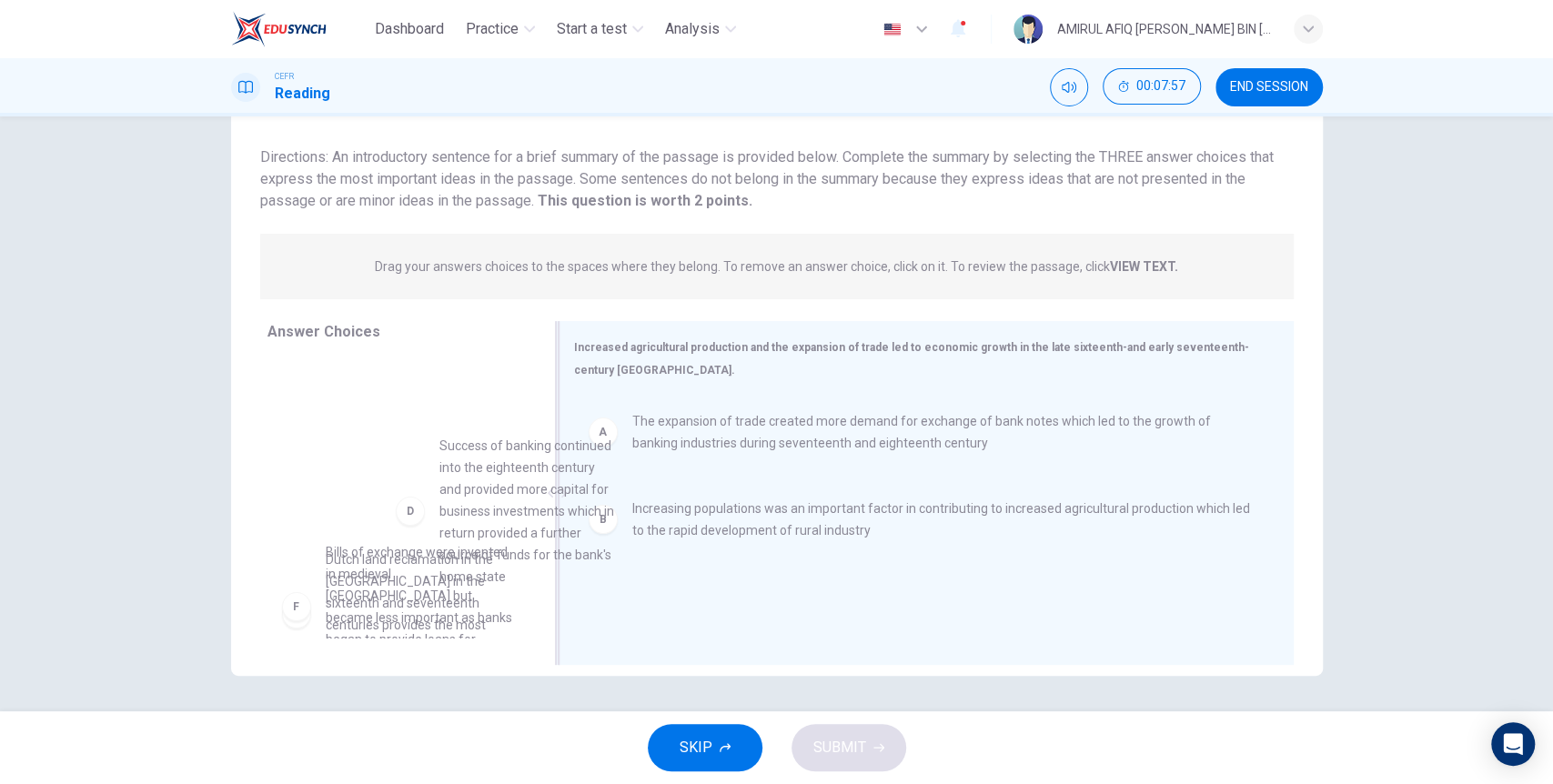
drag, startPoint x: 444, startPoint y: 480, endPoint x: 774, endPoint y: 594, distance: 349.1
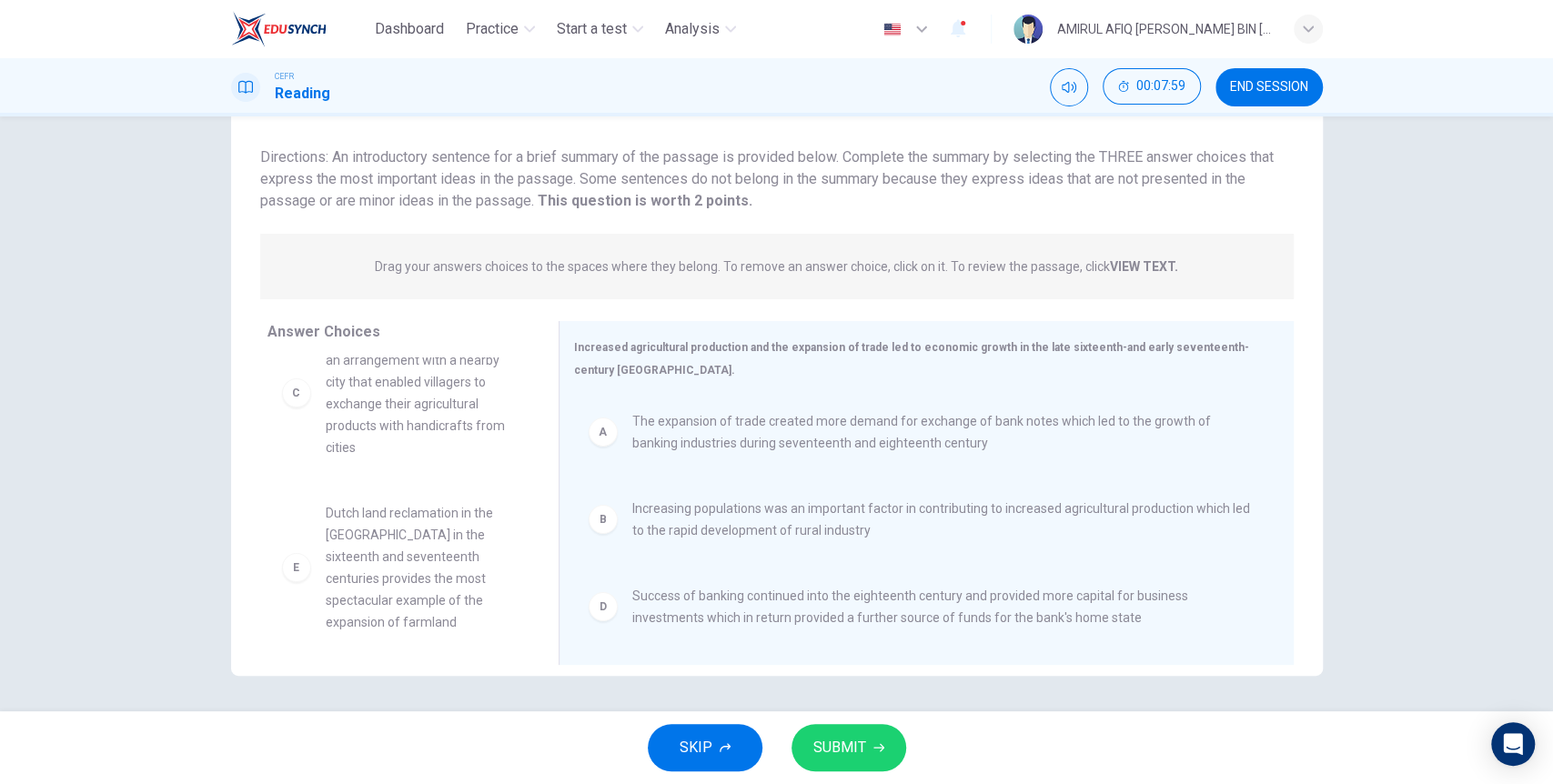
scroll to position [0, 0]
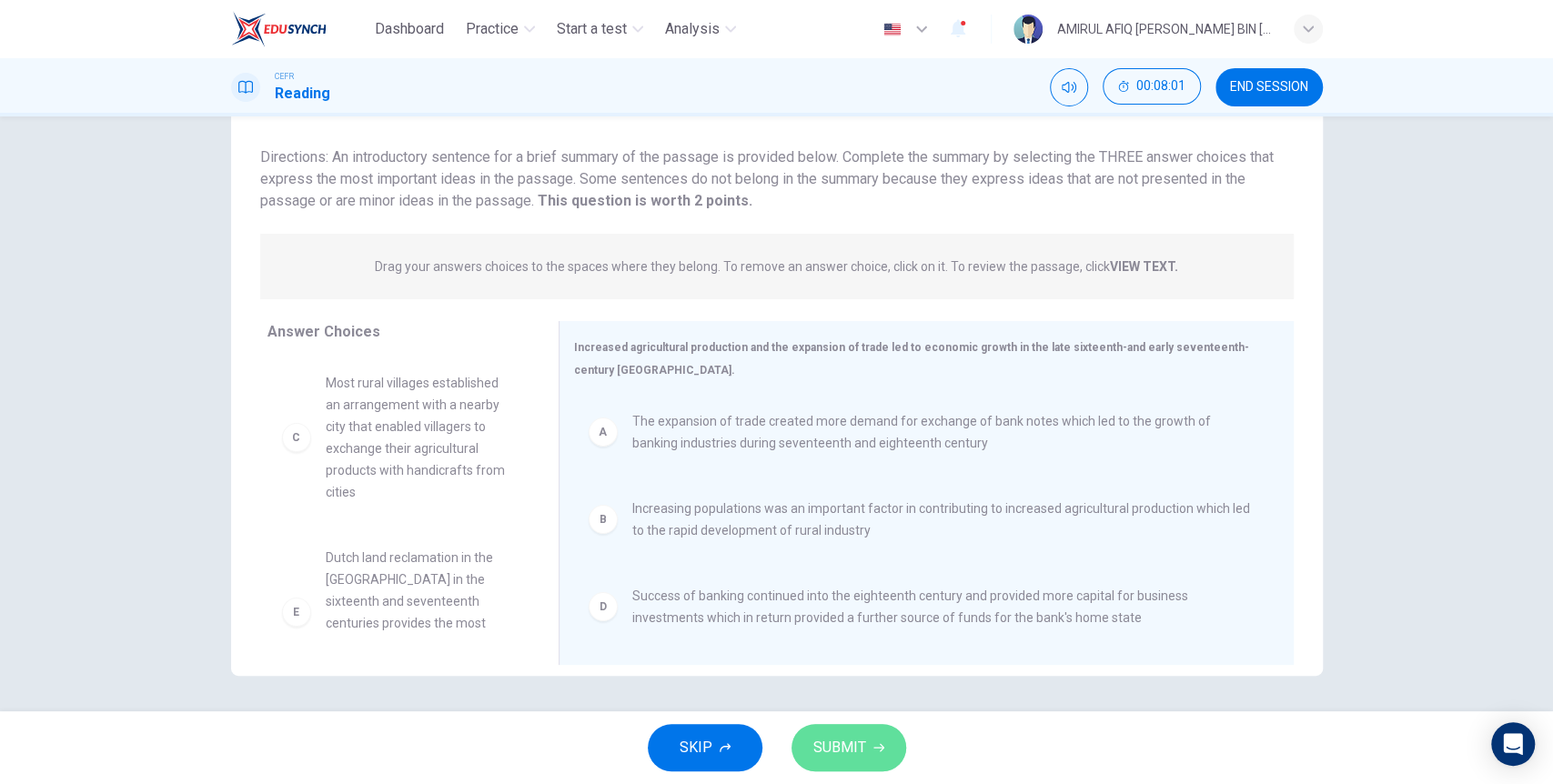
click at [873, 737] on button "SUBMIT" at bounding box center [849, 747] width 115 height 47
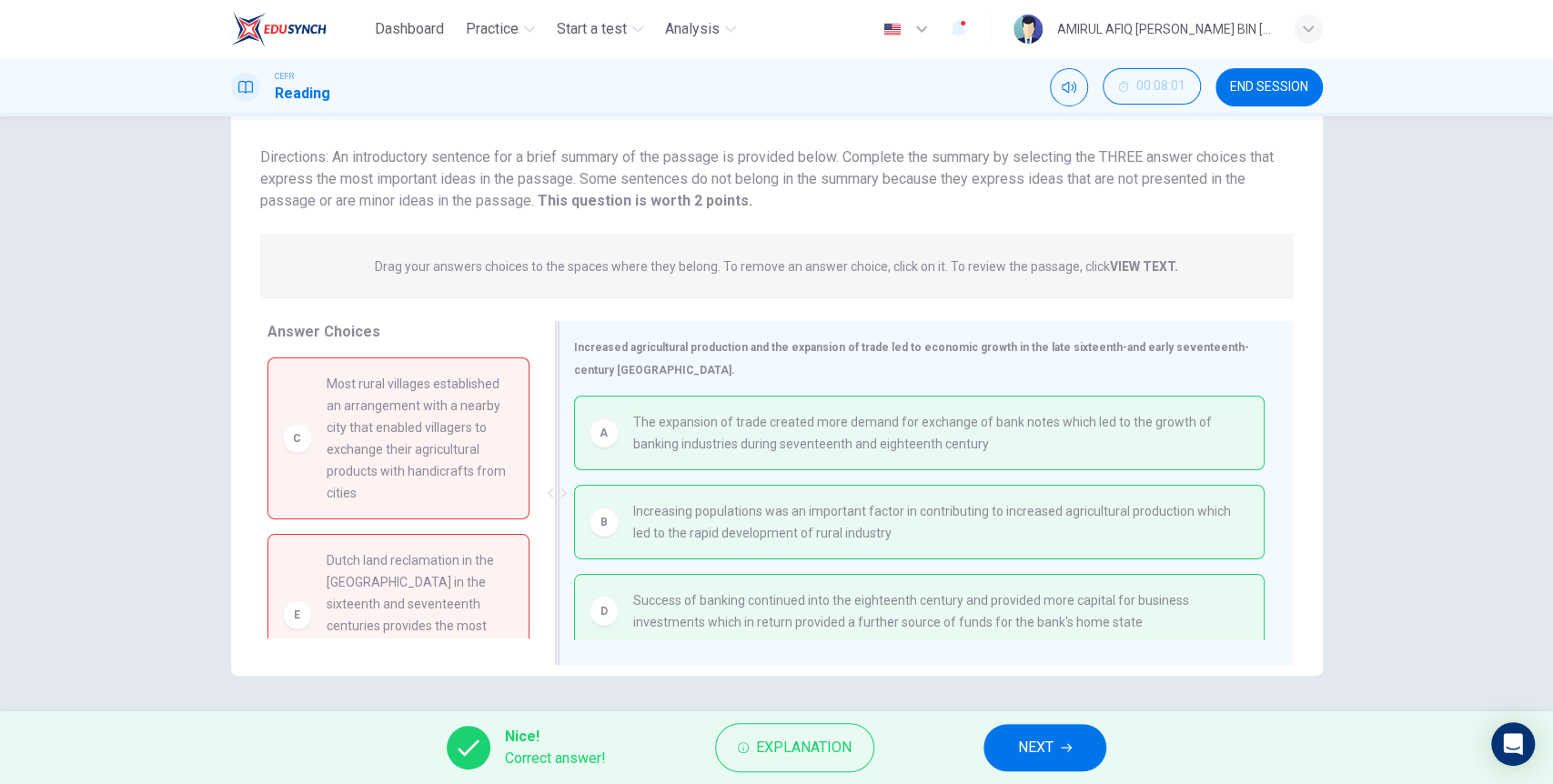
scroll to position [7, 0]
click at [1062, 732] on button "NEXT" at bounding box center [1045, 747] width 123 height 47
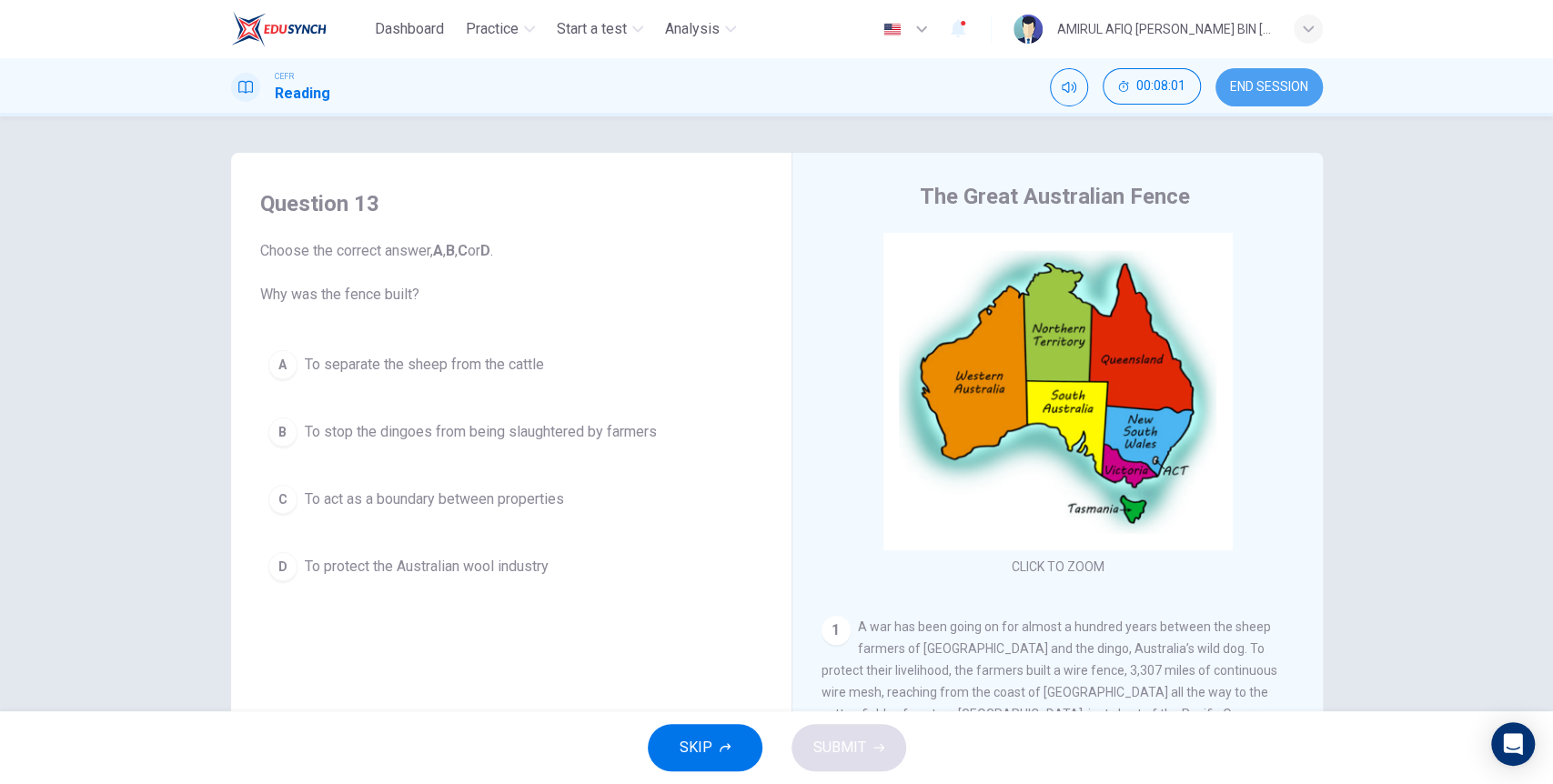
click at [1298, 88] on span "END SESSION" at bounding box center [1269, 88] width 78 height 15
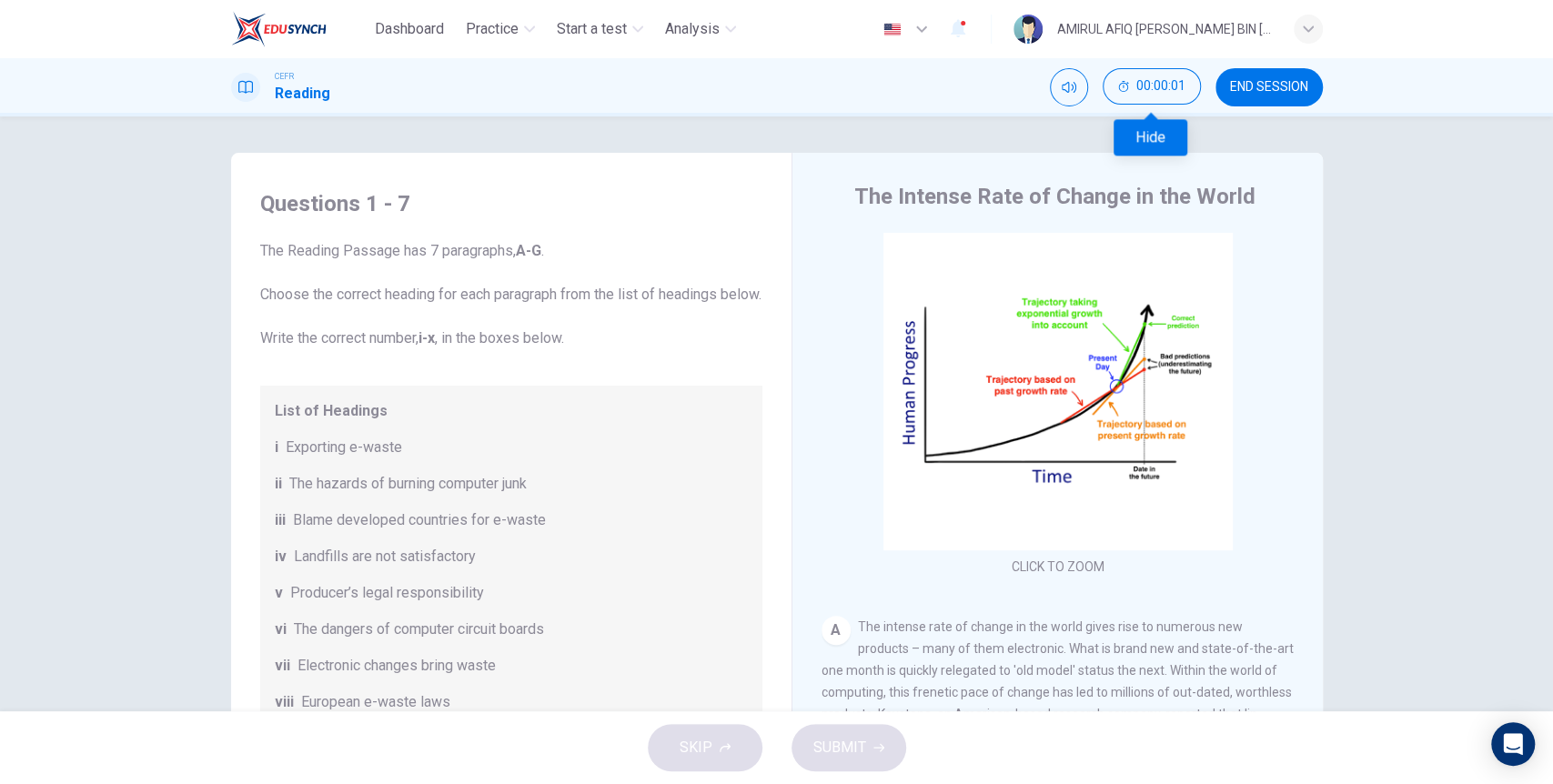
click at [1288, 92] on span "END SESSION" at bounding box center [1269, 88] width 78 height 15
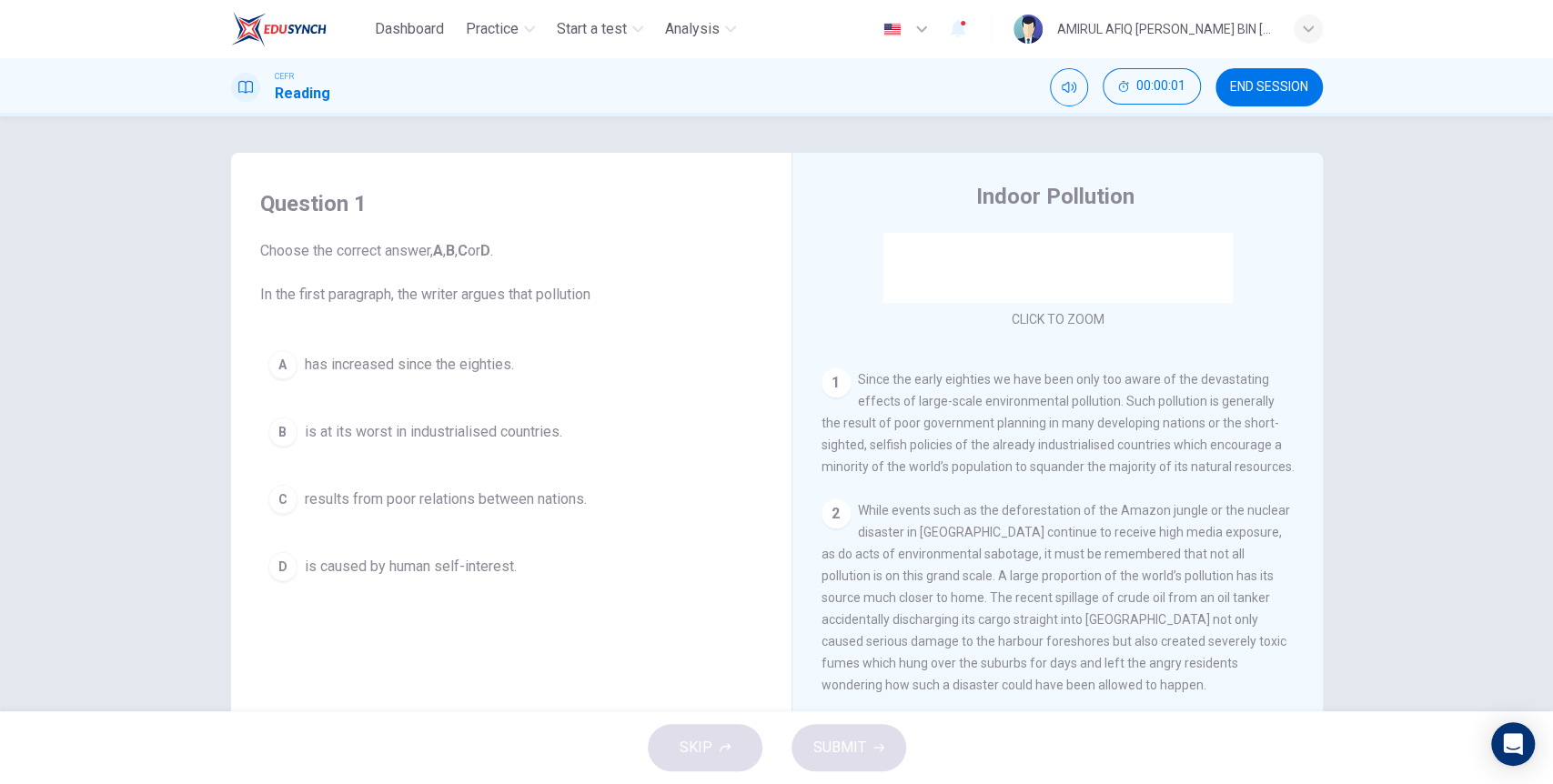
scroll to position [303, 0]
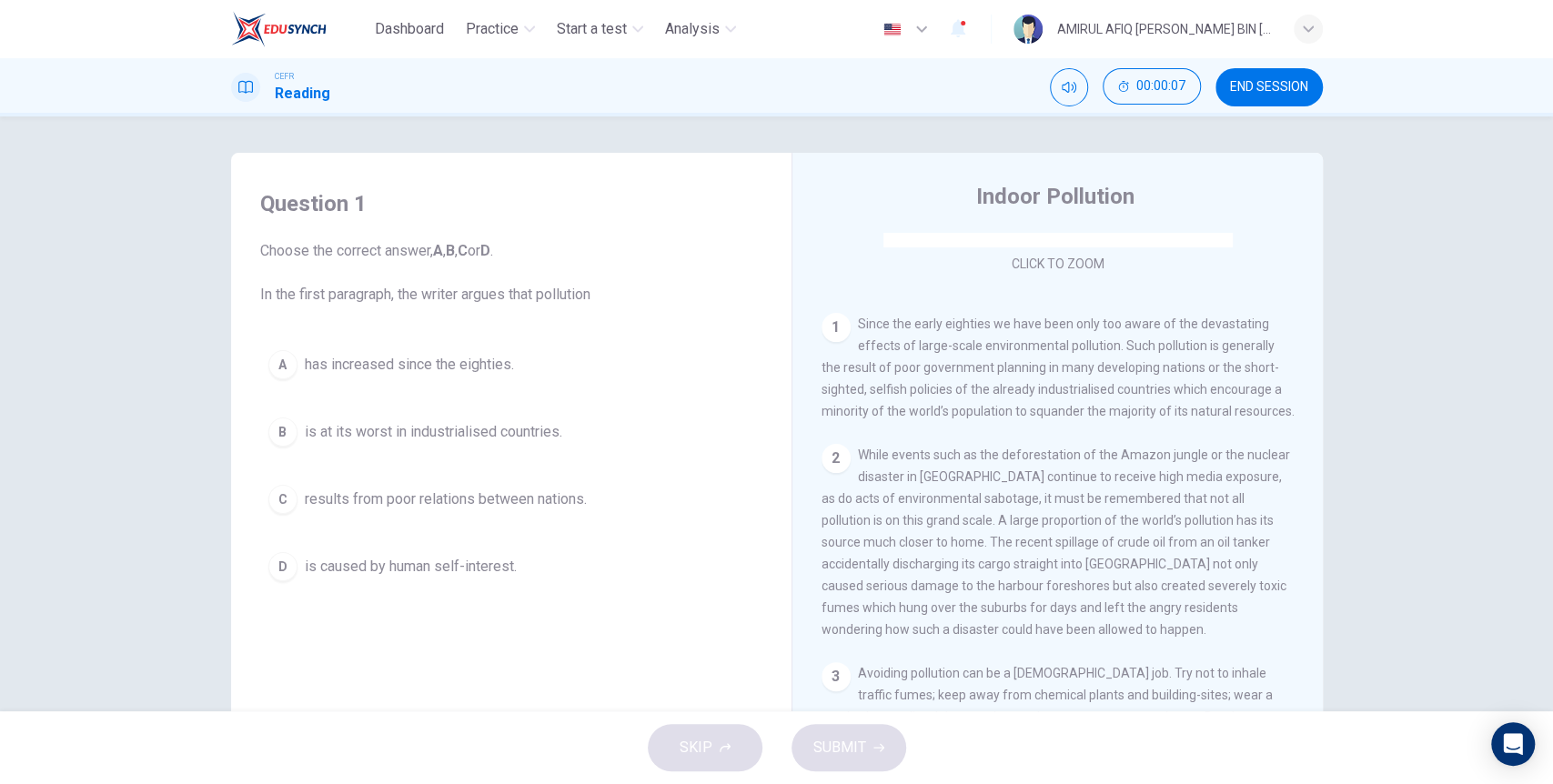
drag, startPoint x: 875, startPoint y: 325, endPoint x: 989, endPoint y: 332, distance: 114.2
click at [982, 330] on div "1 Since the early eighties we have been only too aware of the devastating effec…" at bounding box center [1058, 367] width 473 height 109
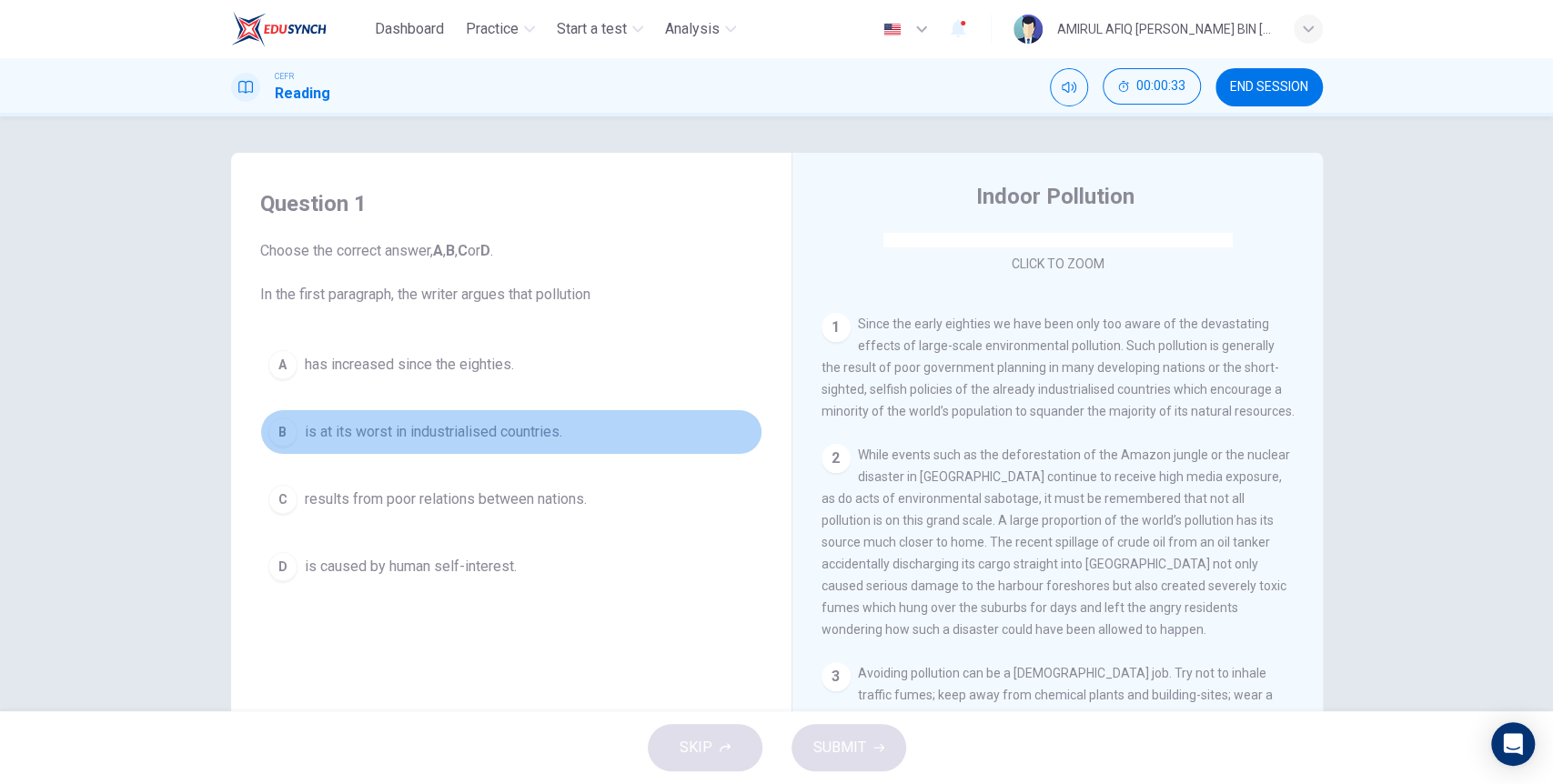
click at [483, 445] on button "B is at its worst in industrialised countries." at bounding box center [511, 431] width 502 height 46
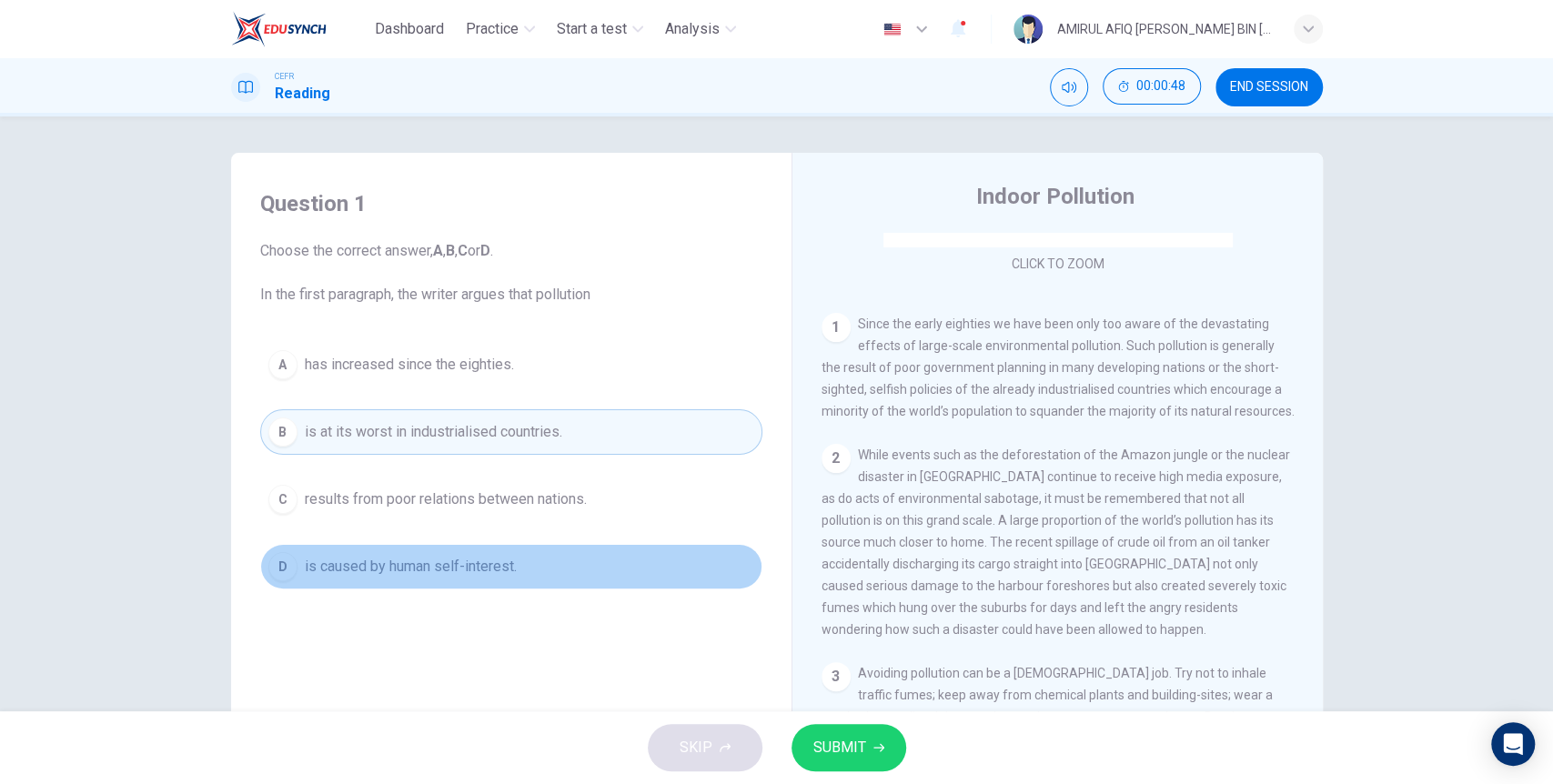
click at [468, 573] on span "is caused by human self-interest." at bounding box center [411, 566] width 212 height 21
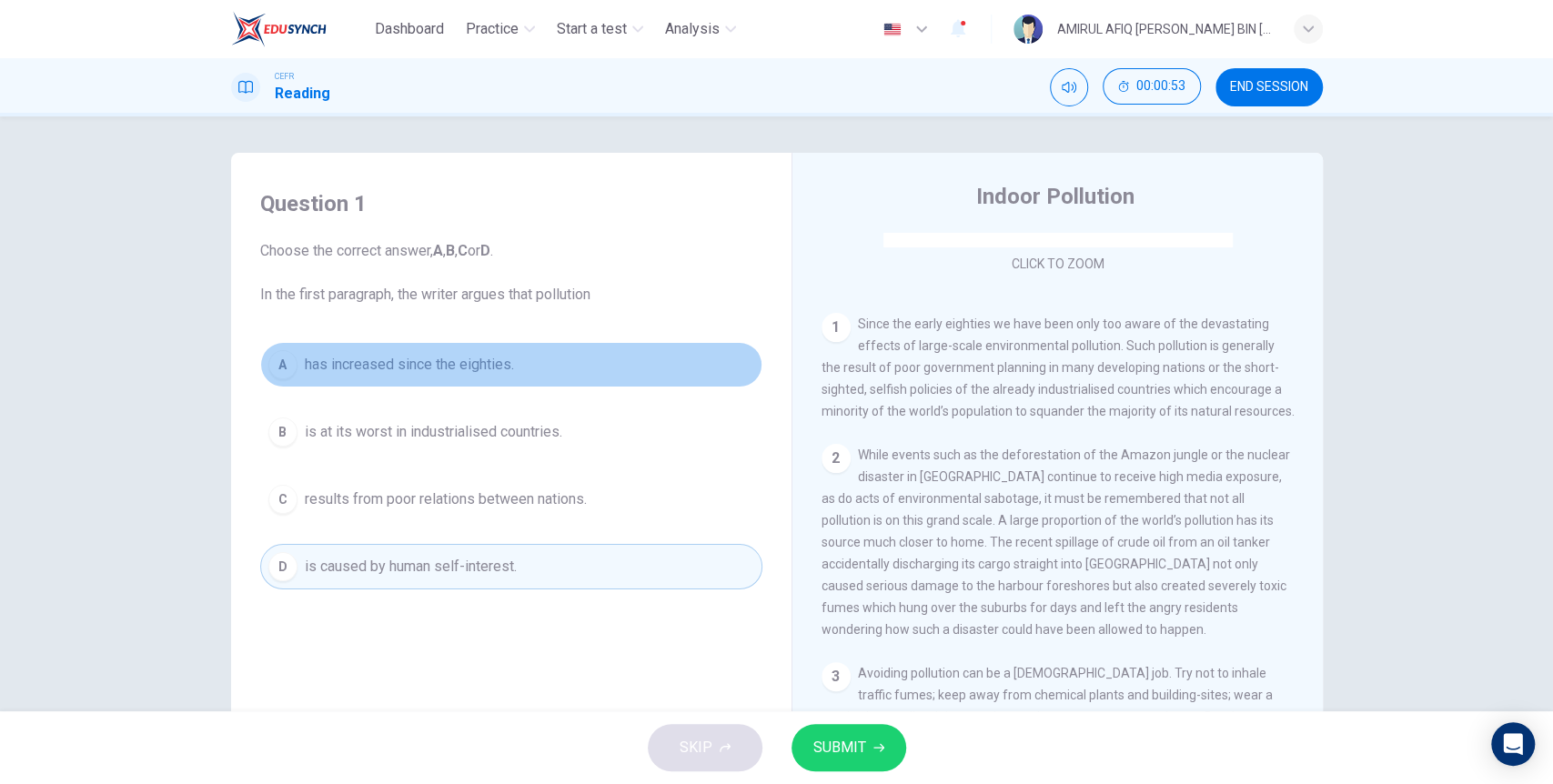
click at [541, 363] on button "A has increased since the eighties." at bounding box center [511, 364] width 502 height 46
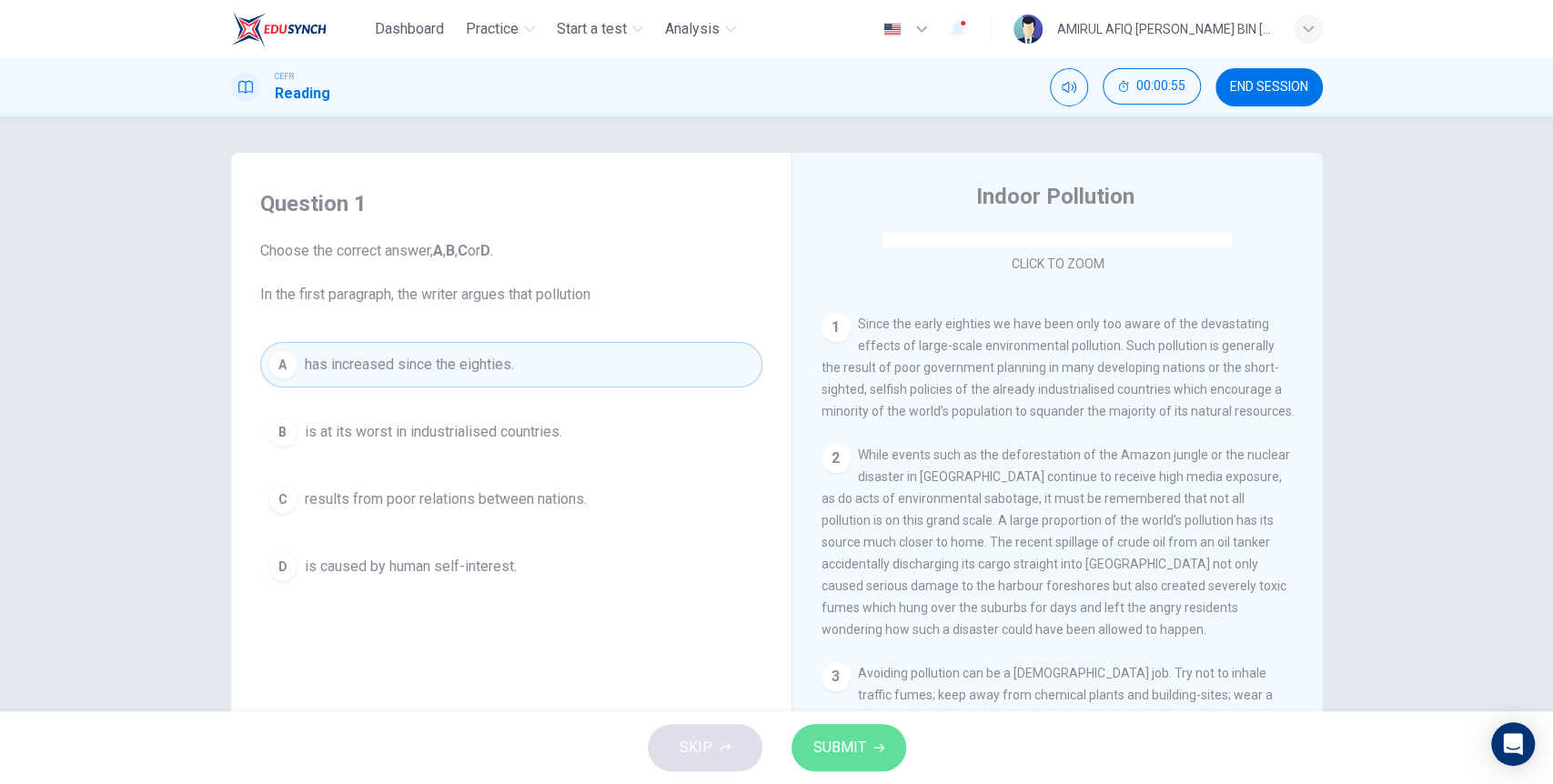
click at [818, 743] on span "SUBMIT" at bounding box center [839, 747] width 53 height 25
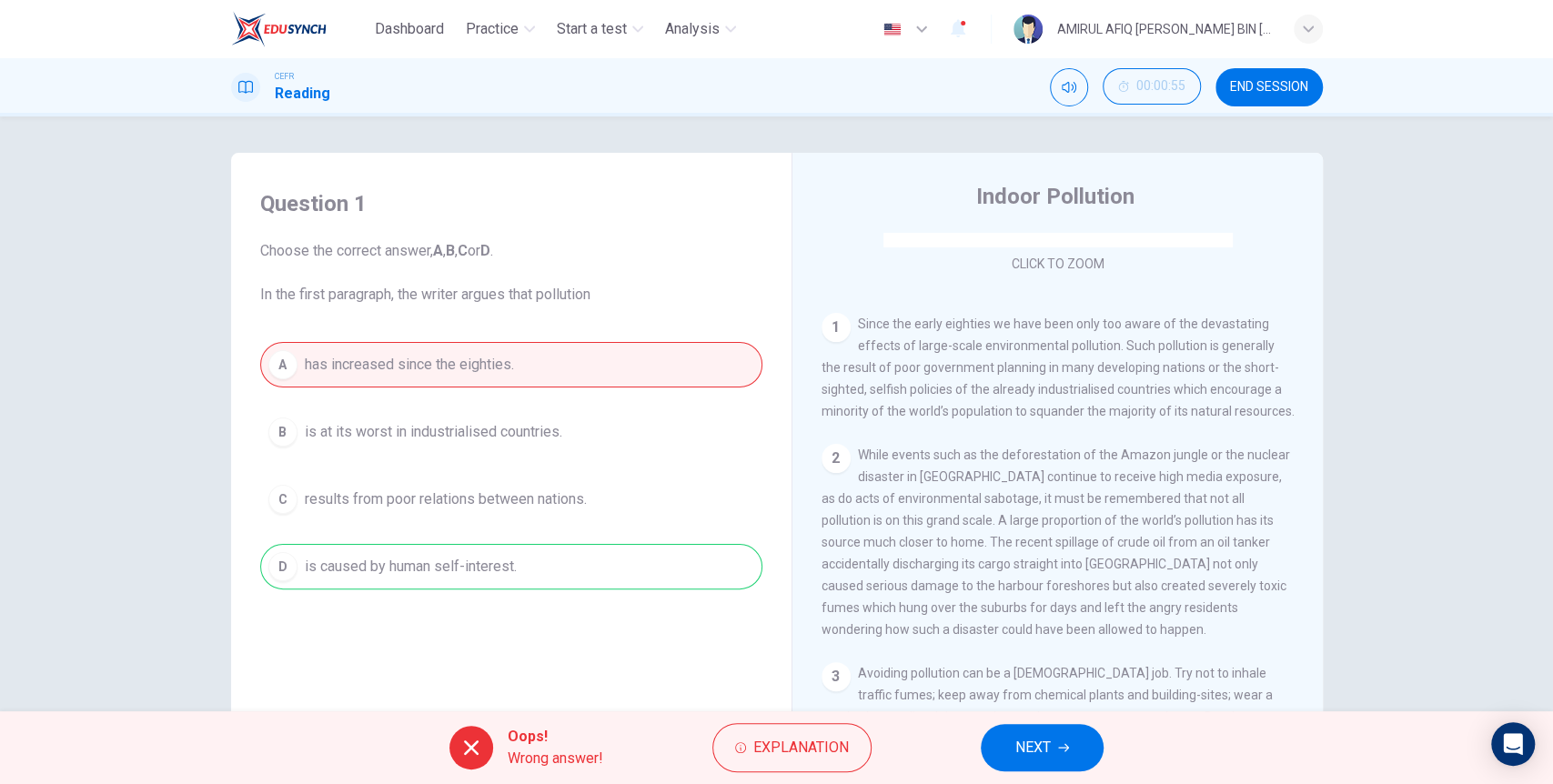
click at [622, 602] on div "Question 1 Choose the correct answer, A , B , C or D . In the first paragraph, …" at bounding box center [511, 389] width 531 height 437
click at [995, 729] on button "NEXT" at bounding box center [1042, 747] width 123 height 47
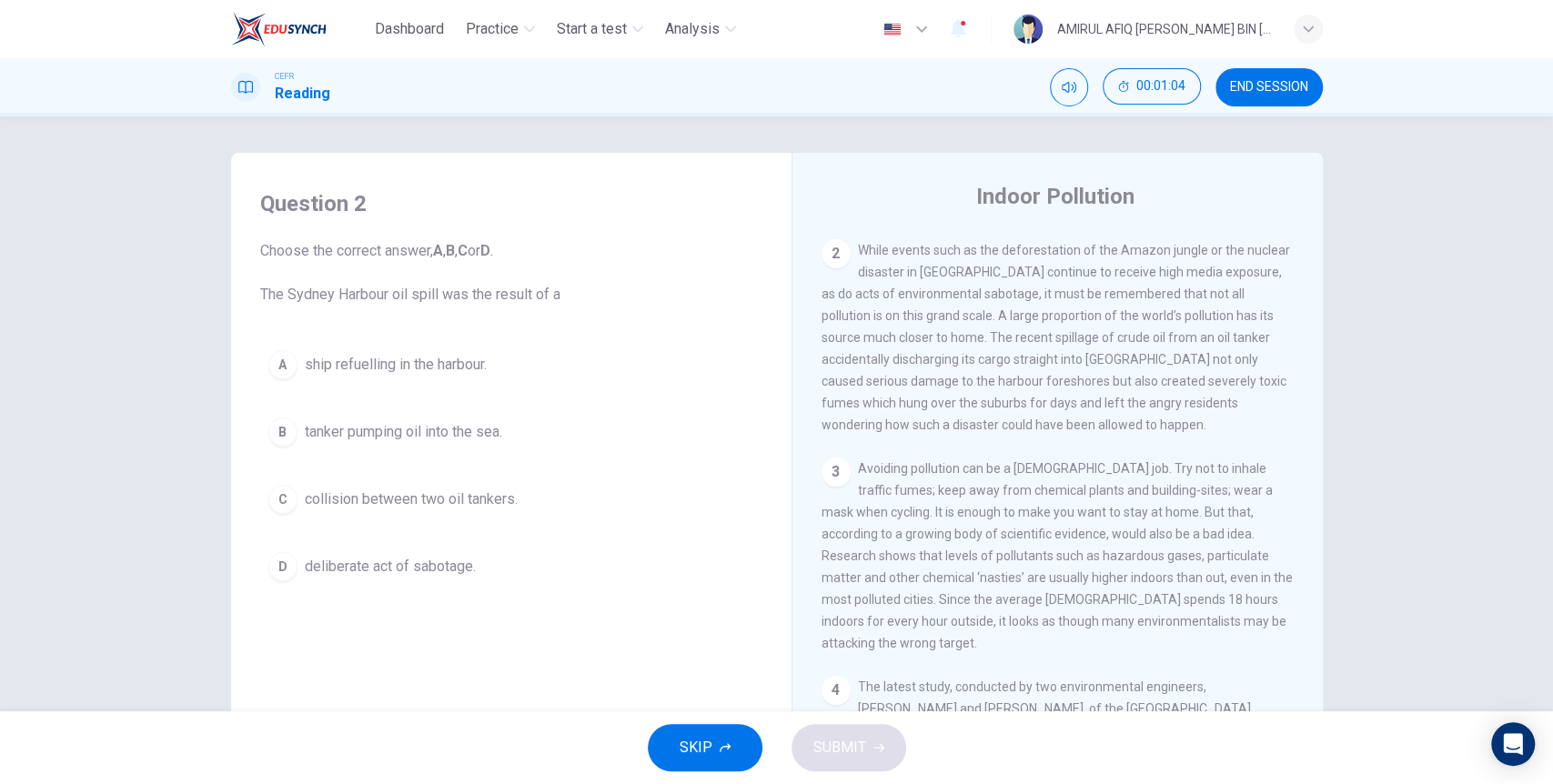
scroll to position [505, 0]
click at [458, 428] on span "tanker pumping oil into the sea." at bounding box center [403, 431] width 198 height 21
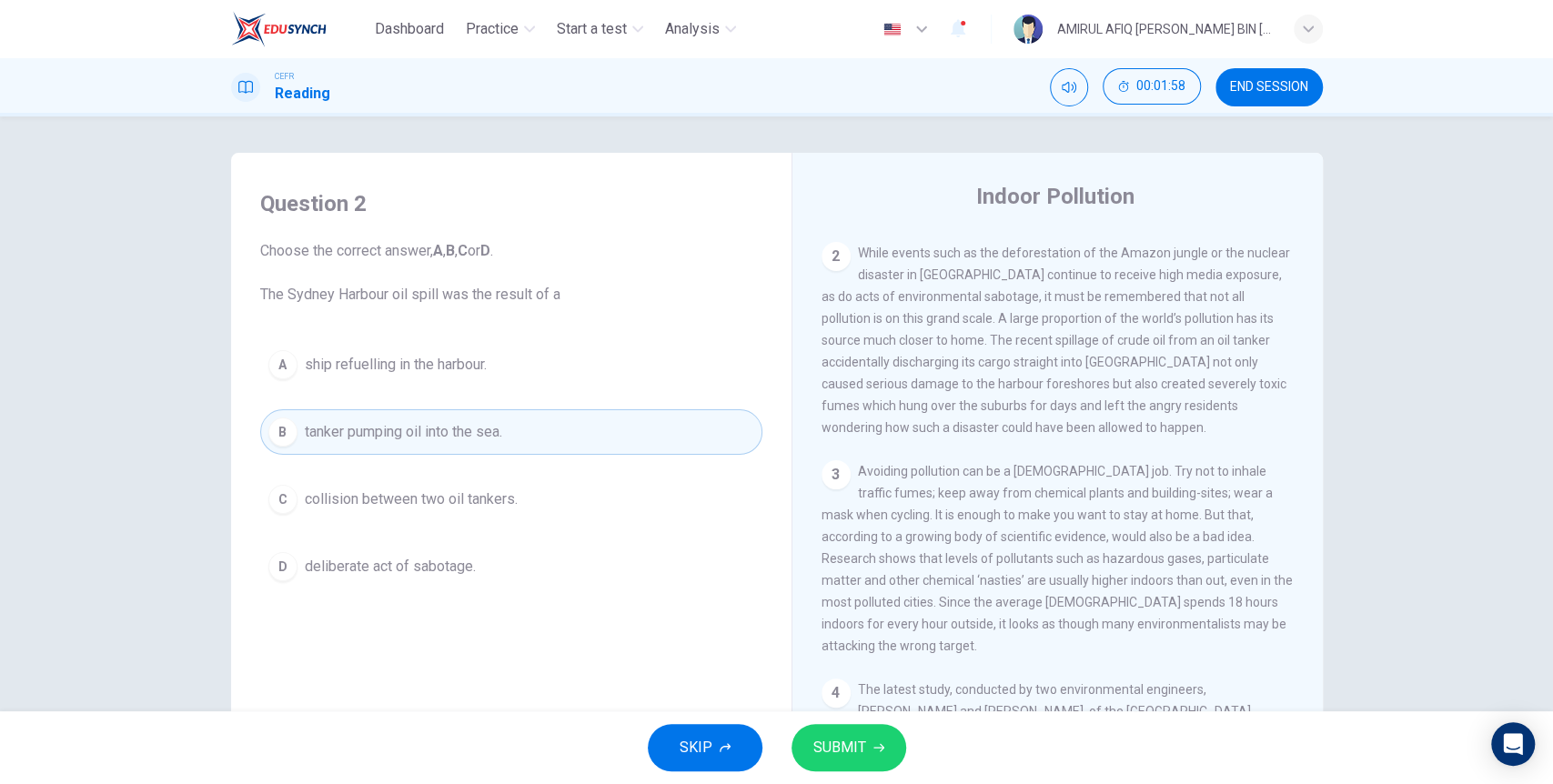
click at [705, 359] on button "A ship refuelling in the harbour." at bounding box center [511, 364] width 502 height 46
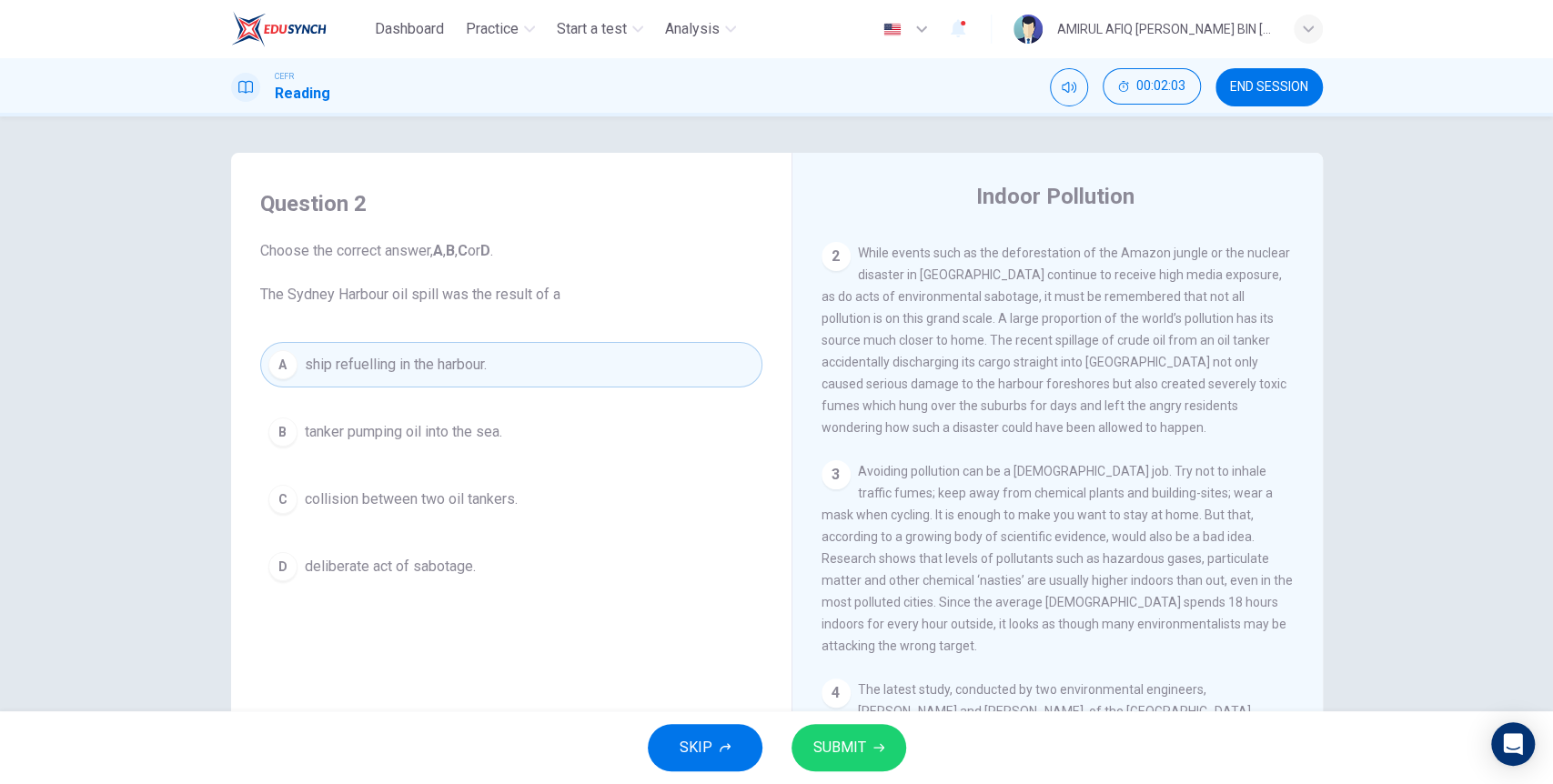
click at [836, 745] on span "SUBMIT" at bounding box center [839, 747] width 53 height 25
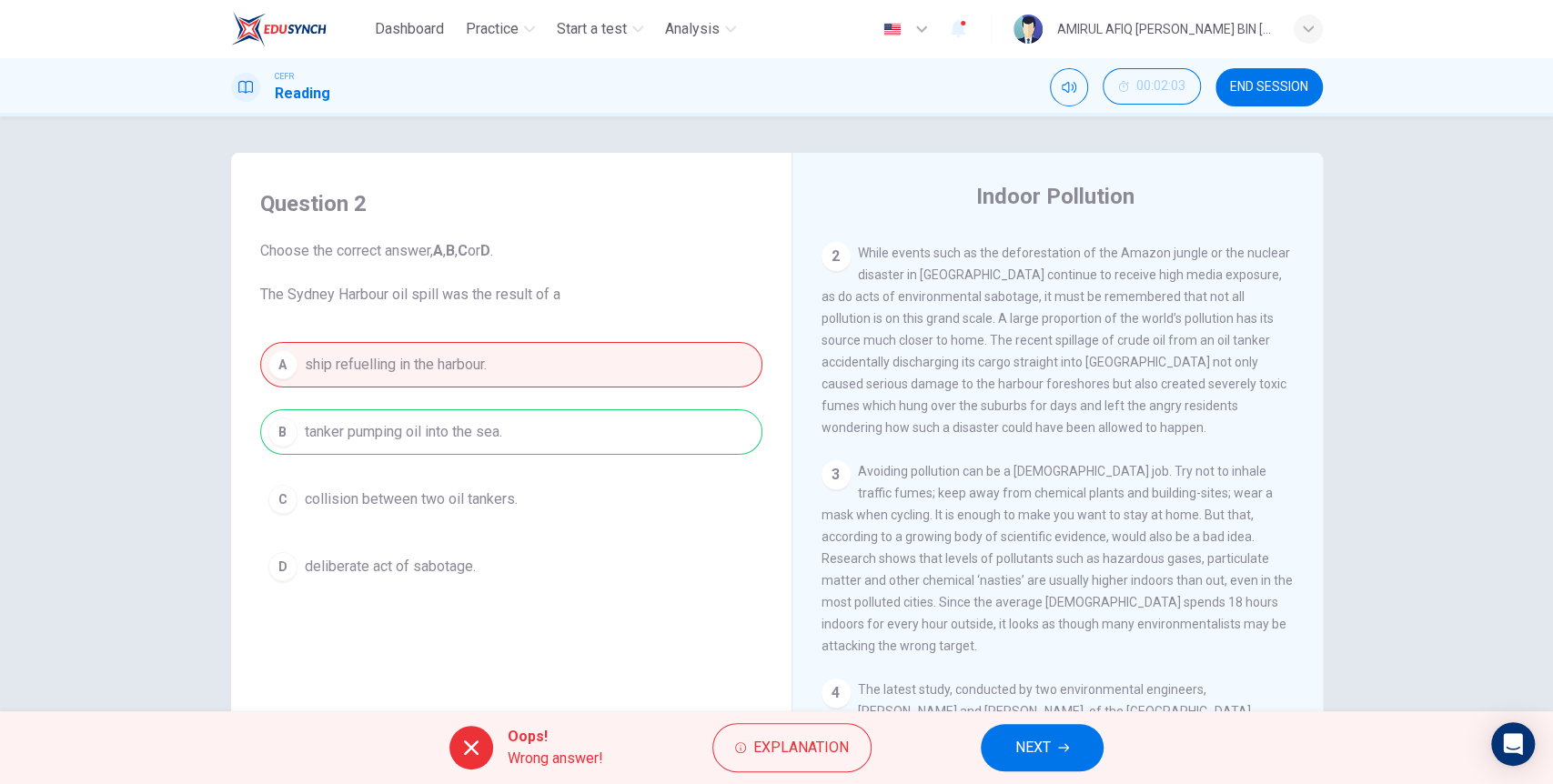
click at [666, 515] on div "A ship refuelling in the harbour. B tanker pumping oil into the sea. C collisio…" at bounding box center [511, 466] width 502 height 248
click at [662, 431] on div "A ship refuelling in the harbour. B tanker pumping oil into the sea. C collisio…" at bounding box center [511, 466] width 502 height 248
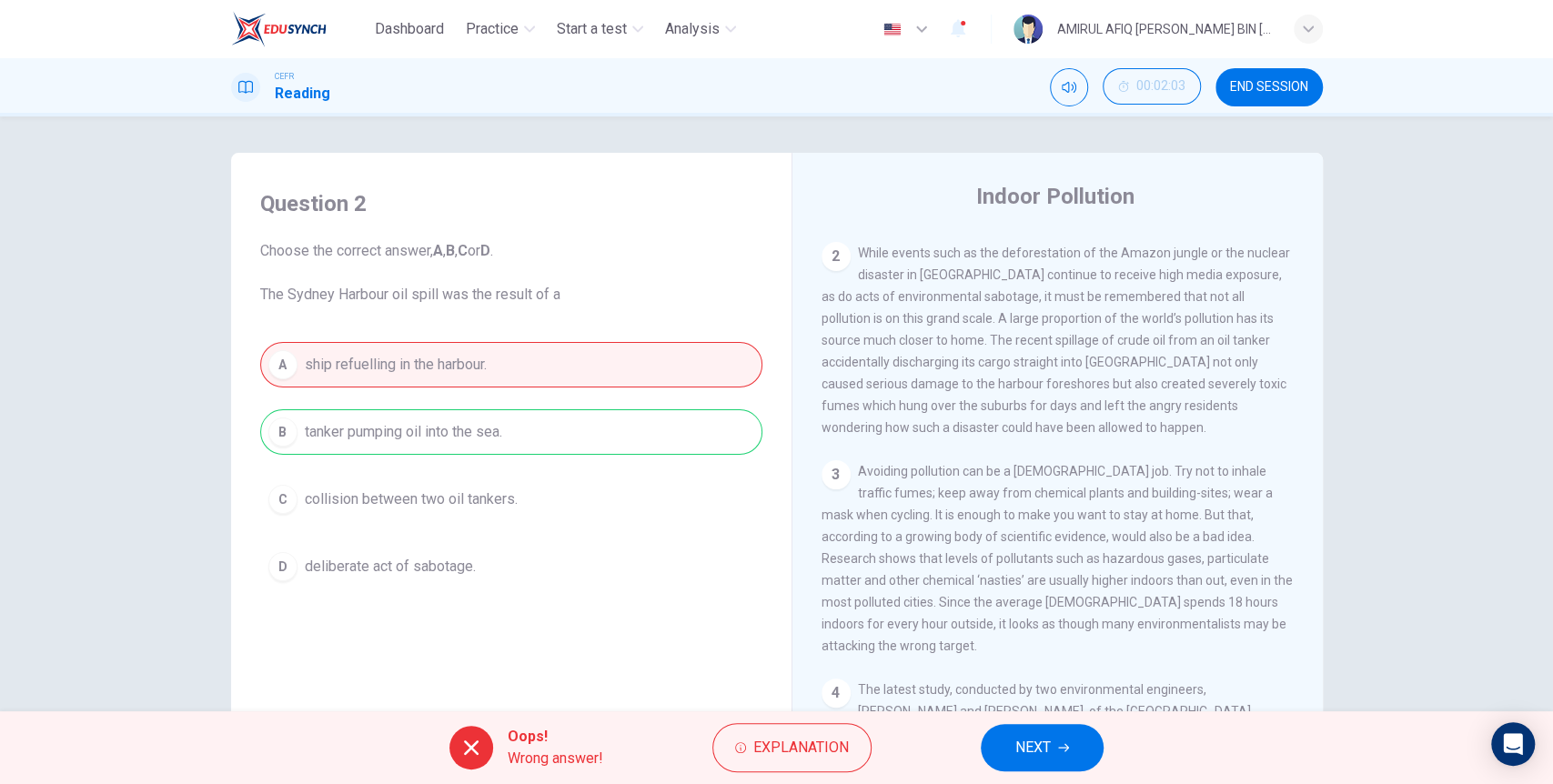
click at [662, 431] on div "A ship refuelling in the harbour. B tanker pumping oil into the sea. C collisio…" at bounding box center [511, 466] width 502 height 248
click at [1284, 74] on button "END SESSION" at bounding box center [1269, 87] width 107 height 38
